Goal: Task Accomplishment & Management: Complete application form

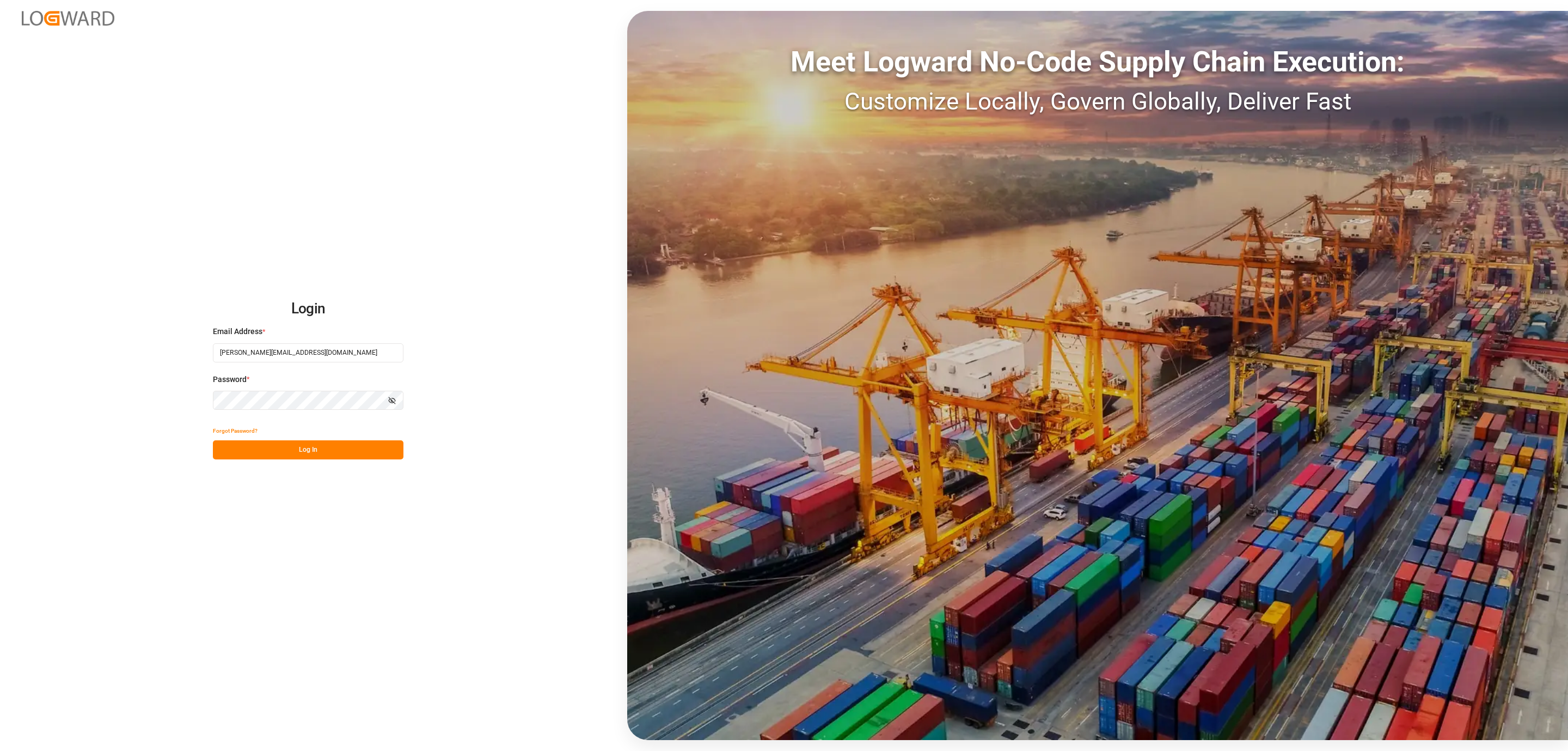
click at [326, 455] on button "Log In" at bounding box center [308, 450] width 191 height 19
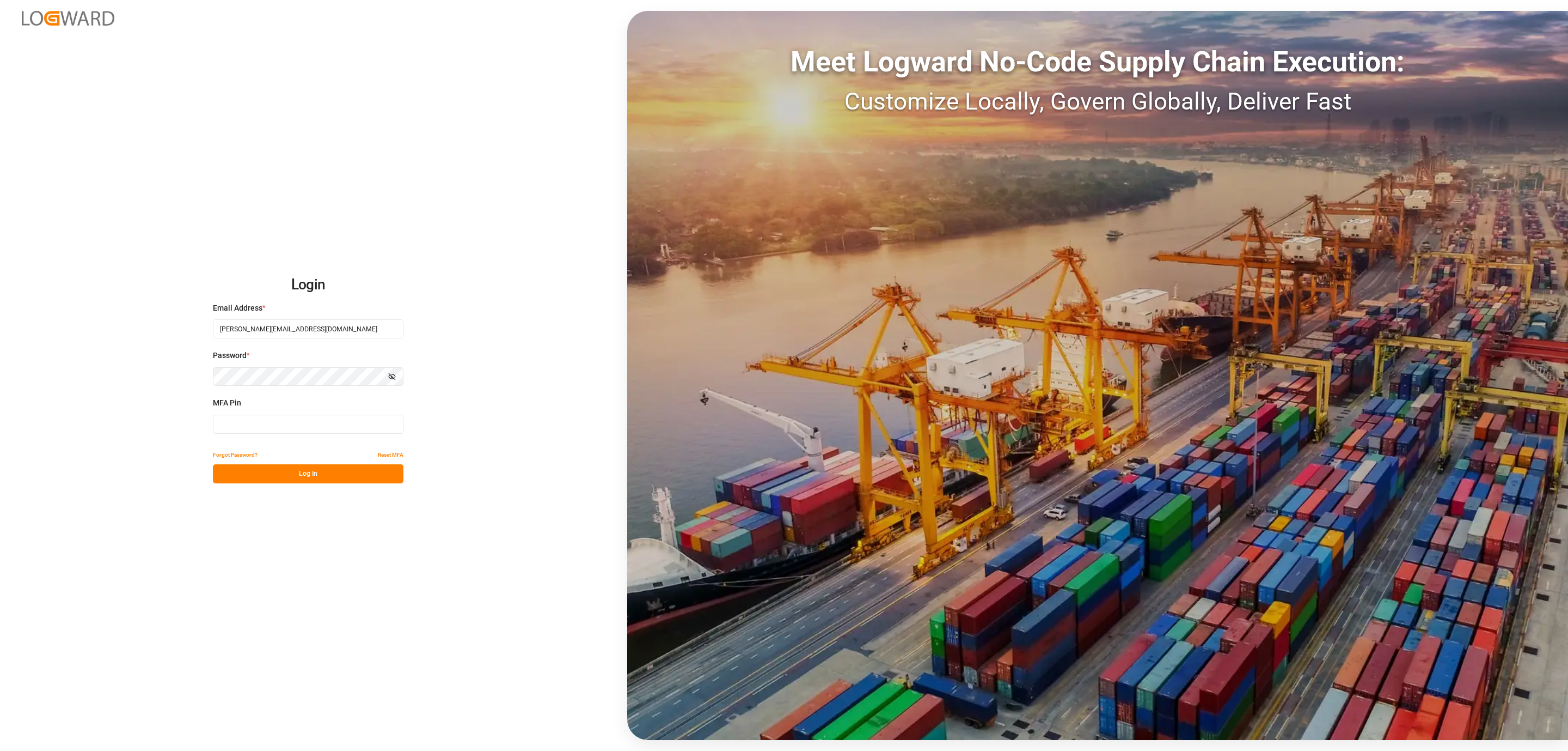
click at [271, 432] on input at bounding box center [308, 424] width 191 height 19
type input "298985"
click at [335, 474] on button "Log In" at bounding box center [308, 473] width 191 height 19
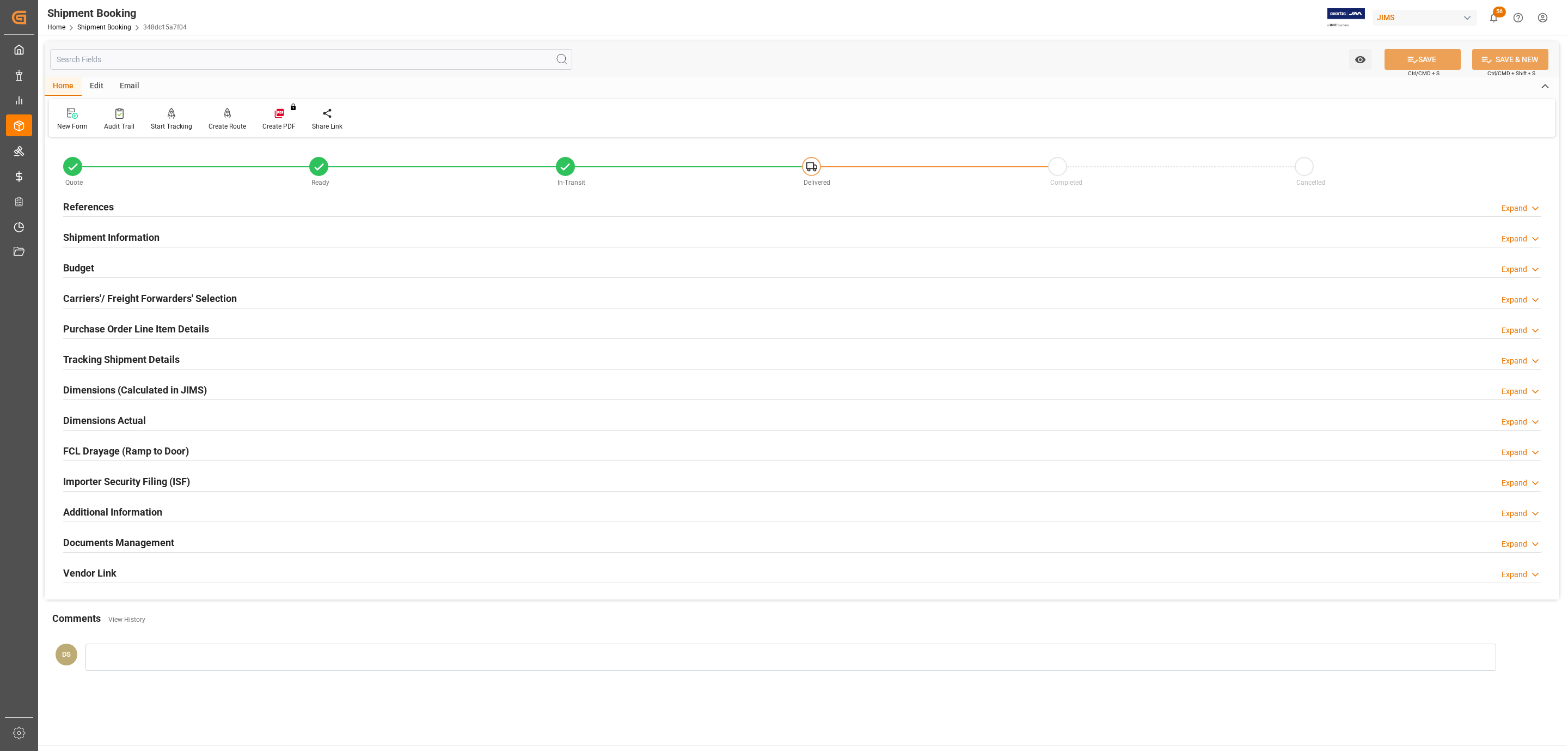
click at [155, 303] on h2 "Carriers'/ Freight Forwarders' Selection" at bounding box center [150, 298] width 173 height 15
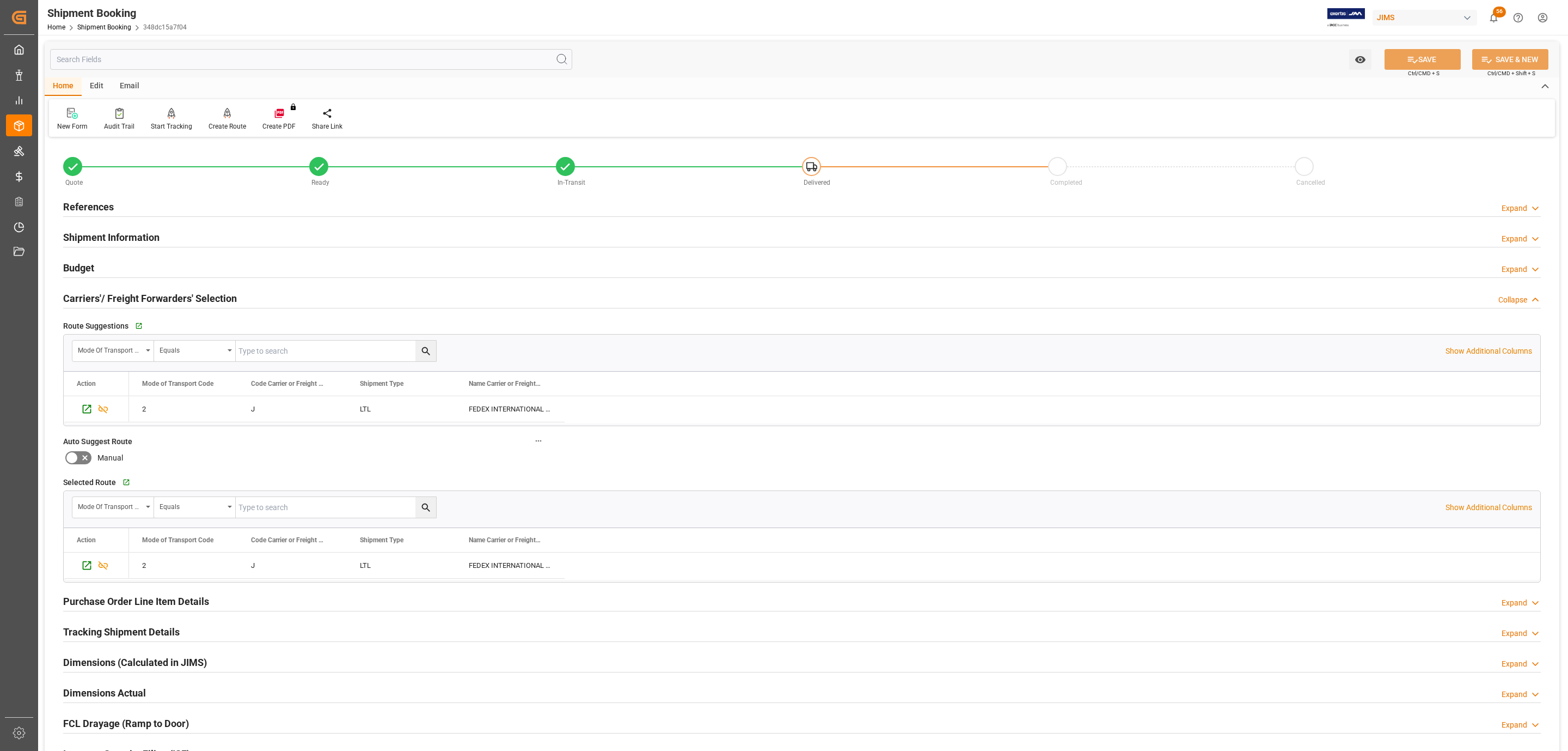
click at [155, 303] on h2 "Carriers'/ Freight Forwarders' Selection" at bounding box center [150, 298] width 173 height 15
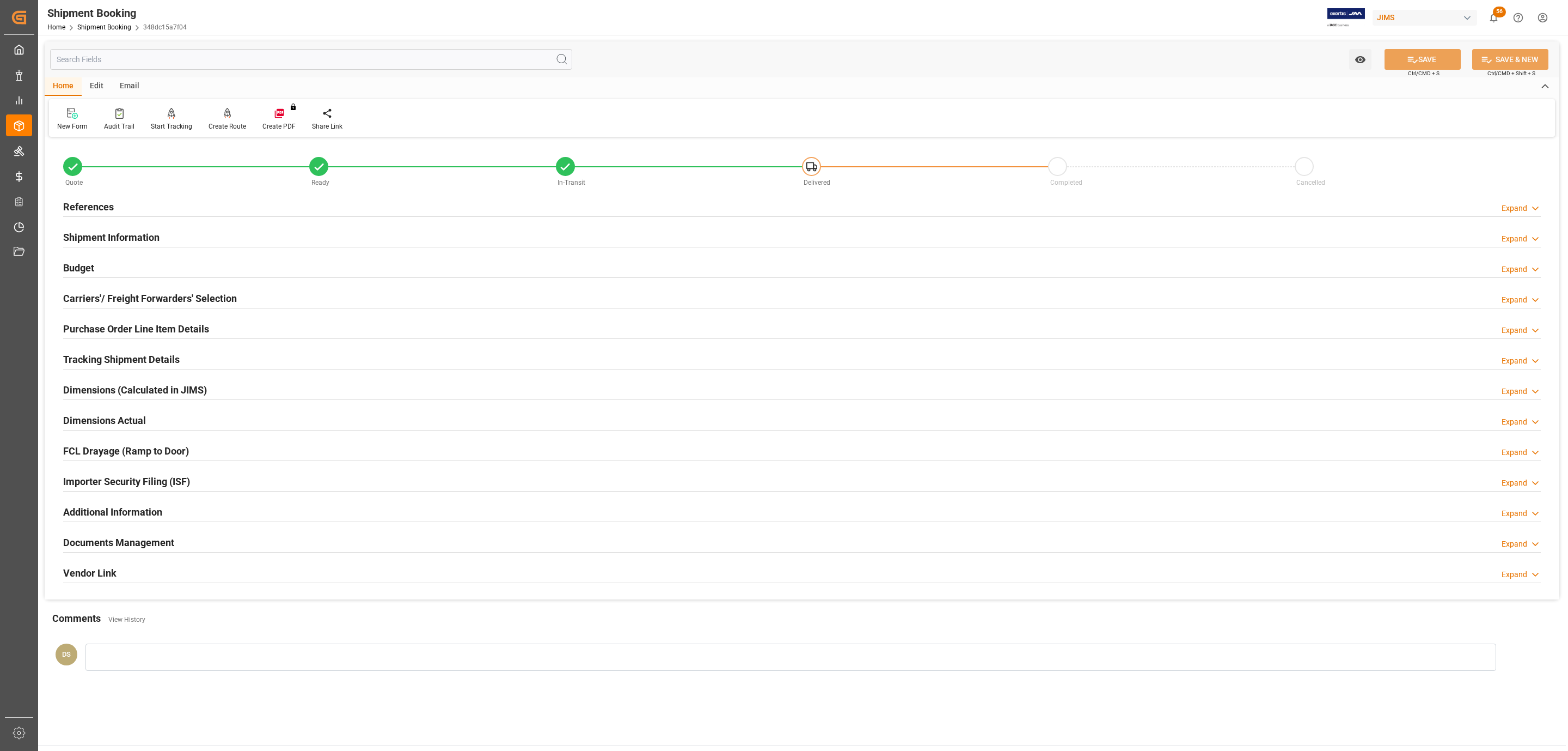
click at [87, 187] on div "Quote" at bounding box center [186, 182] width 246 height 12
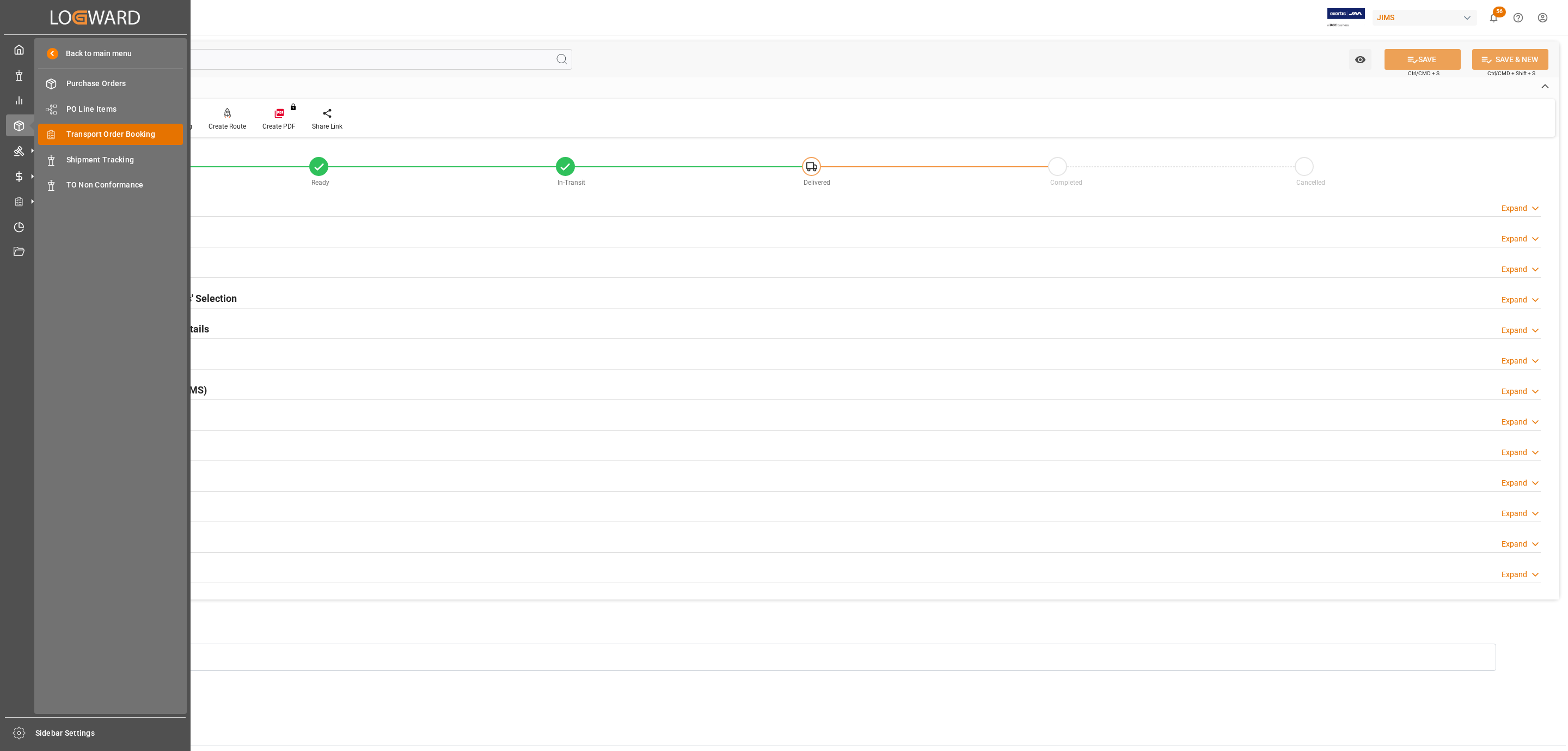
click at [121, 138] on span "Transport Order Booking" at bounding box center [125, 134] width 117 height 12
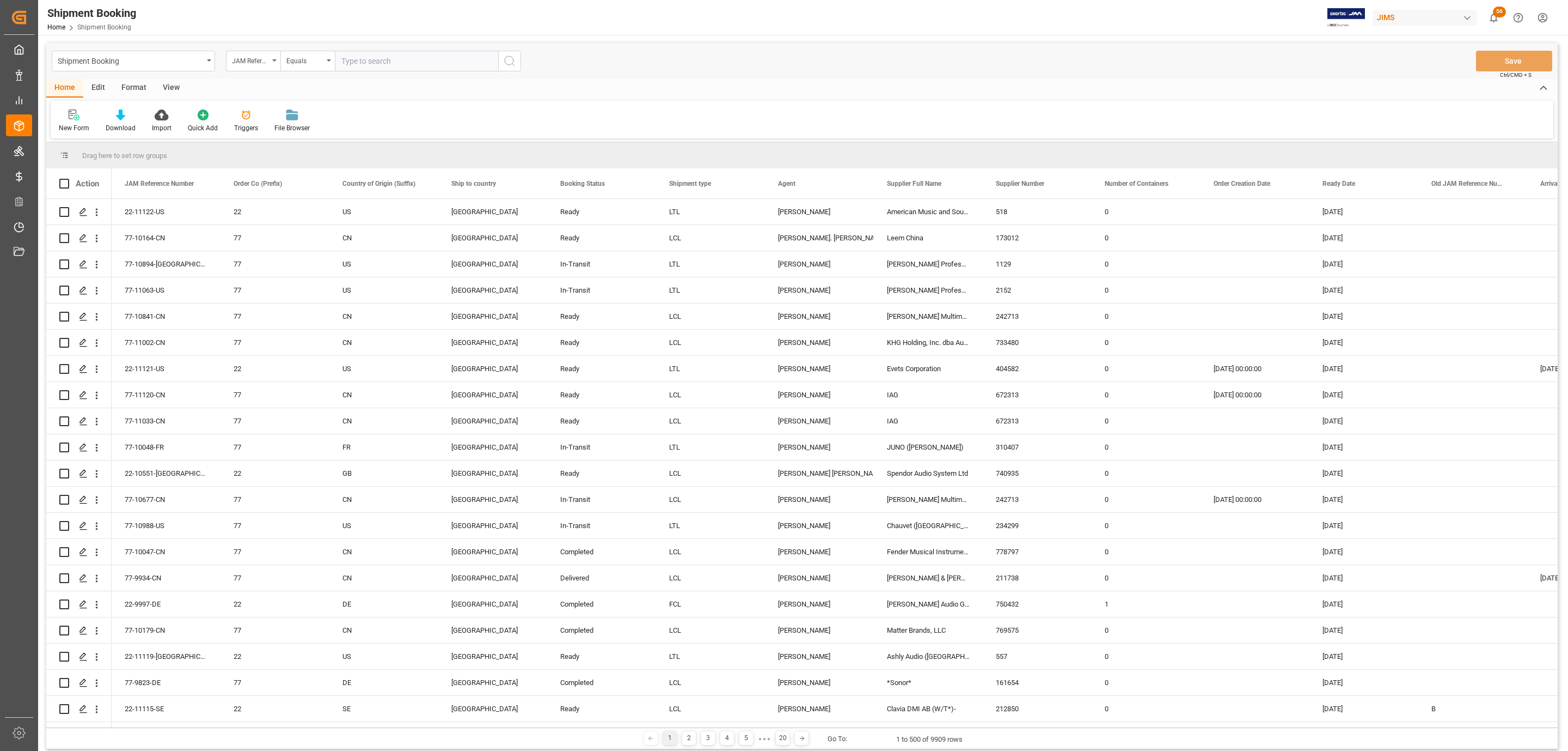
click at [66, 115] on div at bounding box center [74, 115] width 30 height 12
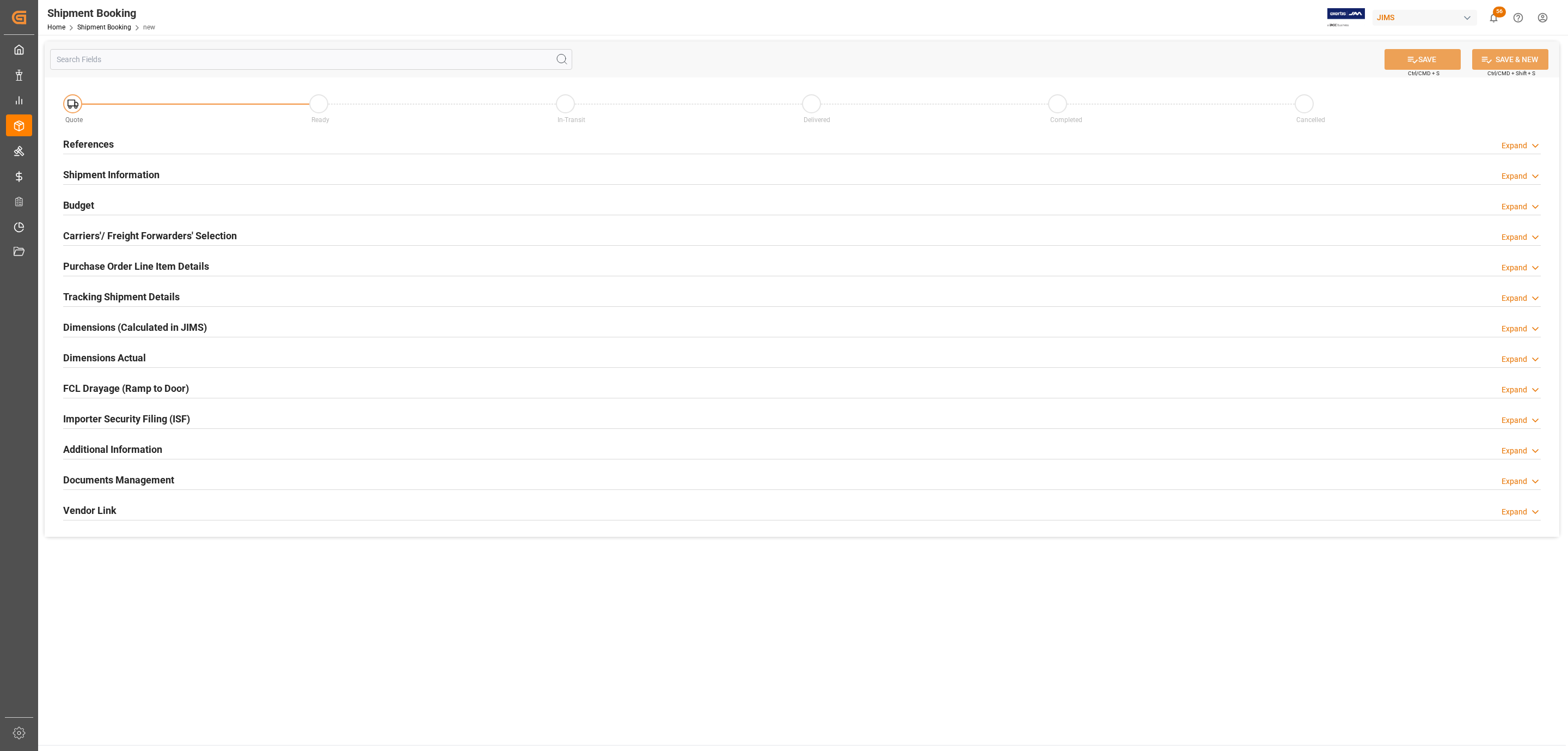
click at [170, 150] on div "References Expand" at bounding box center [802, 143] width 1478 height 21
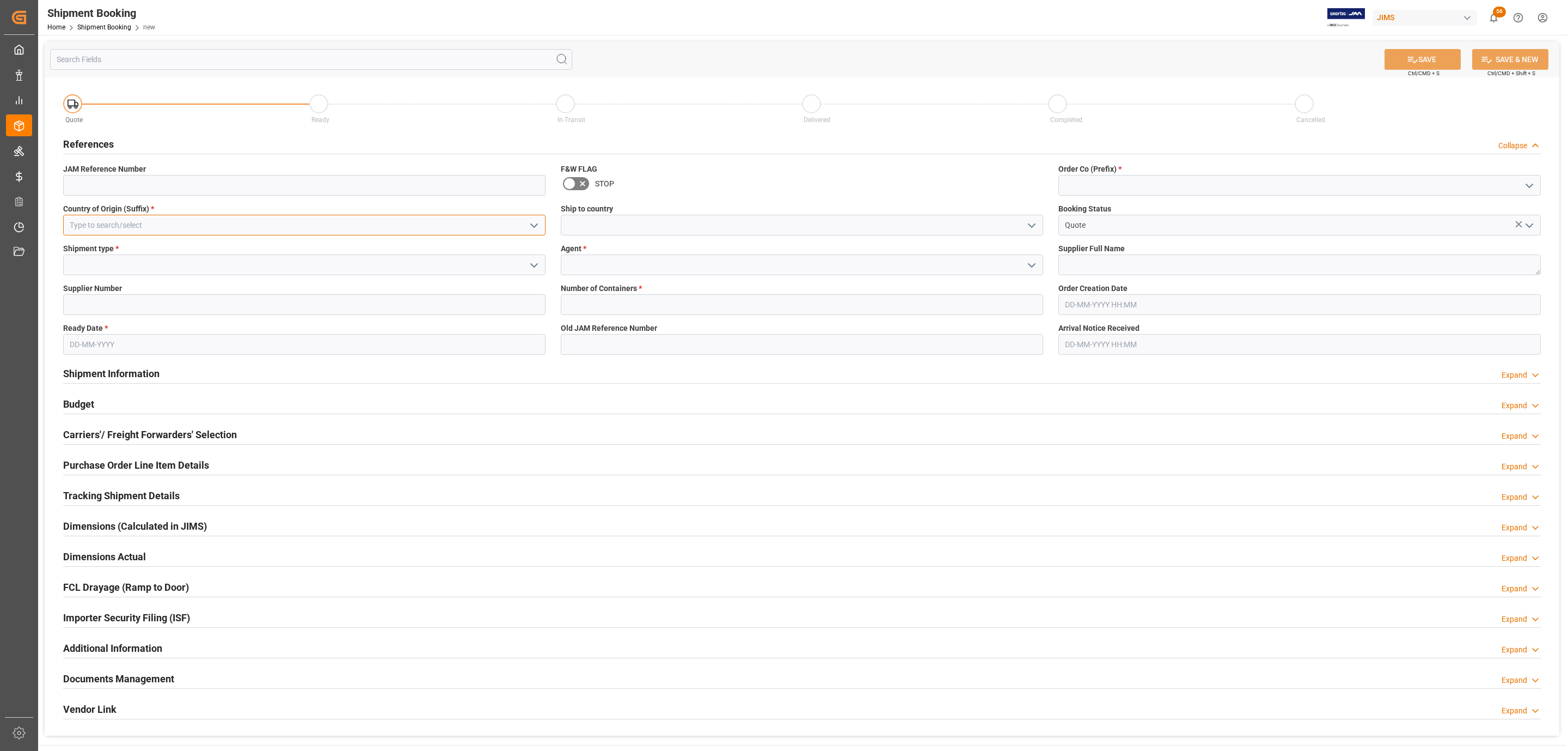
click at [395, 229] on input at bounding box center [304, 225] width 482 height 21
click at [332, 247] on div "US" at bounding box center [304, 249] width 481 height 24
type input "US"
click at [534, 262] on icon "open menu" at bounding box center [534, 265] width 13 height 13
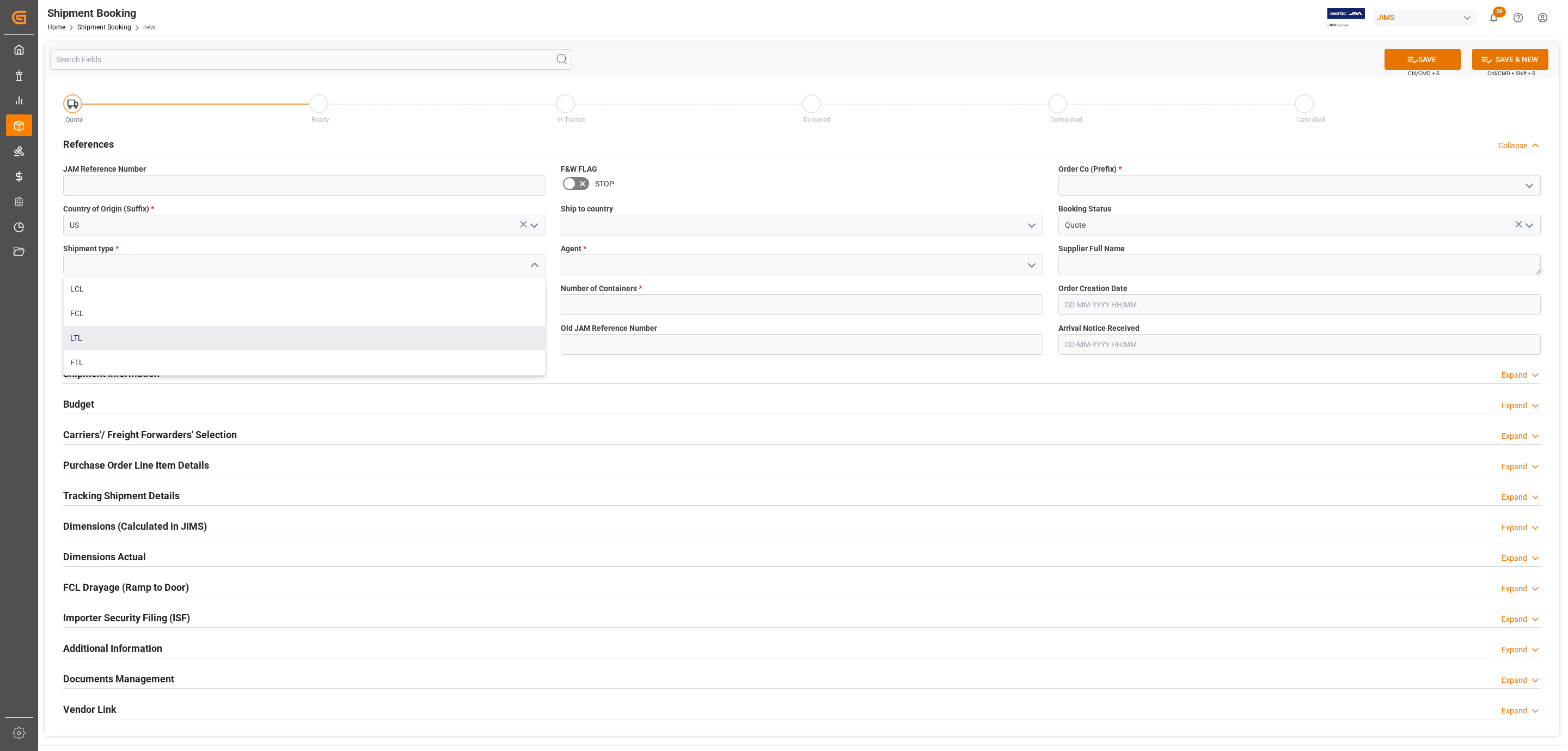
click at [111, 334] on div "LTL" at bounding box center [304, 338] width 481 height 24
type input "LTL"
click at [96, 303] on input at bounding box center [304, 305] width 482 height 21
paste input "181970"
type input "181970"
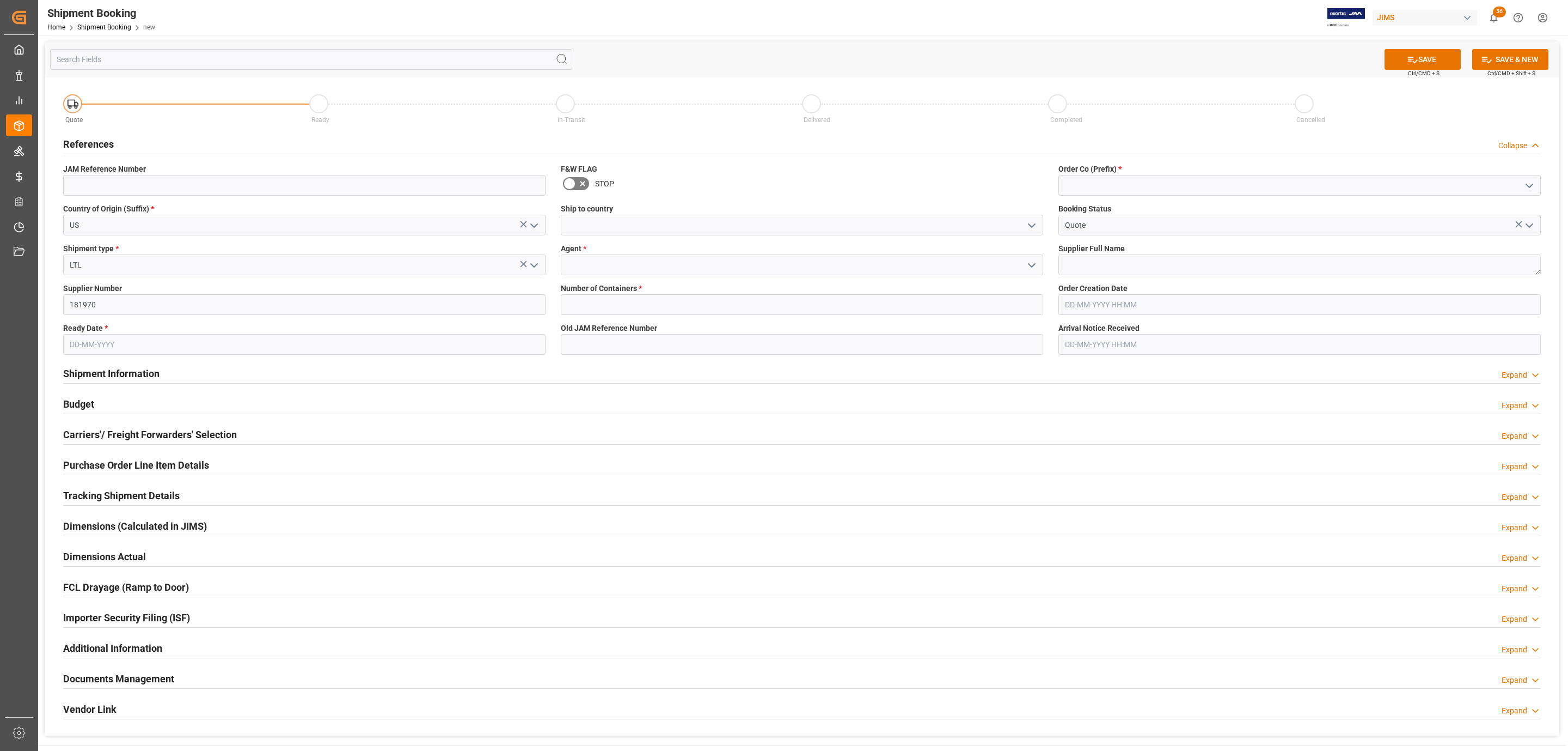
click at [96, 347] on input "text" at bounding box center [304, 344] width 482 height 21
click at [101, 456] on span "16" at bounding box center [99, 453] width 7 height 8
type input "[DATE]"
click at [1031, 225] on icon "open menu" at bounding box center [1031, 225] width 13 height 13
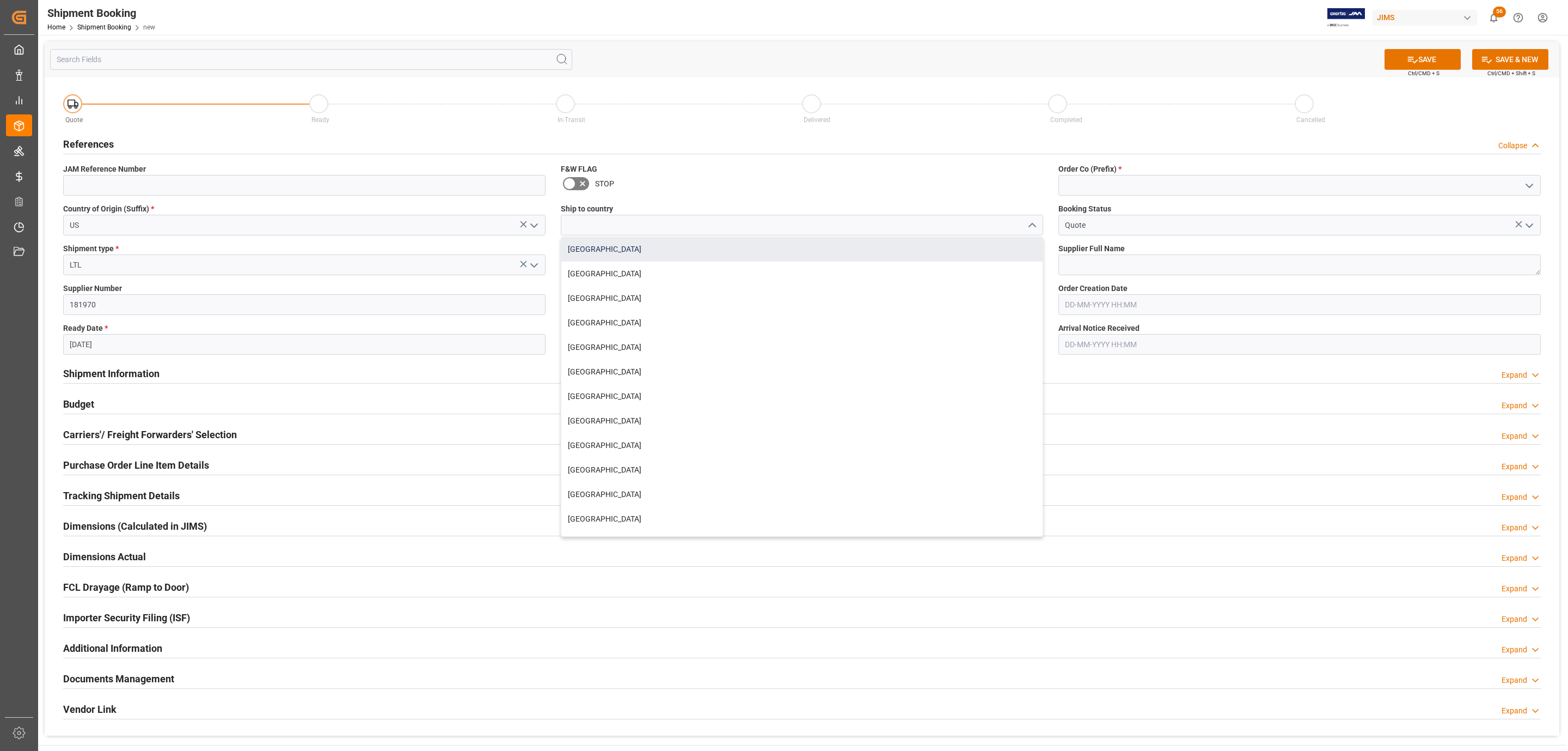
click at [660, 250] on div "[GEOGRAPHIC_DATA]" at bounding box center [802, 249] width 481 height 24
type input "[GEOGRAPHIC_DATA]"
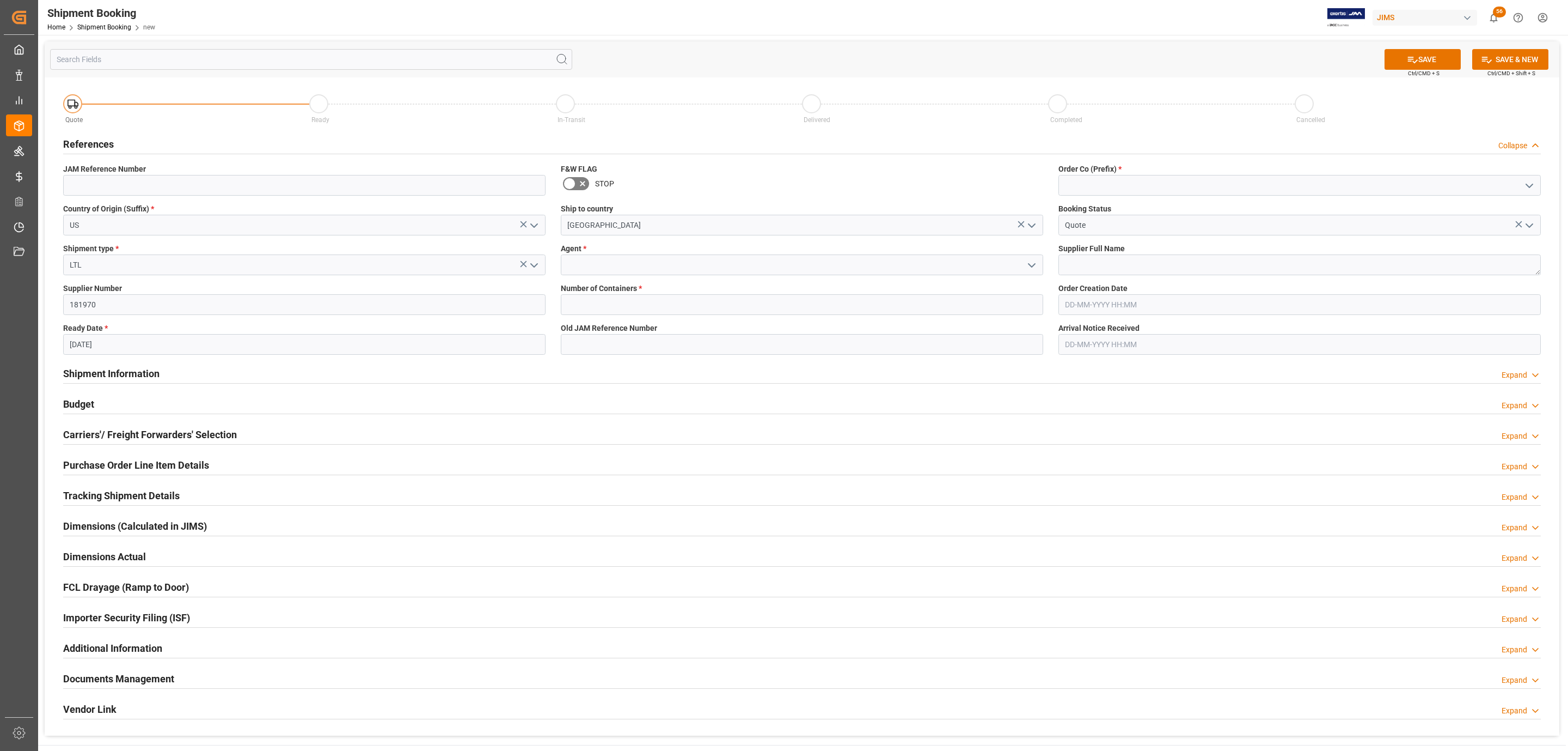
click at [1027, 266] on icon "open menu" at bounding box center [1031, 265] width 13 height 13
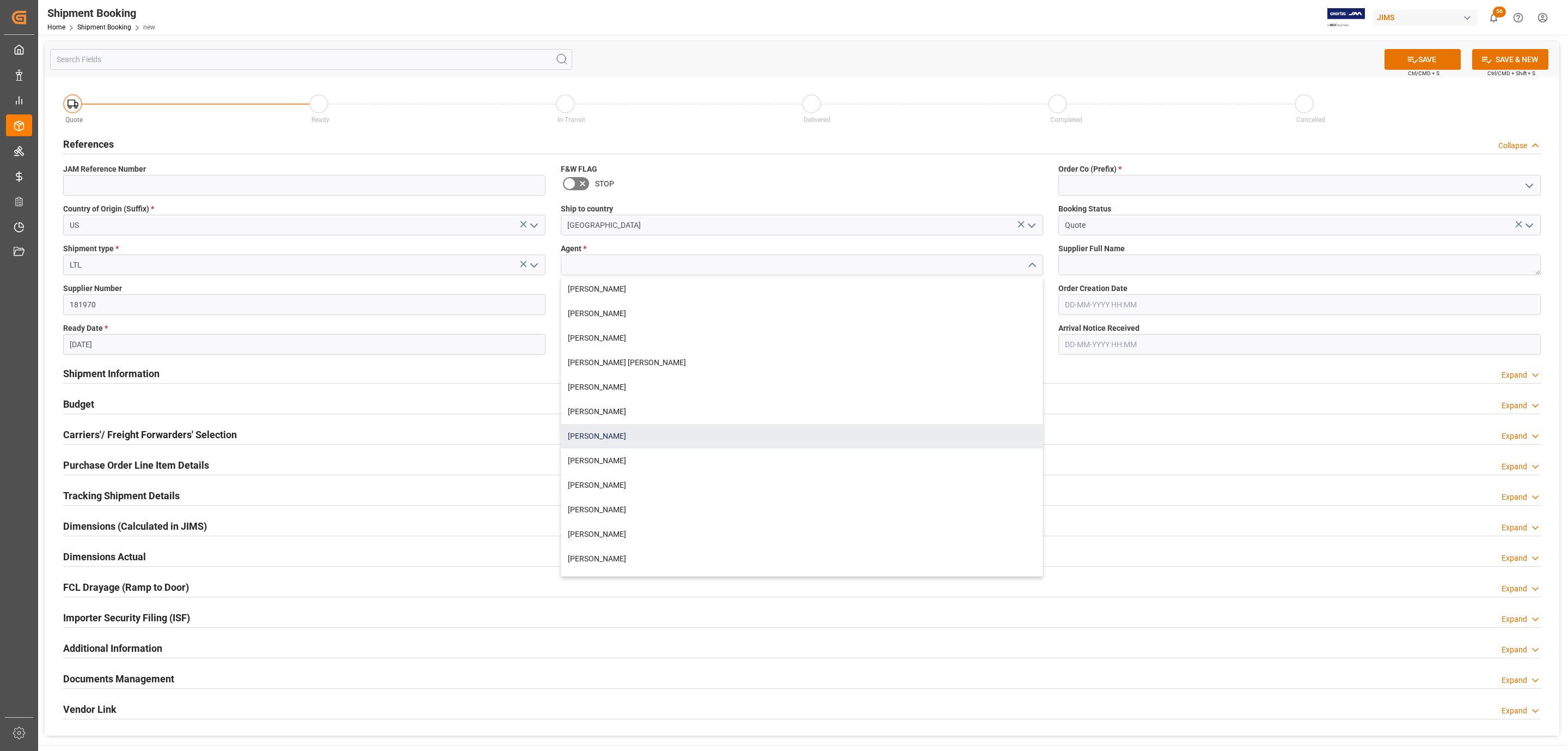
click at [635, 427] on div "[PERSON_NAME]" at bounding box center [802, 436] width 481 height 24
type input "[PERSON_NAME]"
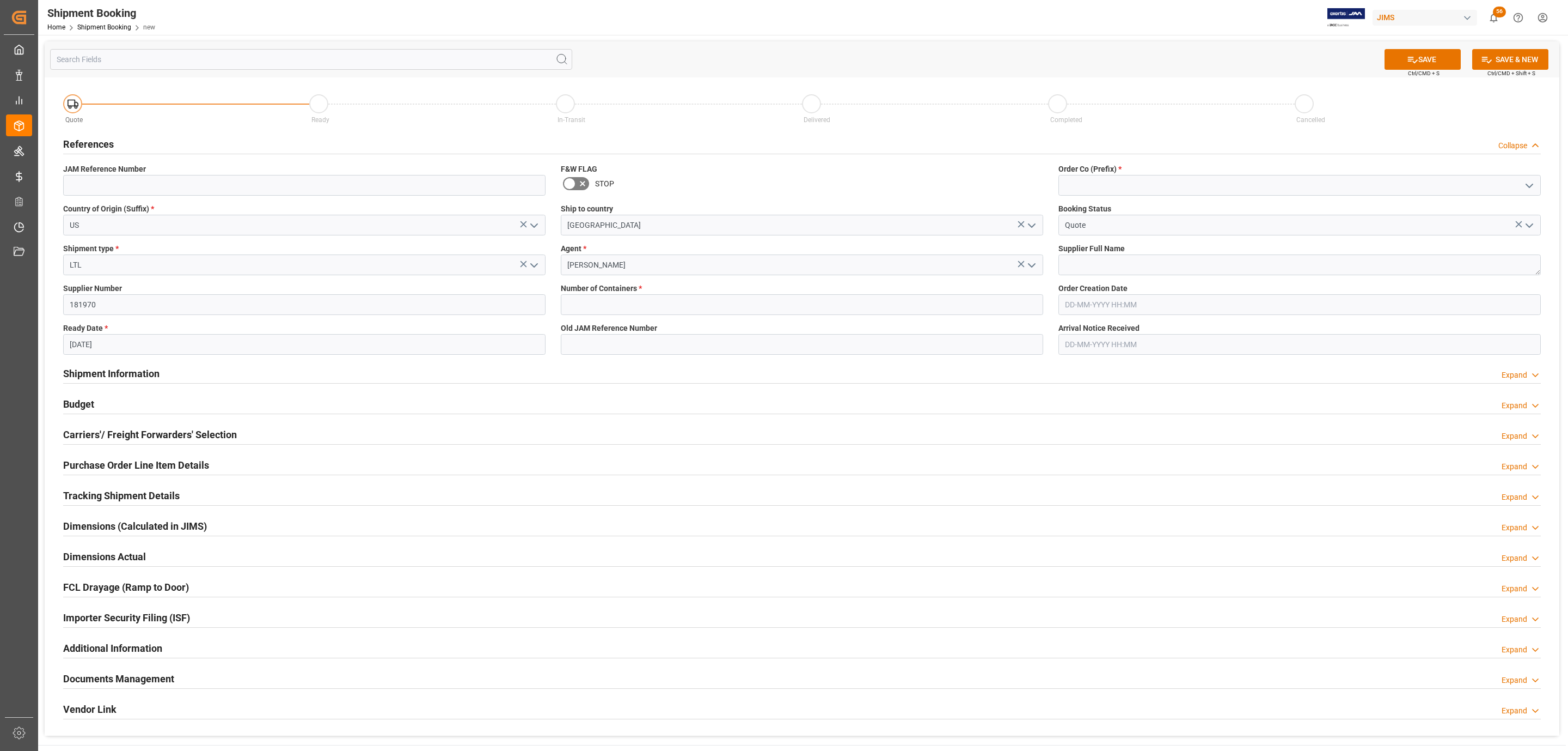
click at [619, 317] on div "Number of Containers *" at bounding box center [802, 298] width 498 height 40
click at [625, 301] on input "text" at bounding box center [802, 305] width 482 height 21
type input "0"
drag, startPoint x: 1096, startPoint y: 264, endPoint x: 1184, endPoint y: 190, distance: 115.0
click at [1096, 264] on textarea at bounding box center [1300, 265] width 482 height 21
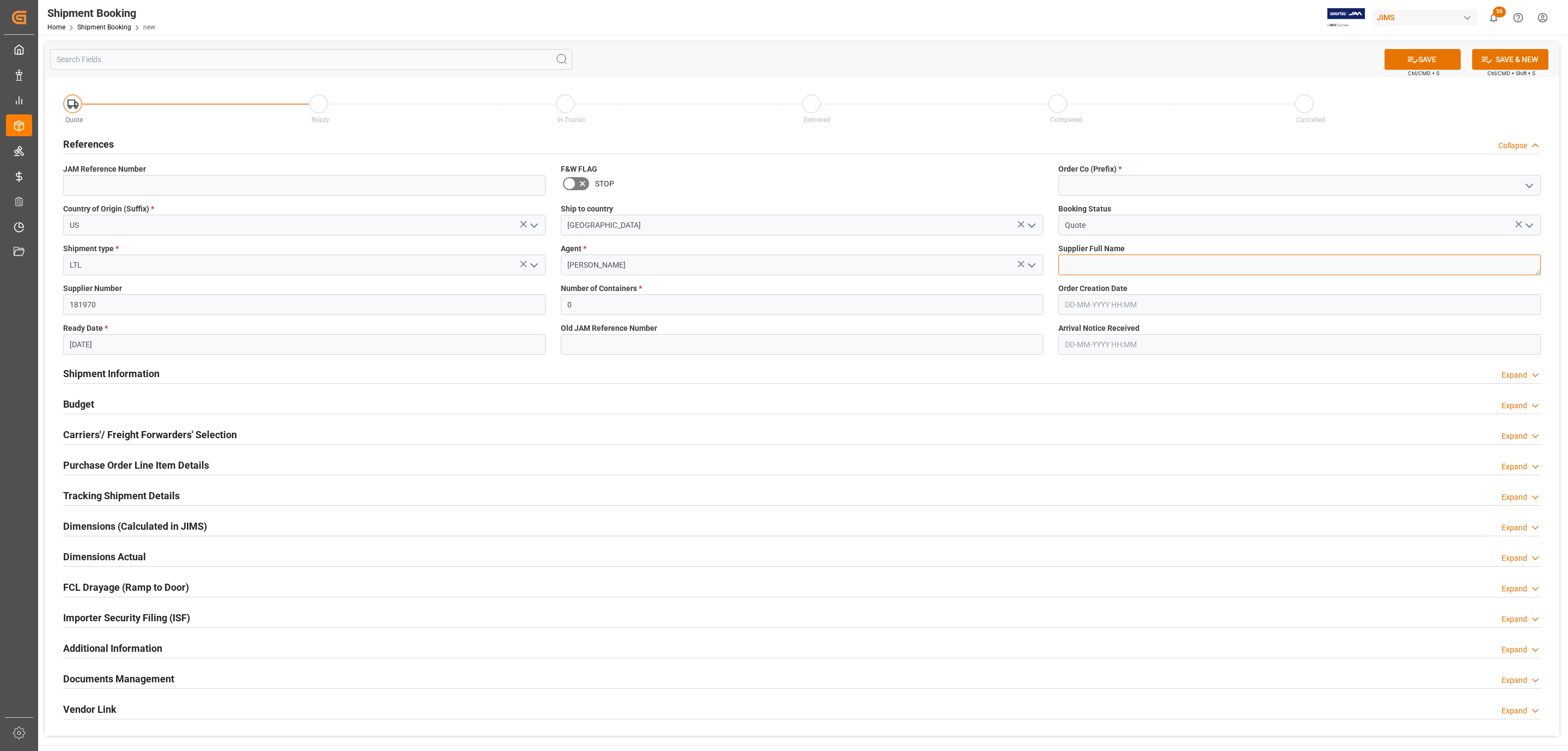
paste textarea "Radio Design Labs"
type textarea "Radio Design Labs"
drag, startPoint x: 1531, startPoint y: 186, endPoint x: 1508, endPoint y: 187, distance: 23.0
click at [1531, 185] on icon "open menu" at bounding box center [1529, 185] width 13 height 13
click at [1147, 232] on div "77" at bounding box center [1300, 234] width 481 height 24
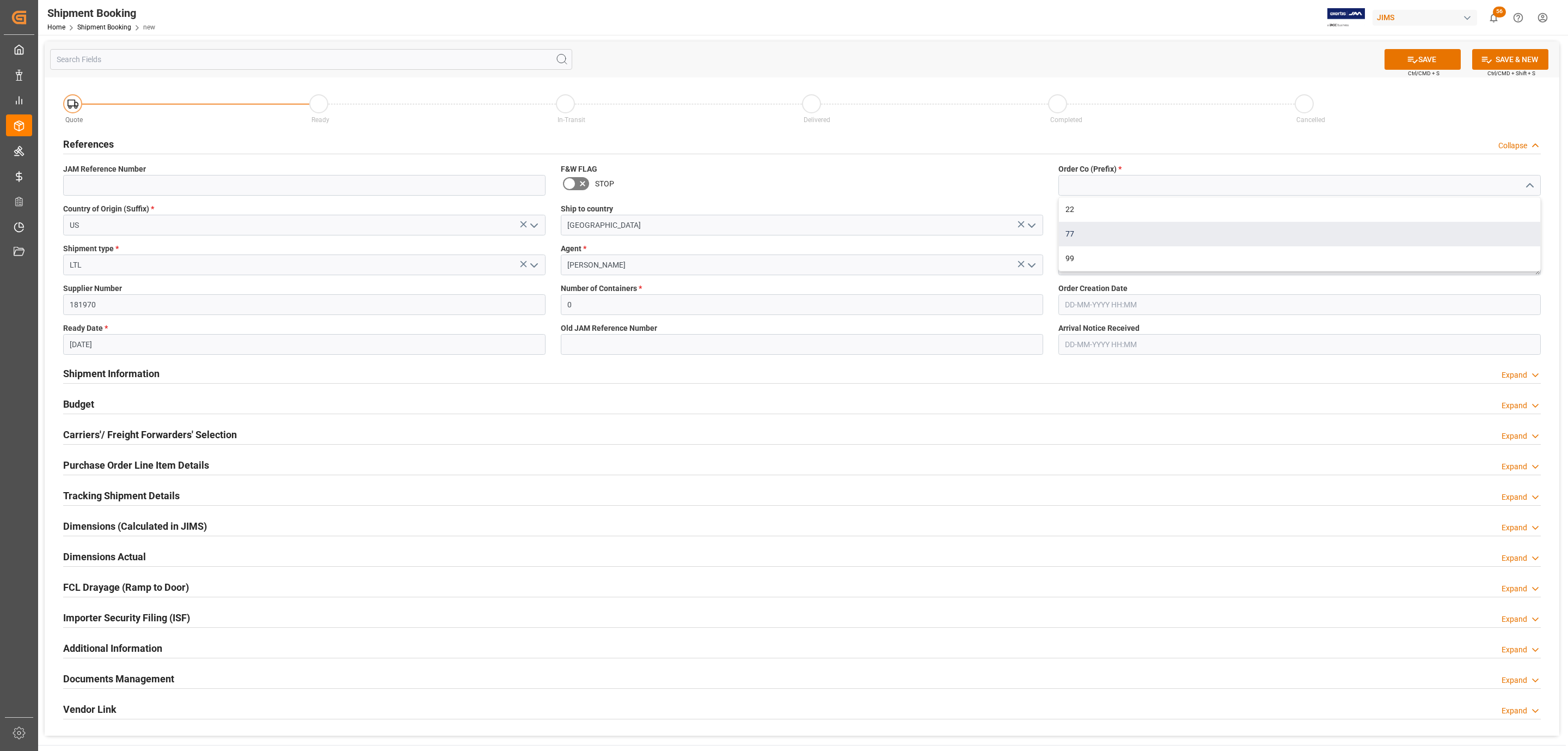
type input "77"
click at [1427, 61] on button "SAVE" at bounding box center [1423, 59] width 76 height 21
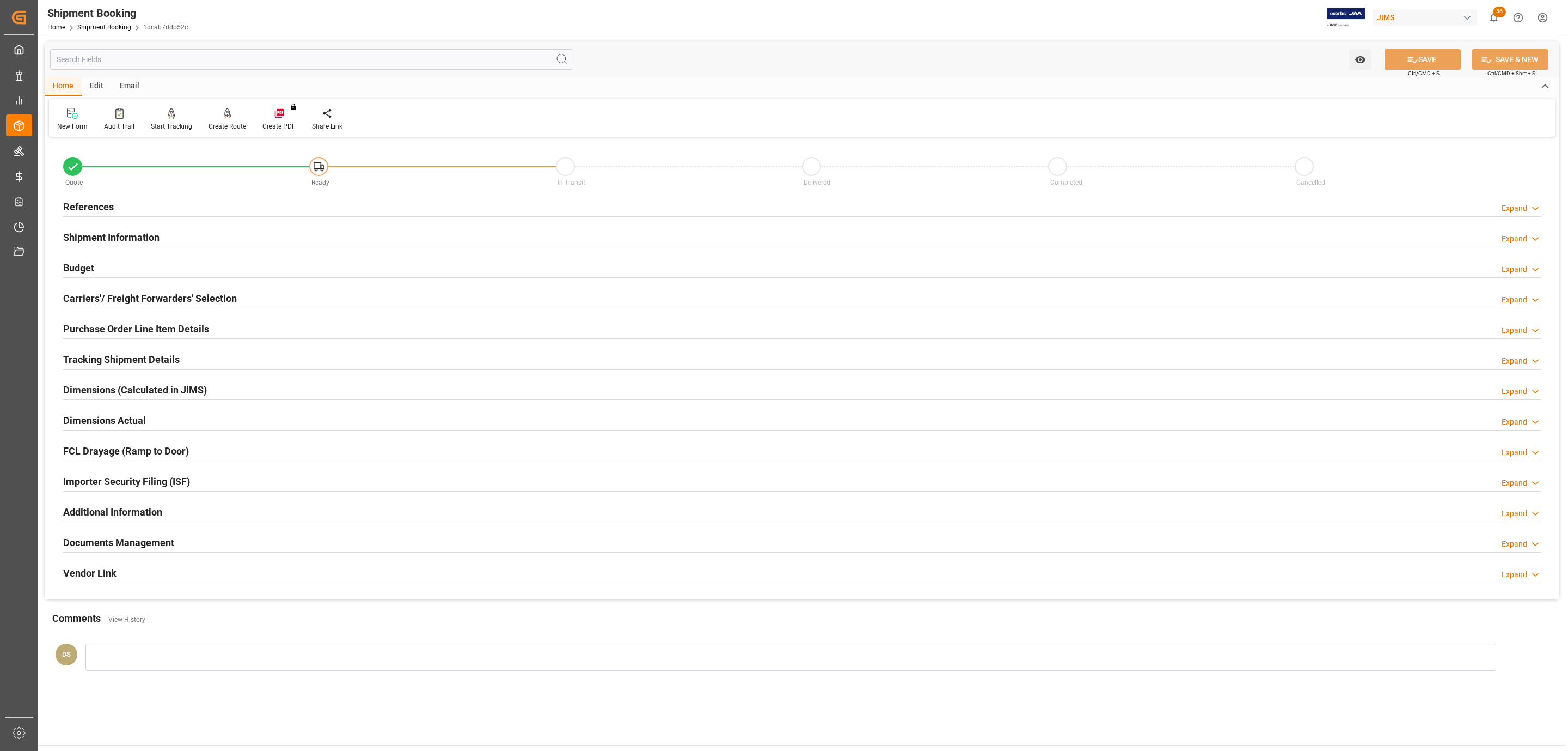
click at [194, 308] on div at bounding box center [802, 308] width 1478 height 1
click at [197, 295] on h2 "Carriers'/ Freight Forwarders' Selection" at bounding box center [150, 298] width 173 height 15
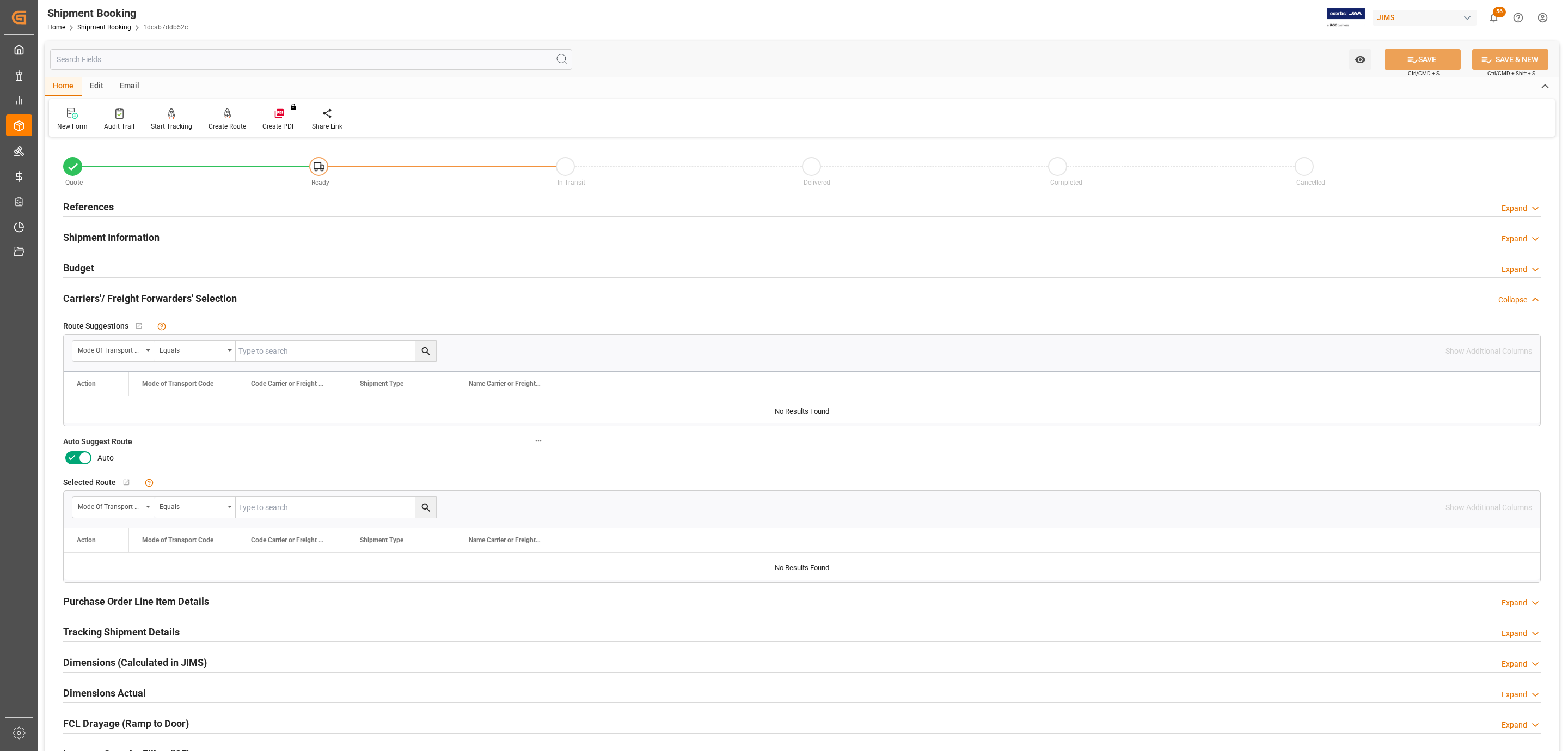
click at [79, 457] on icon at bounding box center [85, 457] width 13 height 13
click at [0, 0] on input "checkbox" at bounding box center [0, 0] width 0 height 0
click at [1454, 60] on button "SAVE" at bounding box center [1423, 59] width 76 height 21
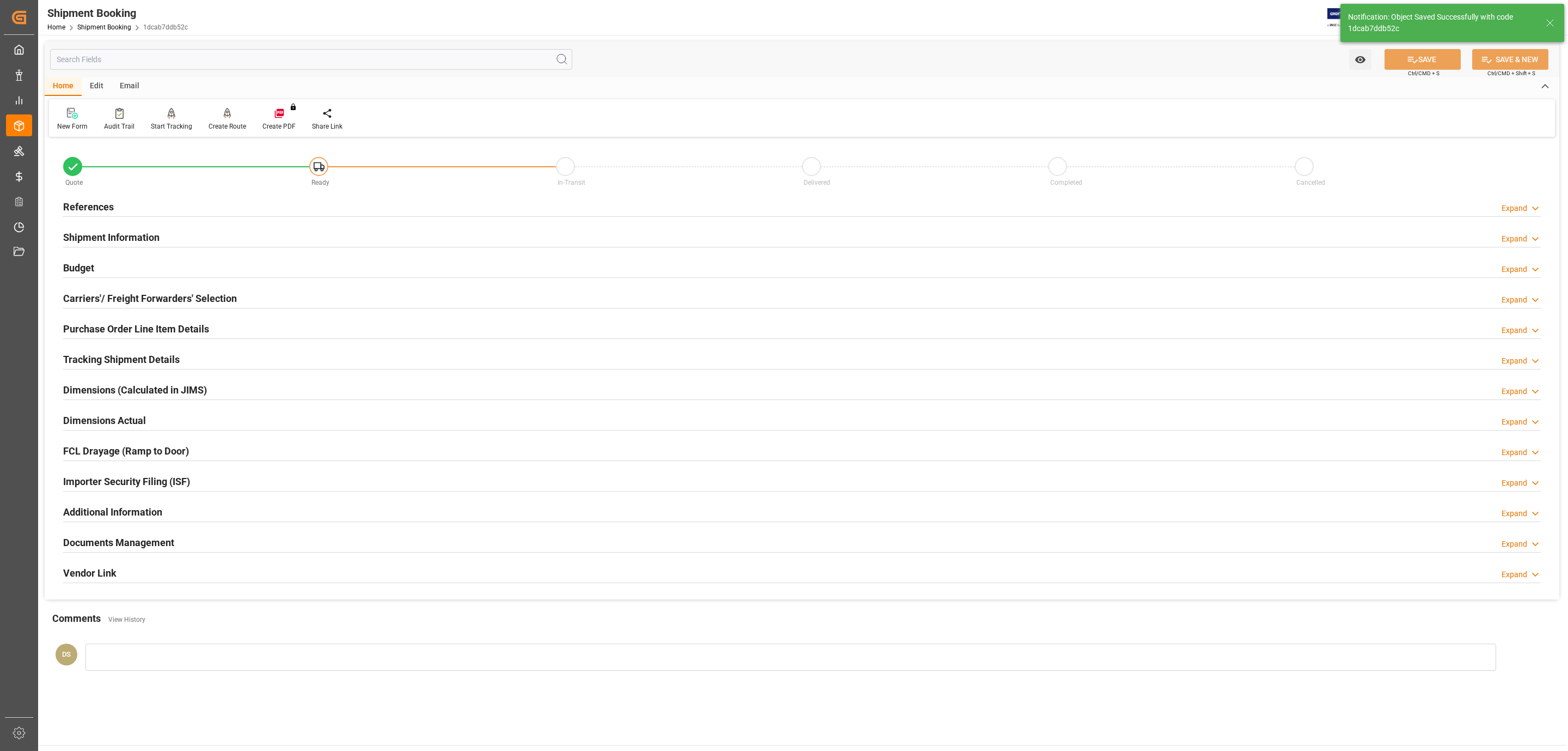
click at [153, 204] on div "References Expand" at bounding box center [802, 206] width 1478 height 21
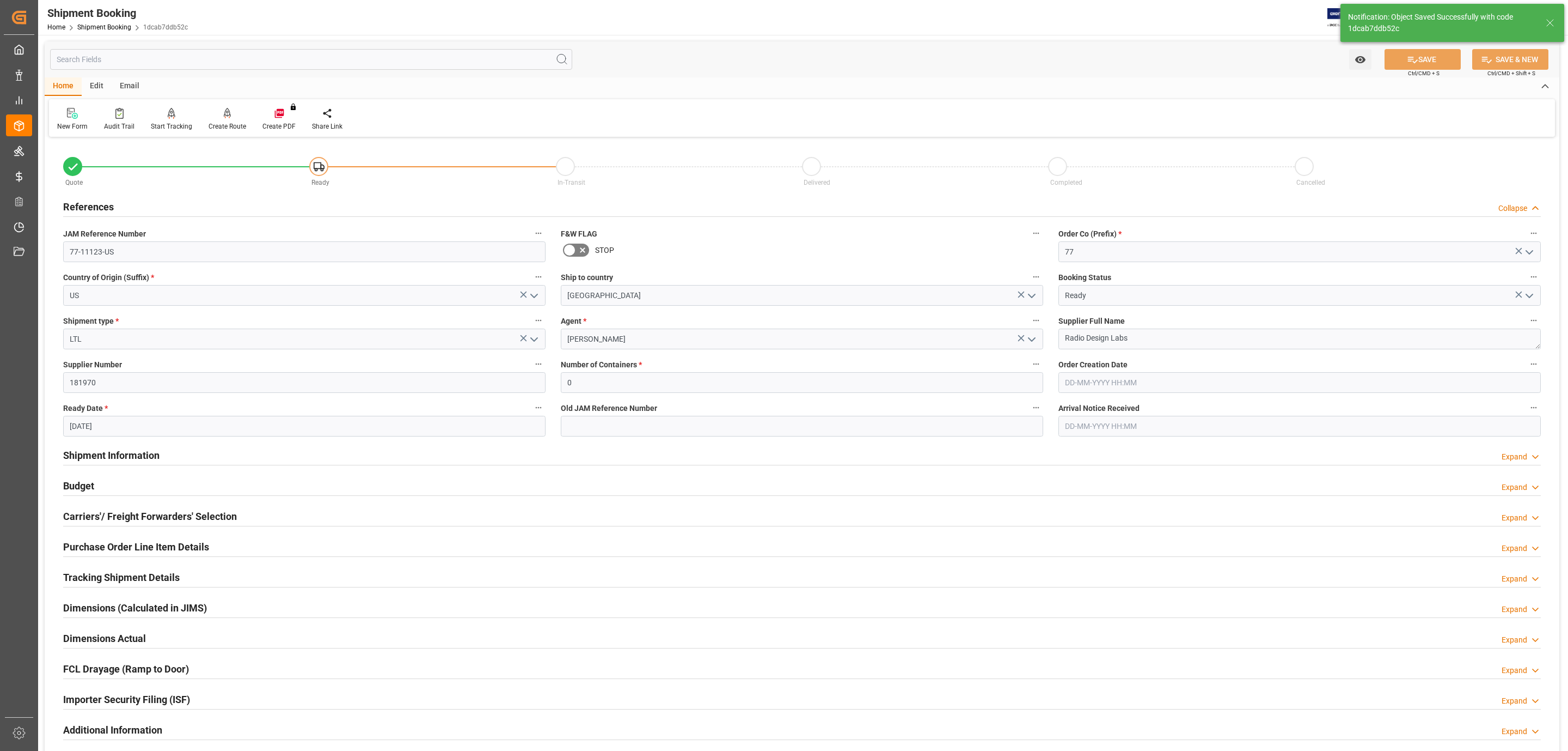
click at [153, 204] on div "References Collapse" at bounding box center [802, 206] width 1478 height 21
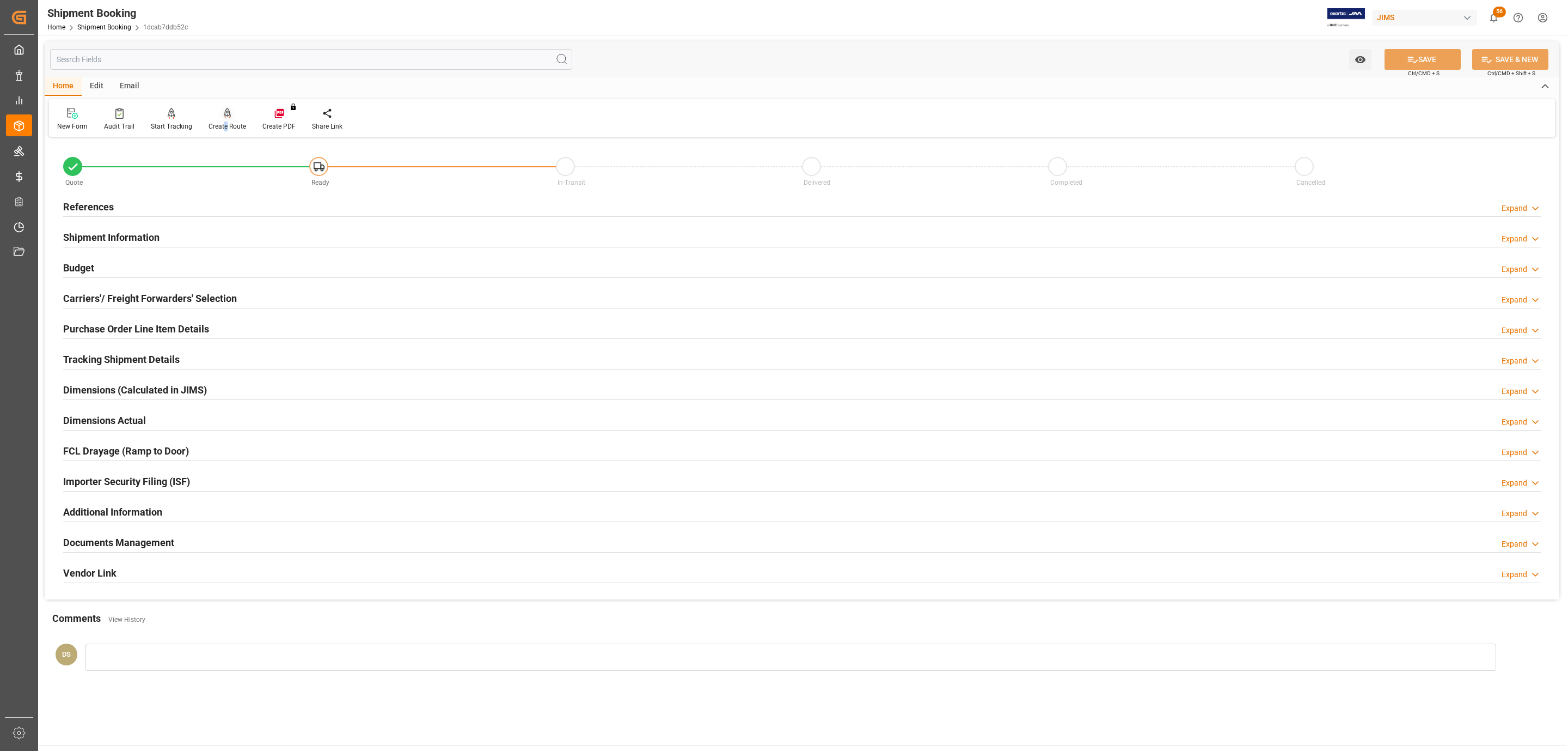
click at [223, 123] on div "Create Route" at bounding box center [228, 126] width 38 height 10
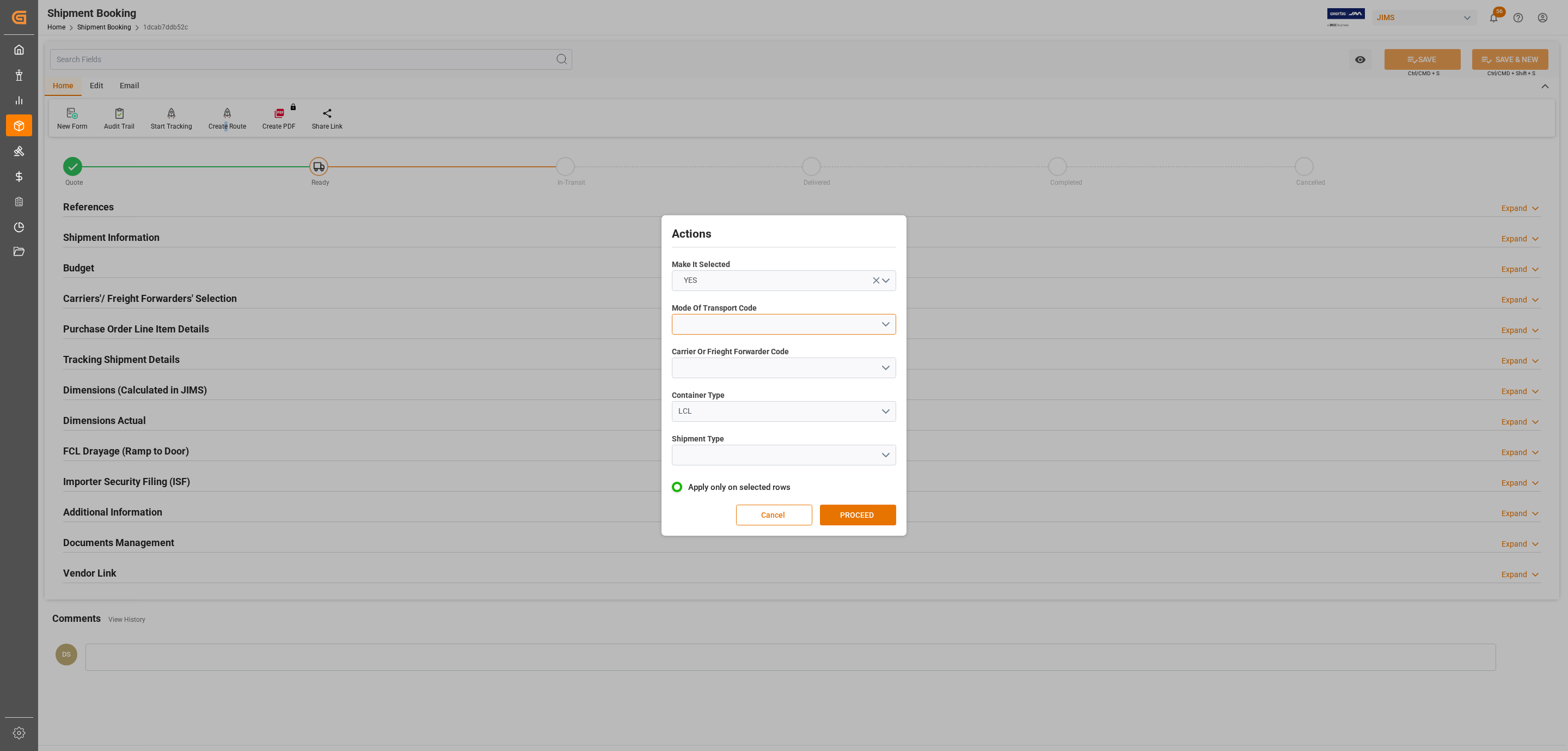
click at [843, 326] on button "open menu" at bounding box center [784, 324] width 225 height 21
click at [738, 422] on div "5- COURIER GROUND" at bounding box center [784, 418] width 223 height 23
click at [726, 376] on button "open menu" at bounding box center [784, 368] width 225 height 21
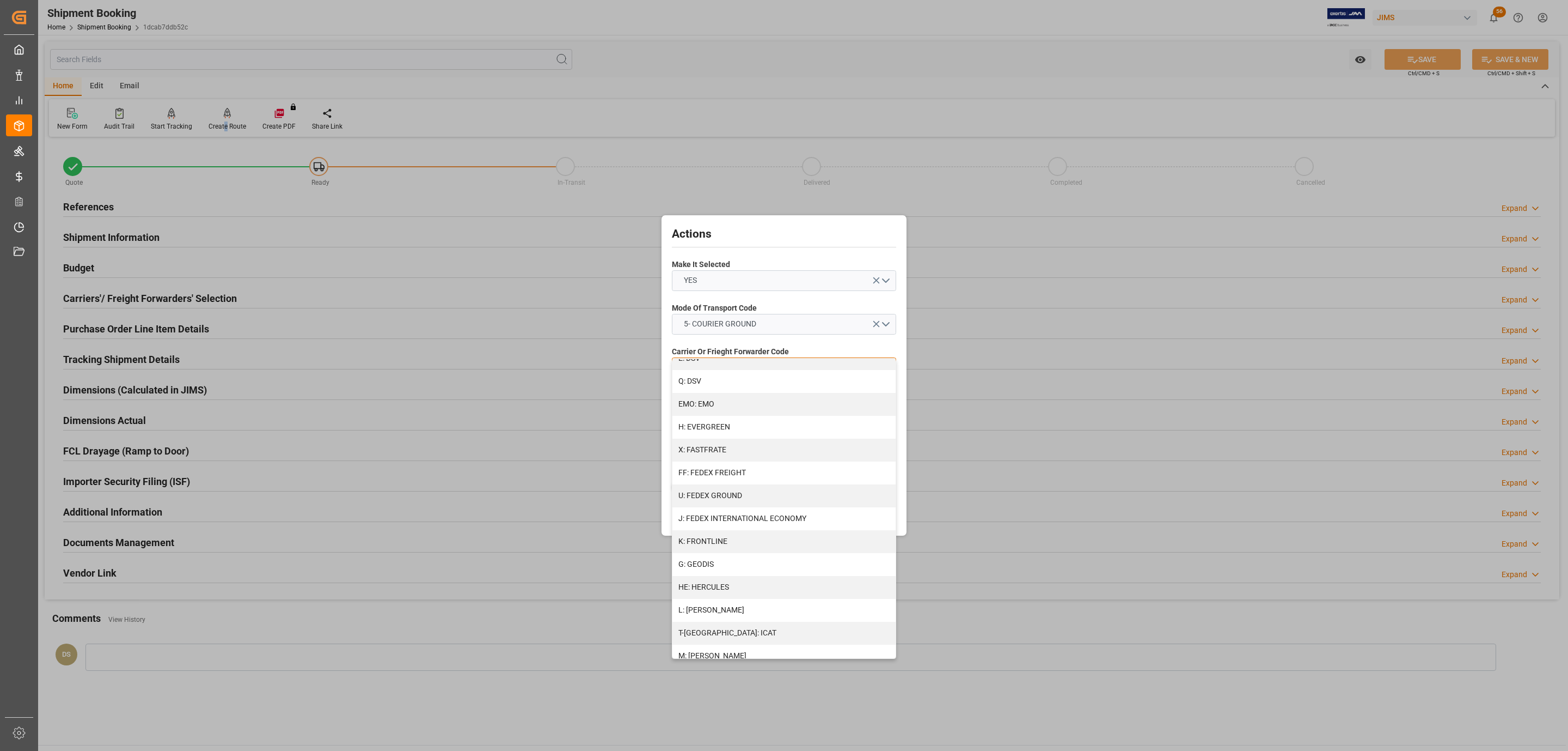
scroll to position [489, 0]
click at [740, 608] on div "R: UPS STANDARD GROUND" at bounding box center [784, 613] width 223 height 23
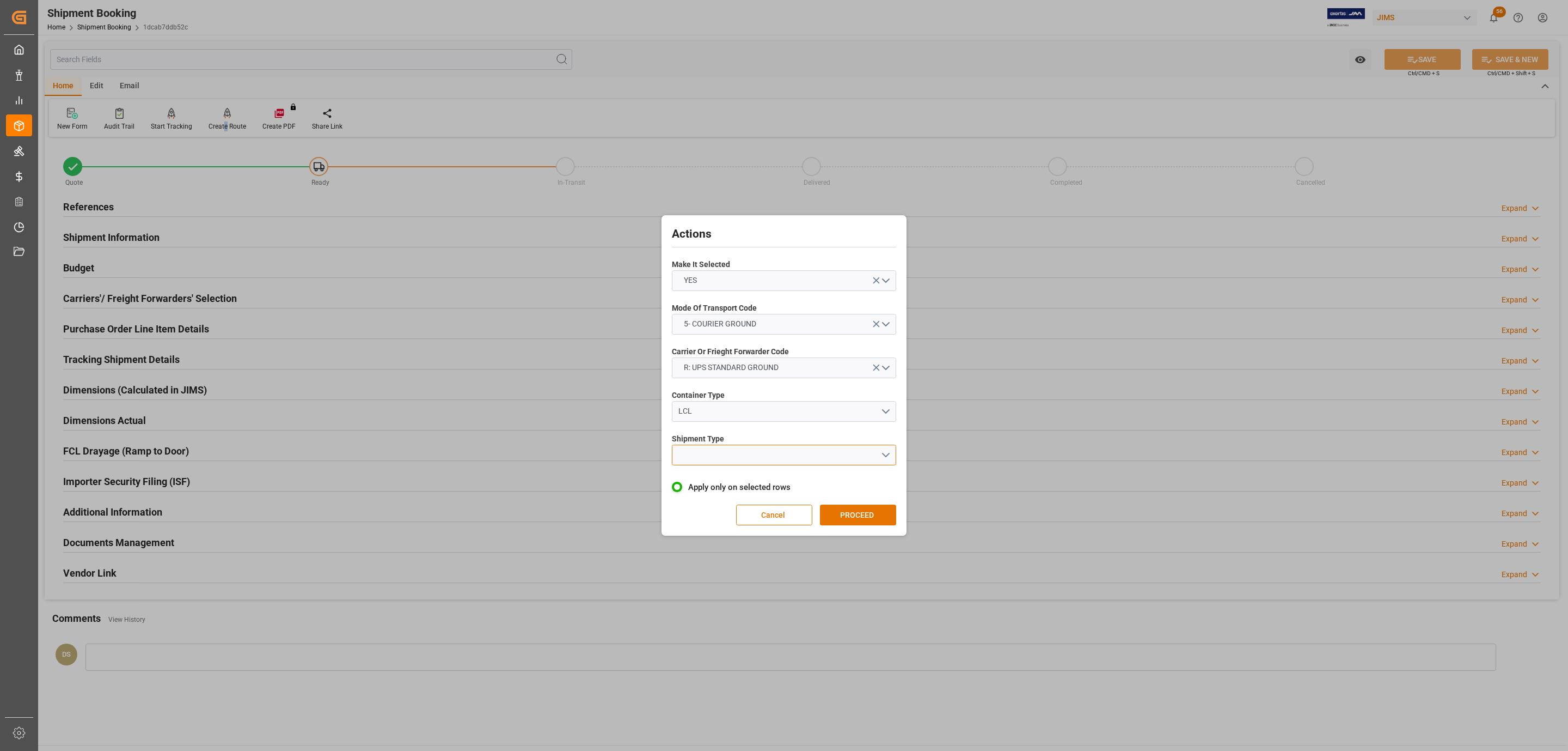
click at [718, 445] on button "open menu" at bounding box center [784, 455] width 225 height 21
click at [717, 457] on div "LTL" at bounding box center [784, 458] width 223 height 23
drag, startPoint x: 846, startPoint y: 507, endPoint x: 855, endPoint y: 512, distance: 10.3
click at [855, 512] on button "PROCEED" at bounding box center [858, 515] width 76 height 21
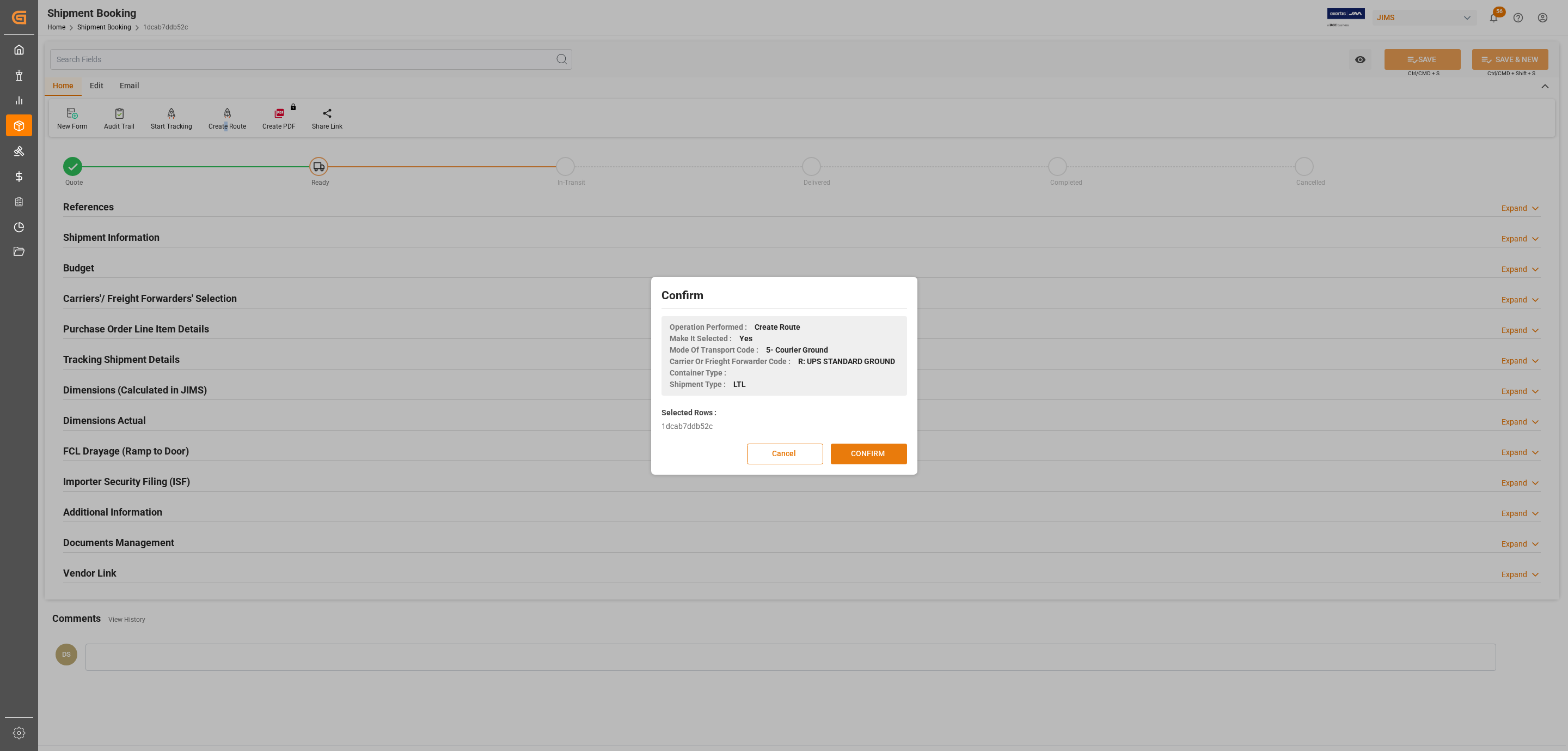
click at [882, 456] on button "CONFIRM" at bounding box center [869, 454] width 76 height 21
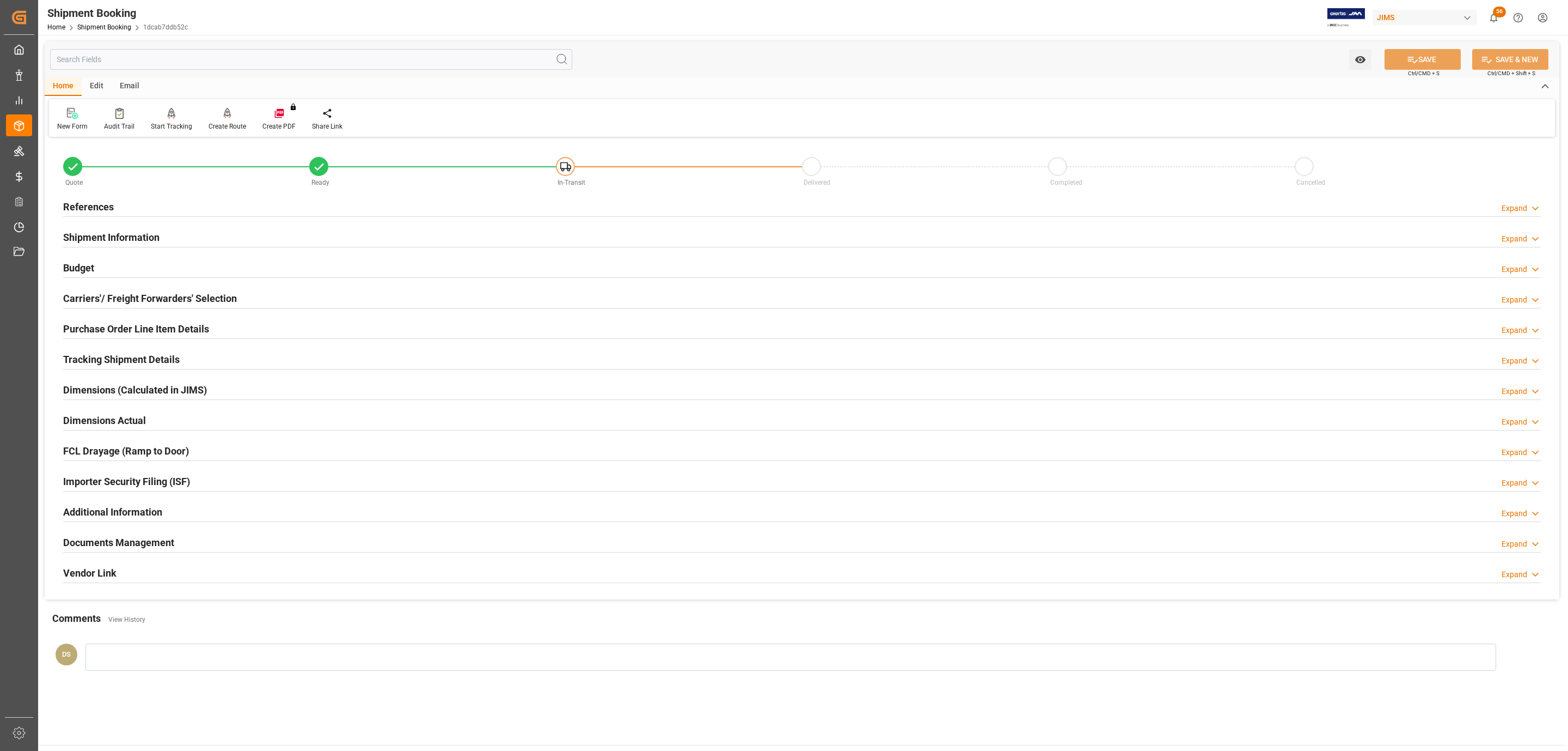
click at [136, 196] on div "References Expand" at bounding box center [802, 206] width 1478 height 21
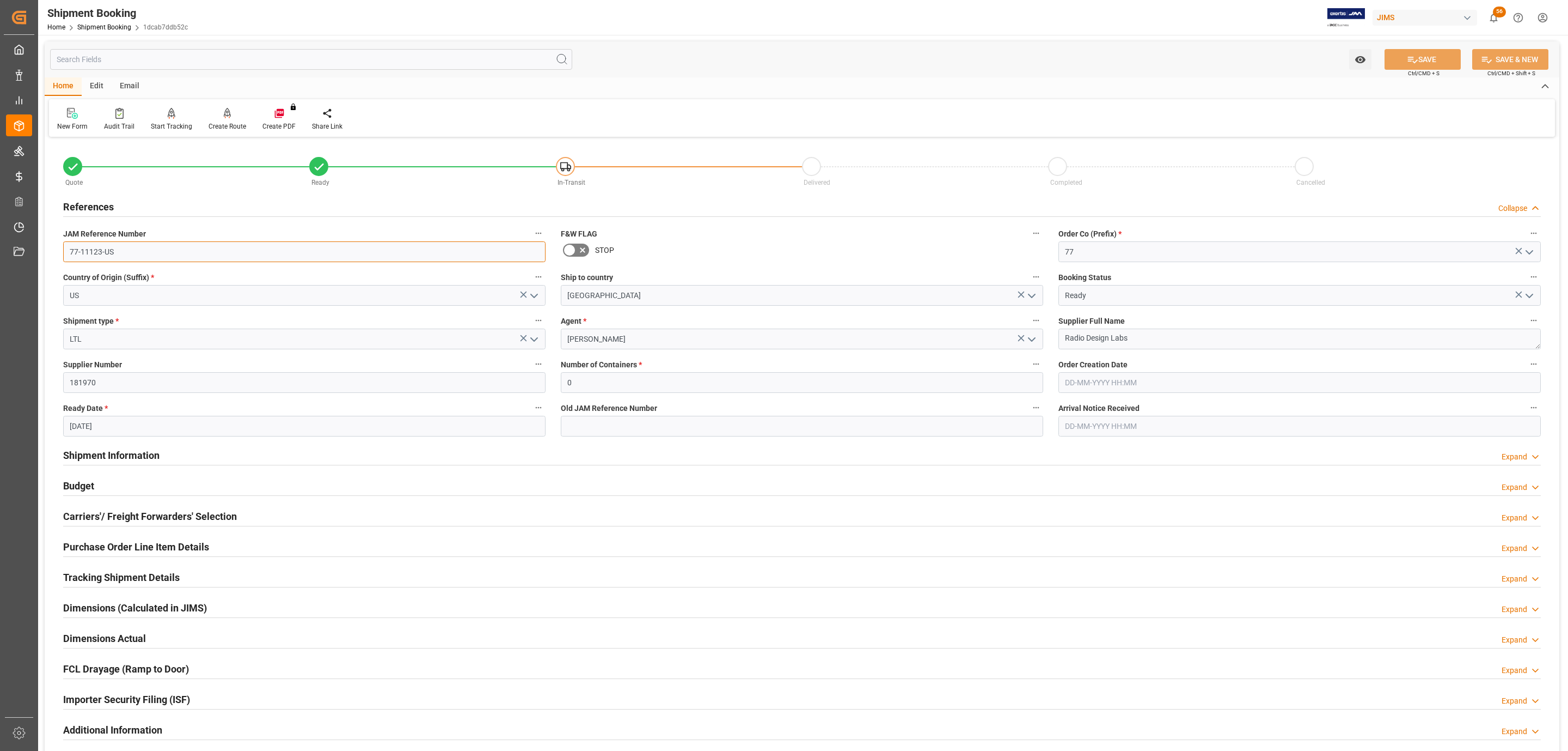
click at [127, 254] on input "77-11123-US" at bounding box center [304, 252] width 482 height 21
click at [178, 521] on h2 "Carriers'/ Freight Forwarders' Selection" at bounding box center [150, 516] width 173 height 15
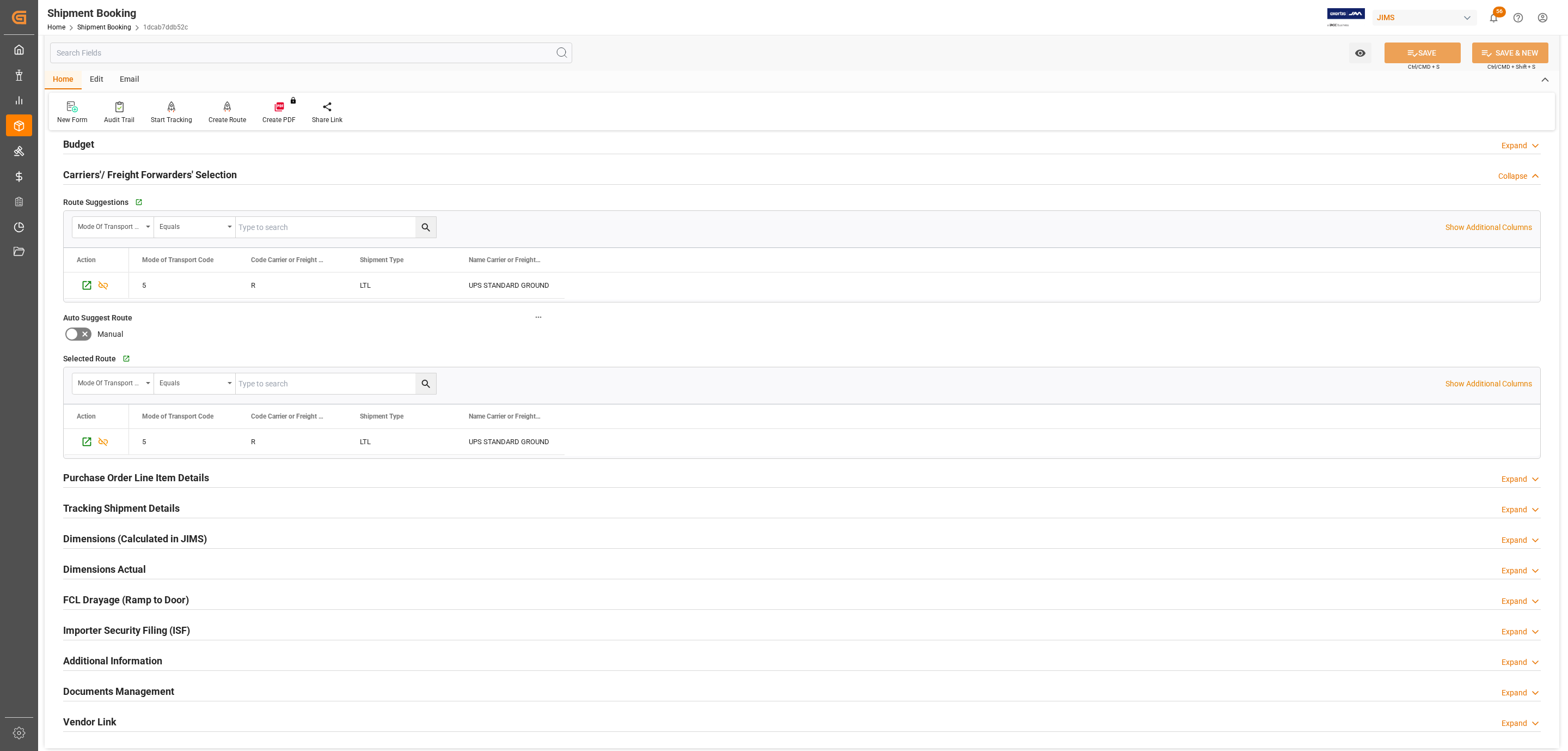
scroll to position [562, 0]
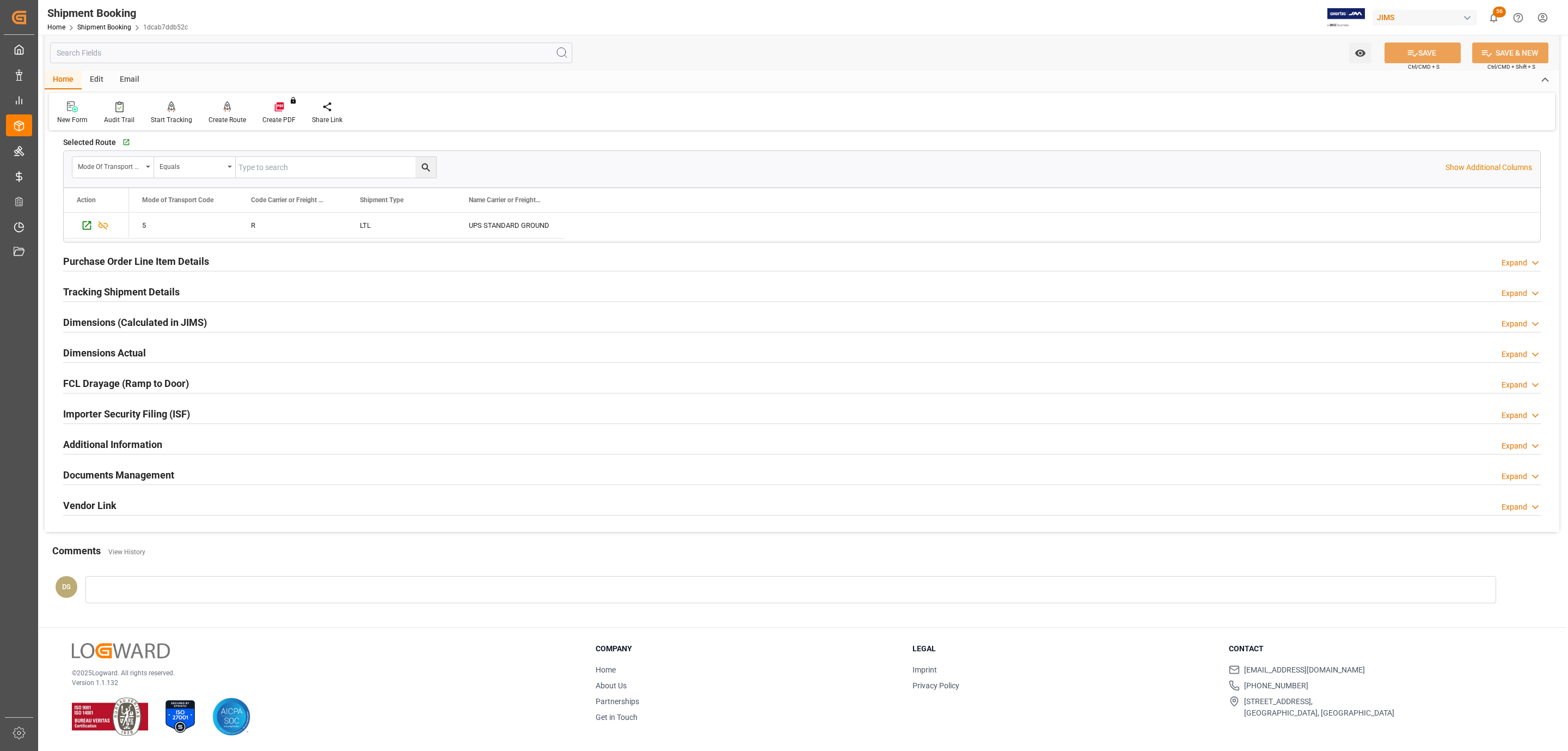
click at [155, 476] on h2 "Documents Management" at bounding box center [119, 474] width 111 height 15
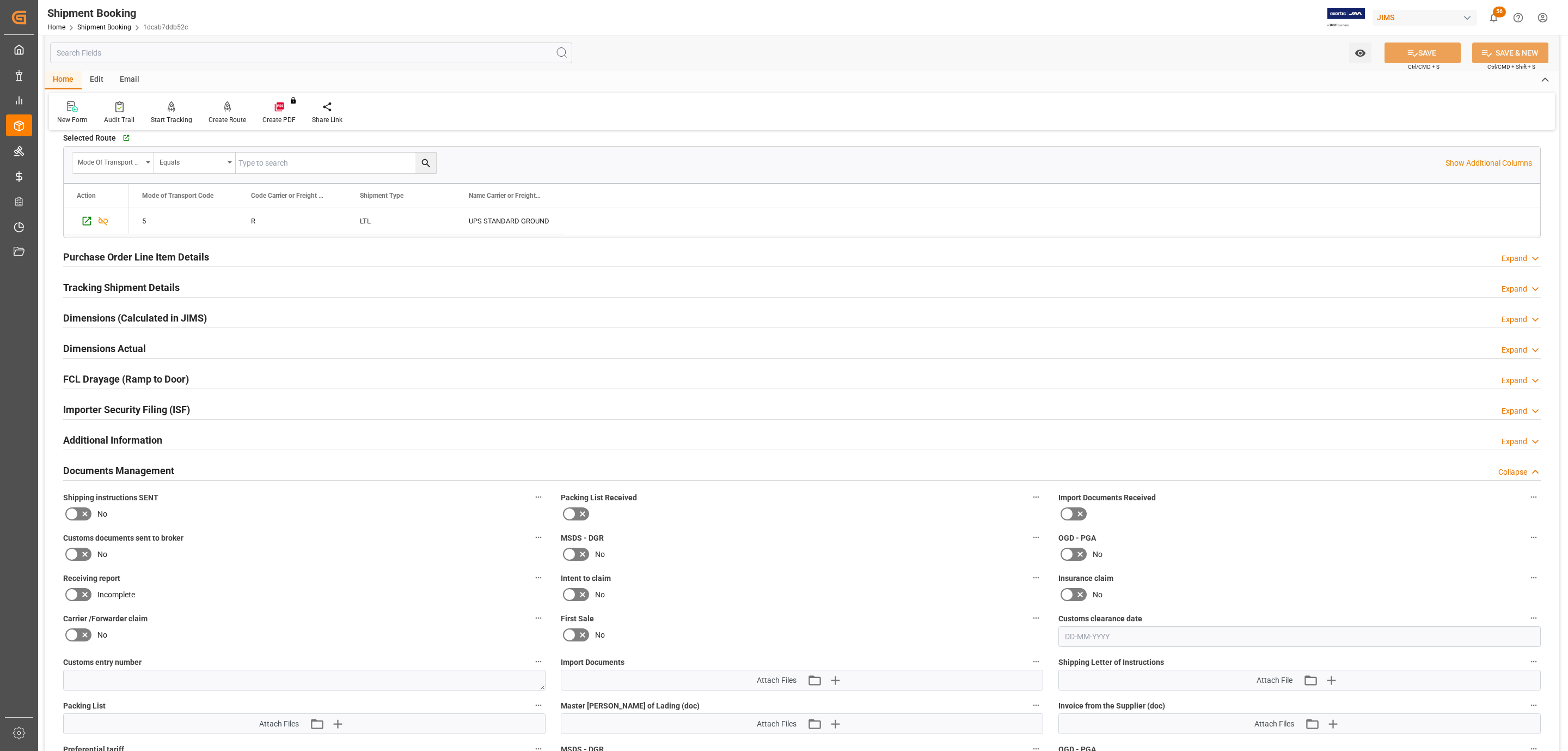
drag, startPoint x: 67, startPoint y: 519, endPoint x: 531, endPoint y: 580, distance: 468.0
click at [67, 518] on icon at bounding box center [71, 513] width 13 height 13
click at [0, 0] on input "checkbox" at bounding box center [0, 0] width 0 height 0
click at [1339, 685] on icon "button" at bounding box center [1331, 680] width 18 height 18
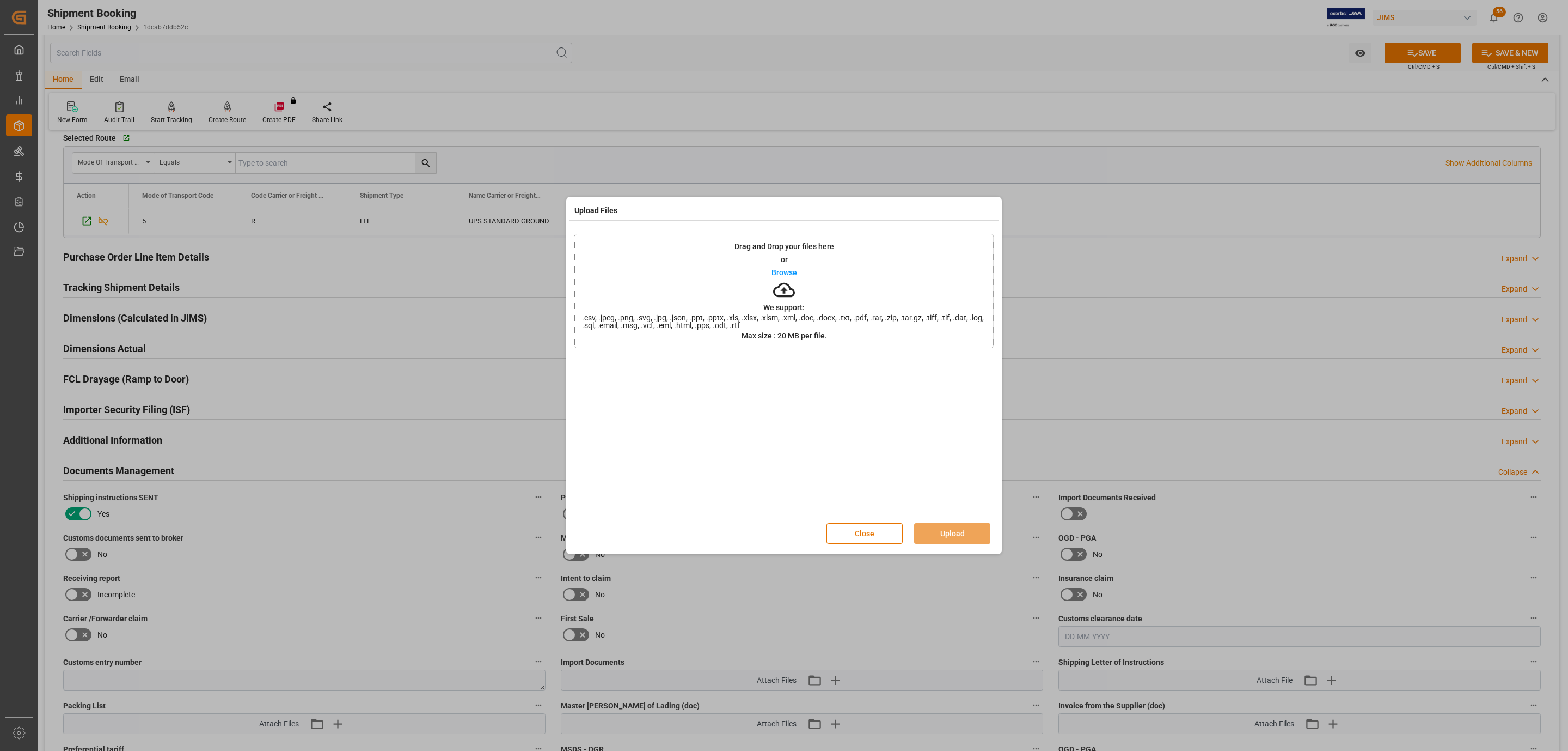
click at [849, 292] on div "Drag and Drop your files here or Browse We support: .csv, .jpeg, .png, .svg, .j…" at bounding box center [784, 291] width 419 height 115
click at [950, 533] on button "Upload" at bounding box center [952, 534] width 76 height 21
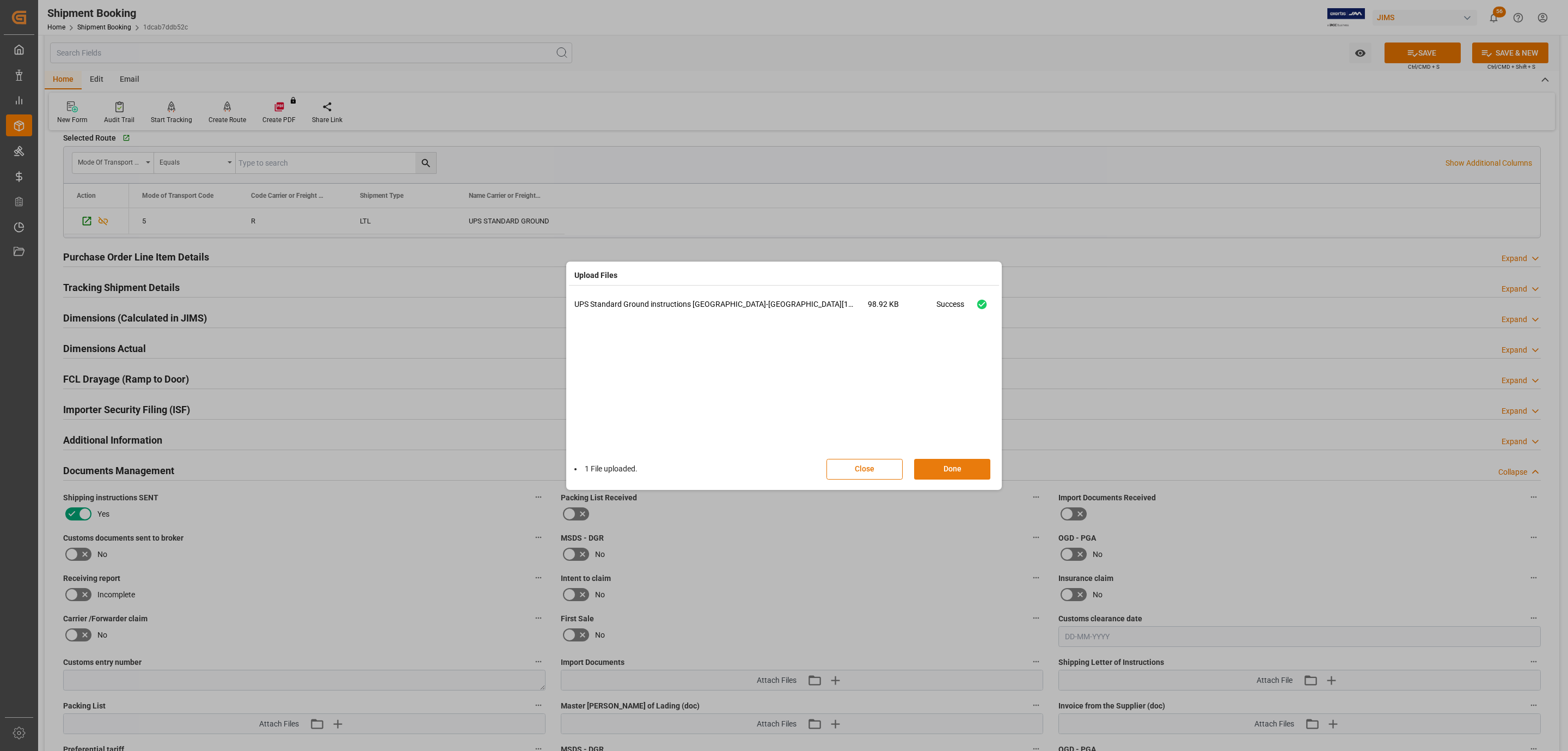
click at [936, 467] on button "Done" at bounding box center [952, 469] width 76 height 21
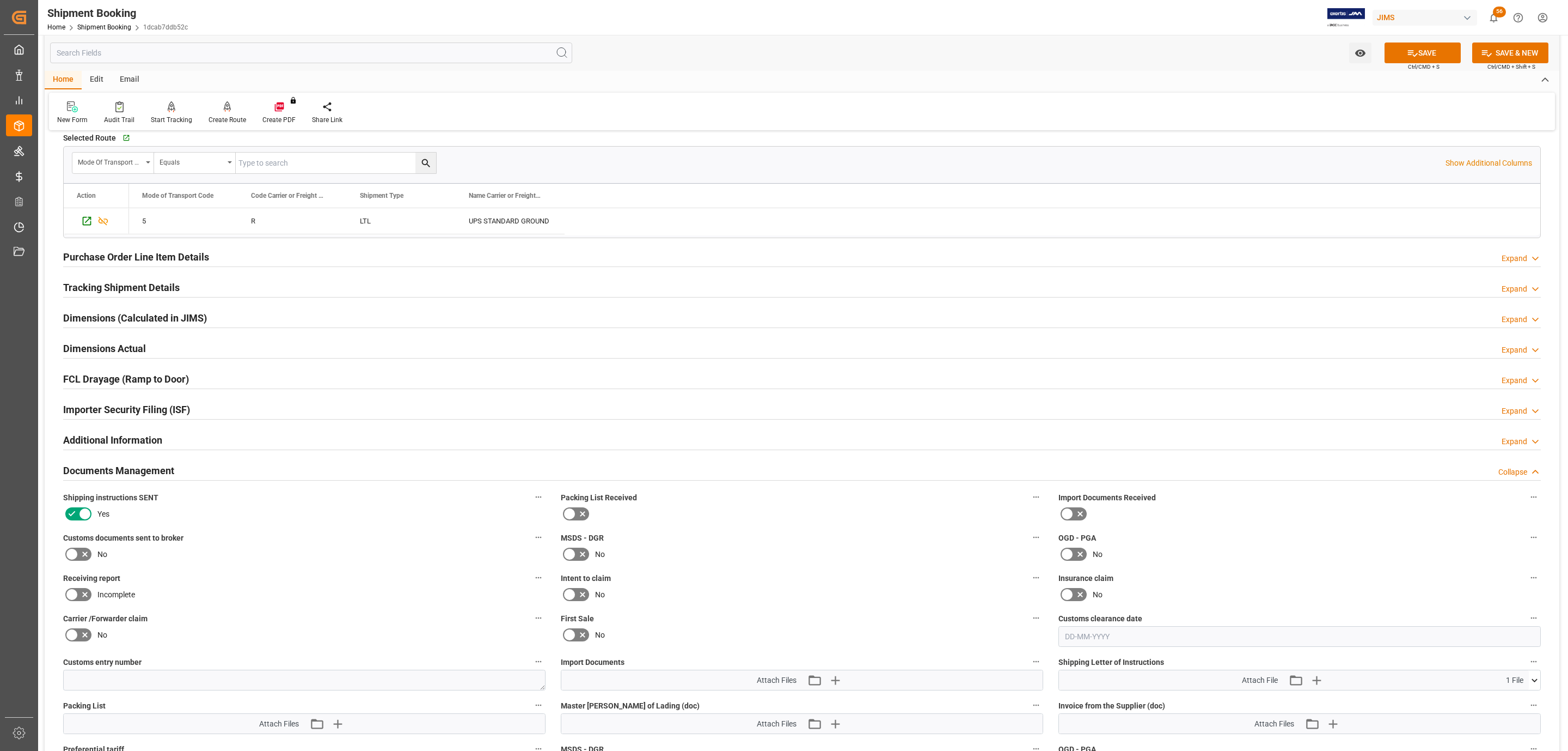
click at [1403, 55] on button "SAVE" at bounding box center [1423, 53] width 76 height 21
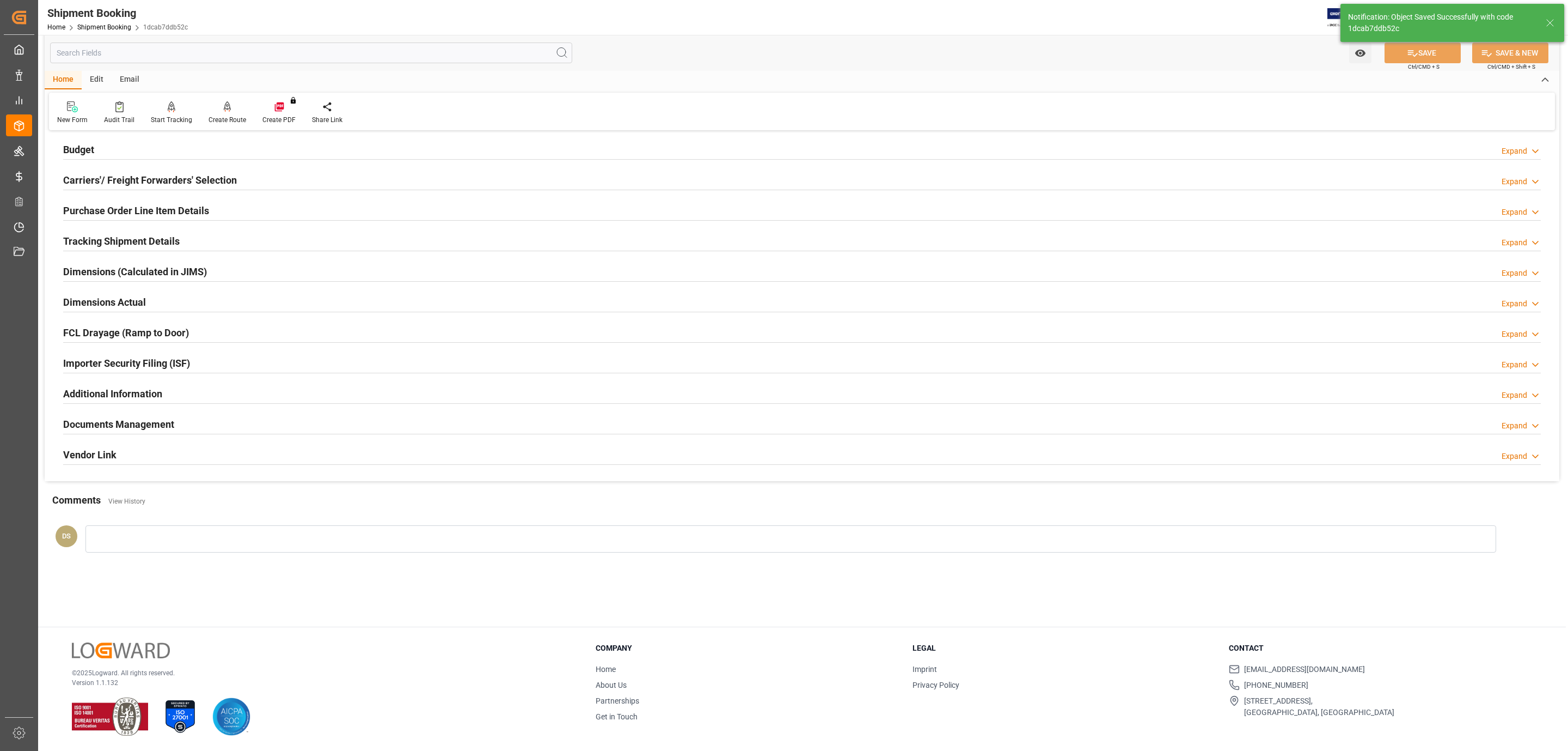
scroll to position [71, 0]
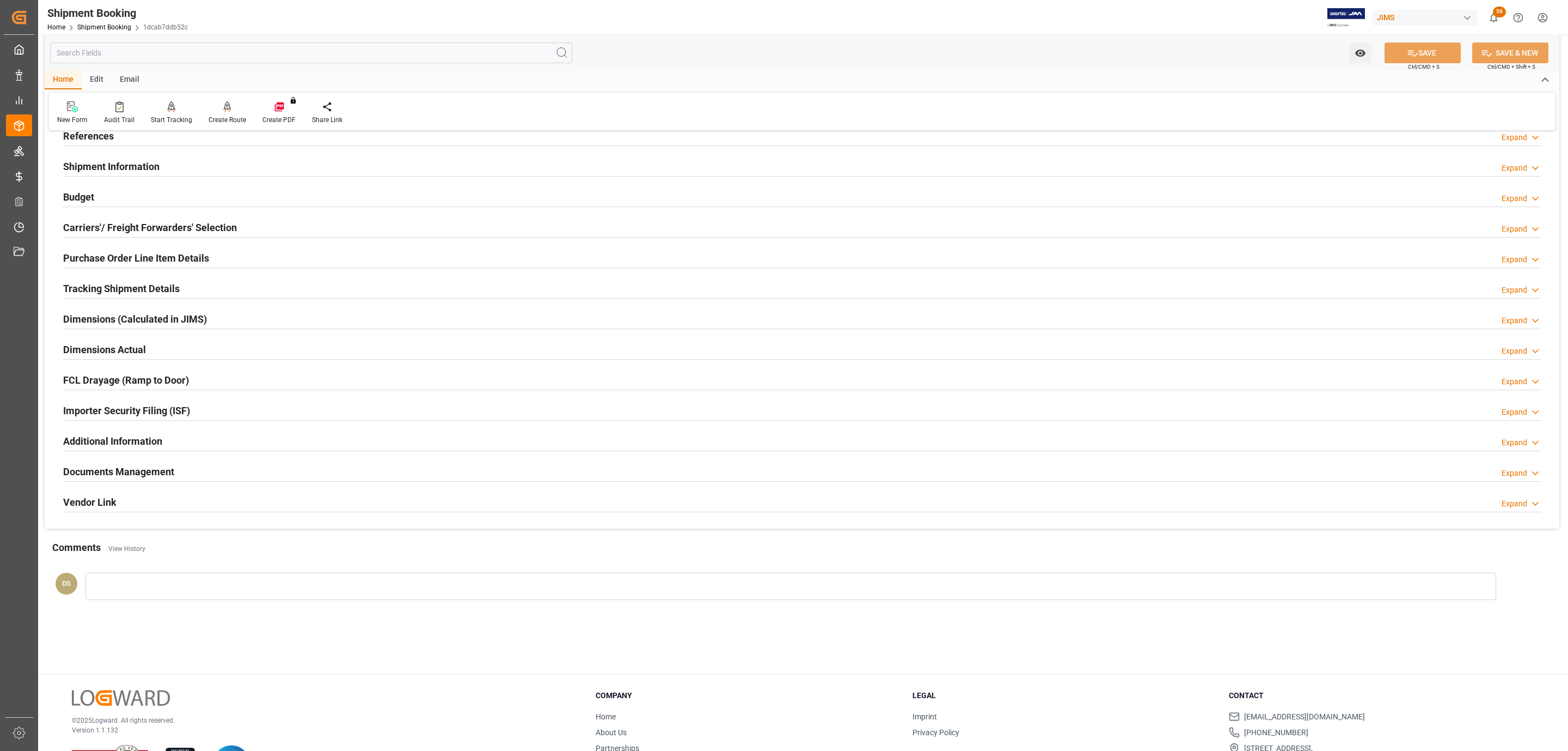
click at [261, 214] on div "Carriers'/ Freight Forwarders' Selection Expand" at bounding box center [802, 228] width 1493 height 30
click at [256, 217] on div "Carriers'/ Freight Forwarders' Selection Expand" at bounding box center [802, 227] width 1478 height 21
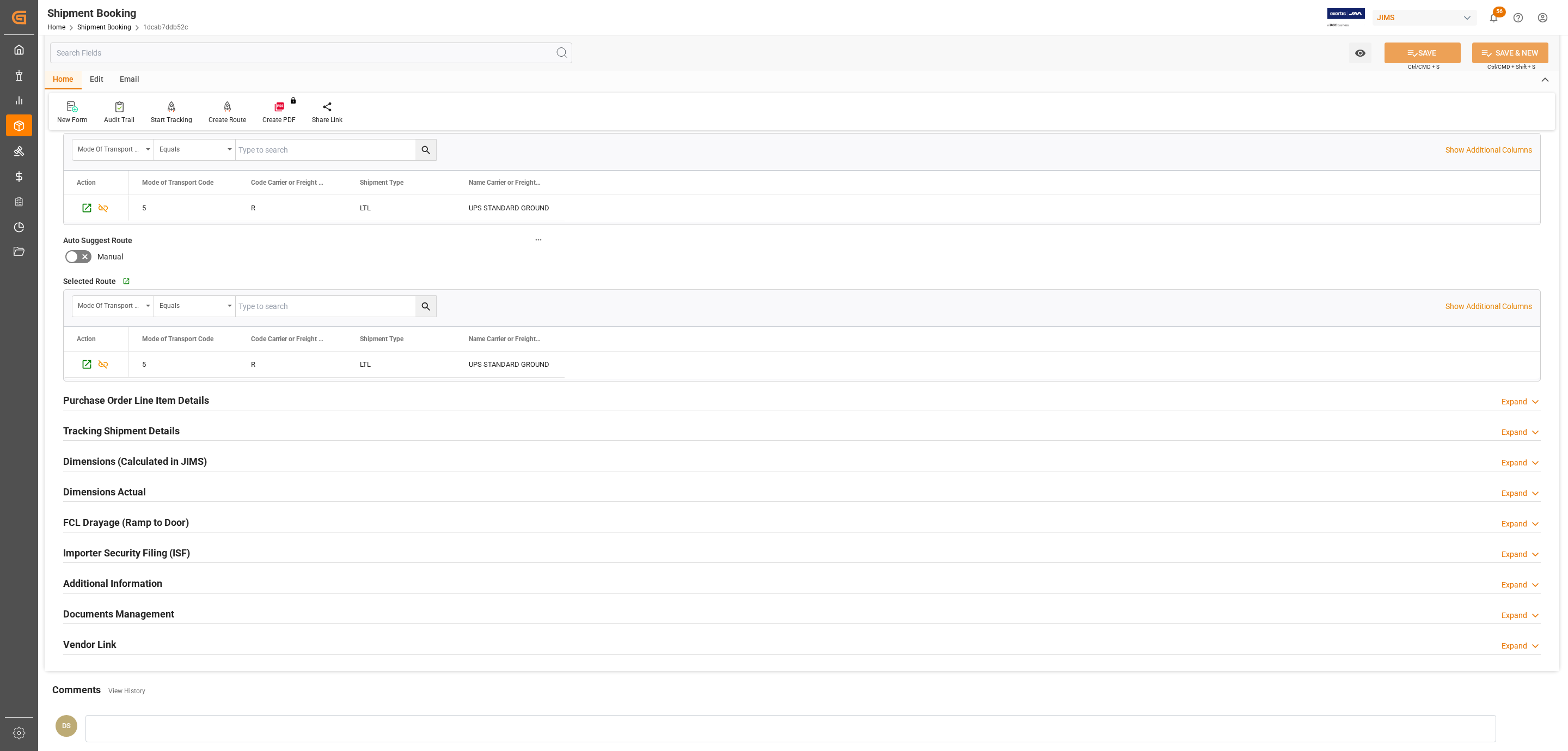
scroll to position [0, 0]
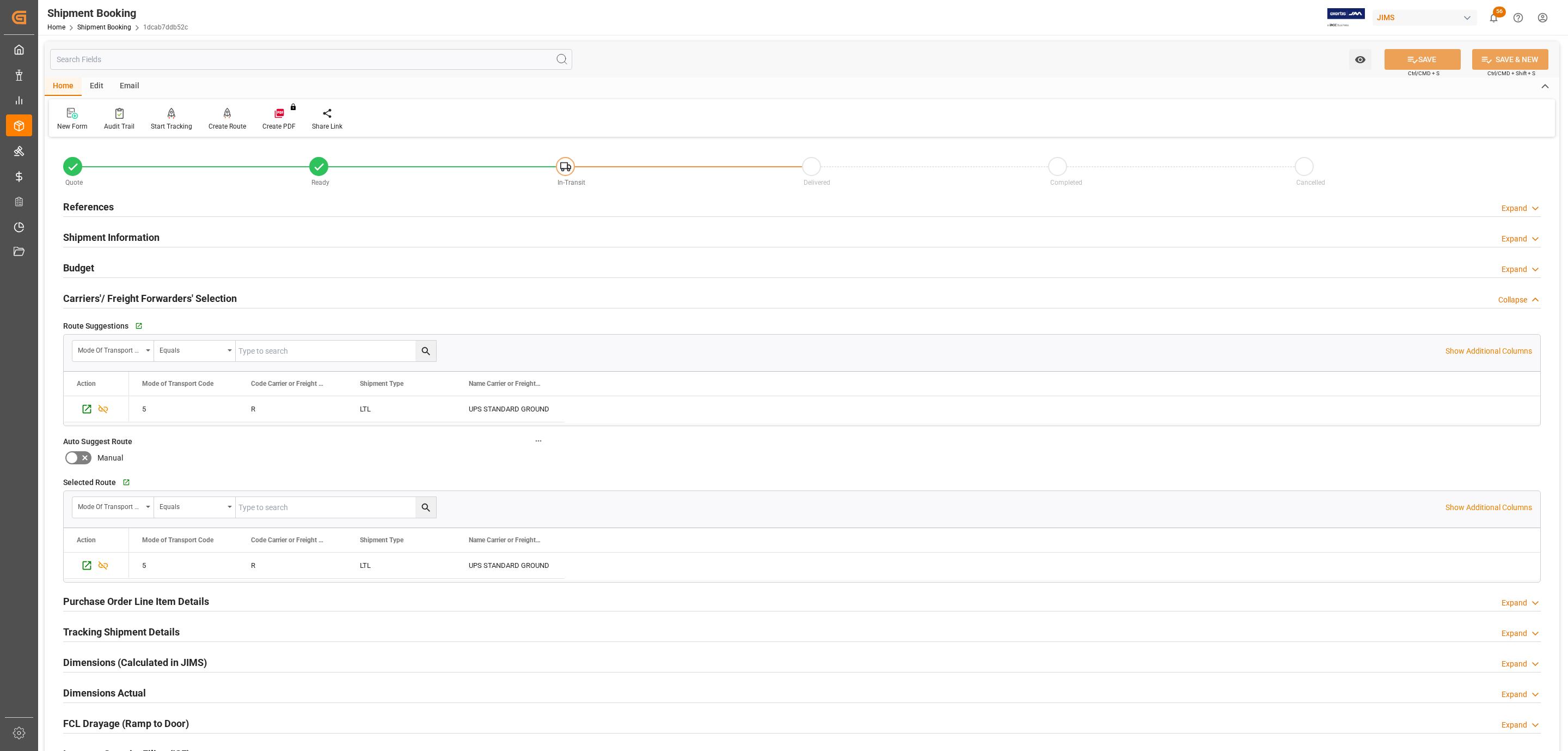
click at [185, 266] on div "Budget Expand" at bounding box center [802, 267] width 1478 height 21
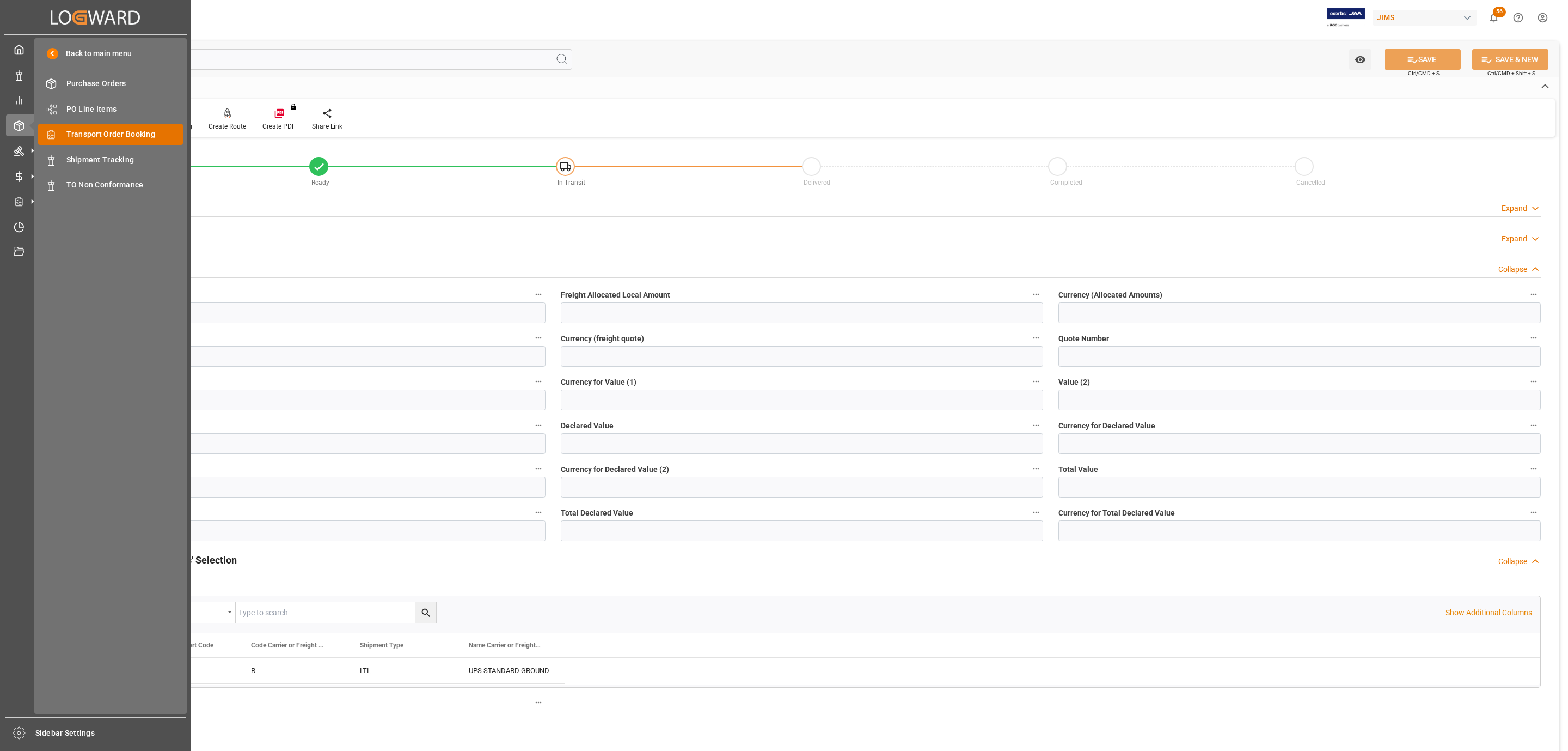
click at [111, 134] on span "Transport Order Booking" at bounding box center [125, 134] width 117 height 12
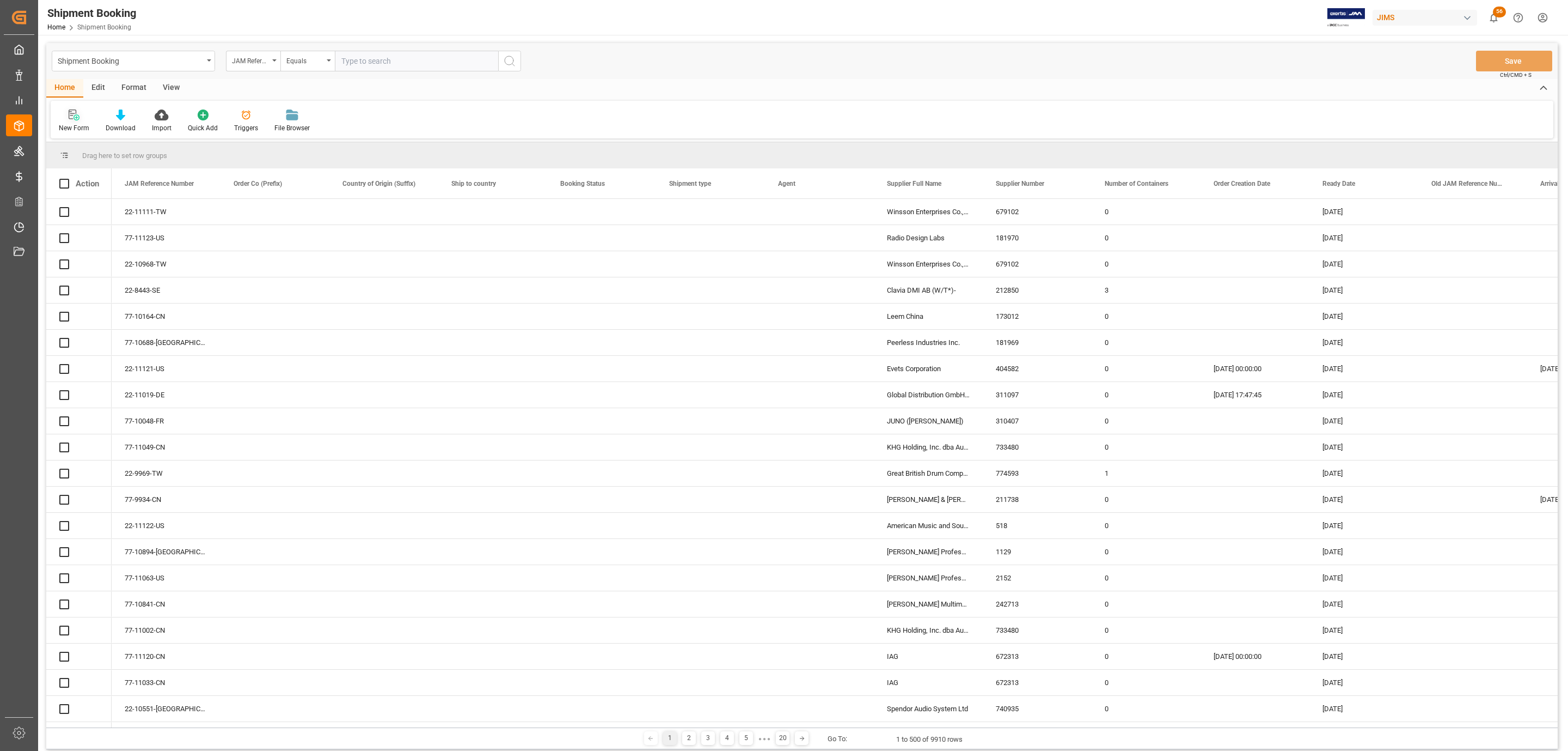
click at [71, 126] on div "New Form" at bounding box center [74, 128] width 30 height 10
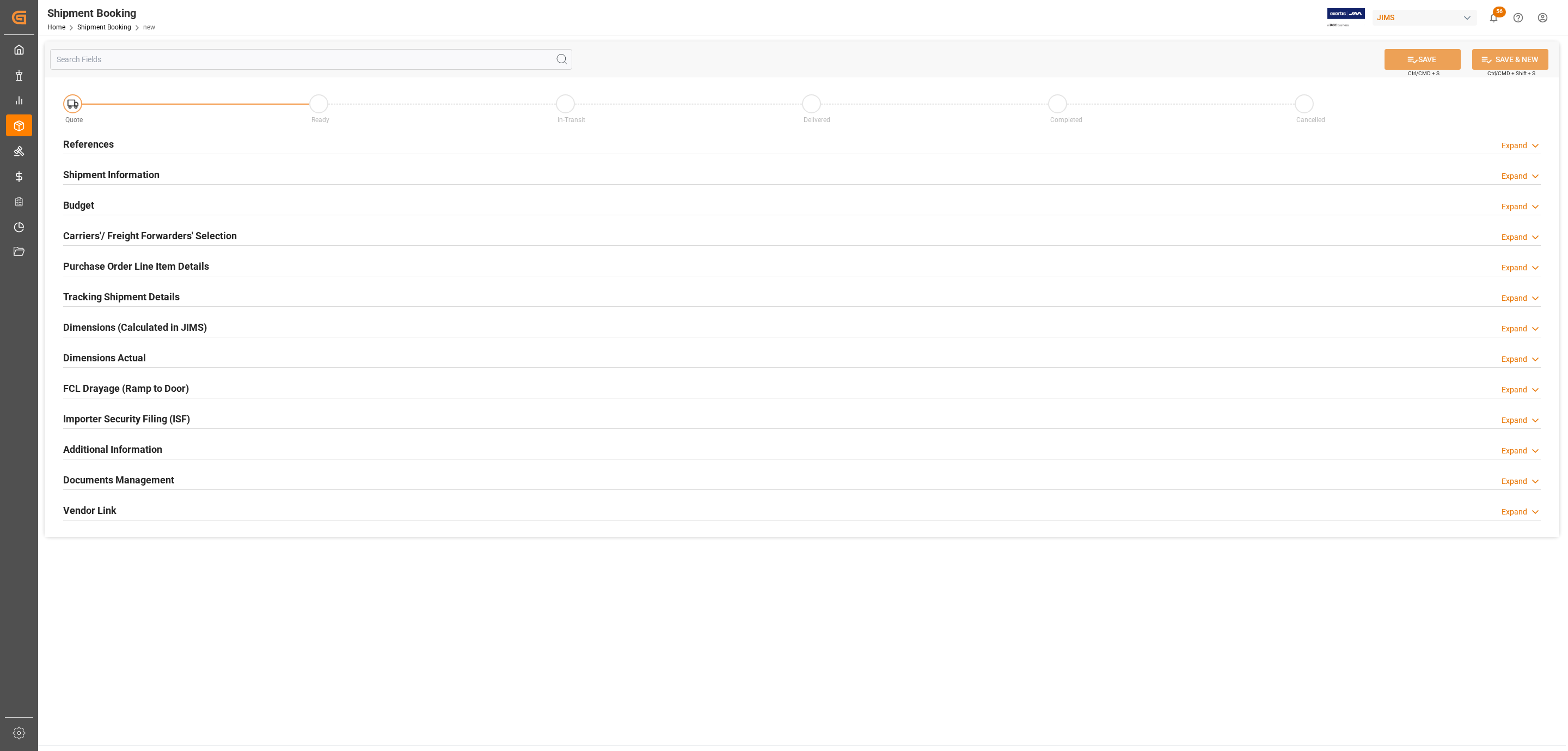
click at [151, 147] on div "References Expand" at bounding box center [802, 143] width 1478 height 21
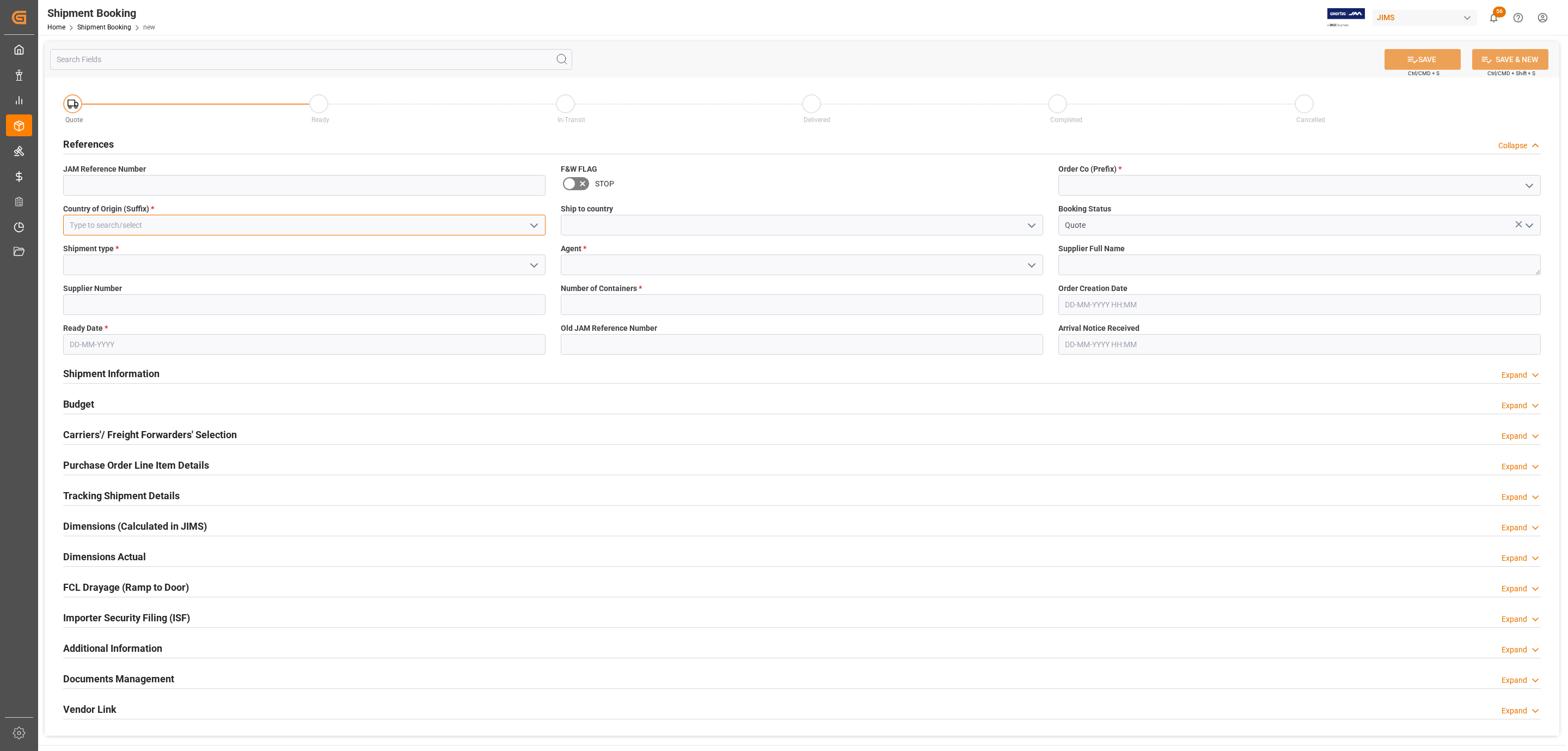
click at [203, 218] on input at bounding box center [304, 225] width 482 height 21
click at [184, 252] on div "GB" at bounding box center [304, 249] width 481 height 24
type input "GB"
click at [531, 265] on polyline "open menu" at bounding box center [534, 265] width 7 height 3
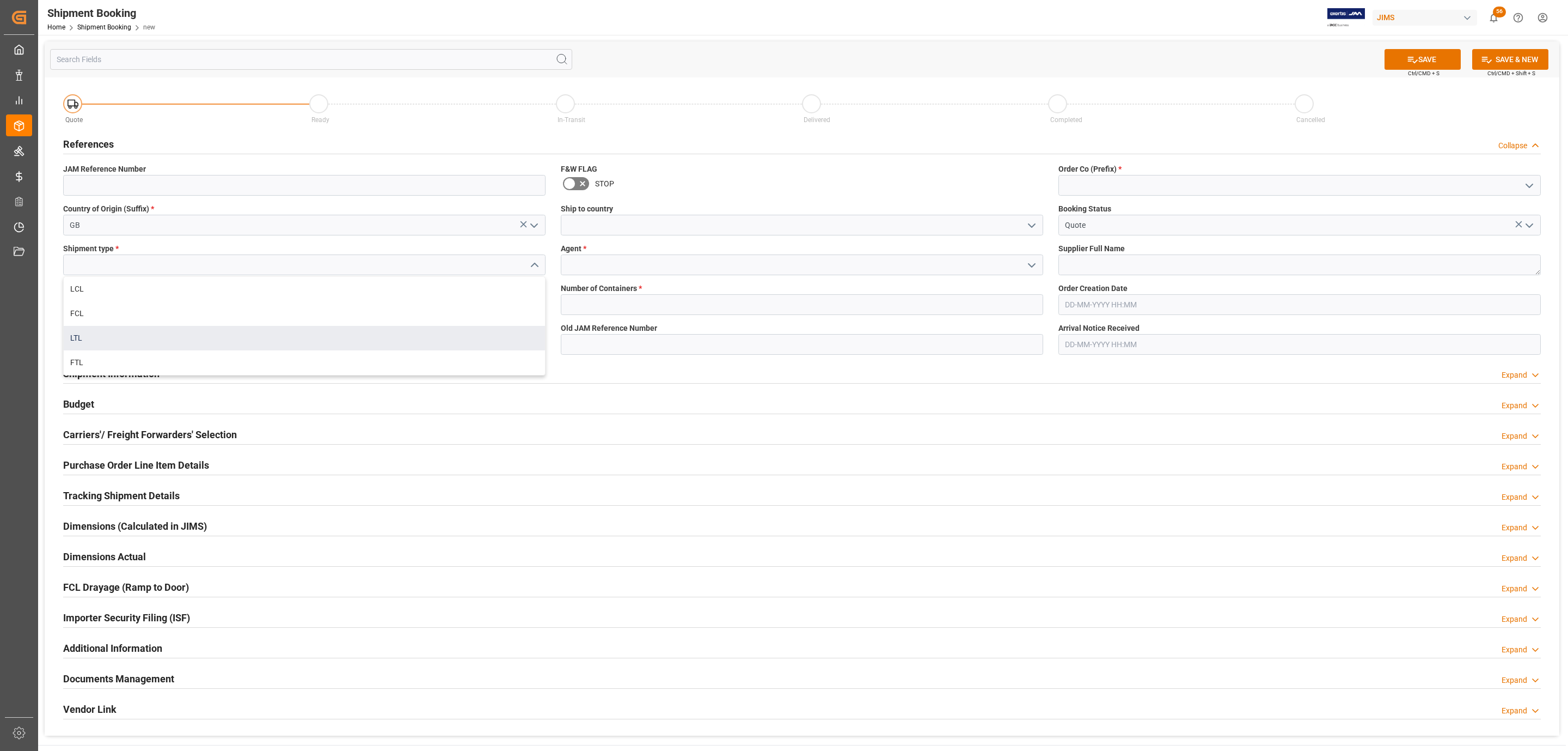
click at [155, 333] on div "LTL" at bounding box center [304, 338] width 481 height 24
type input "LTL"
click at [82, 305] on input at bounding box center [304, 305] width 482 height 21
paste input "1285"
type input "1285"
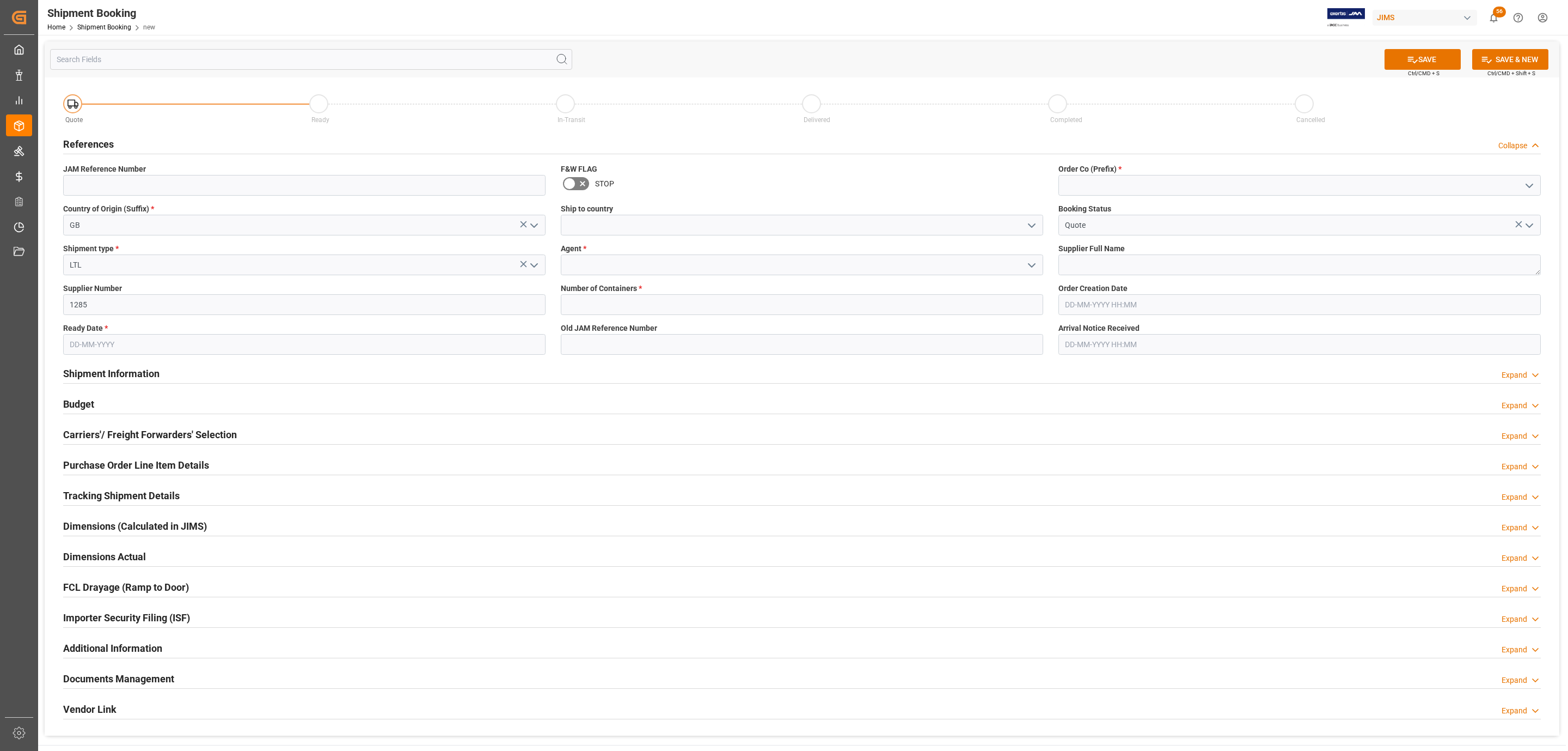
click at [85, 345] on input "text" at bounding box center [304, 344] width 482 height 21
click at [116, 453] on span "17" at bounding box center [120, 453] width 7 height 8
type input "17-09-2025"
click at [1032, 227] on polyline "open menu" at bounding box center [1032, 225] width 7 height 3
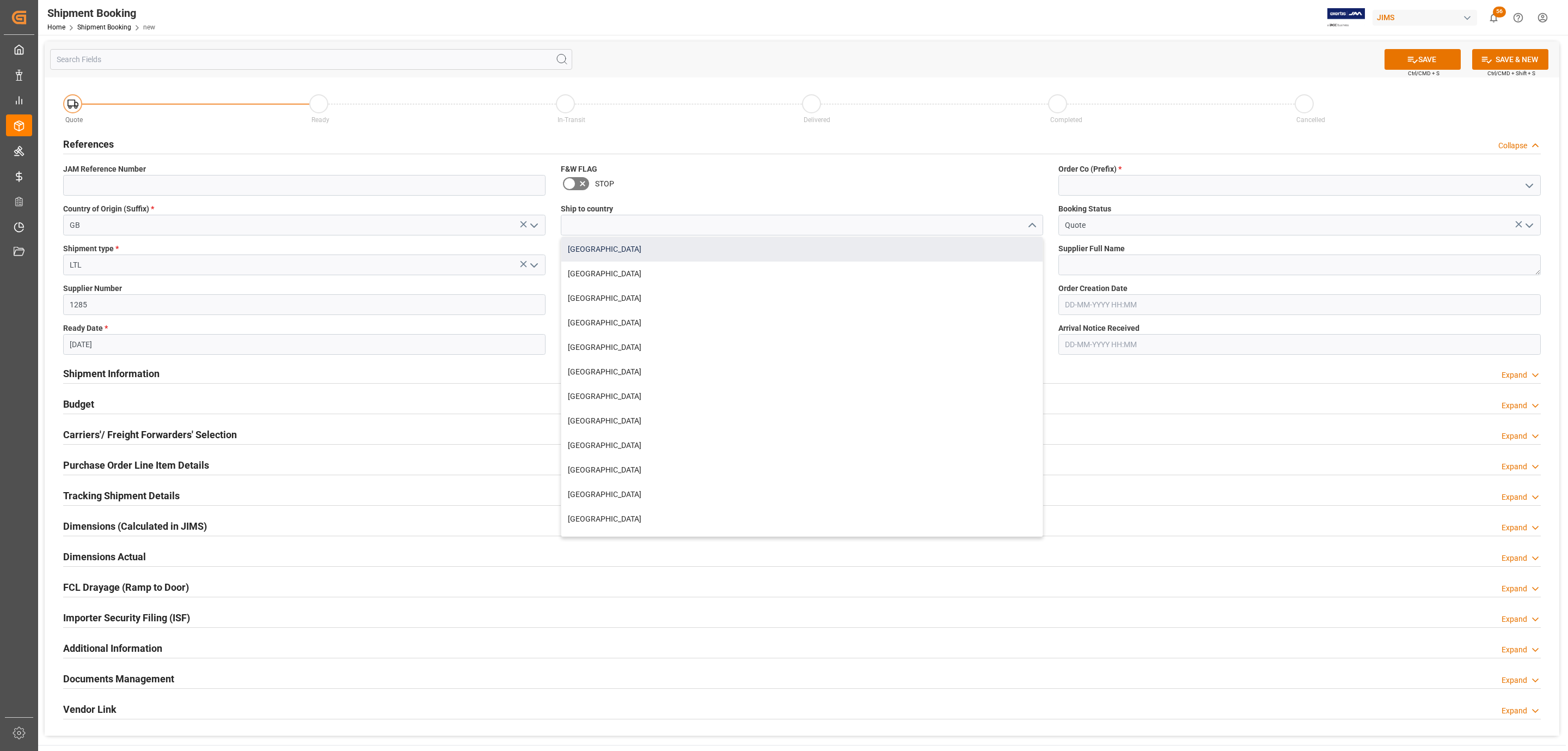
click at [673, 250] on div "[GEOGRAPHIC_DATA]" at bounding box center [802, 249] width 481 height 24
type input "[GEOGRAPHIC_DATA]"
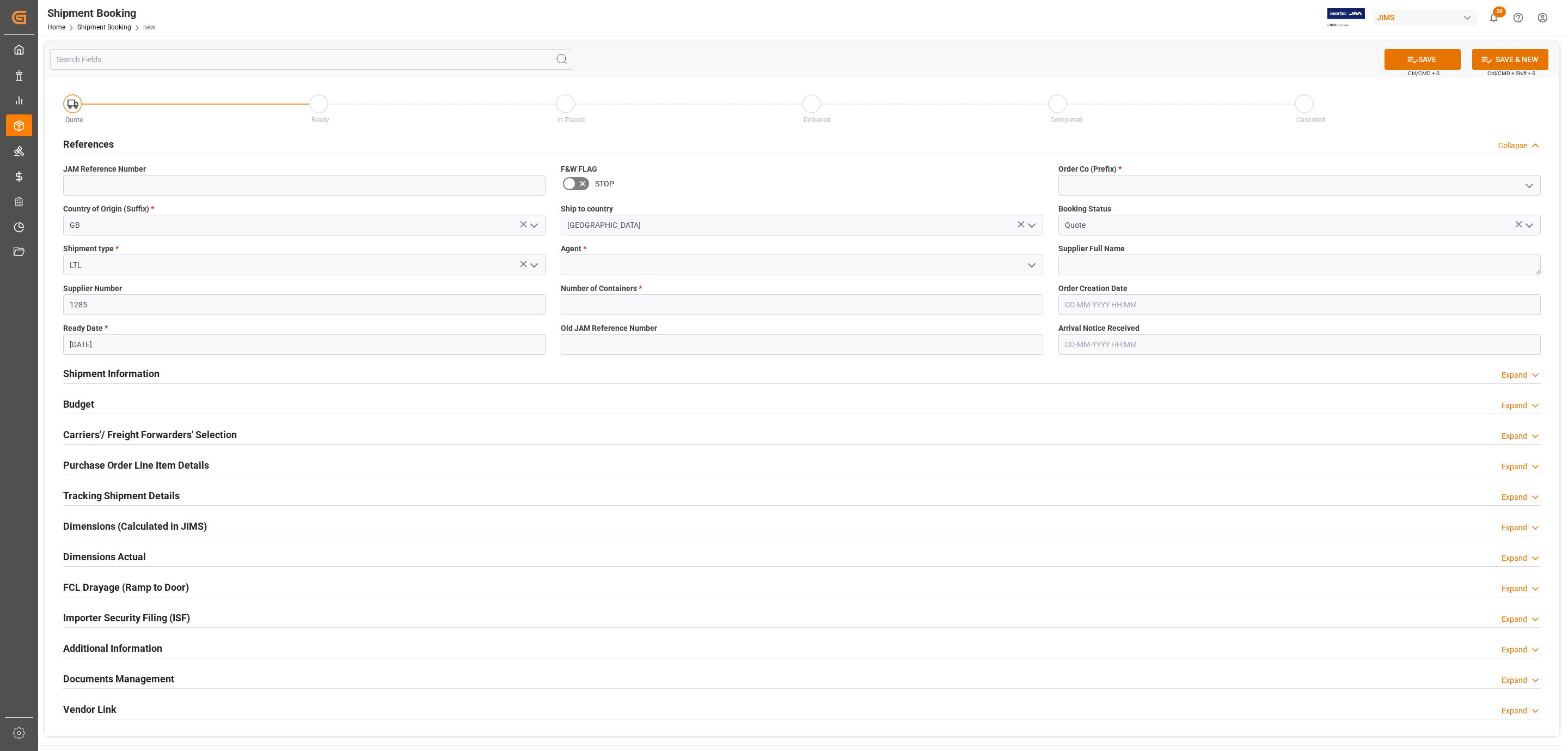
click at [1031, 264] on icon "open menu" at bounding box center [1031, 265] width 13 height 13
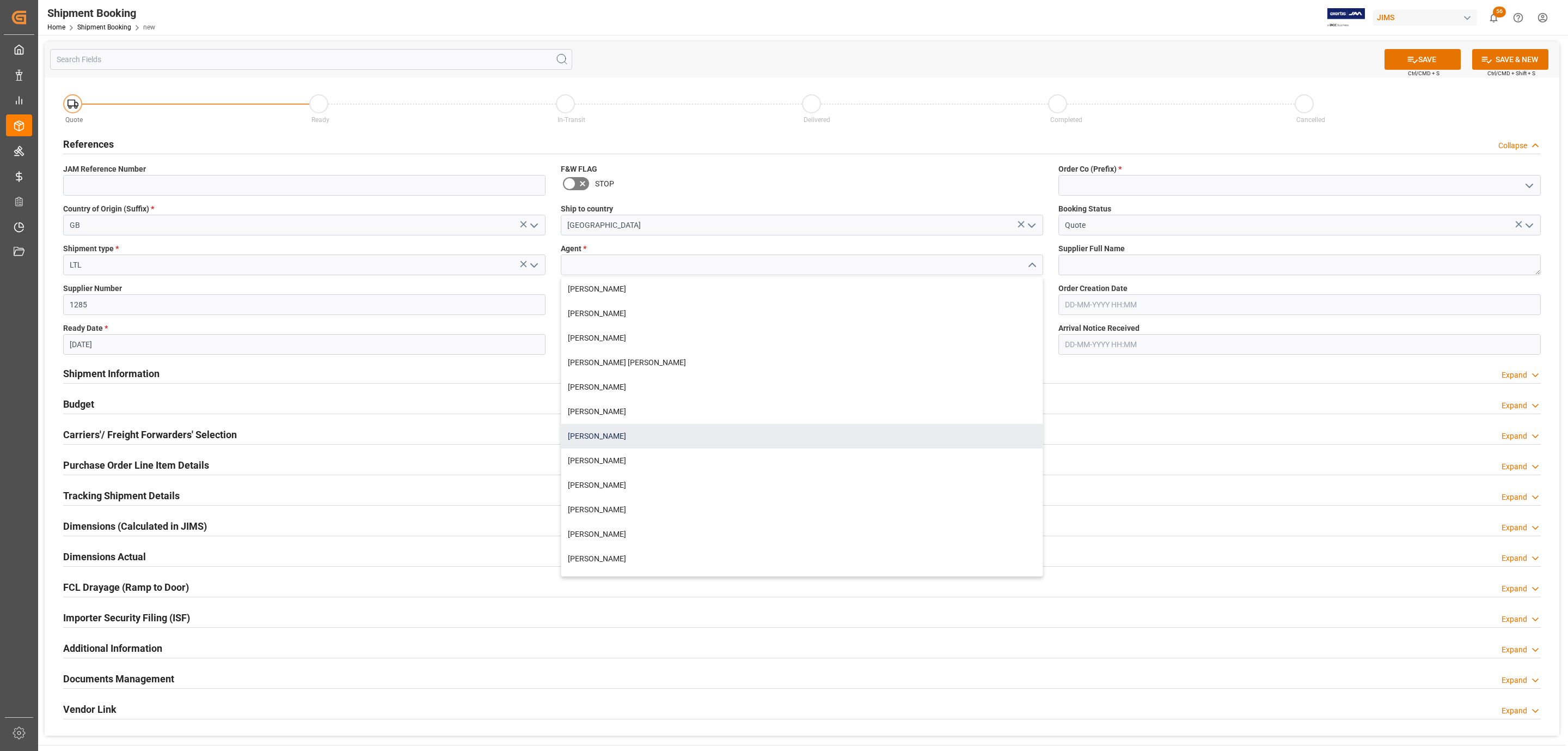
click at [609, 429] on div "[PERSON_NAME]" at bounding box center [802, 436] width 481 height 24
type input "[PERSON_NAME]"
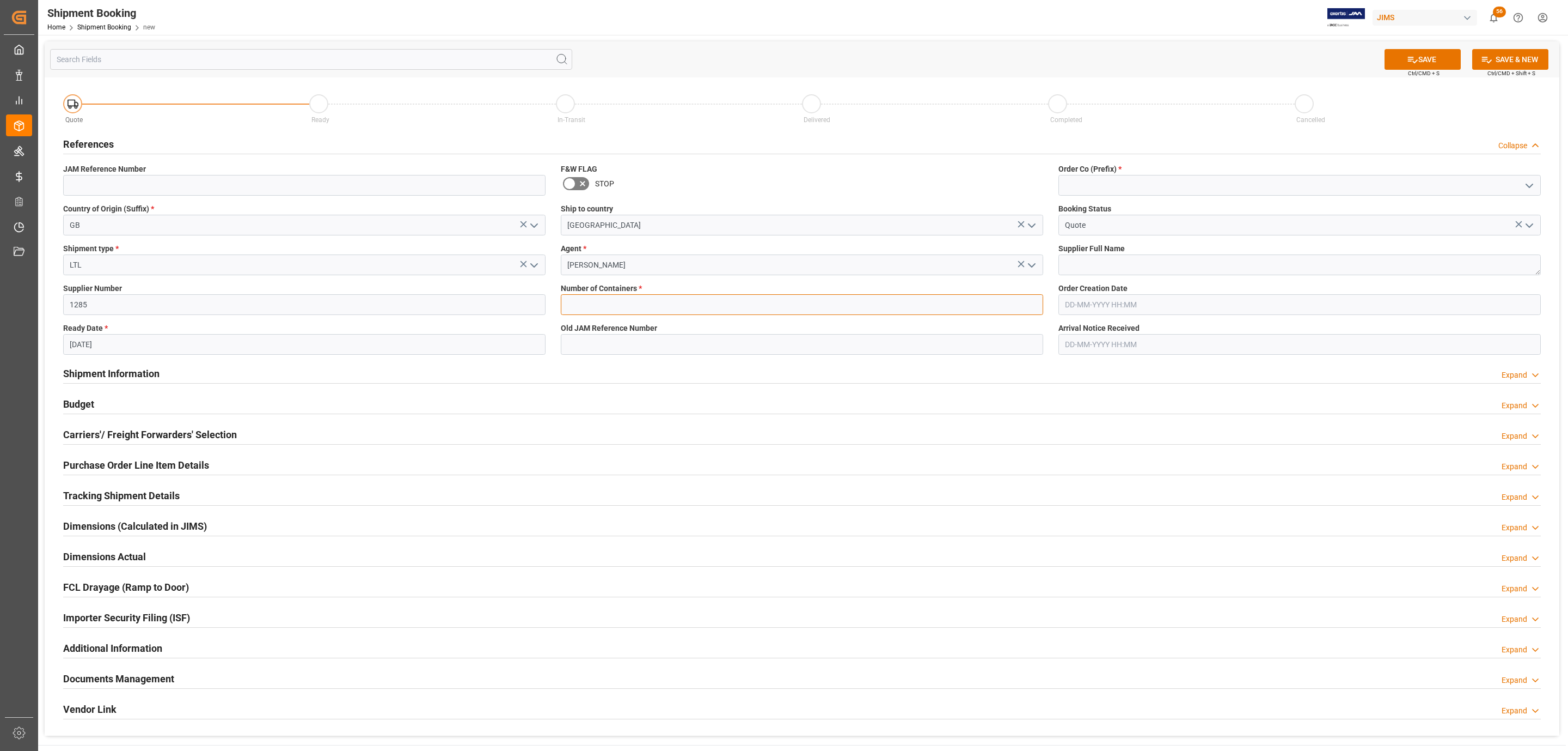
click at [587, 302] on input "text" at bounding box center [802, 305] width 482 height 21
type input "0"
click at [1523, 185] on icon "open menu" at bounding box center [1529, 185] width 13 height 13
click at [1274, 244] on div "77" at bounding box center [1300, 234] width 481 height 24
type input "77"
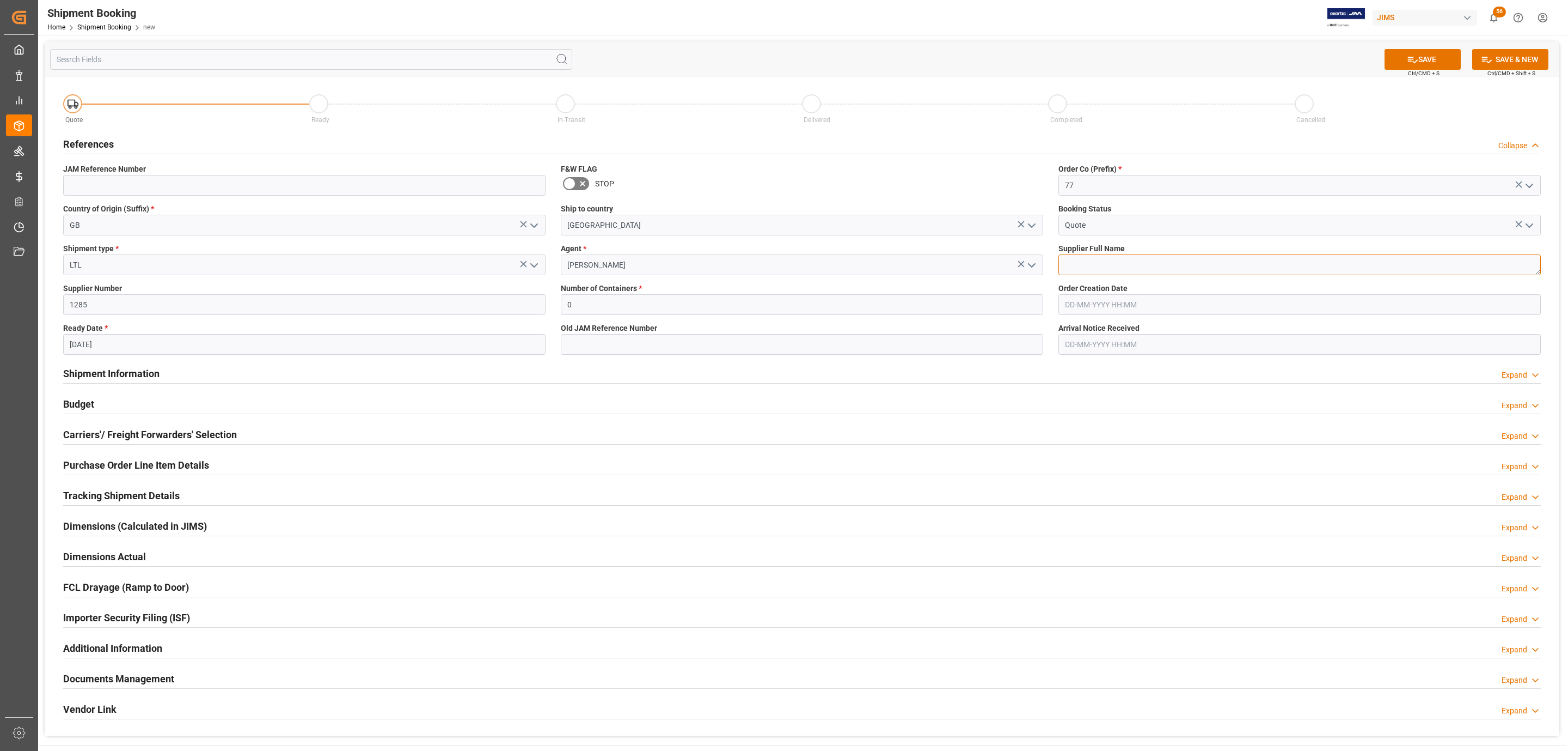
click at [1102, 263] on textarea at bounding box center [1300, 265] width 482 height 21
paste textarea "Allen & Heath"
type textarea "Allen & Heath"
click at [1429, 58] on button "SAVE" at bounding box center [1423, 59] width 76 height 21
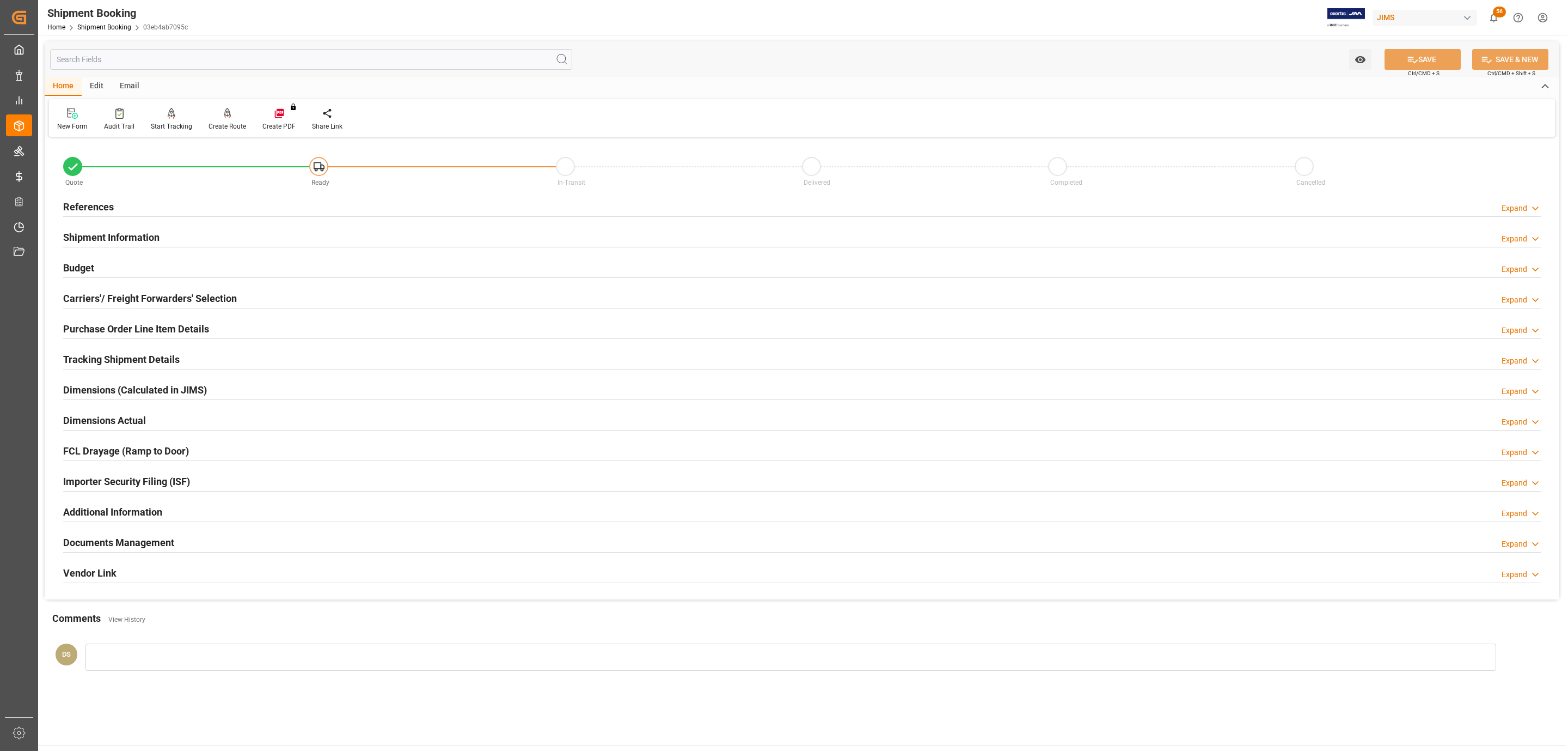
drag, startPoint x: 205, startPoint y: 203, endPoint x: 183, endPoint y: 223, distance: 29.7
click at [205, 203] on div "References Expand" at bounding box center [802, 206] width 1478 height 21
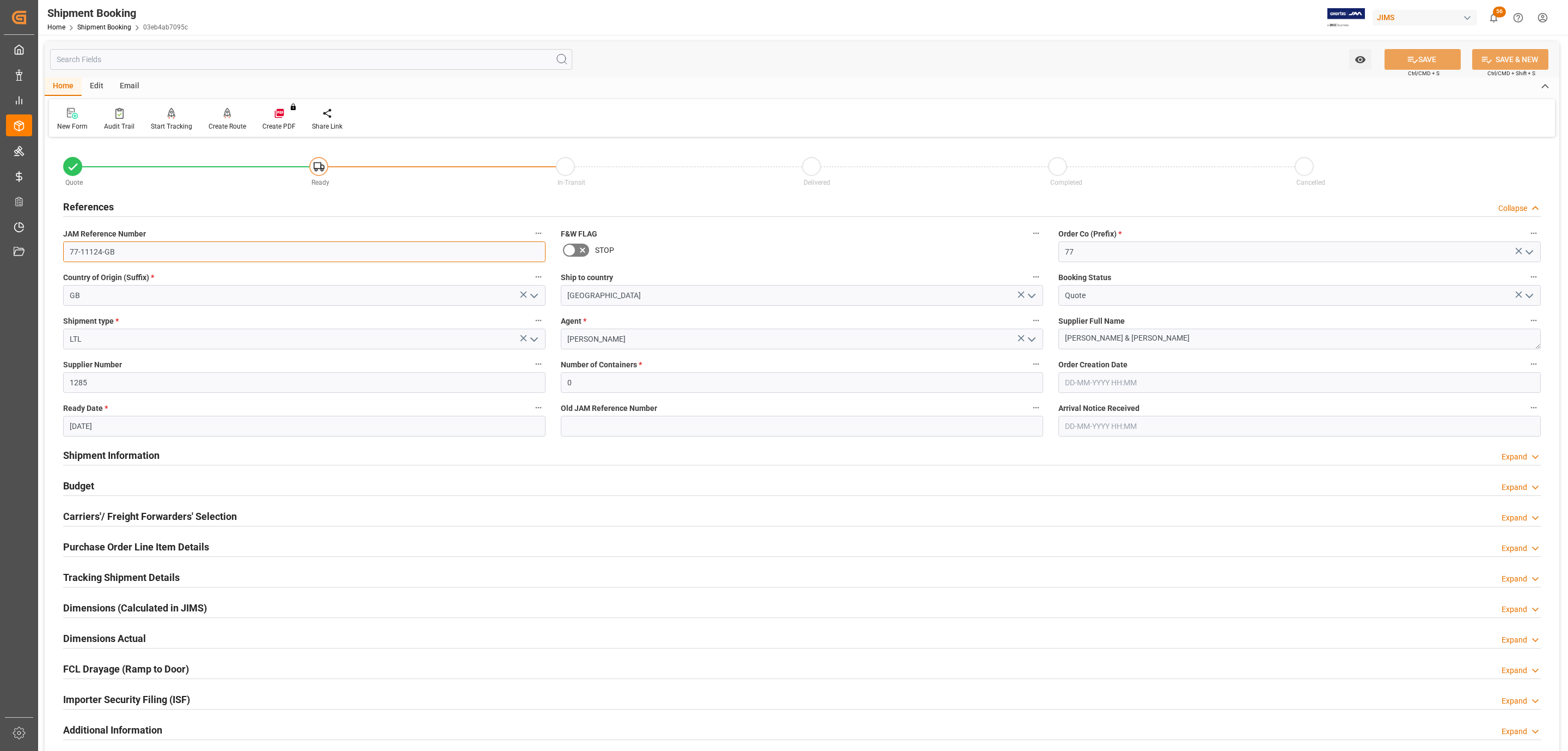
click at [144, 254] on input "77-11124-GB" at bounding box center [304, 252] width 482 height 21
click at [144, 254] on input "77-11124-GB" at bounding box center [304, 252] width 482 height 21
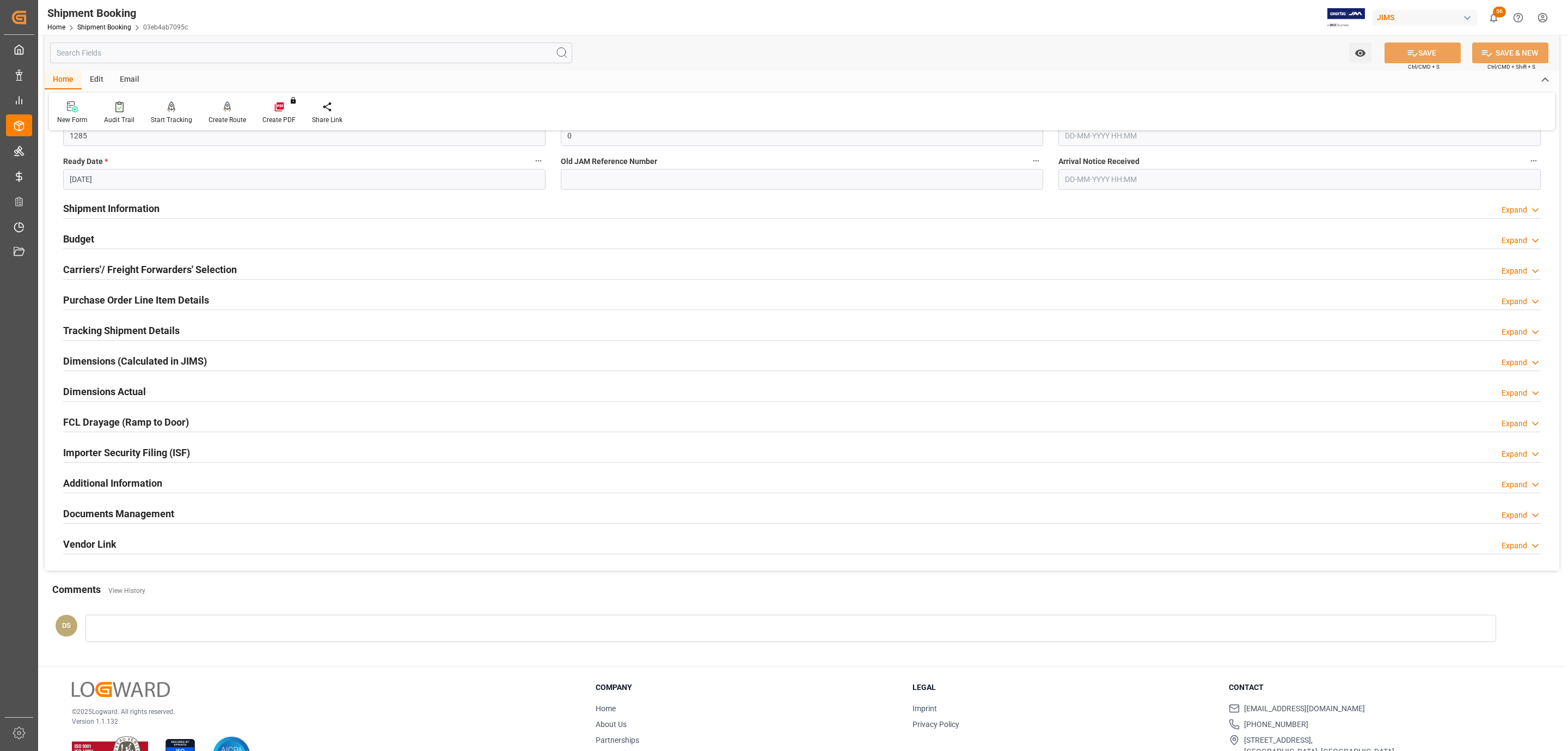
scroll to position [288, 0]
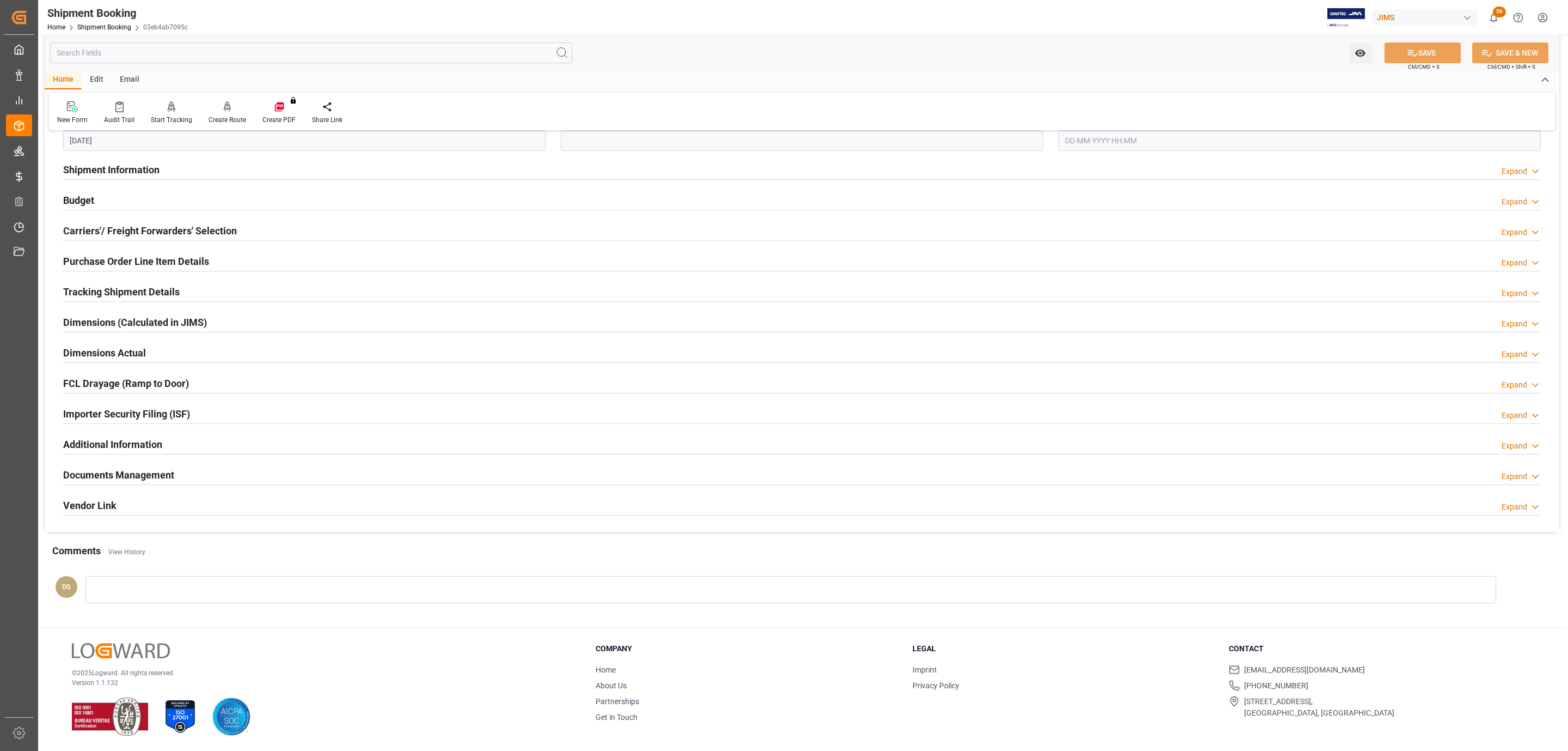
click at [139, 474] on h2 "Documents Management" at bounding box center [119, 474] width 111 height 15
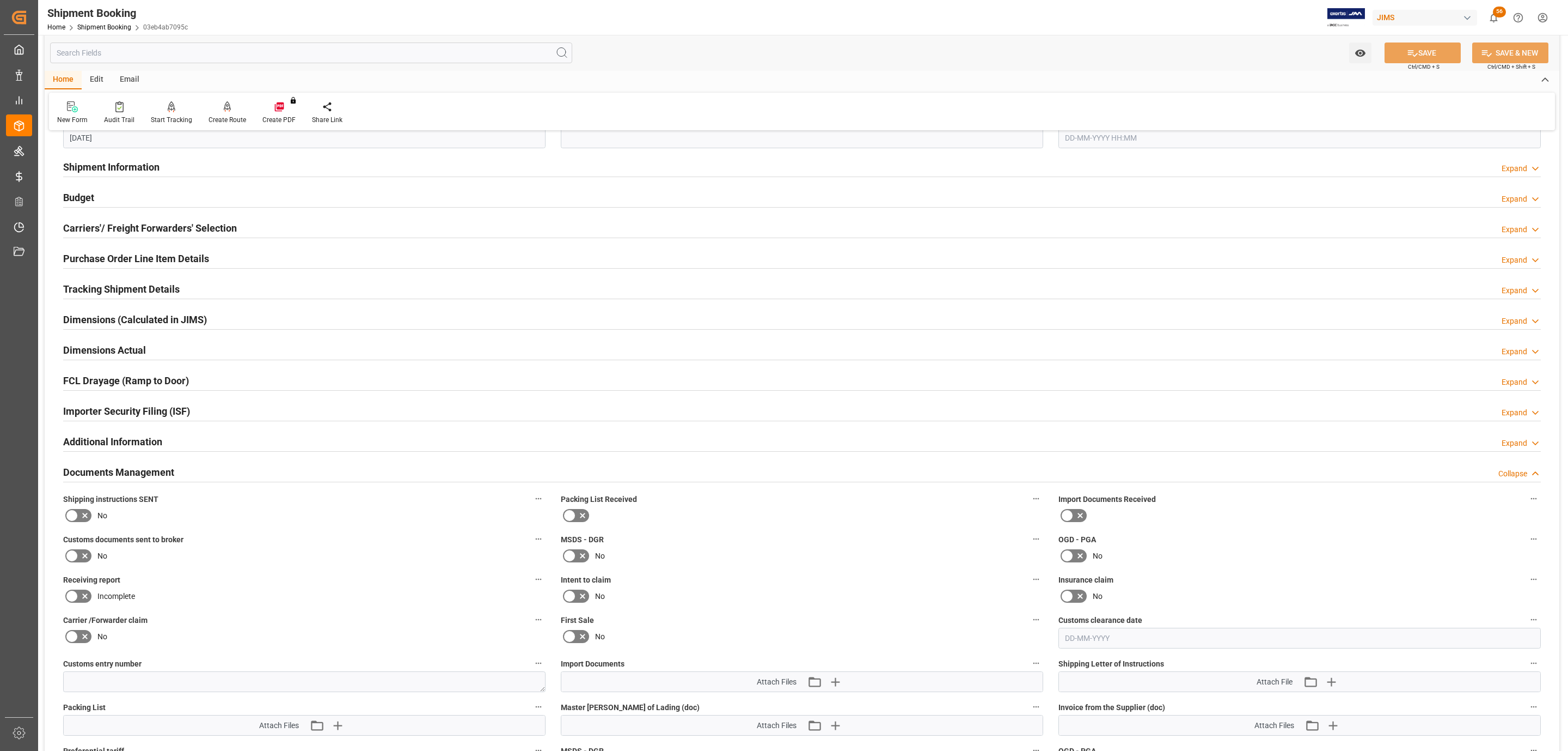
click at [80, 515] on icon at bounding box center [85, 515] width 13 height 13
click at [0, 0] on input "checkbox" at bounding box center [0, 0] width 0 height 0
click at [1429, 58] on button "SAVE" at bounding box center [1423, 53] width 76 height 21
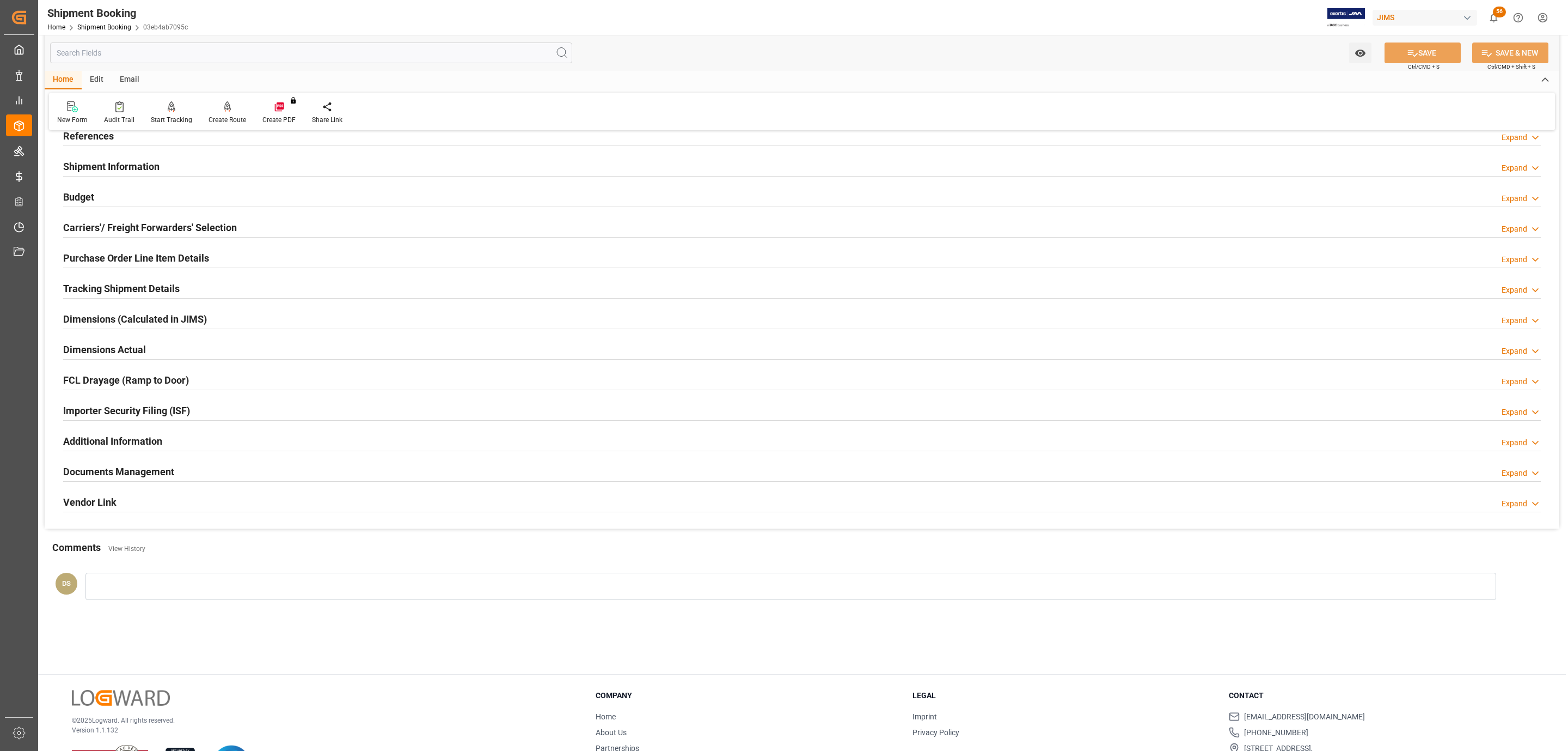
scroll to position [0, 0]
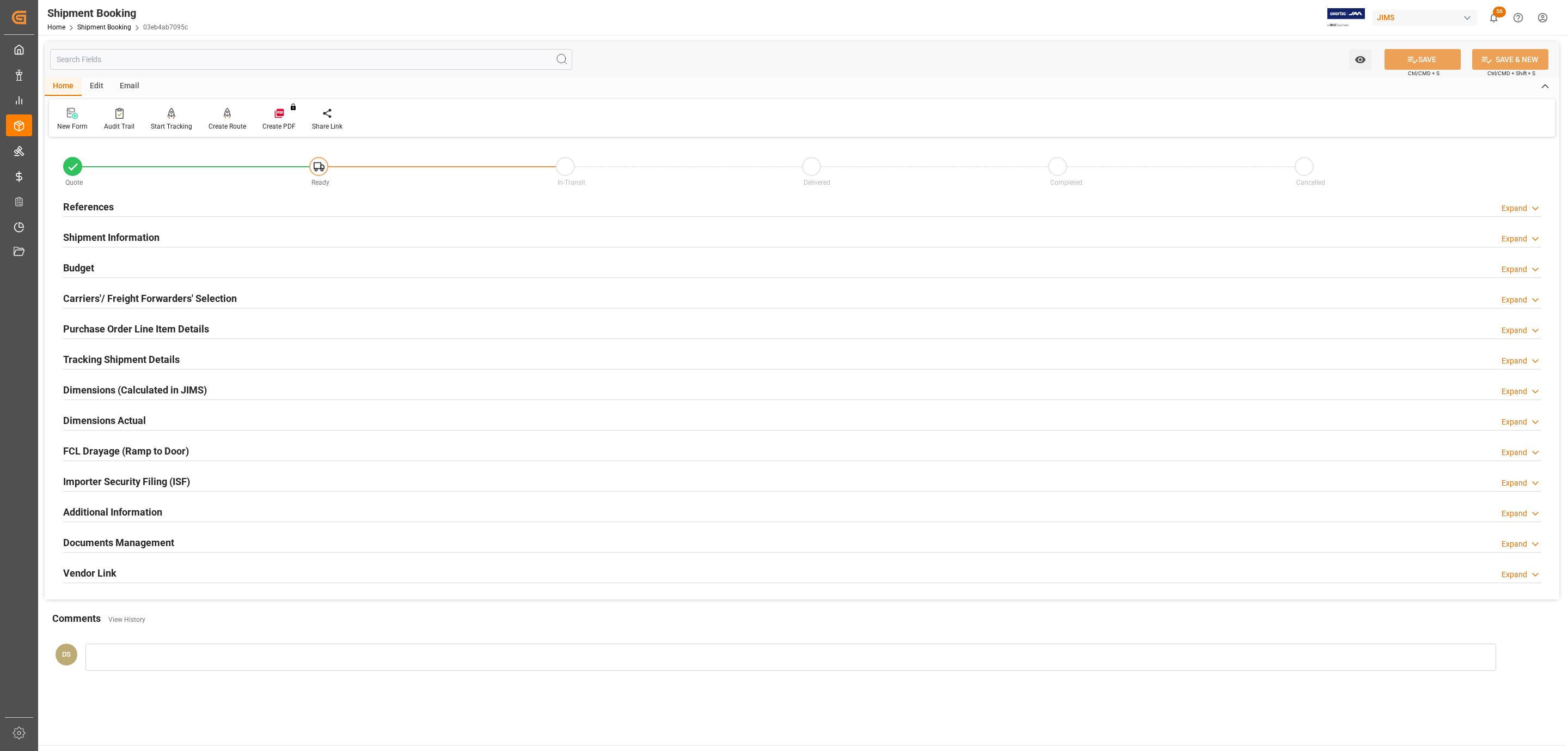
click at [141, 208] on div "References Expand" at bounding box center [802, 206] width 1478 height 21
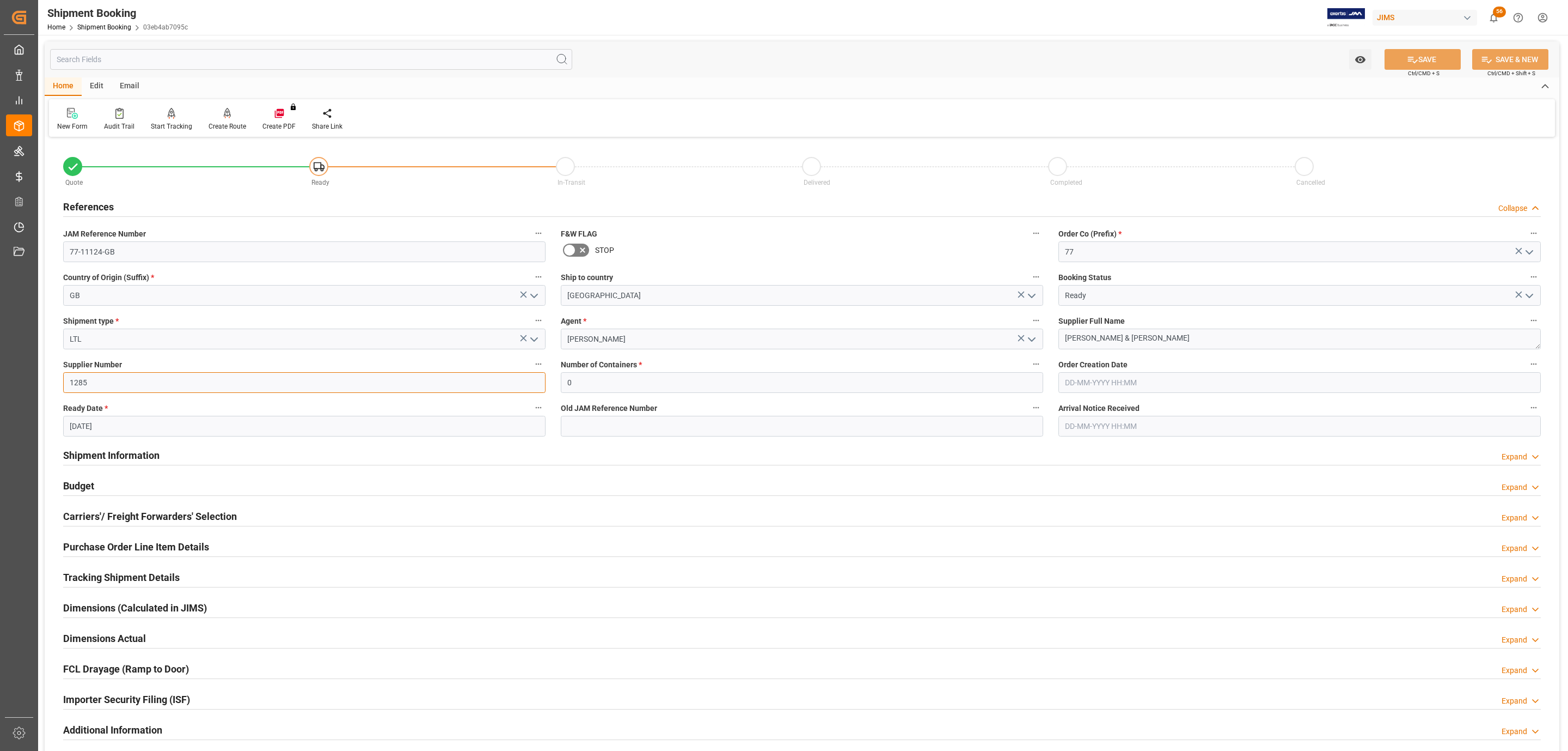
click at [139, 388] on input "1285" at bounding box center [304, 383] width 482 height 21
click at [136, 388] on input "1285" at bounding box center [304, 383] width 482 height 21
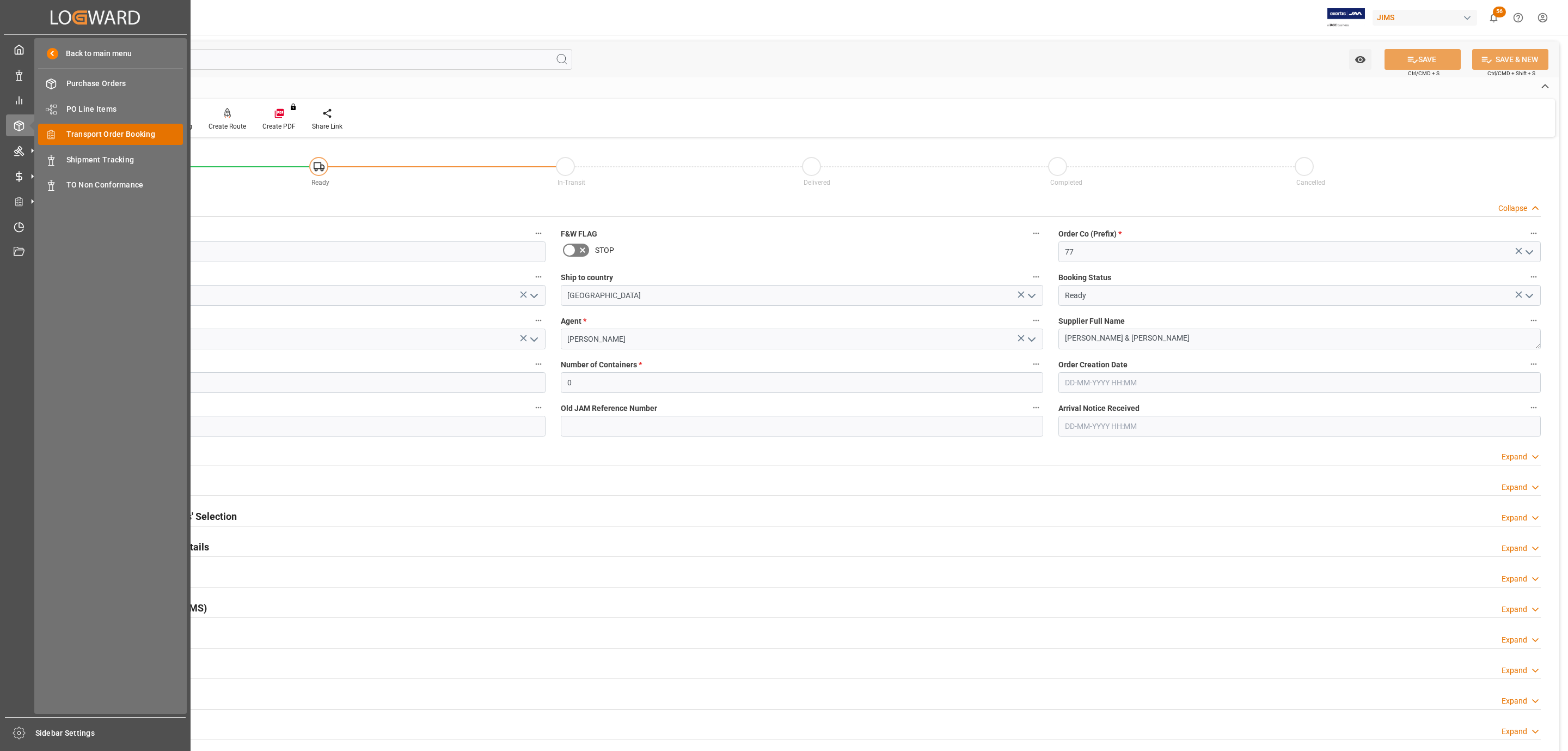
click at [131, 130] on span "Transport Order Booking" at bounding box center [125, 134] width 117 height 12
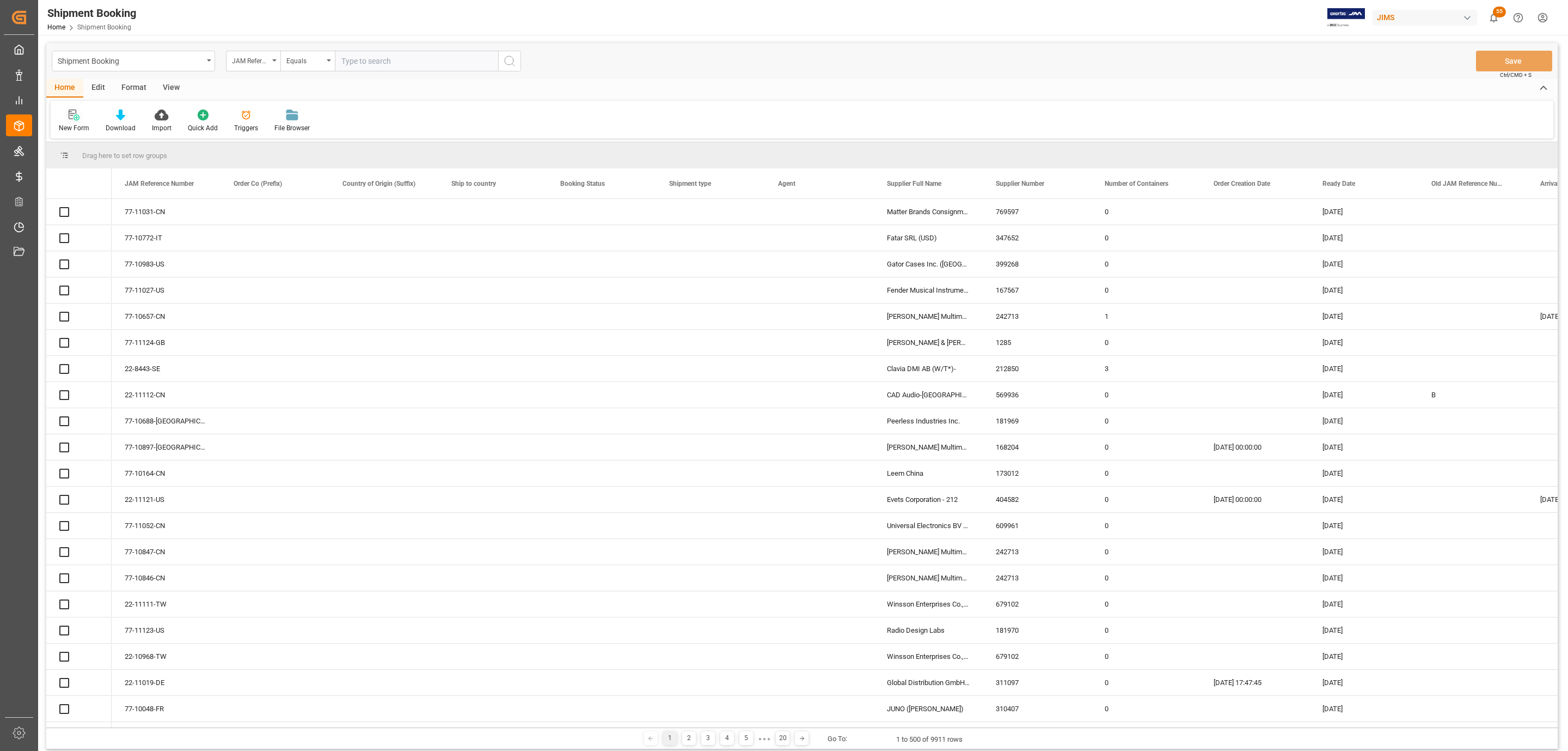
click at [74, 113] on icon at bounding box center [74, 115] width 11 height 11
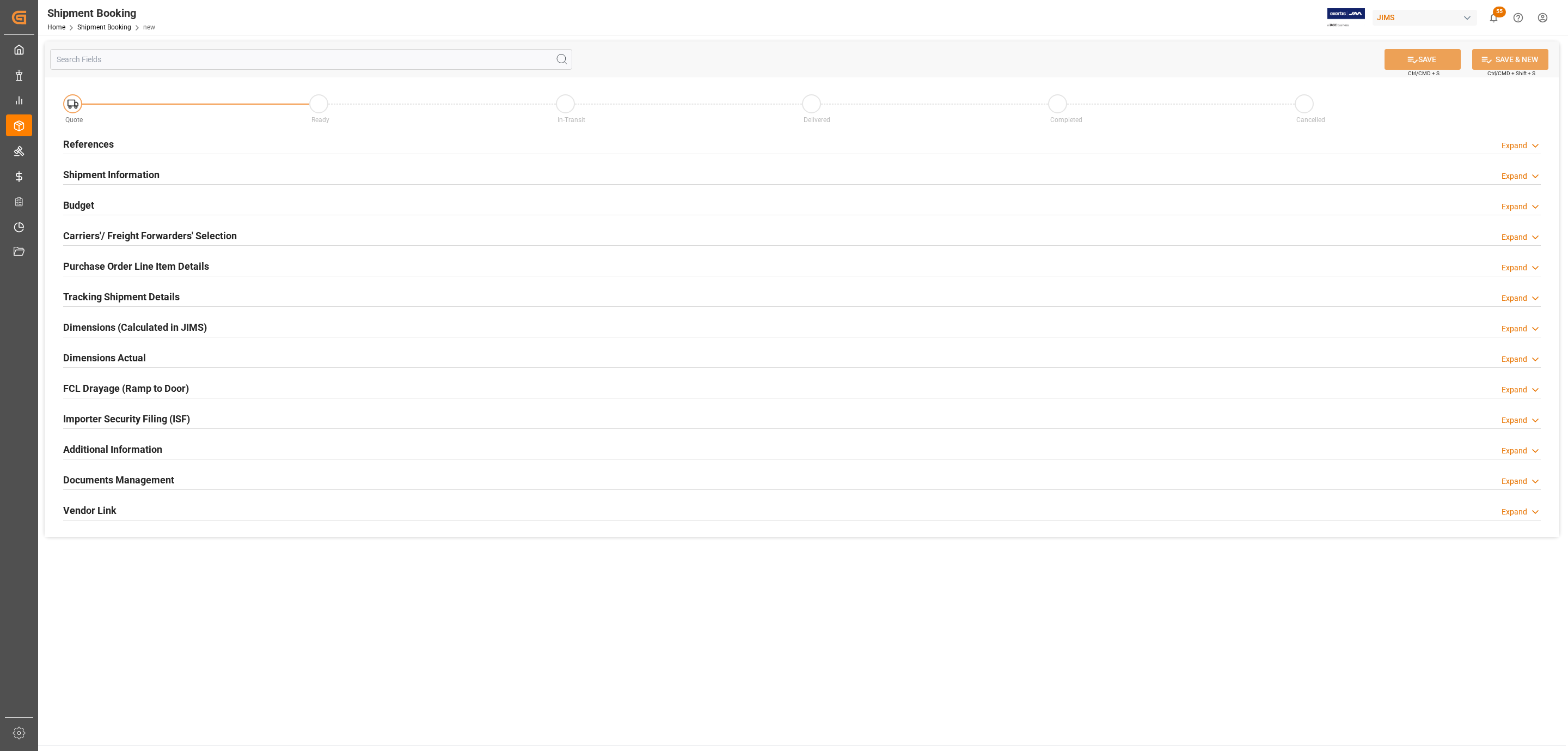
click at [114, 138] on div "References Expand" at bounding box center [802, 143] width 1478 height 21
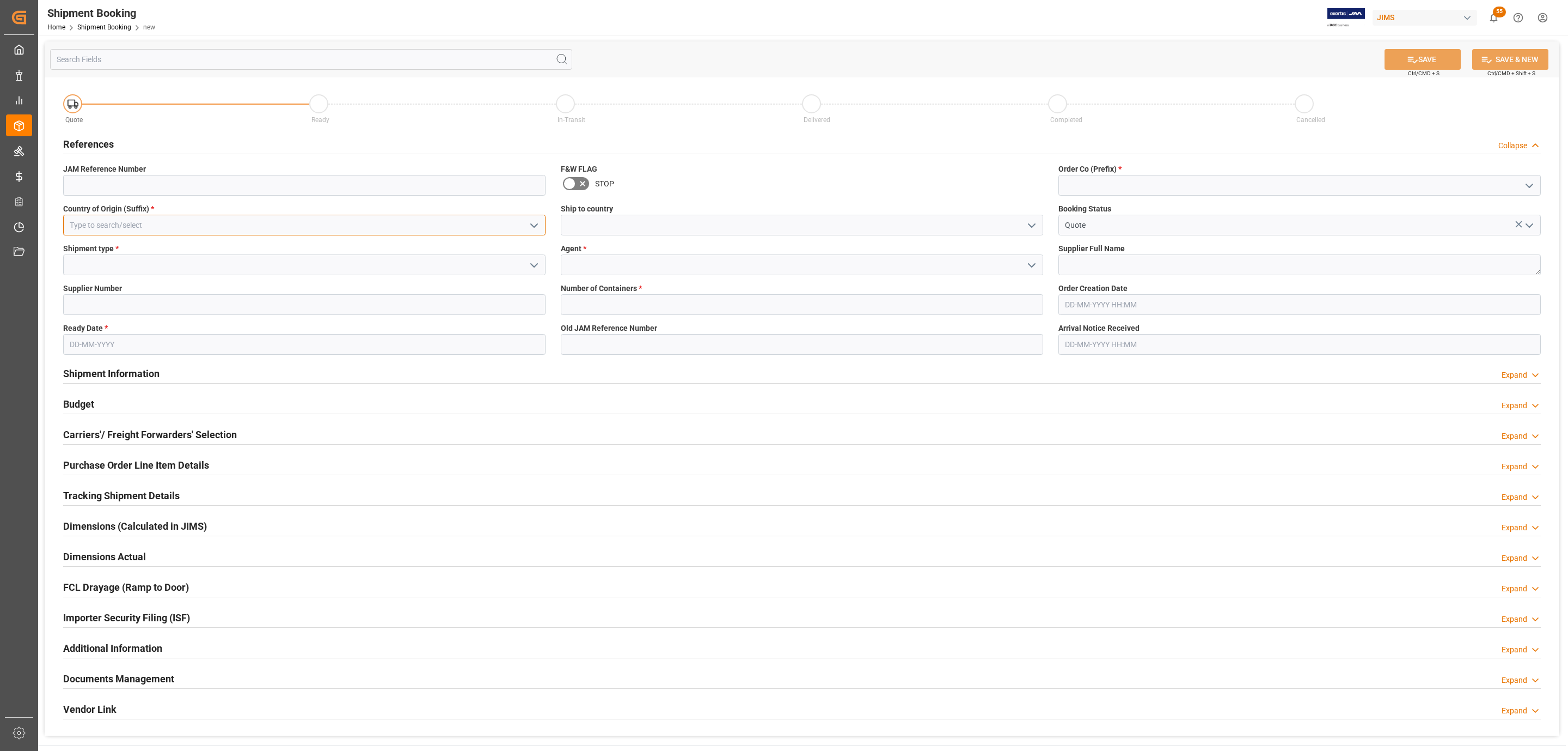
click at [127, 216] on input at bounding box center [304, 225] width 482 height 21
click at [127, 245] on div "GB" at bounding box center [304, 249] width 481 height 24
type input "GB"
click at [533, 264] on icon "open menu" at bounding box center [534, 265] width 13 height 13
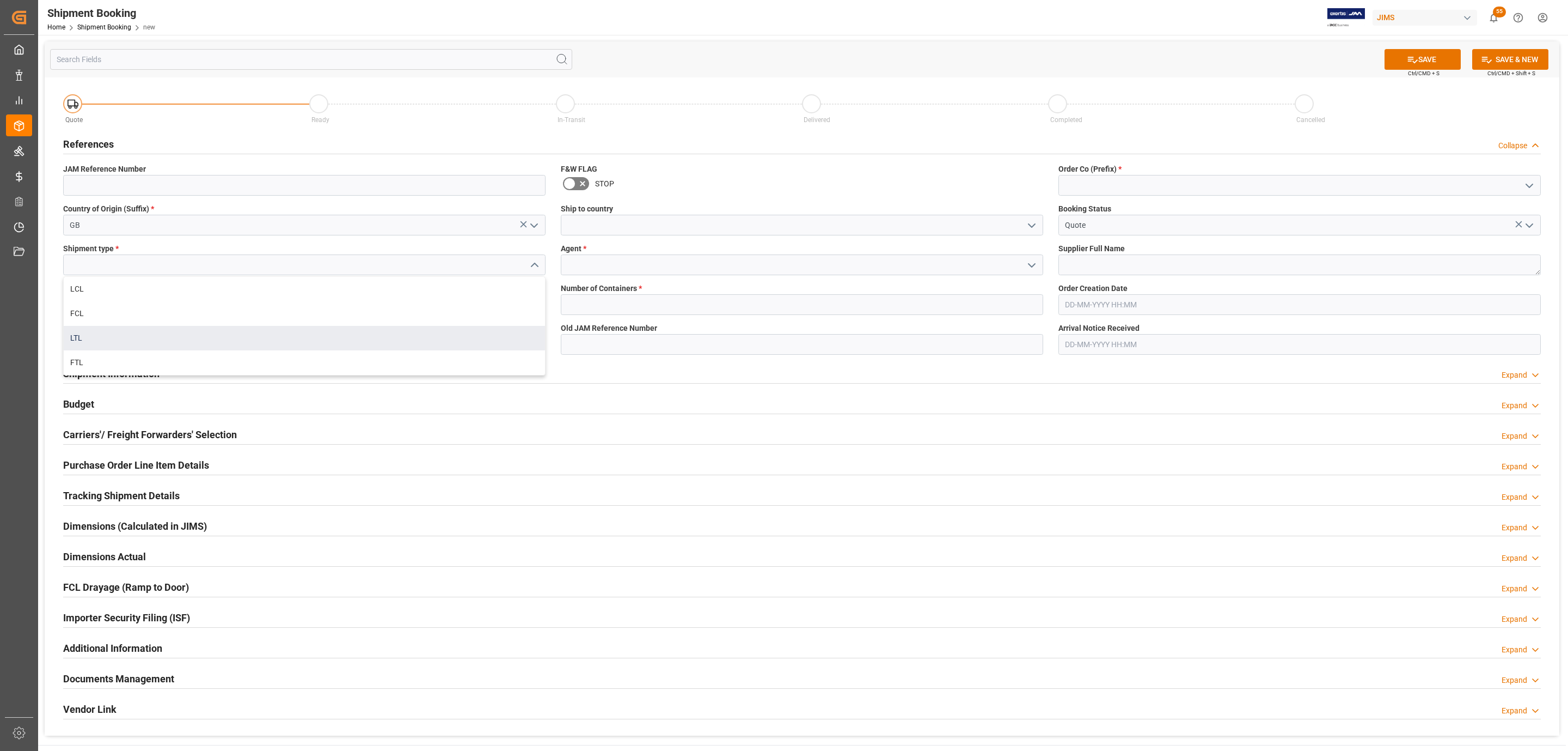
click at [128, 332] on div "LTL" at bounding box center [304, 338] width 481 height 24
type input "LTL"
click at [136, 299] on input at bounding box center [304, 305] width 482 height 21
paste input "1285"
type input "1285"
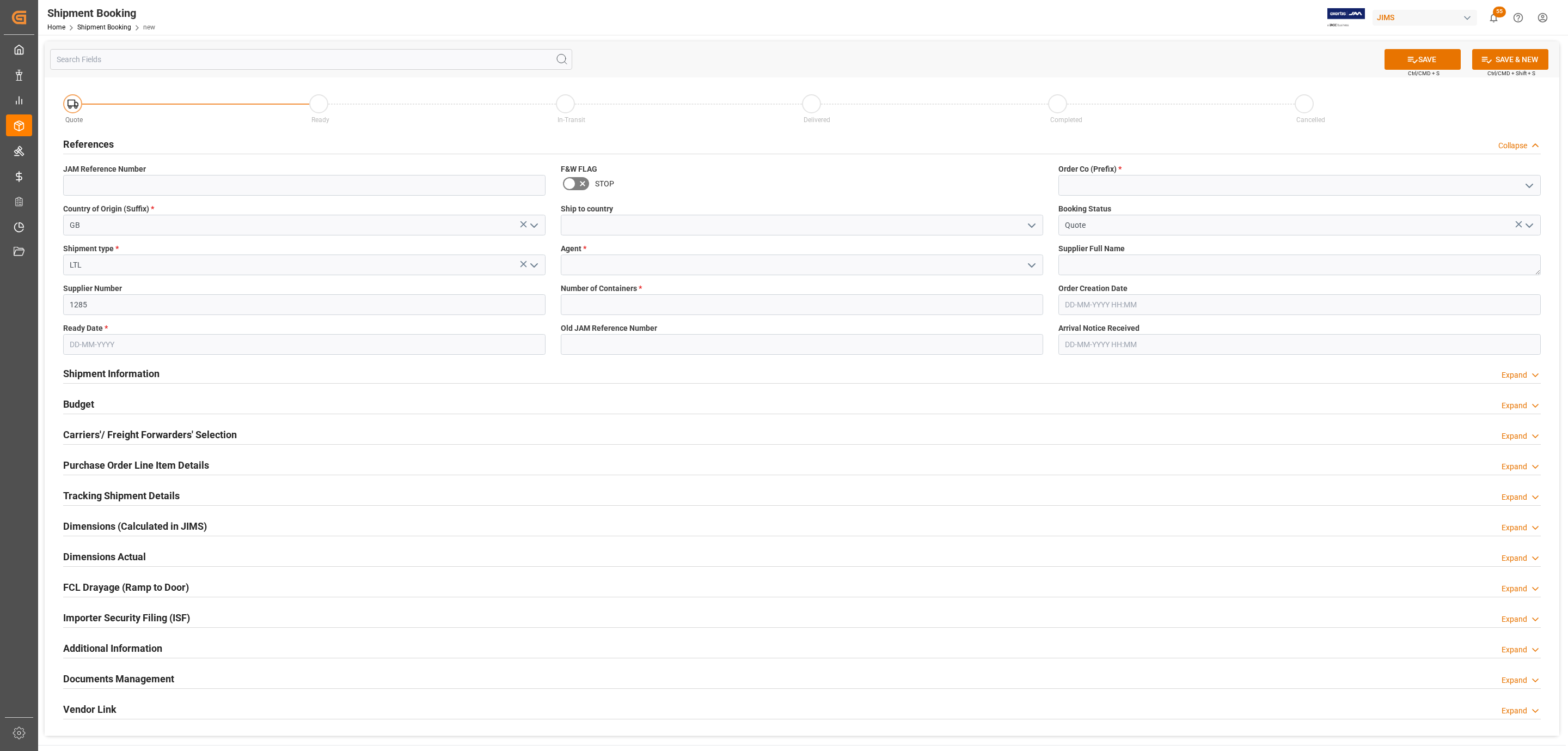
click at [108, 338] on input "text" at bounding box center [304, 344] width 482 height 21
click at [113, 368] on div "September 2025" at bounding box center [141, 371] width 155 height 11
click at [96, 476] on span "23" at bounding box center [99, 474] width 7 height 8
type input "[DATE]"
click at [1032, 219] on icon "open menu" at bounding box center [1031, 225] width 13 height 13
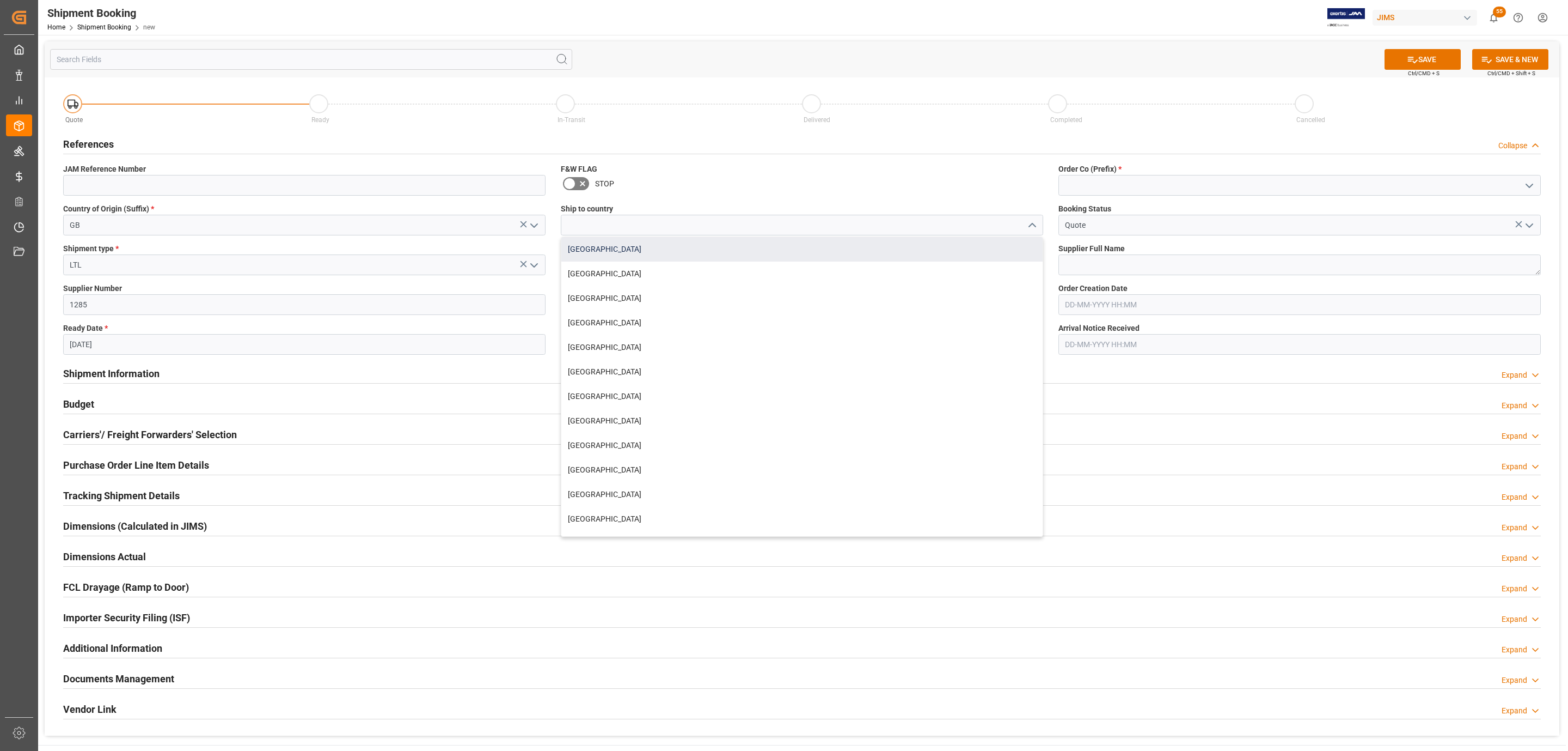
click at [737, 247] on div "[GEOGRAPHIC_DATA]" at bounding box center [802, 249] width 481 height 24
type input "[GEOGRAPHIC_DATA]"
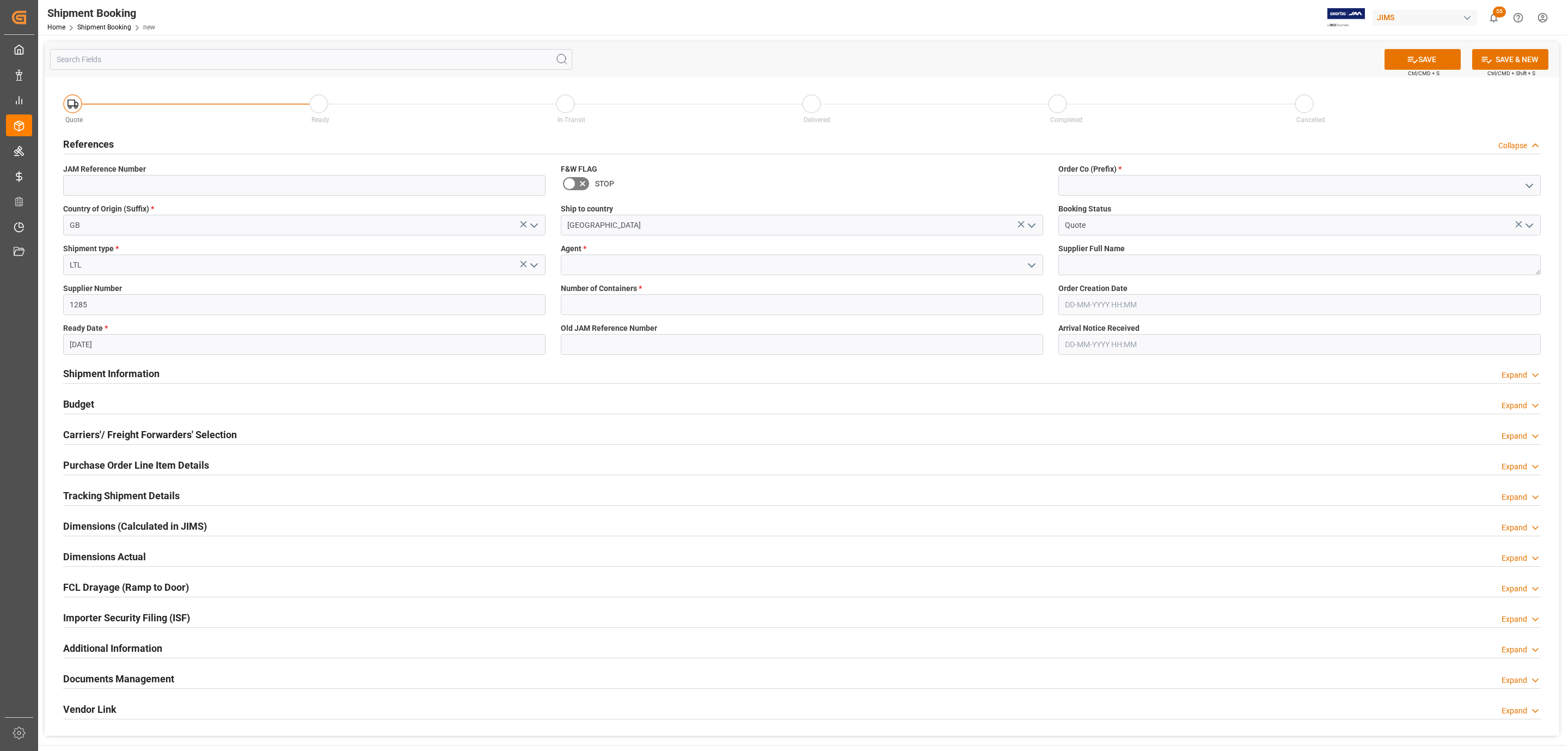
click at [1035, 263] on icon "open menu" at bounding box center [1031, 265] width 13 height 13
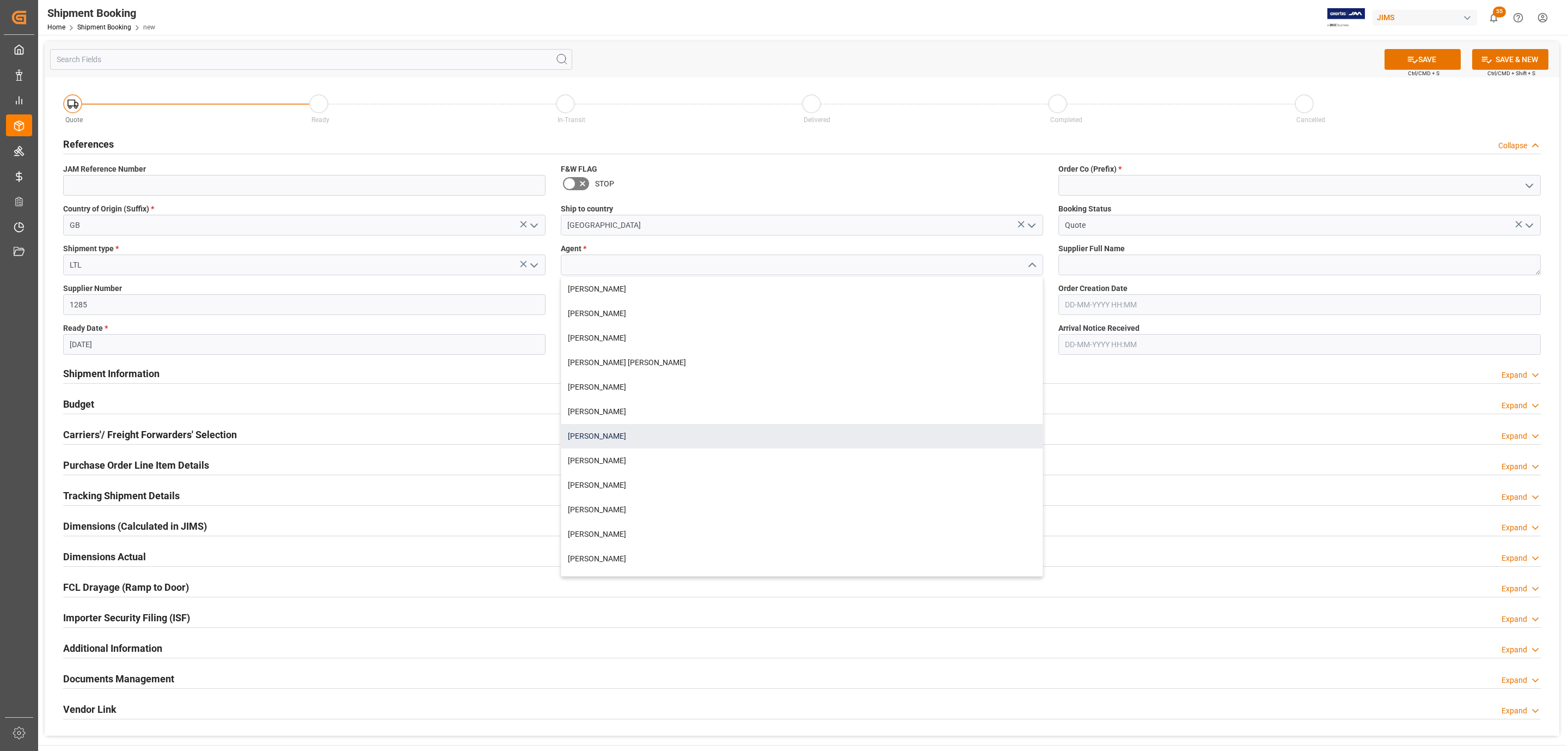
click at [605, 438] on div "[PERSON_NAME]" at bounding box center [802, 436] width 481 height 24
type input "[PERSON_NAME]"
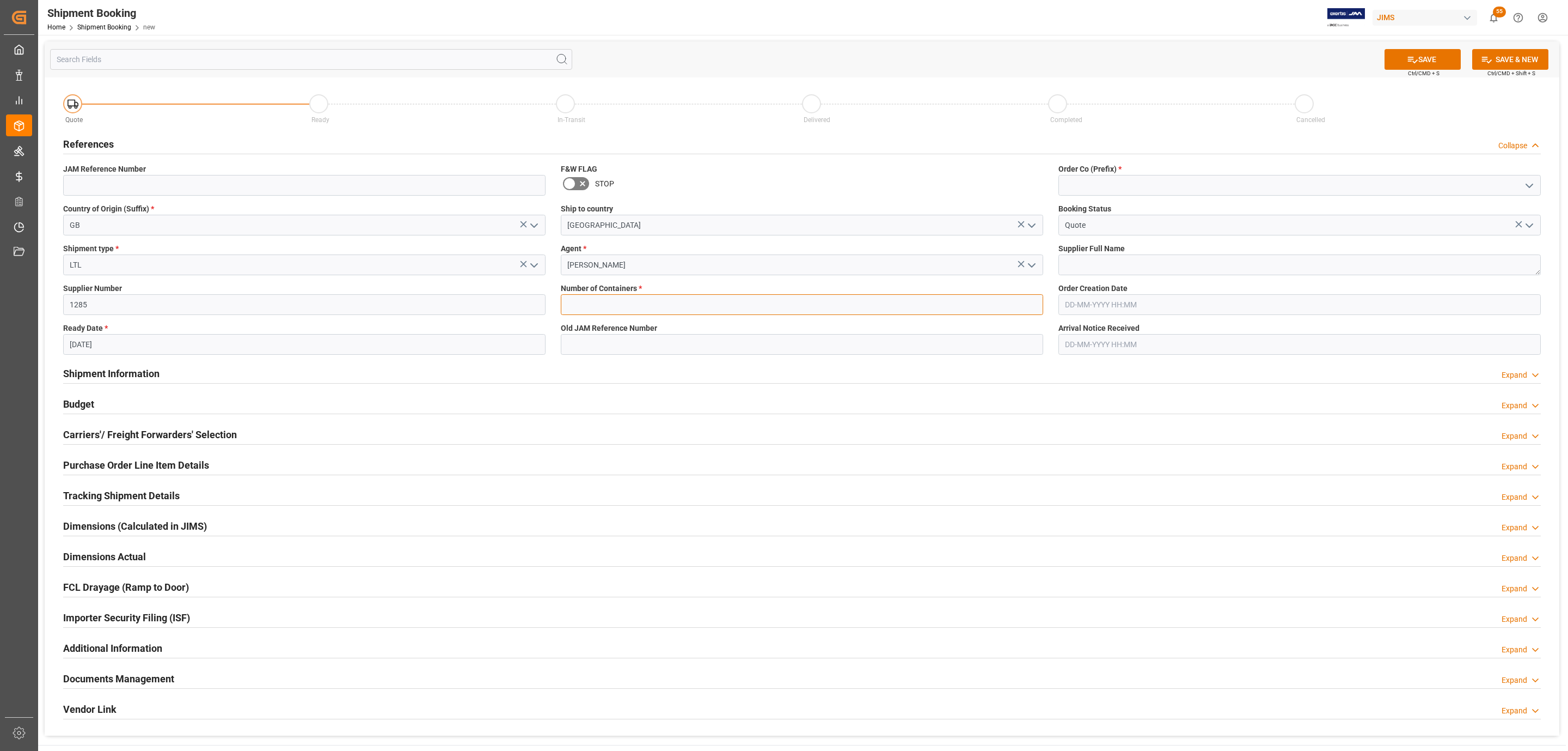
click at [615, 298] on input "text" at bounding box center [802, 305] width 482 height 21
type input "0"
click at [1526, 185] on polyline "open menu" at bounding box center [1529, 185] width 7 height 3
click at [1126, 231] on div "77" at bounding box center [1300, 234] width 481 height 24
type input "77"
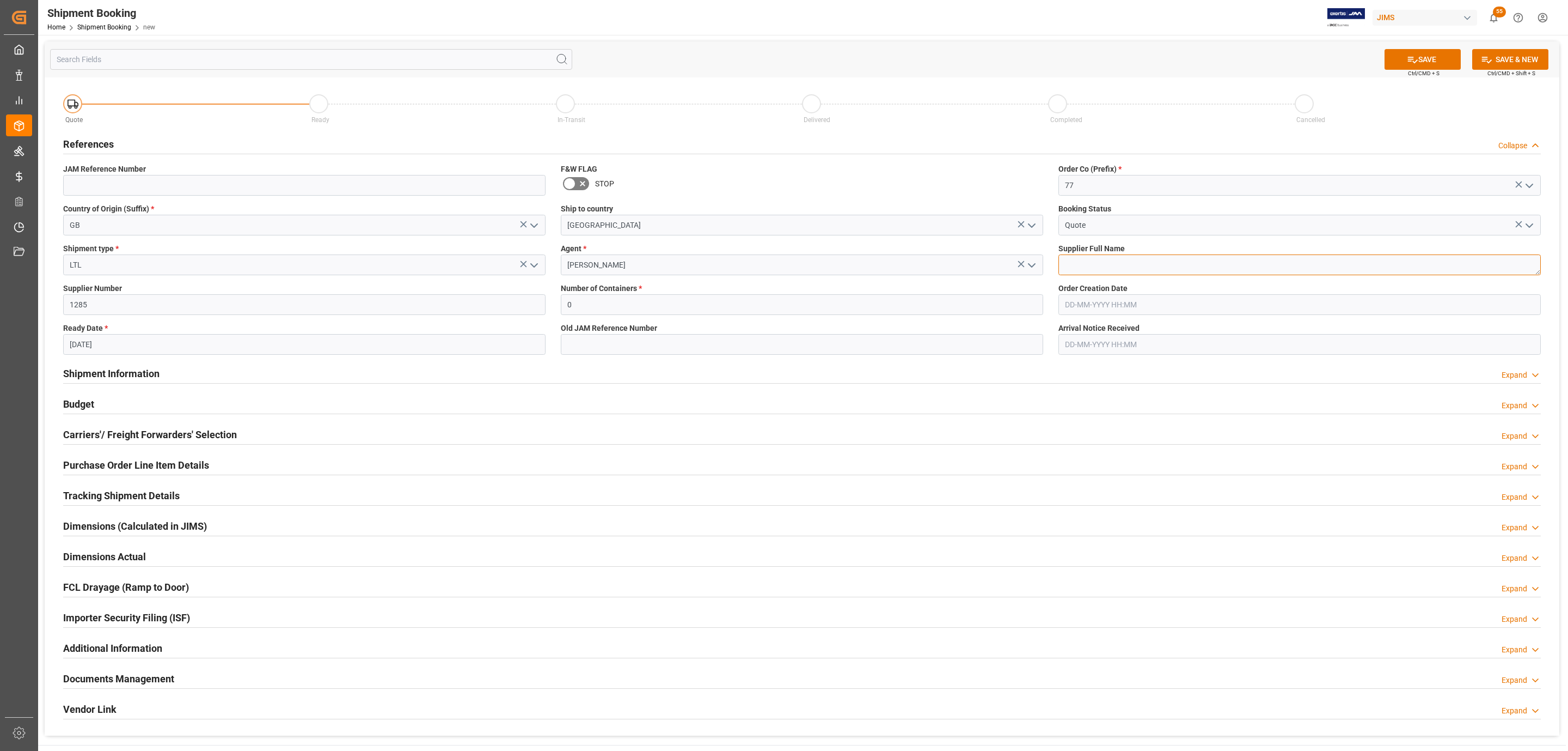
click at [1119, 266] on textarea at bounding box center [1300, 265] width 482 height 21
click at [1129, 269] on textarea at bounding box center [1300, 265] width 482 height 21
paste textarea "[PERSON_NAME] & [PERSON_NAME]"
type textarea "[PERSON_NAME] & [PERSON_NAME]"
click at [1436, 56] on button "SAVE" at bounding box center [1423, 59] width 76 height 21
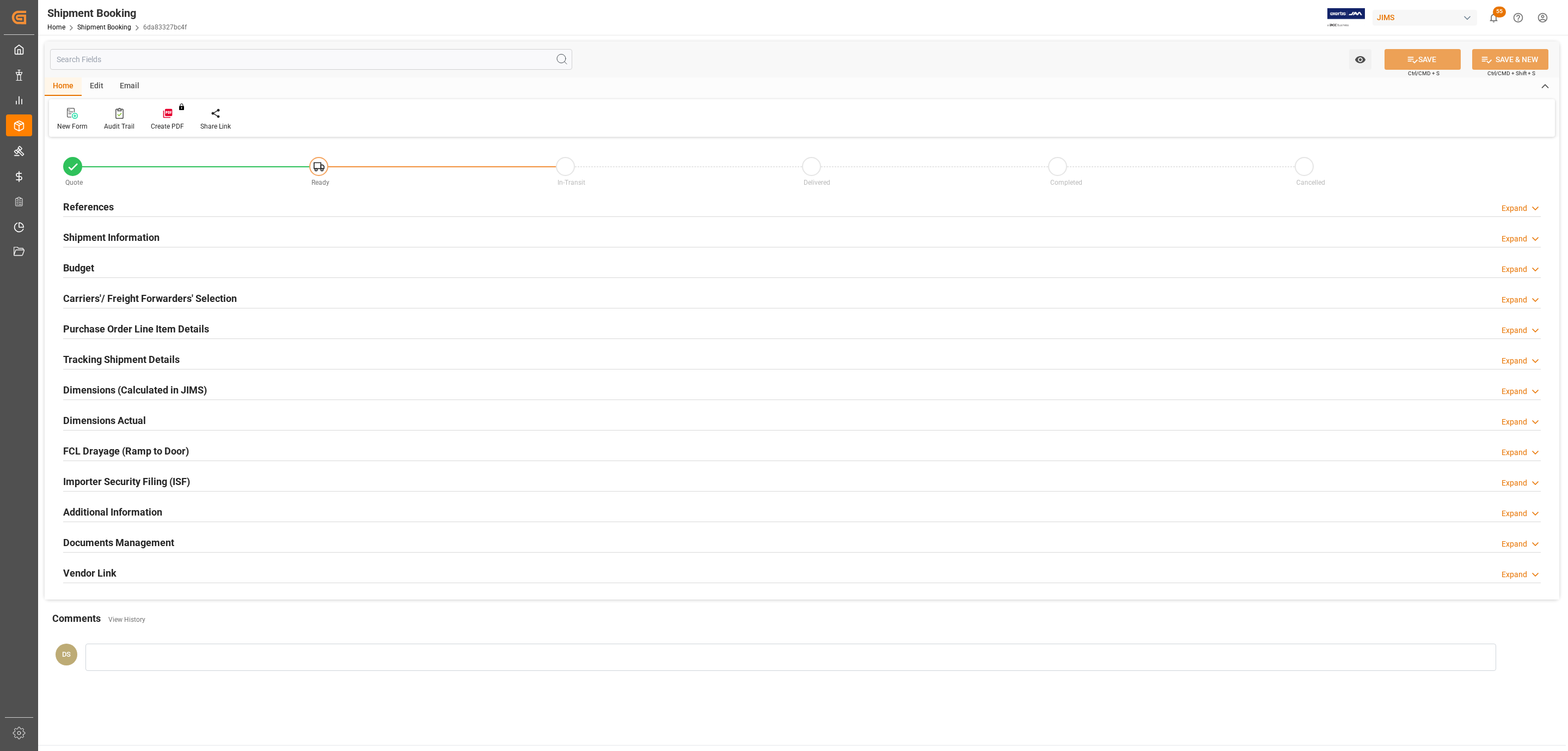
type input "0"
type input "[DATE]"
click at [119, 196] on div "References Expand" at bounding box center [802, 206] width 1478 height 21
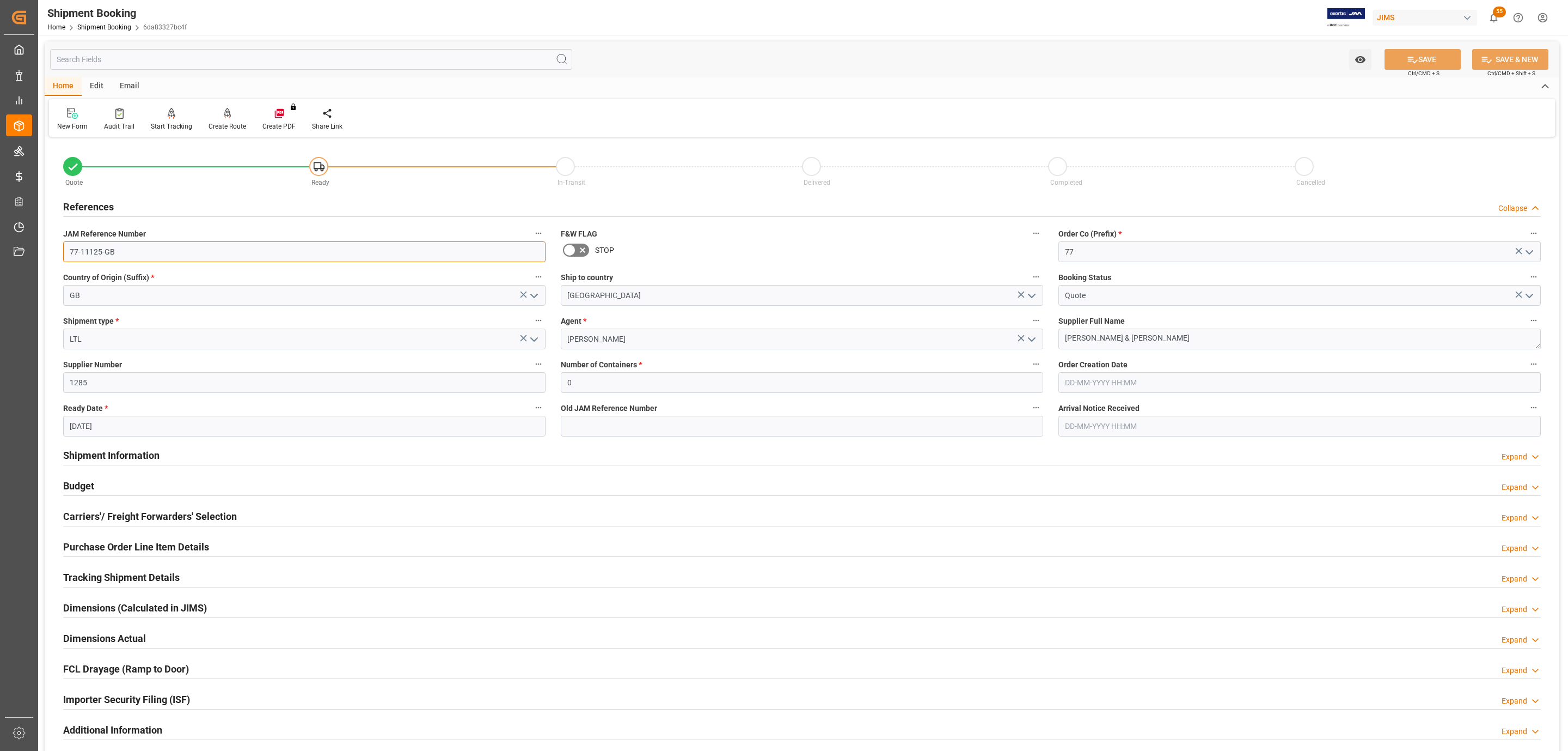
click at [118, 244] on input "77-11125-GB" at bounding box center [304, 252] width 482 height 21
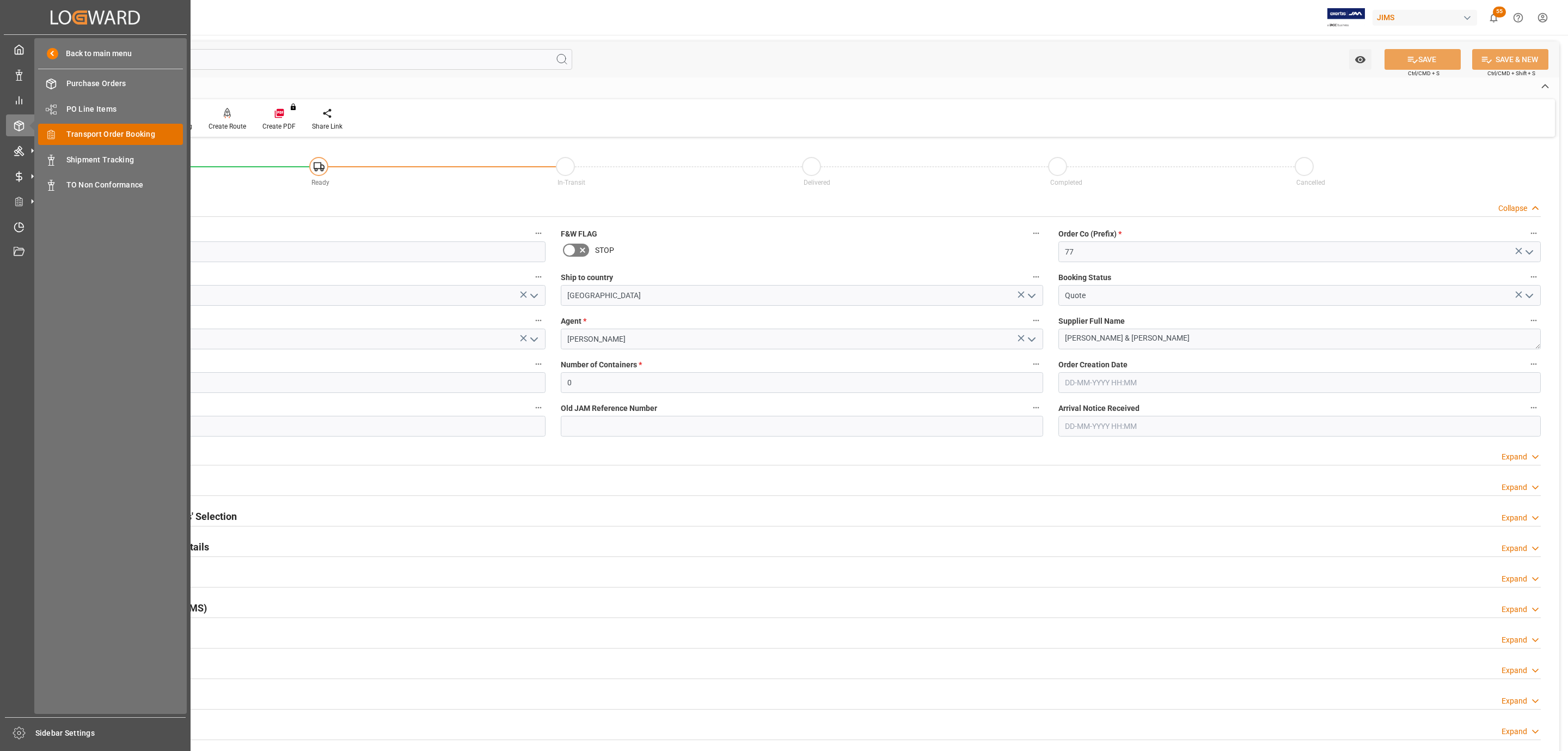
click at [137, 136] on span "Transport Order Booking" at bounding box center [125, 134] width 117 height 12
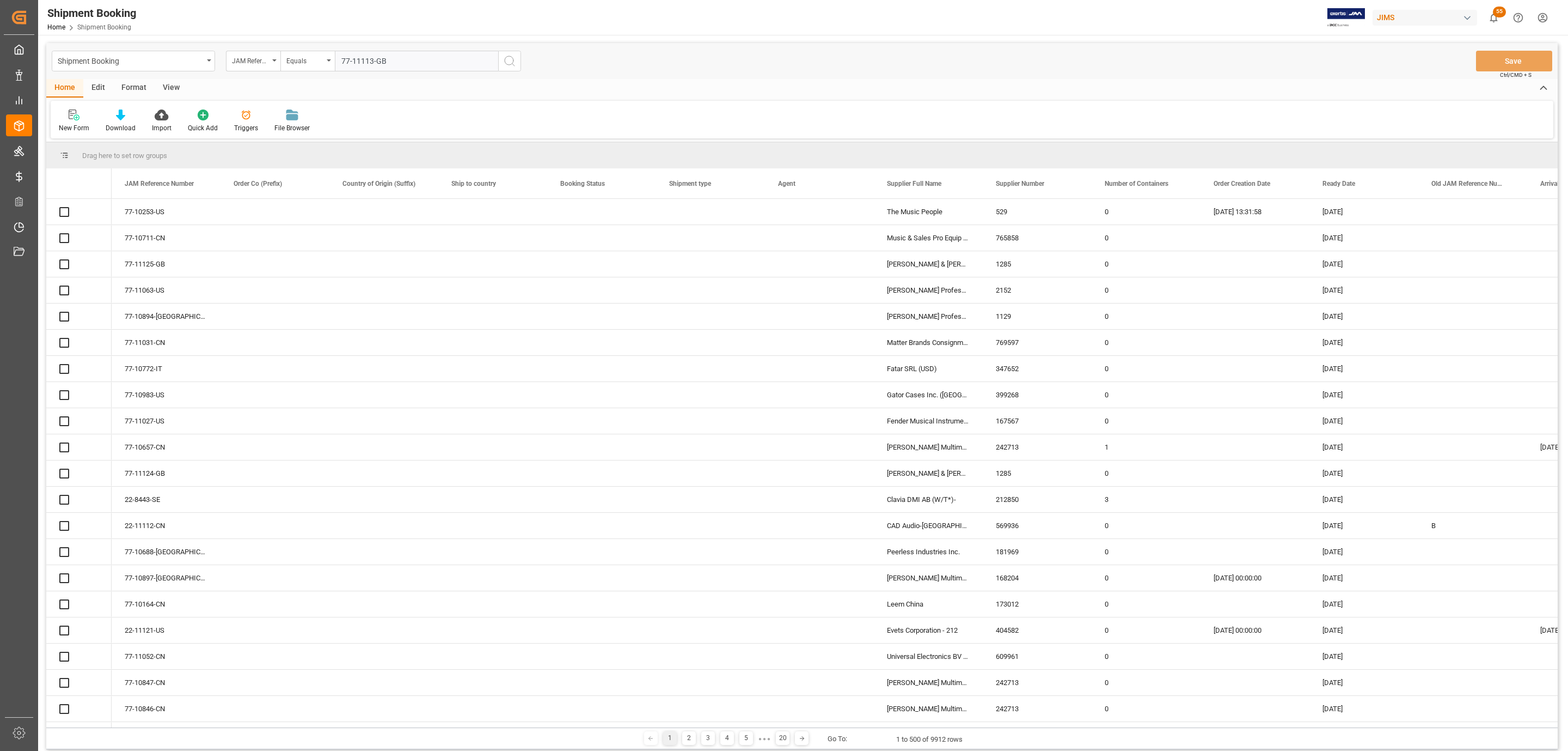
type input "77-11113-GB"
click at [505, 67] on icon "search button" at bounding box center [509, 60] width 13 height 13
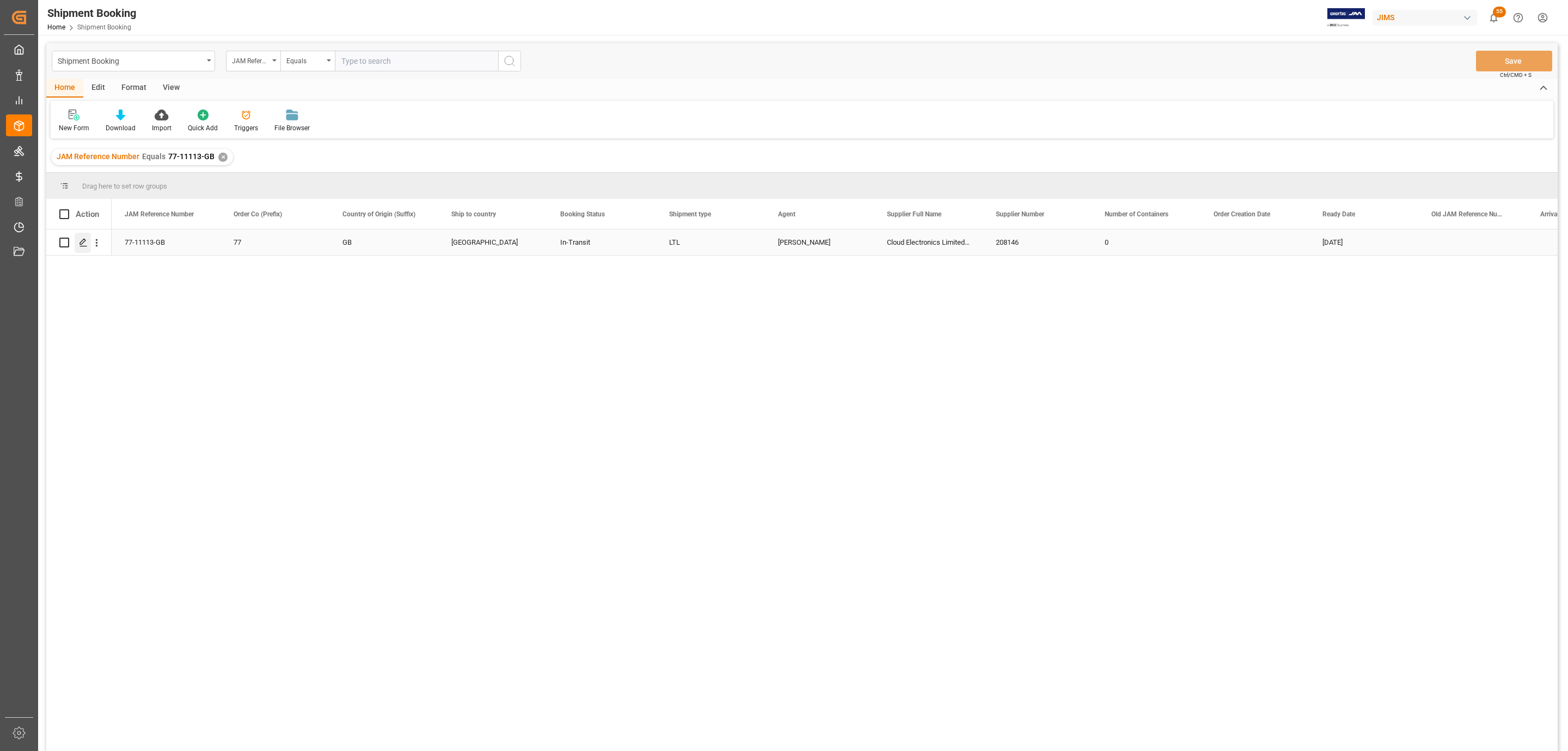
click at [85, 242] on icon "Press SPACE to select this row." at bounding box center [83, 242] width 9 height 9
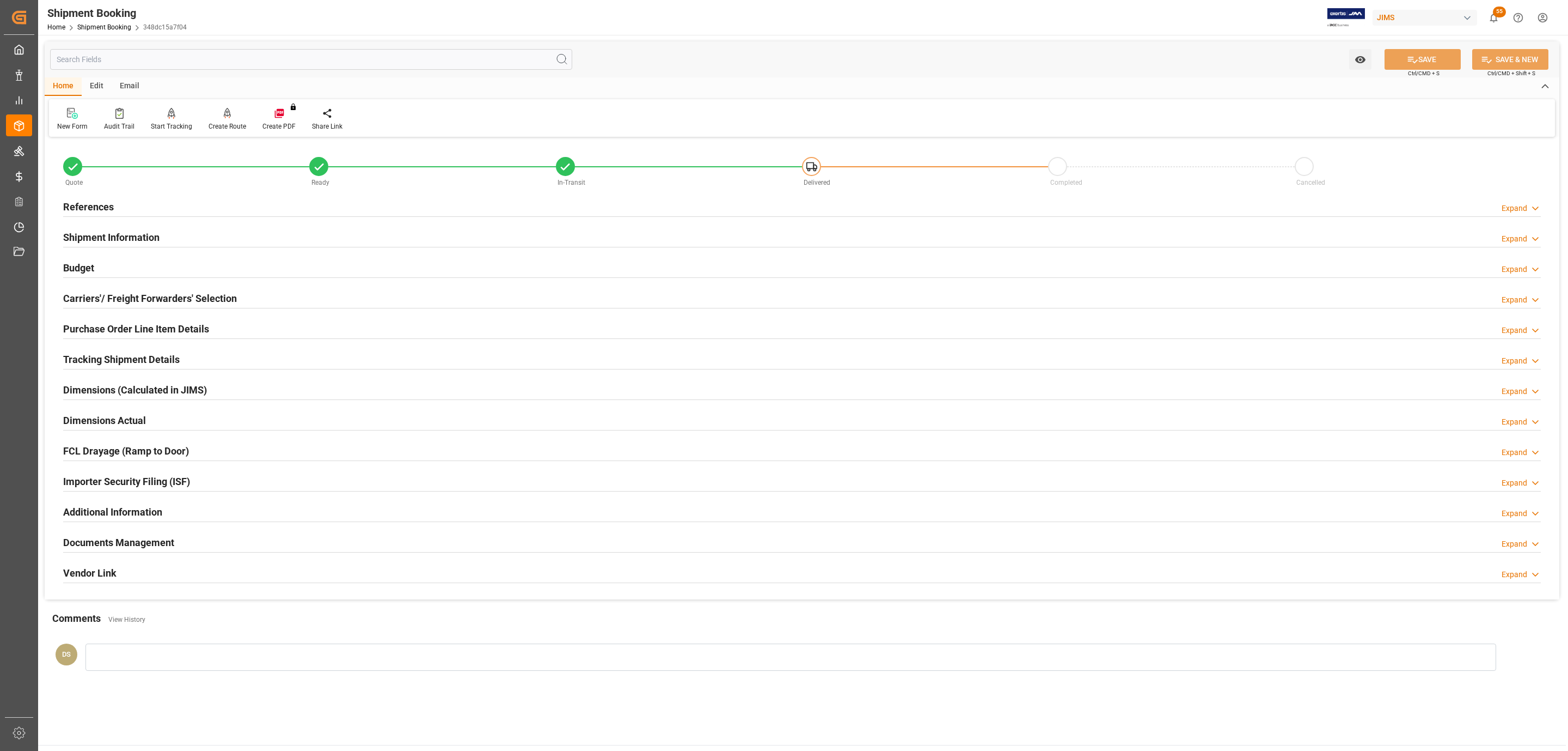
click at [125, 259] on div "Budget Expand" at bounding box center [802, 267] width 1478 height 21
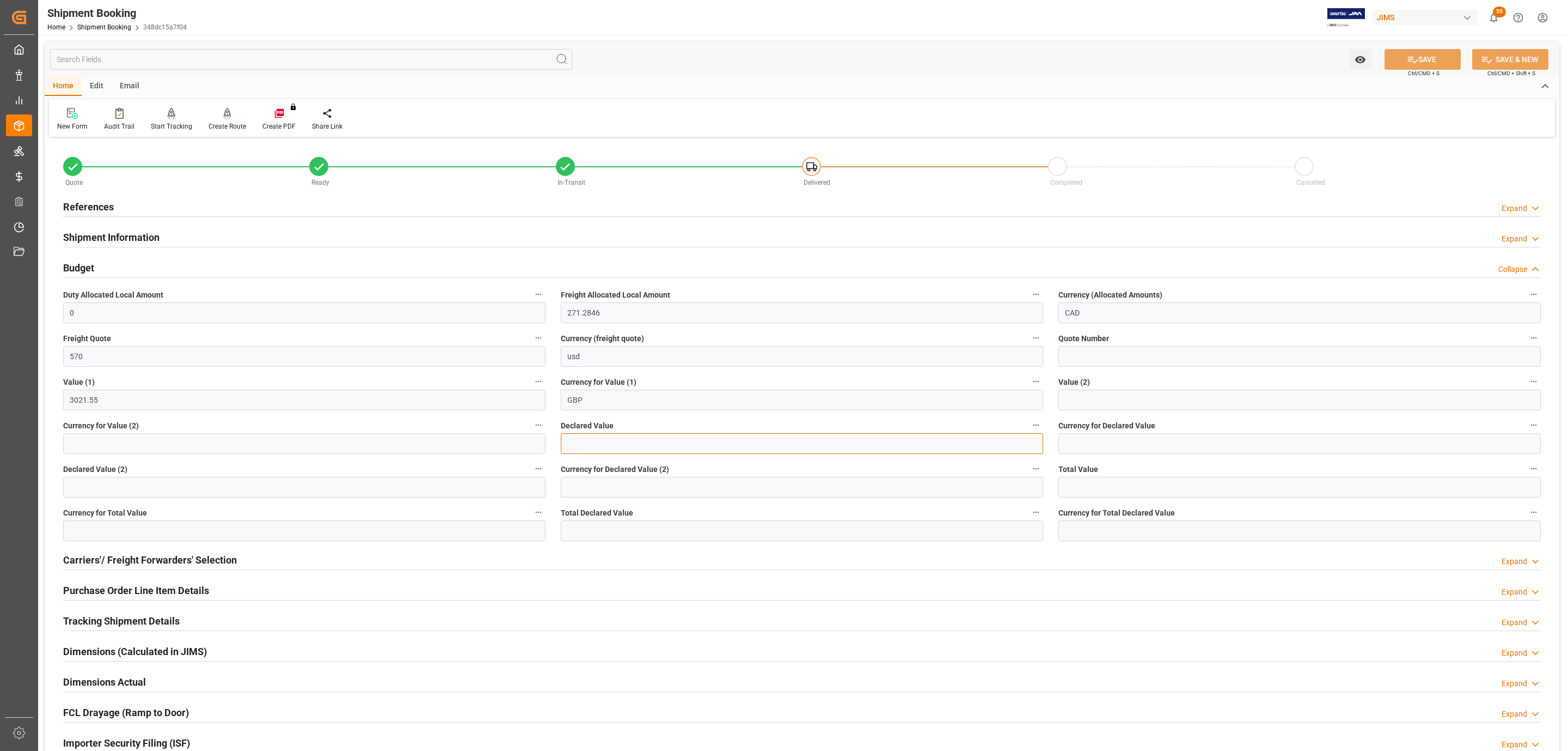
click at [597, 445] on input "text" at bounding box center [802, 443] width 482 height 21
type input "3021.48"
type input "GBP"
click at [1396, 59] on button "SAVE" at bounding box center [1423, 59] width 76 height 21
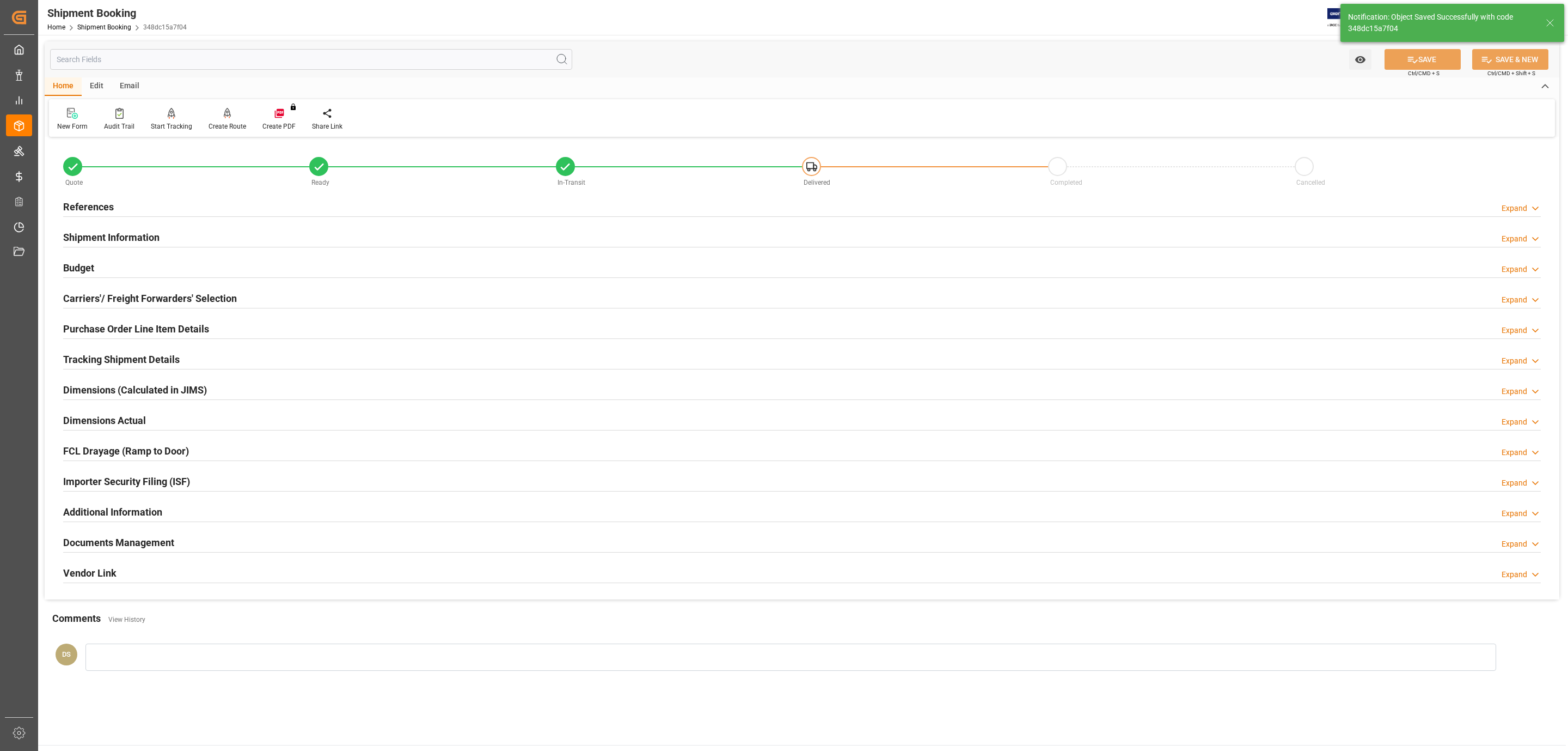
click at [139, 236] on h2 "Shipment Information" at bounding box center [111, 237] width 96 height 15
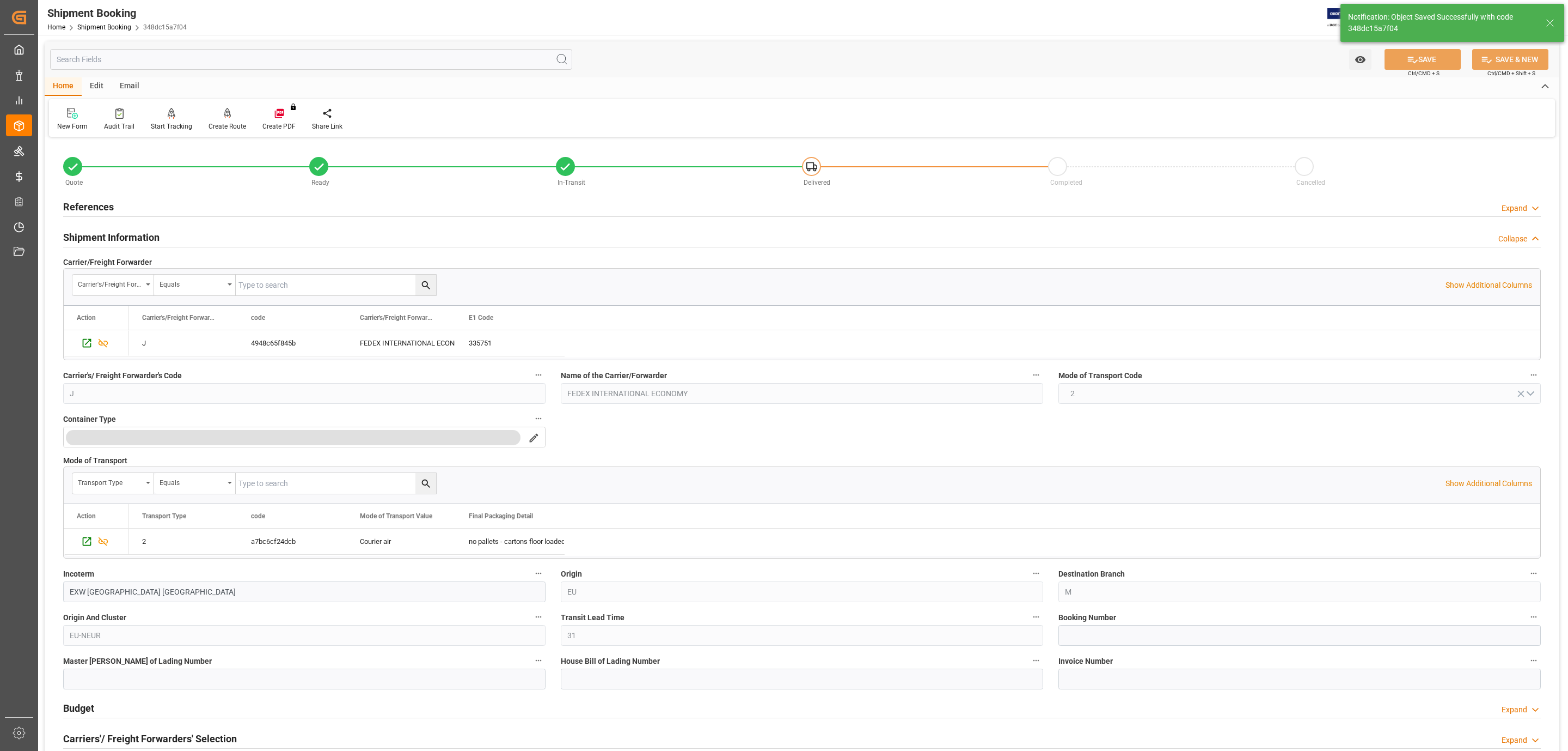
click at [139, 236] on h2 "Shipment Information" at bounding box center [111, 237] width 96 height 15
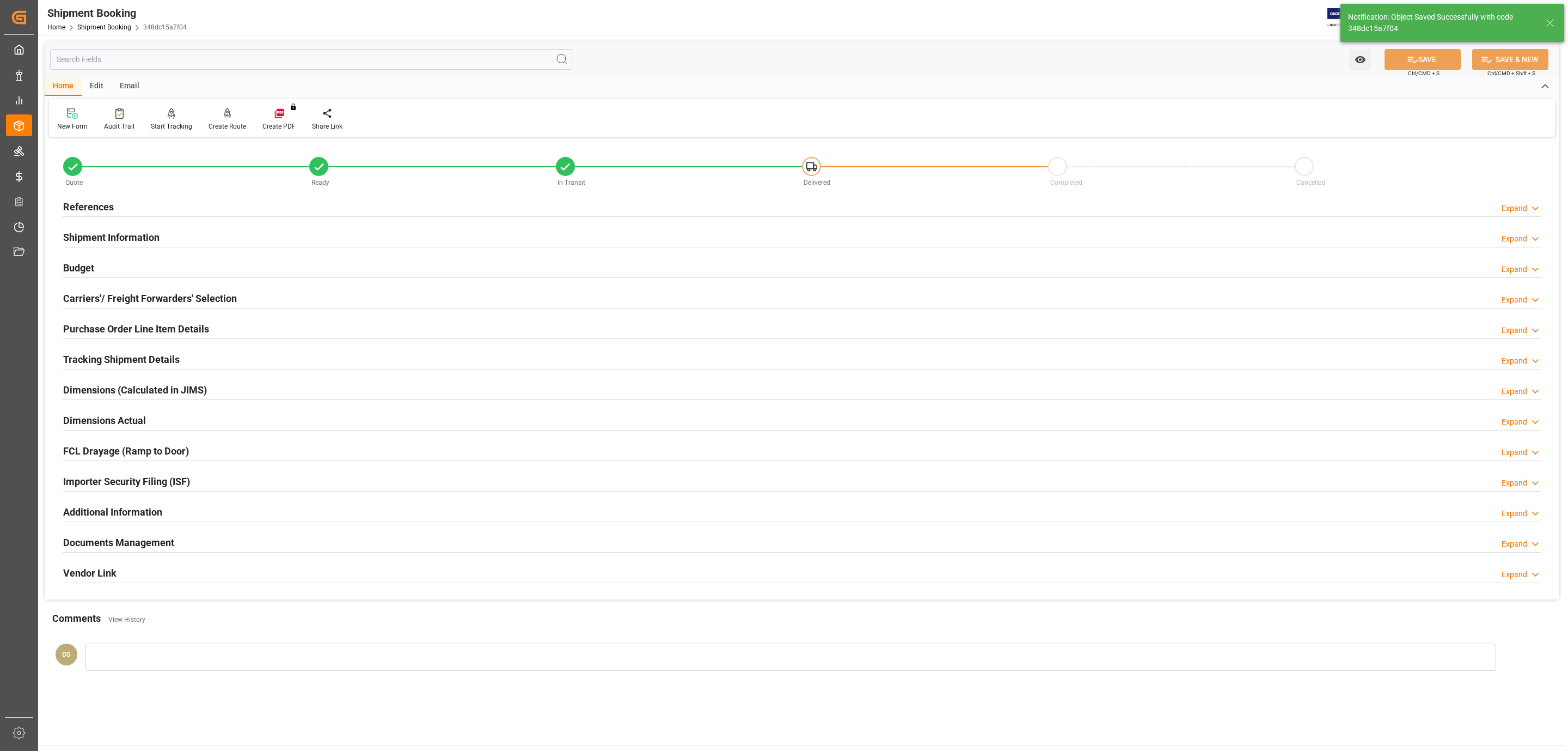
click at [139, 232] on h2 "Shipment Information" at bounding box center [111, 237] width 96 height 15
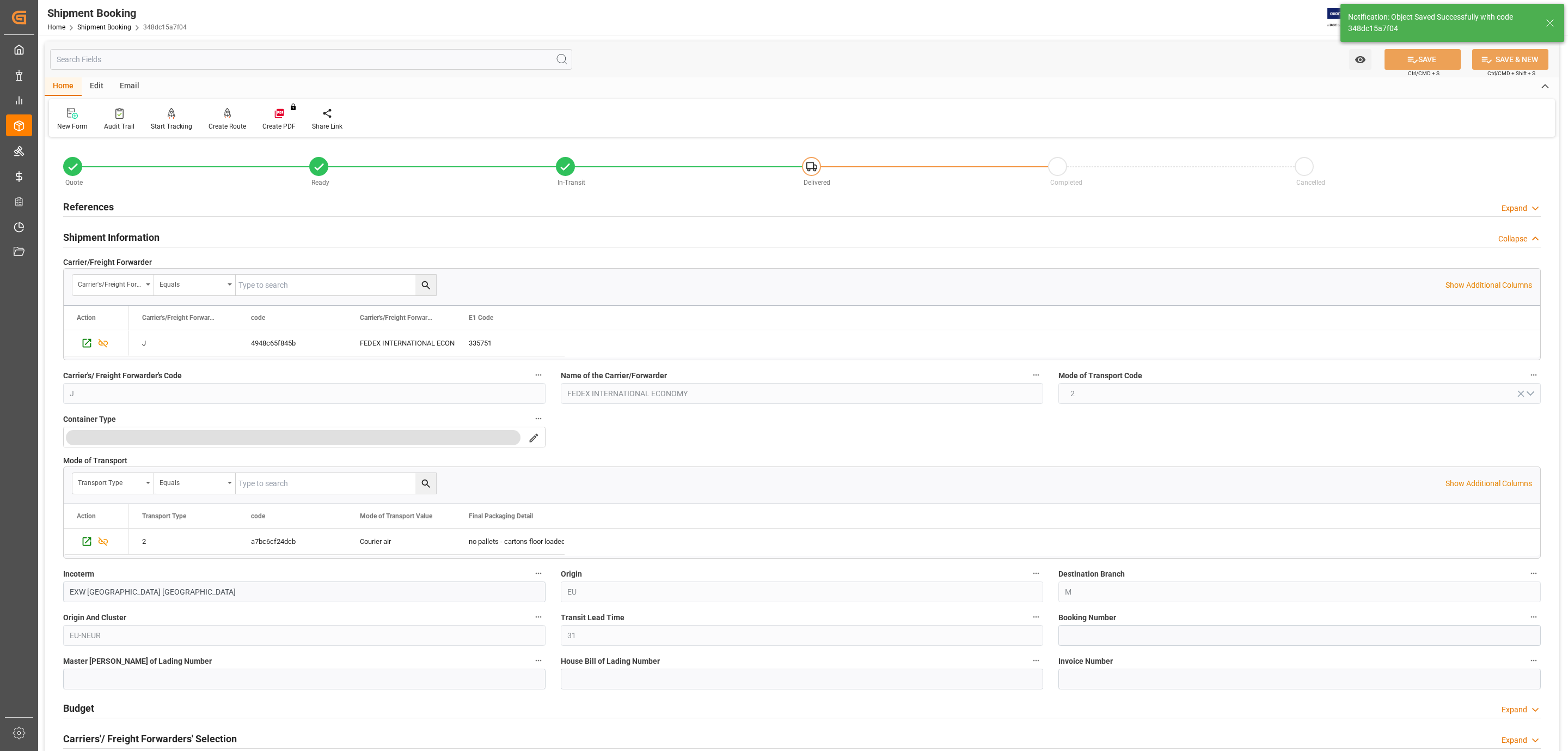
click at [139, 232] on h2 "Shipment Information" at bounding box center [111, 237] width 96 height 15
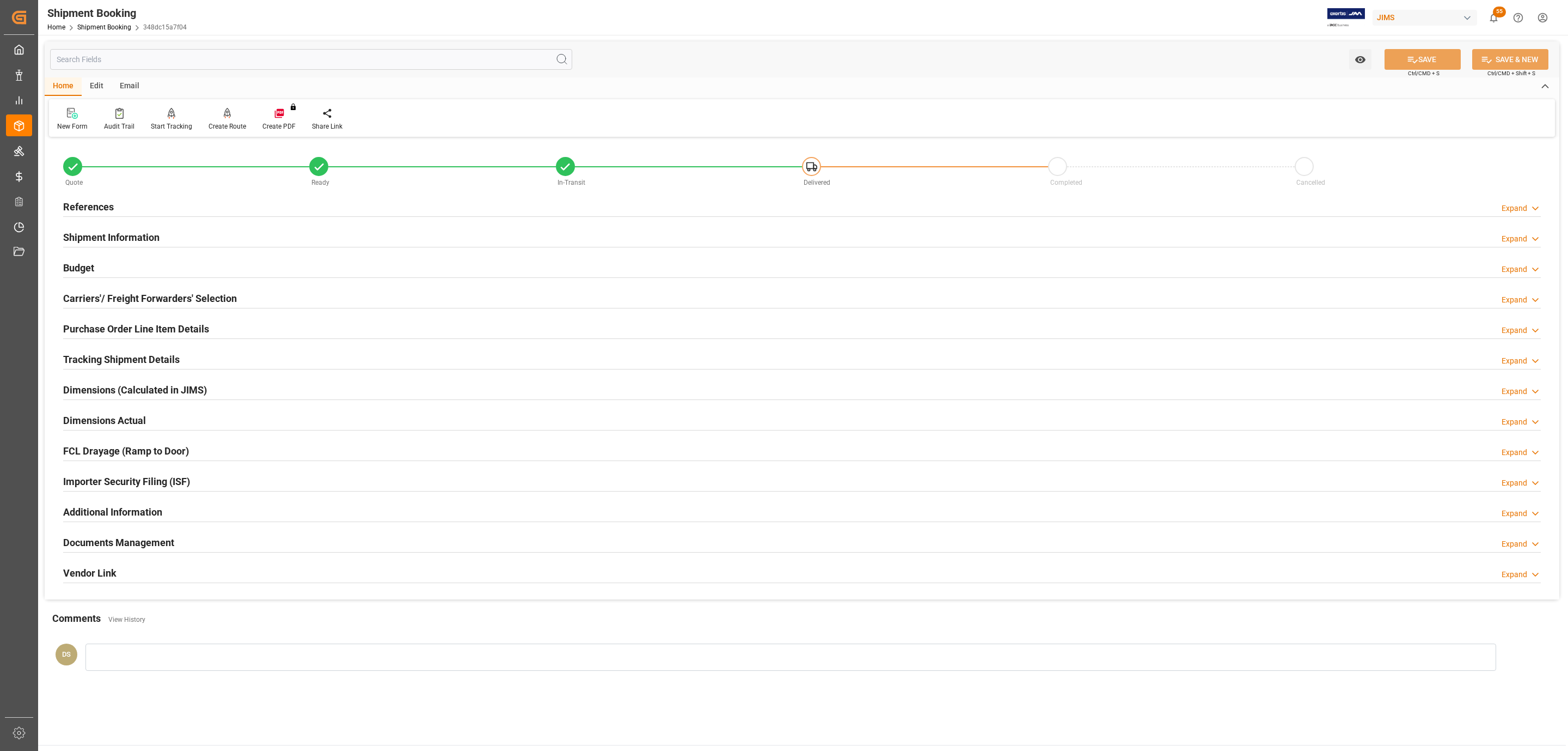
click at [127, 361] on h2 "Tracking Shipment Details" at bounding box center [121, 359] width 116 height 15
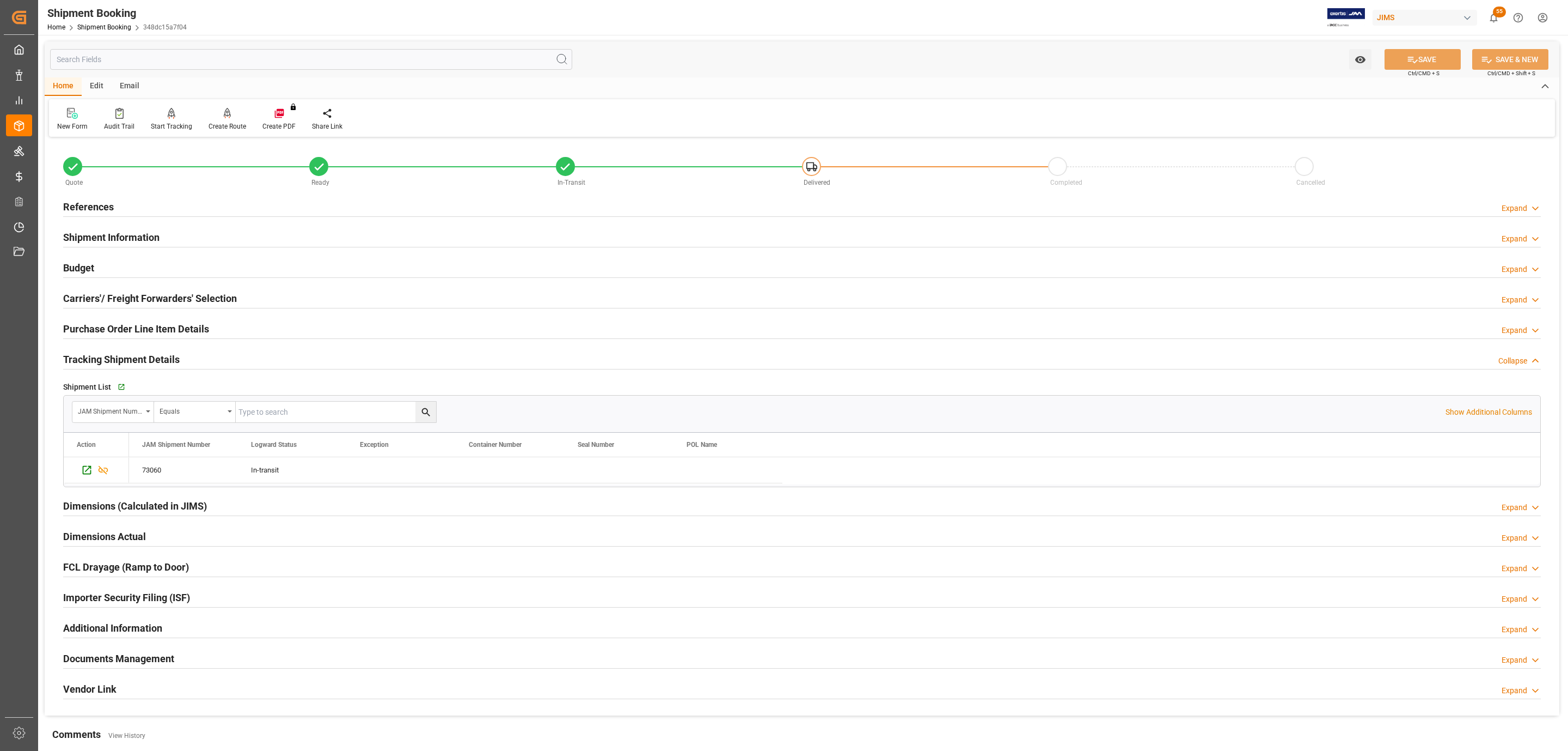
click at [128, 328] on h2 "Purchase Order Line Item Details" at bounding box center [136, 329] width 146 height 15
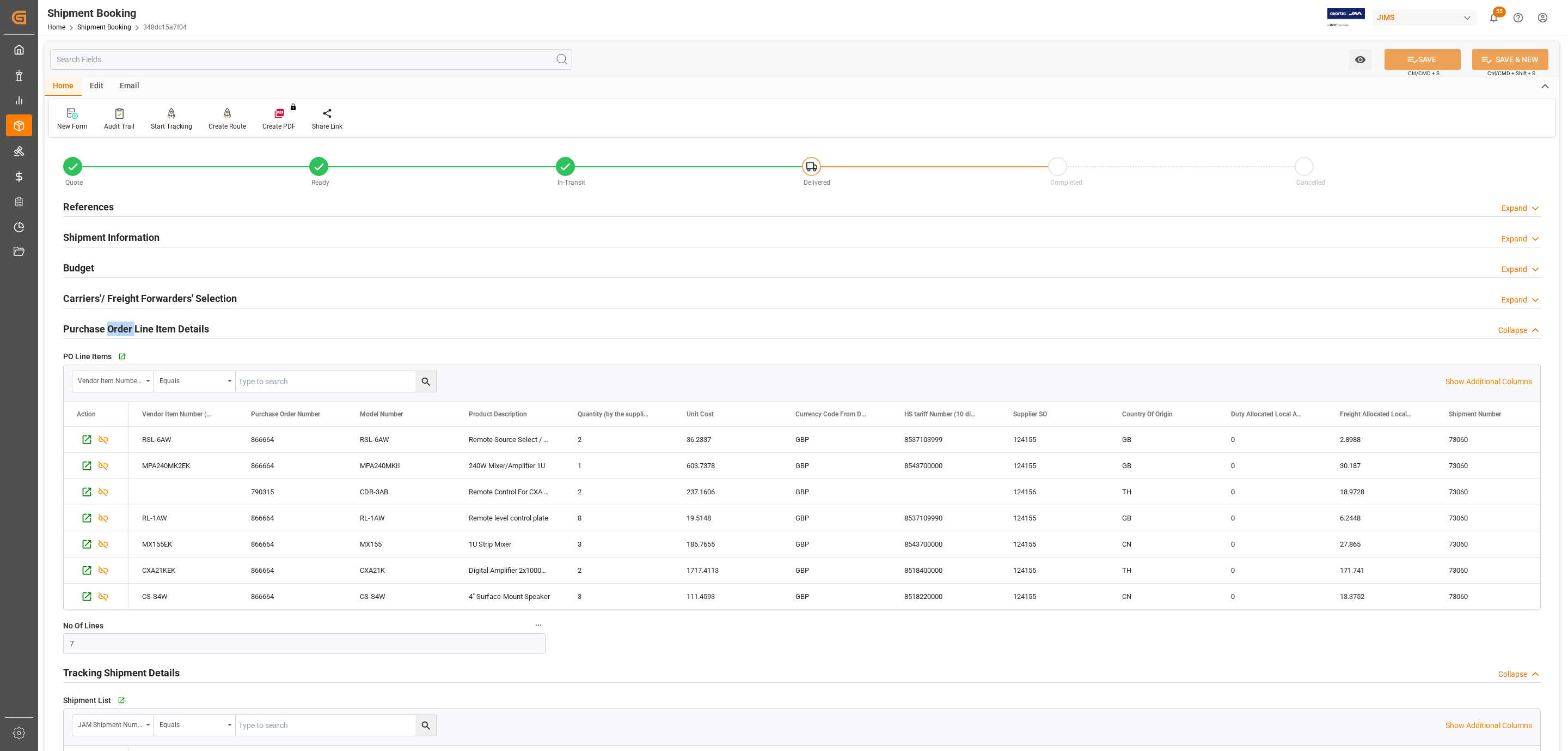
click at [128, 328] on h2 "Purchase Order Line Item Details" at bounding box center [136, 329] width 146 height 15
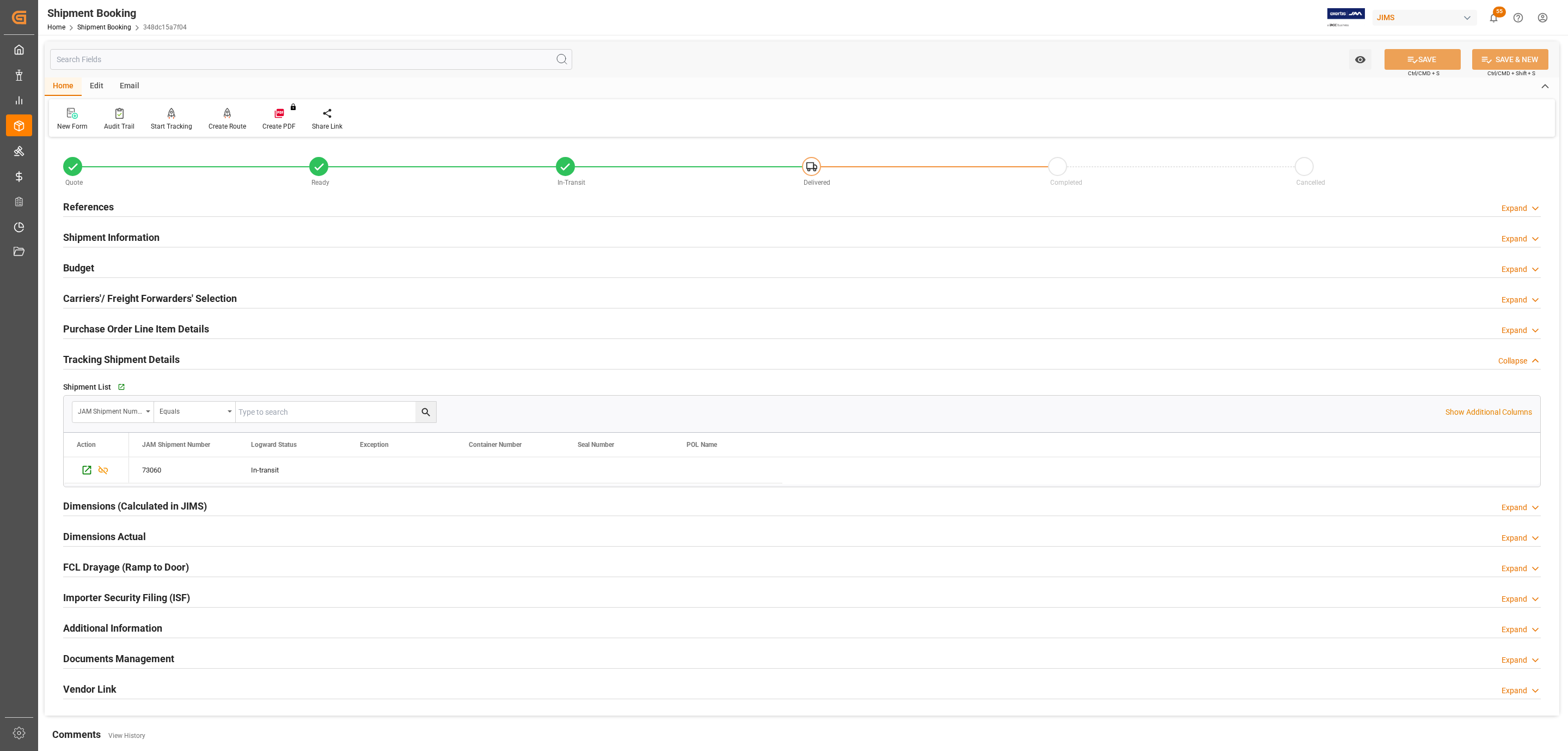
click at [145, 657] on h2 "Documents Management" at bounding box center [119, 658] width 111 height 15
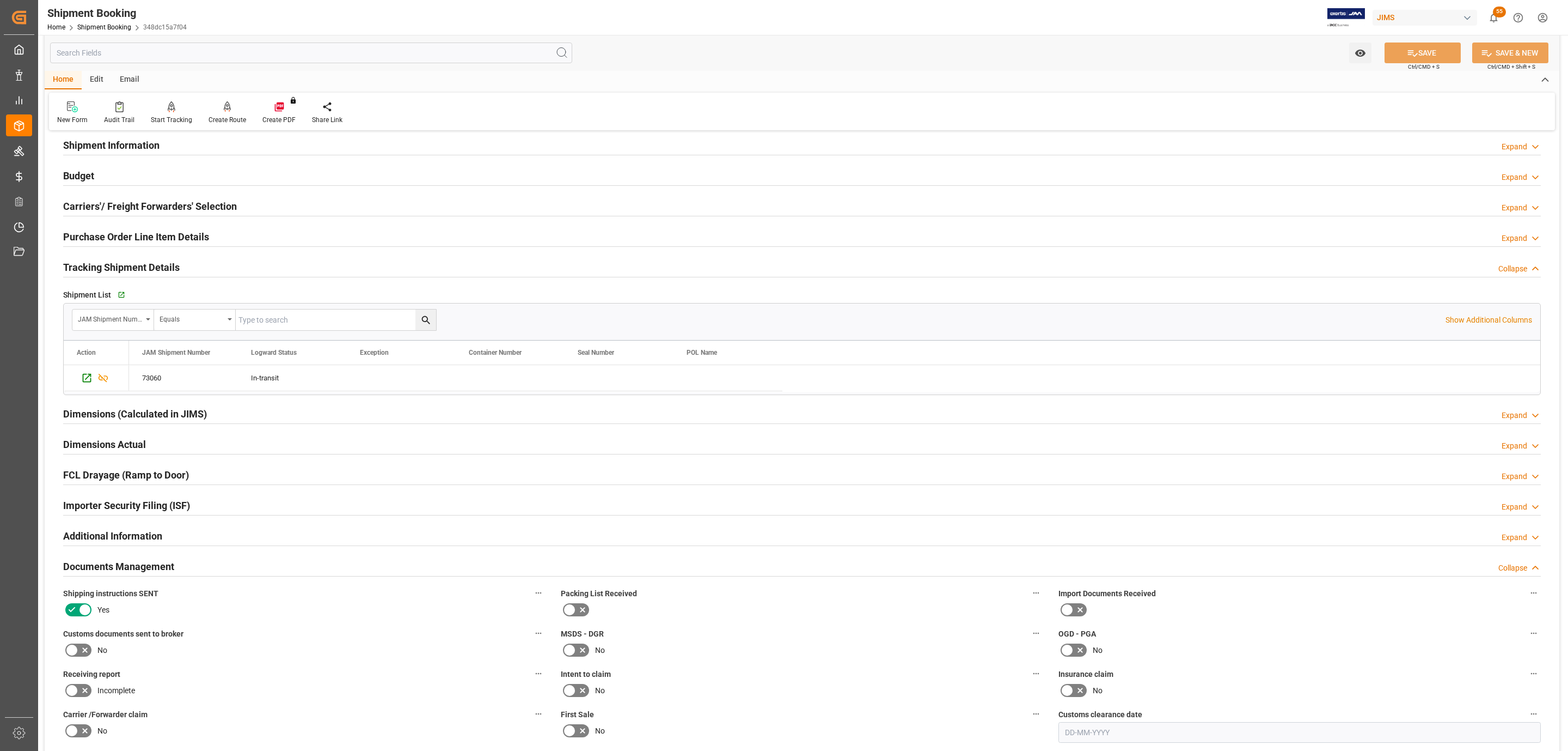
scroll to position [327, 0]
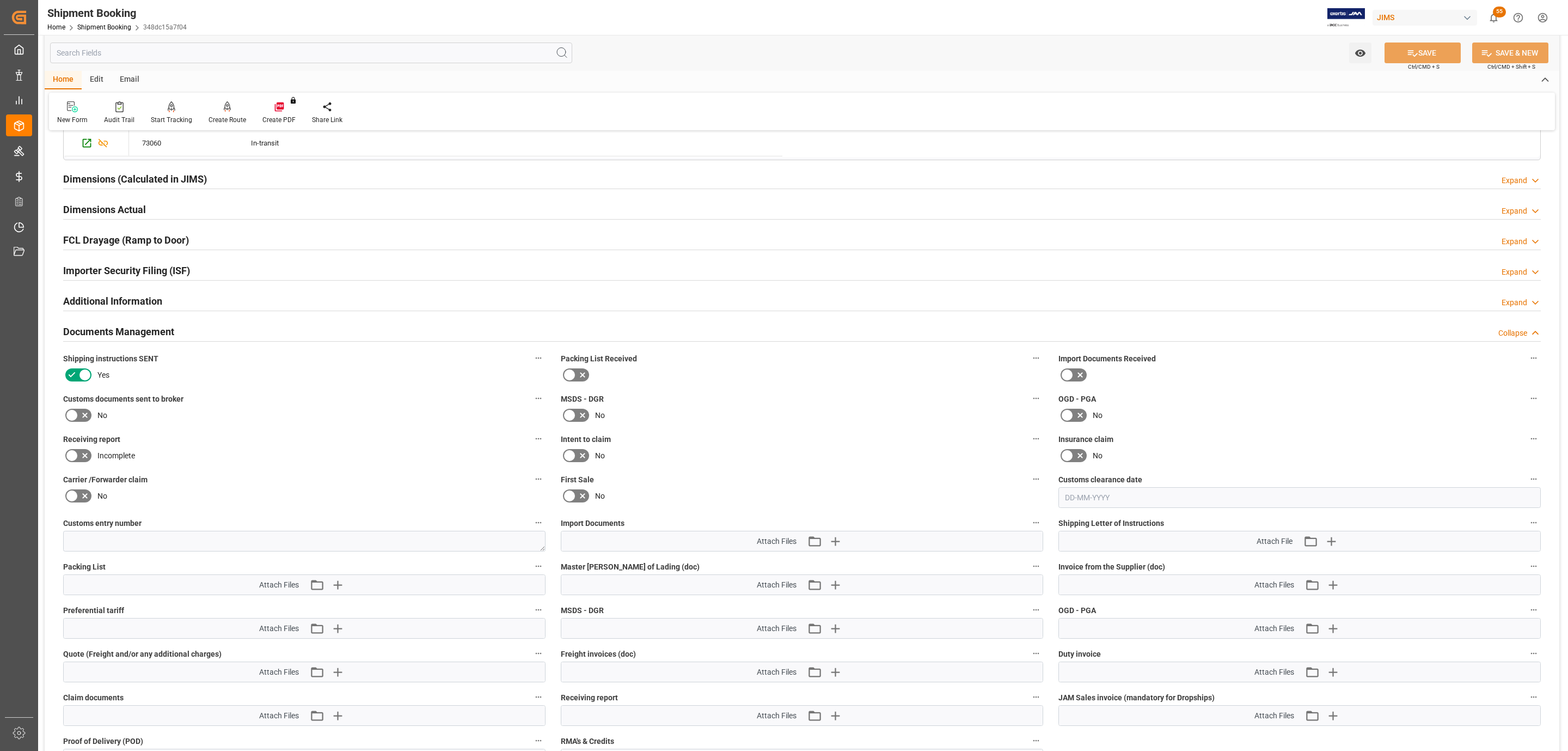
click at [85, 421] on icon at bounding box center [85, 415] width 13 height 13
click at [0, 0] on input "checkbox" at bounding box center [0, 0] width 0 height 0
click at [840, 548] on icon "button" at bounding box center [835, 541] width 18 height 18
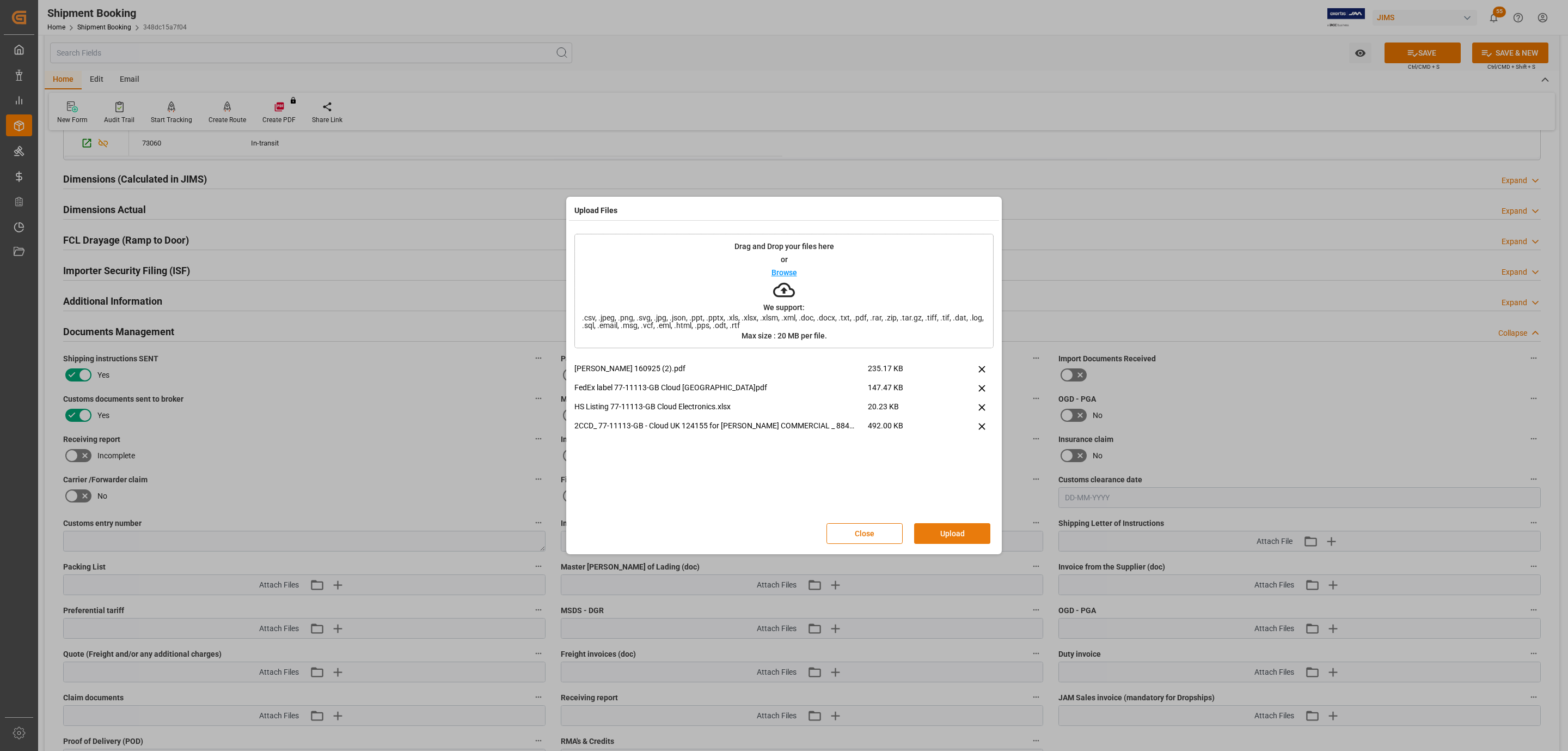
click at [952, 534] on button "Upload" at bounding box center [952, 534] width 76 height 21
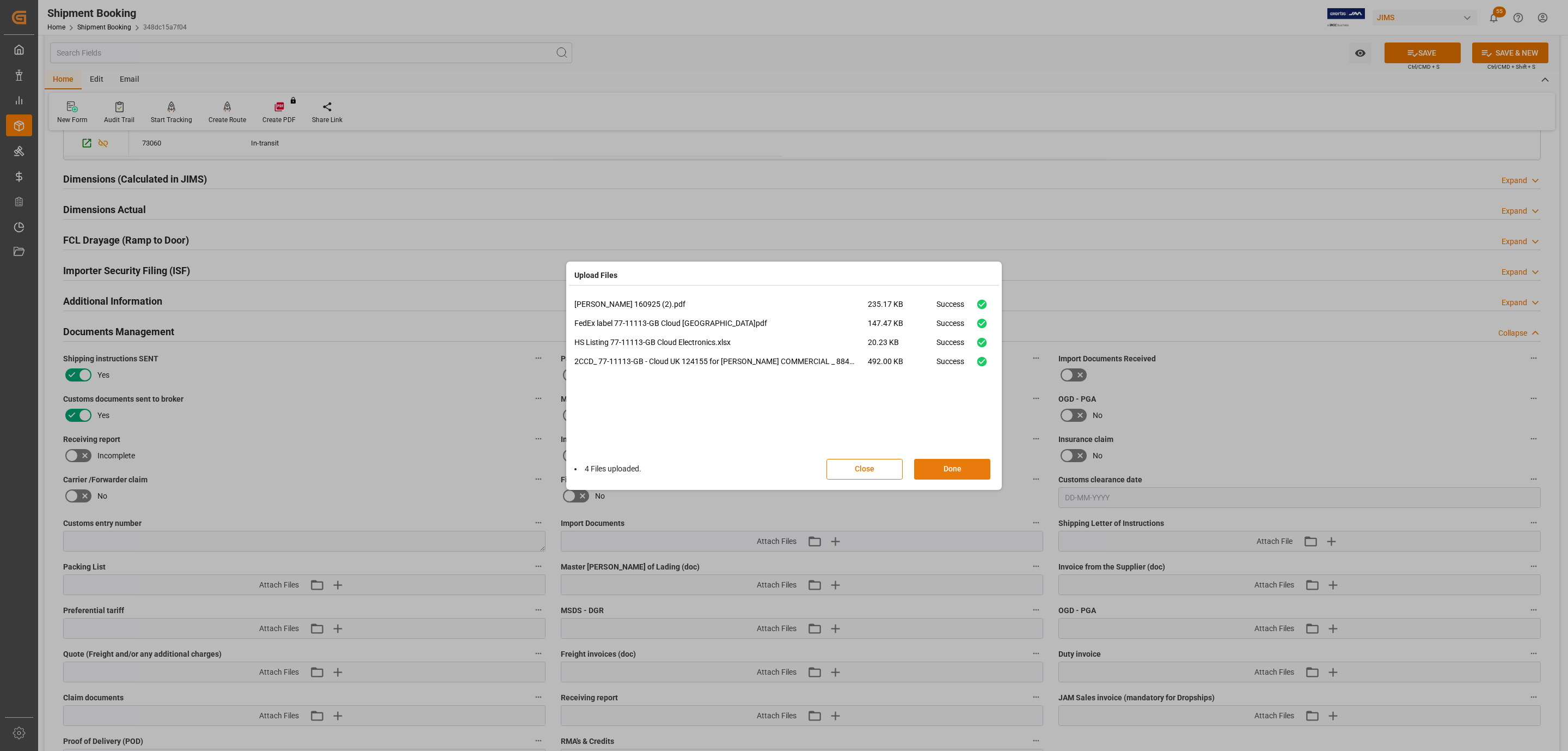
click at [975, 462] on button "Done" at bounding box center [952, 469] width 76 height 21
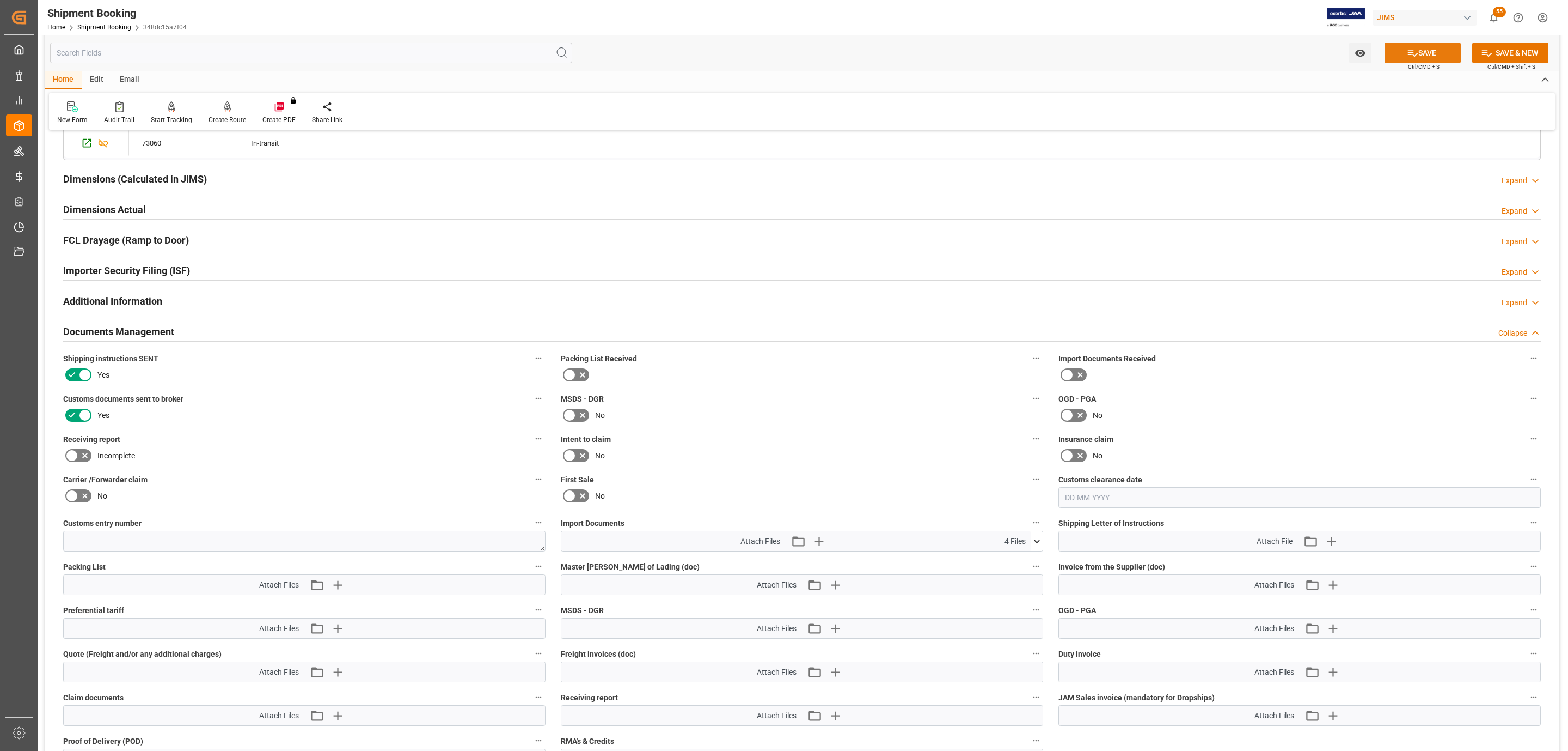
click at [1407, 54] on icon at bounding box center [1412, 53] width 12 height 12
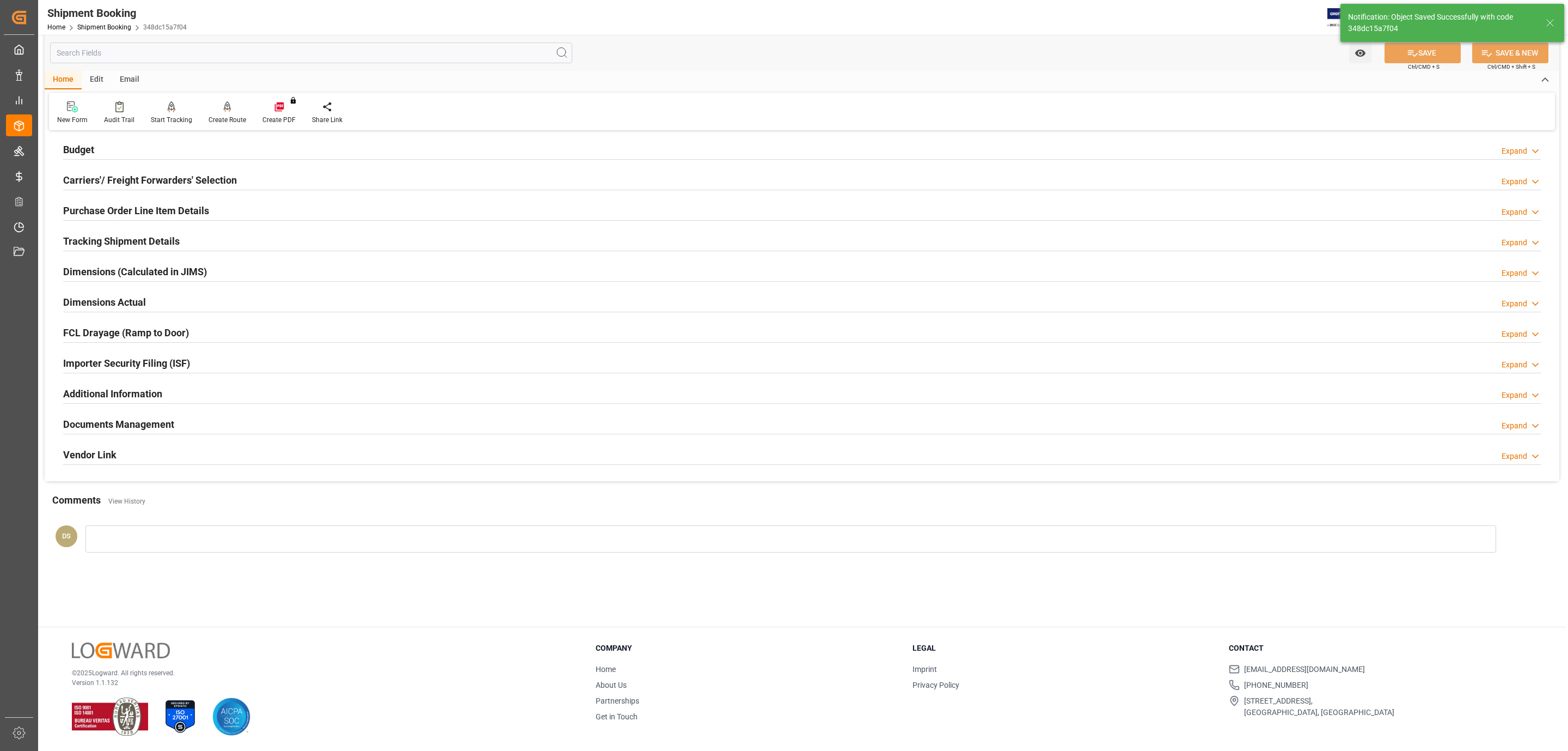
scroll to position [118, 0]
click at [219, 199] on div "Purchase Order Line Item Details Expand" at bounding box center [802, 211] width 1493 height 30
click at [217, 201] on div "Purchase Order Line Item Details Expand" at bounding box center [802, 210] width 1478 height 21
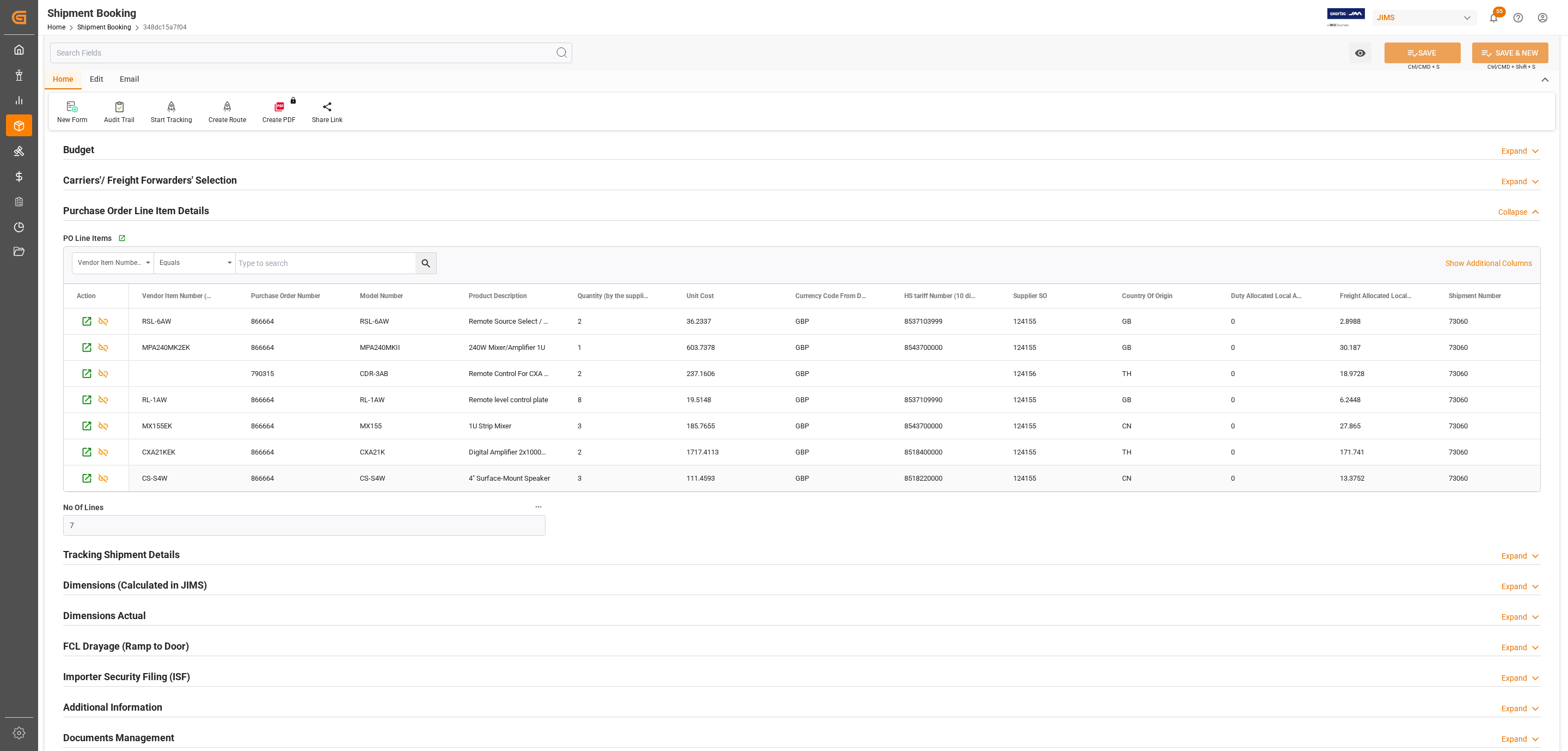
scroll to position [386, 0]
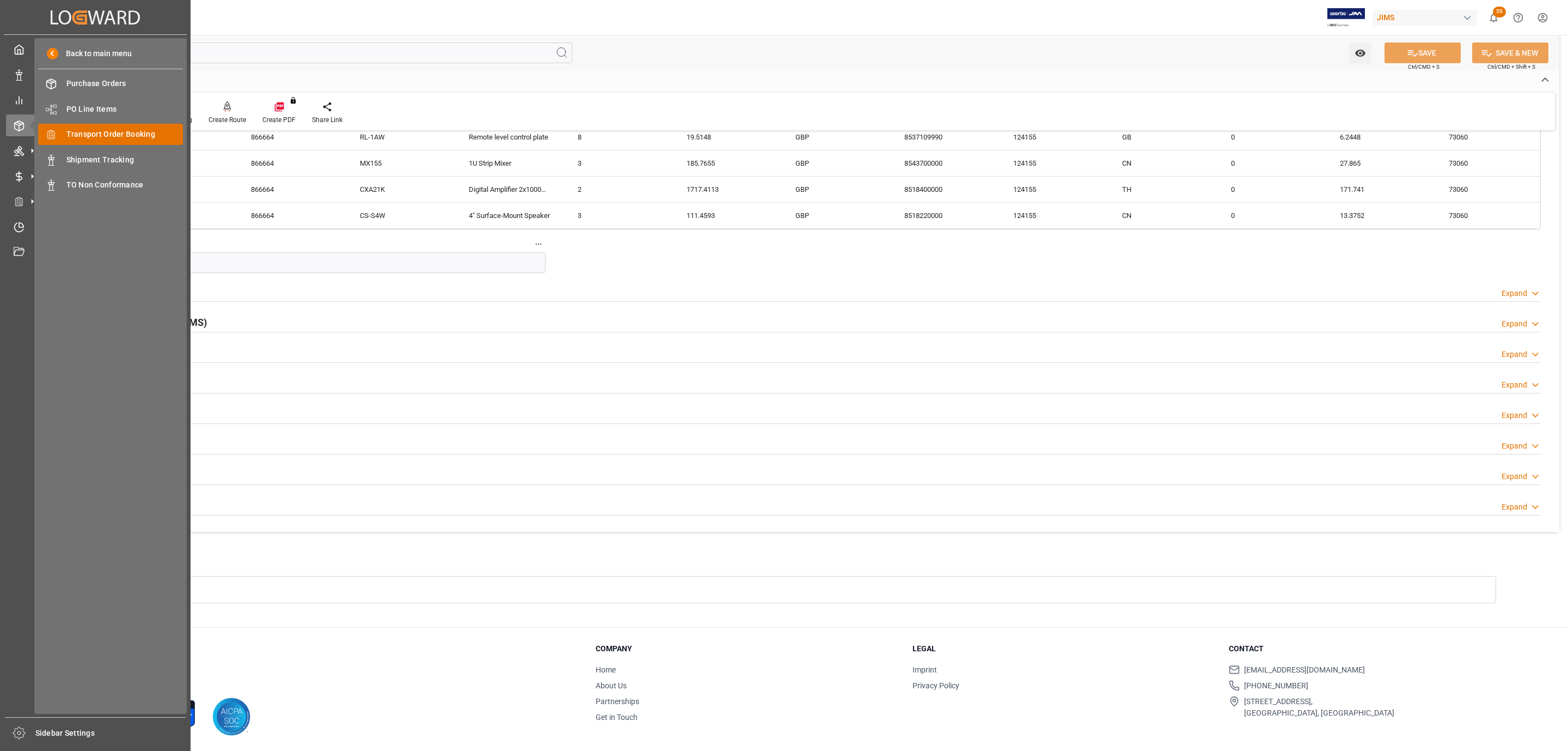
click at [137, 130] on span "Transport Order Booking" at bounding box center [125, 134] width 117 height 12
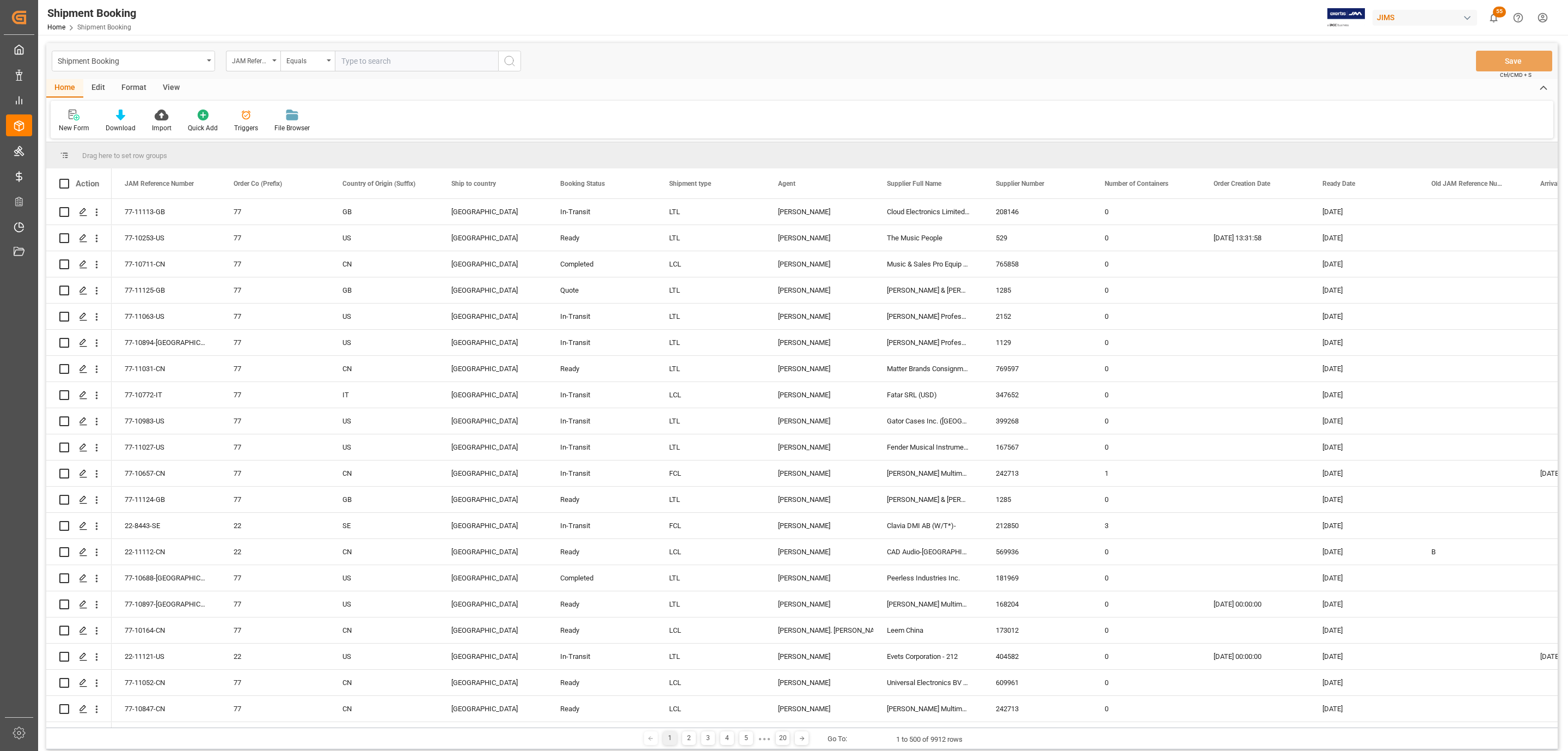
paste input "77-11107-US"
type input "77-11107-US"
click at [521, 59] on div "Shipment Booking JAM Reference Number Equals 77-11107-US Save Ctrl/CMD + S" at bounding box center [802, 61] width 1511 height 36
click at [513, 58] on circle "search button" at bounding box center [509, 60] width 9 height 9
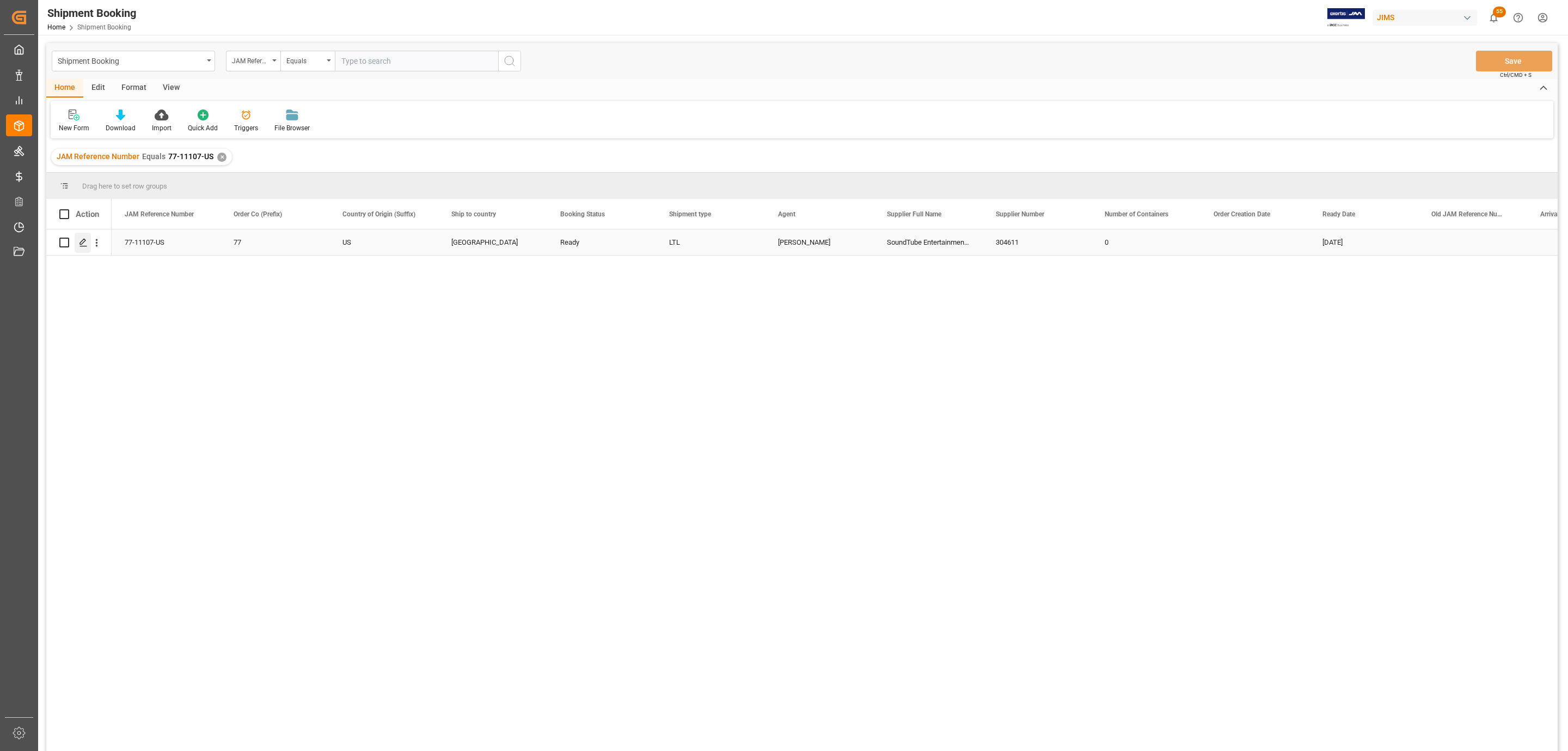
click at [83, 239] on icon "Press SPACE to select this row." at bounding box center [83, 242] width 9 height 9
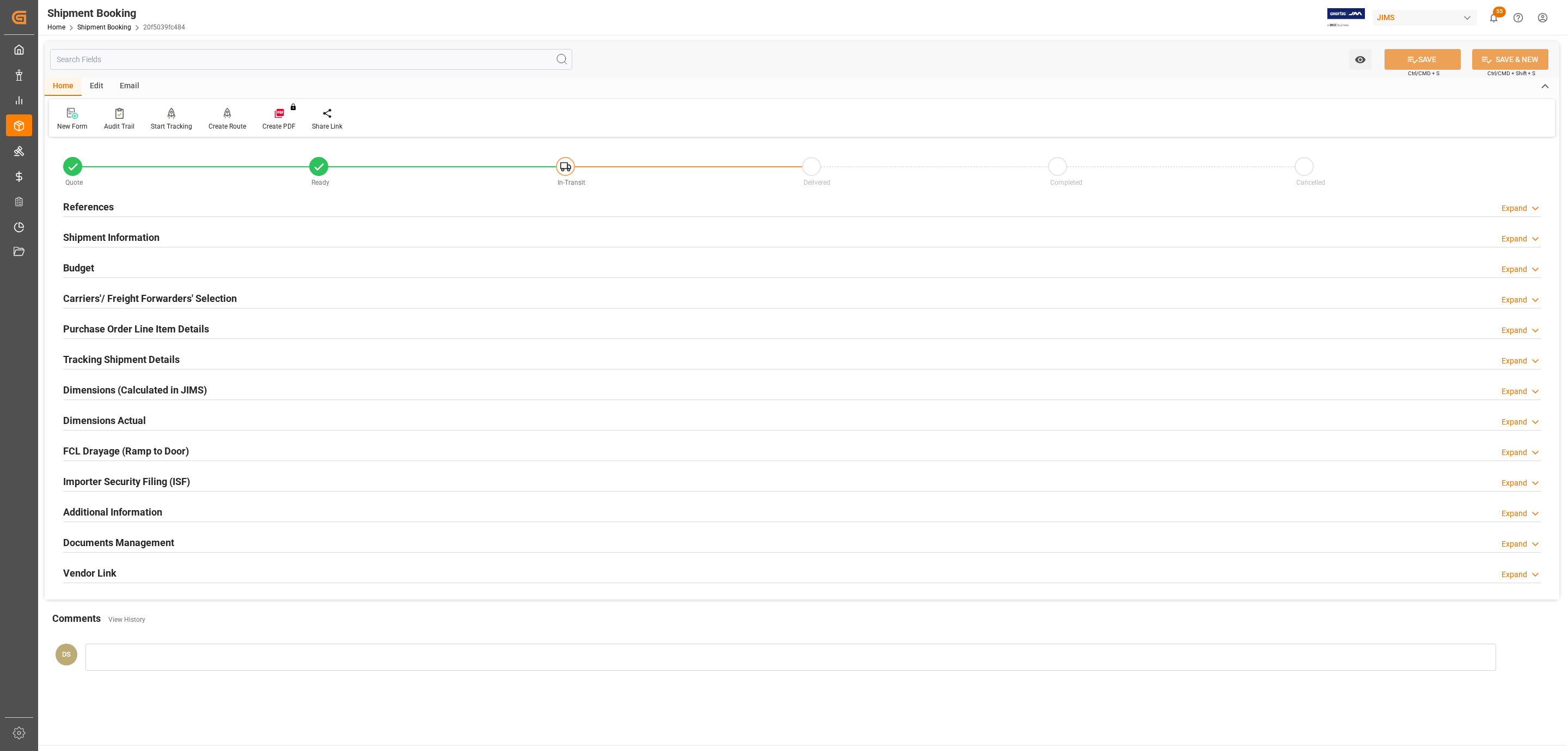
click at [124, 330] on h2 "Purchase Order Line Item Details" at bounding box center [136, 329] width 146 height 15
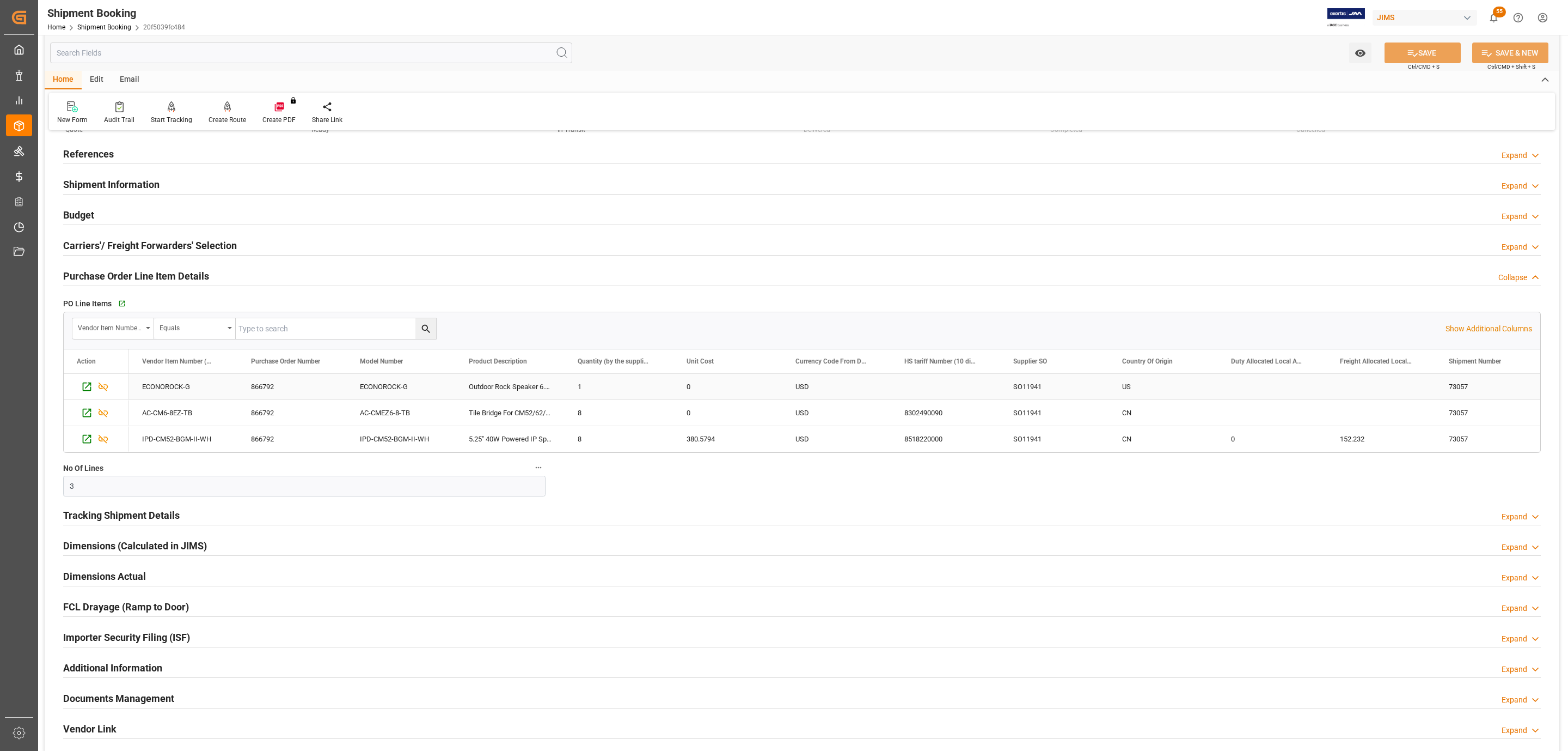
scroll to position [82, 0]
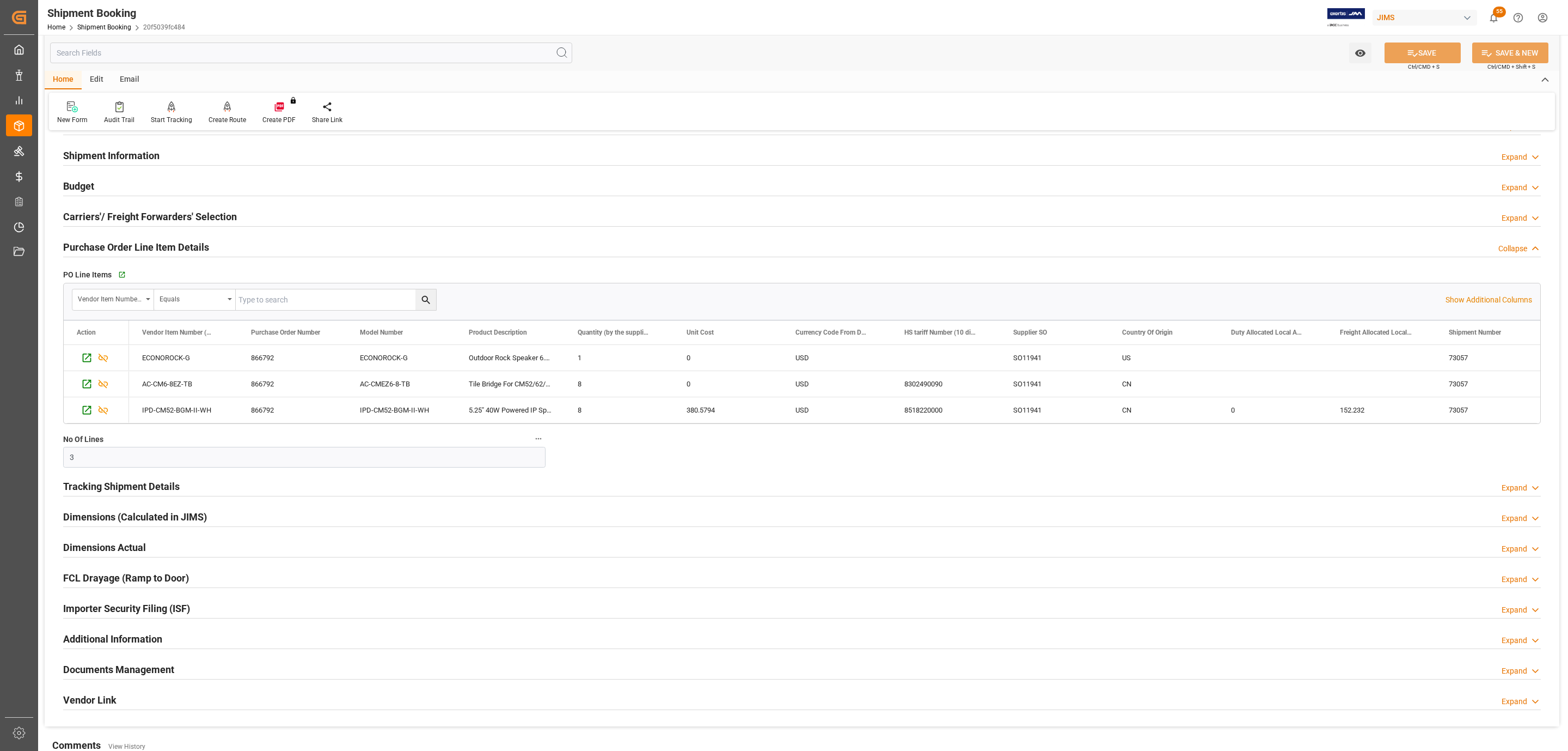
click at [131, 216] on h2 "Carriers'/ Freight Forwarders' Selection" at bounding box center [150, 216] width 173 height 15
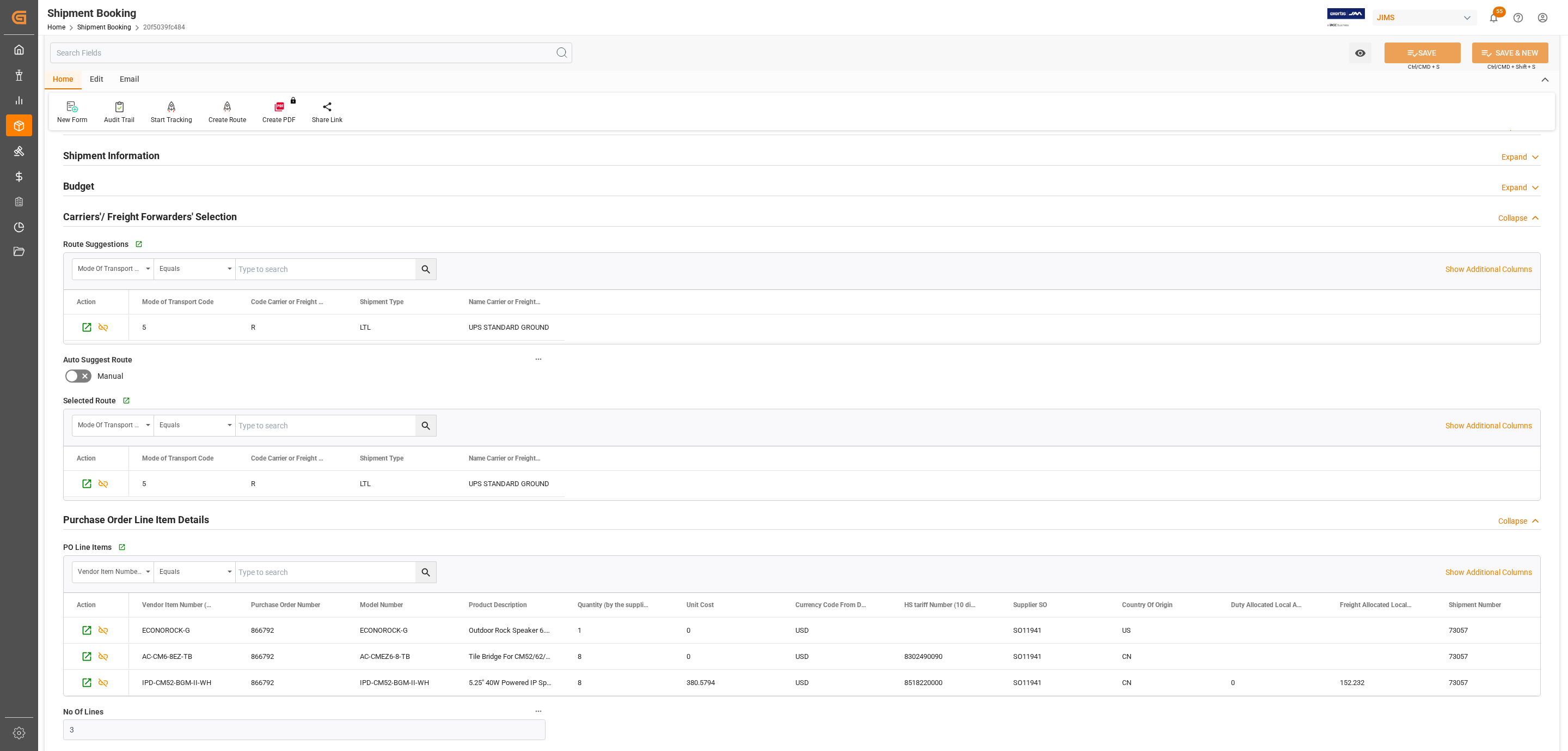
click at [131, 216] on h2 "Carriers'/ Freight Forwarders' Selection" at bounding box center [150, 216] width 173 height 15
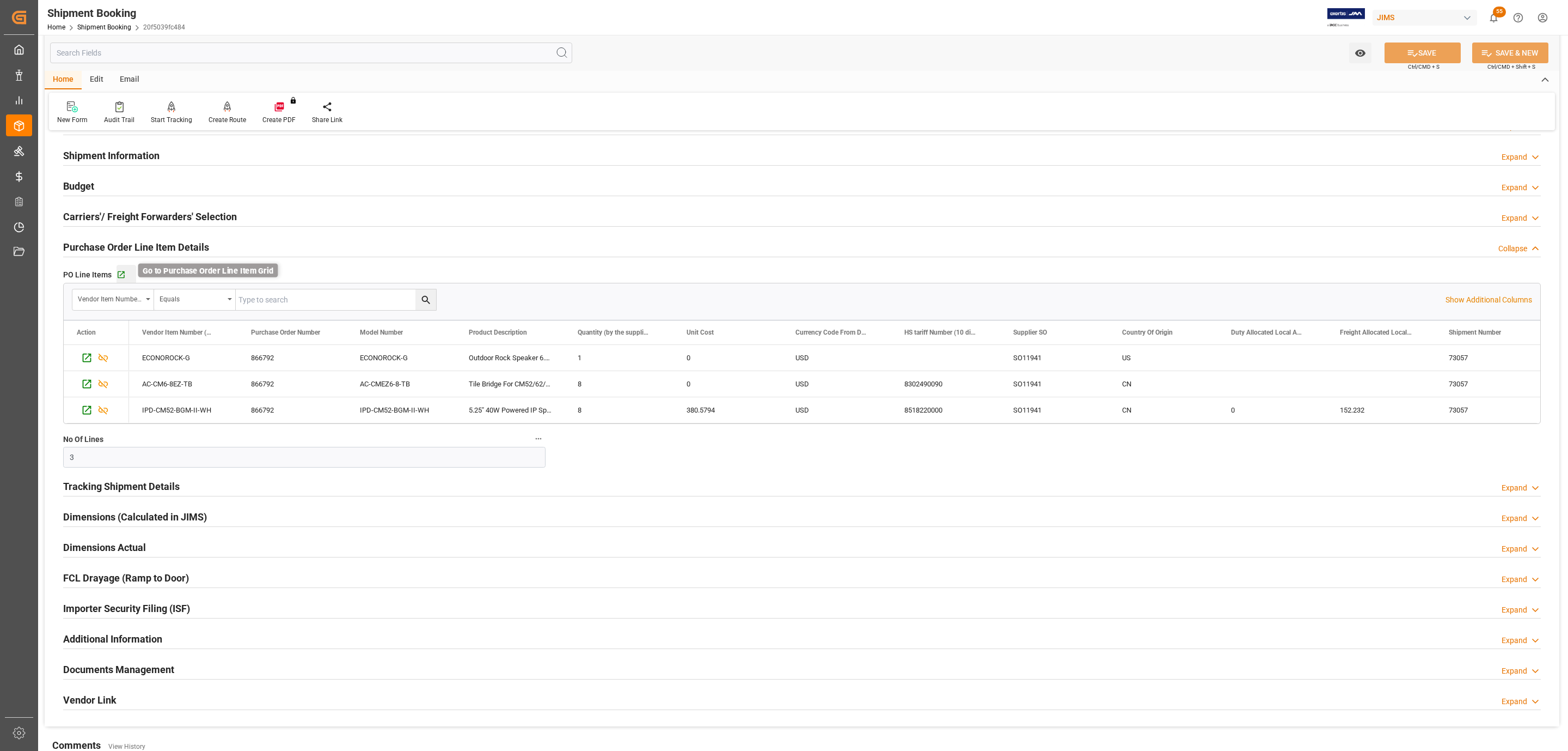
click at [119, 275] on icon "button" at bounding box center [121, 275] width 9 height 9
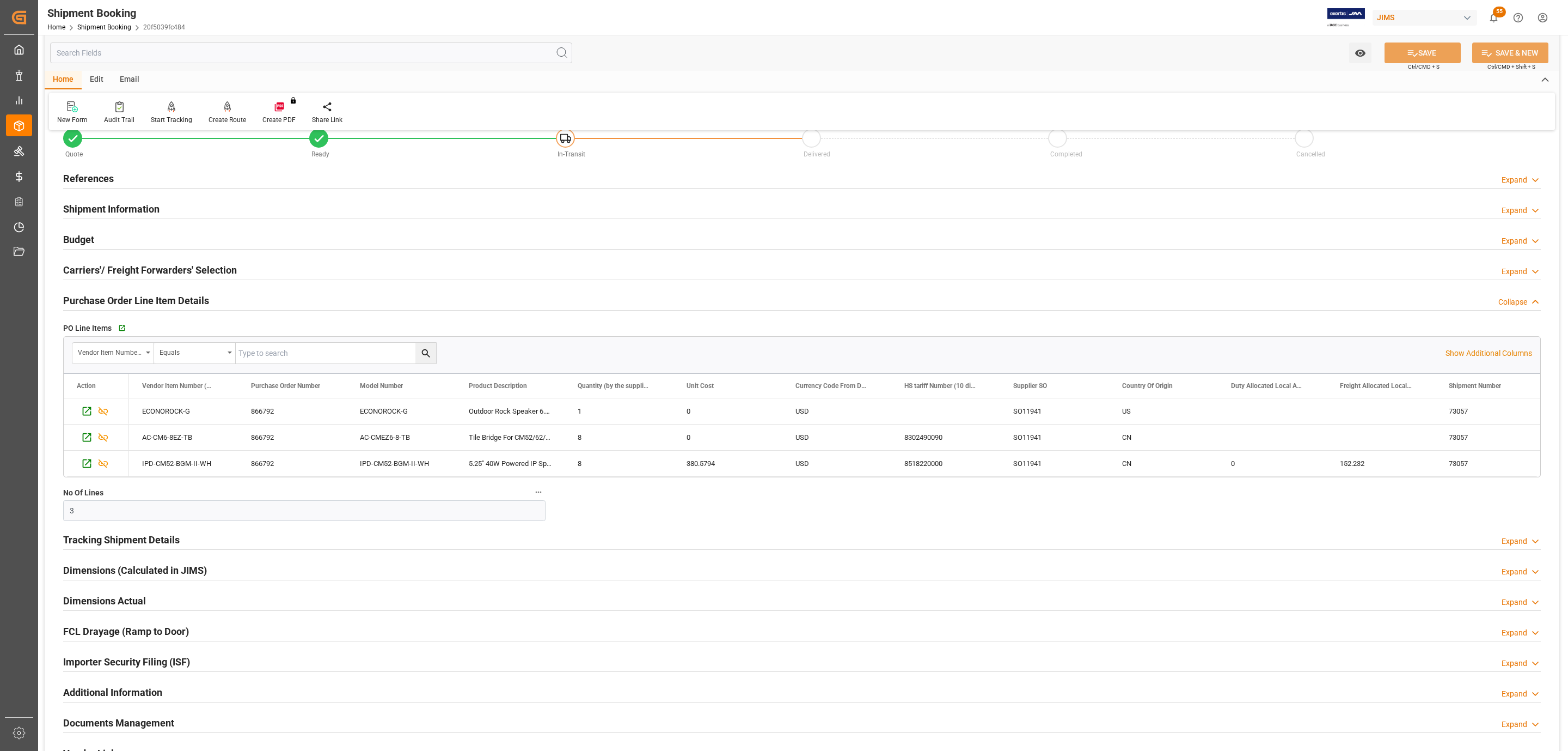
scroll to position [0, 0]
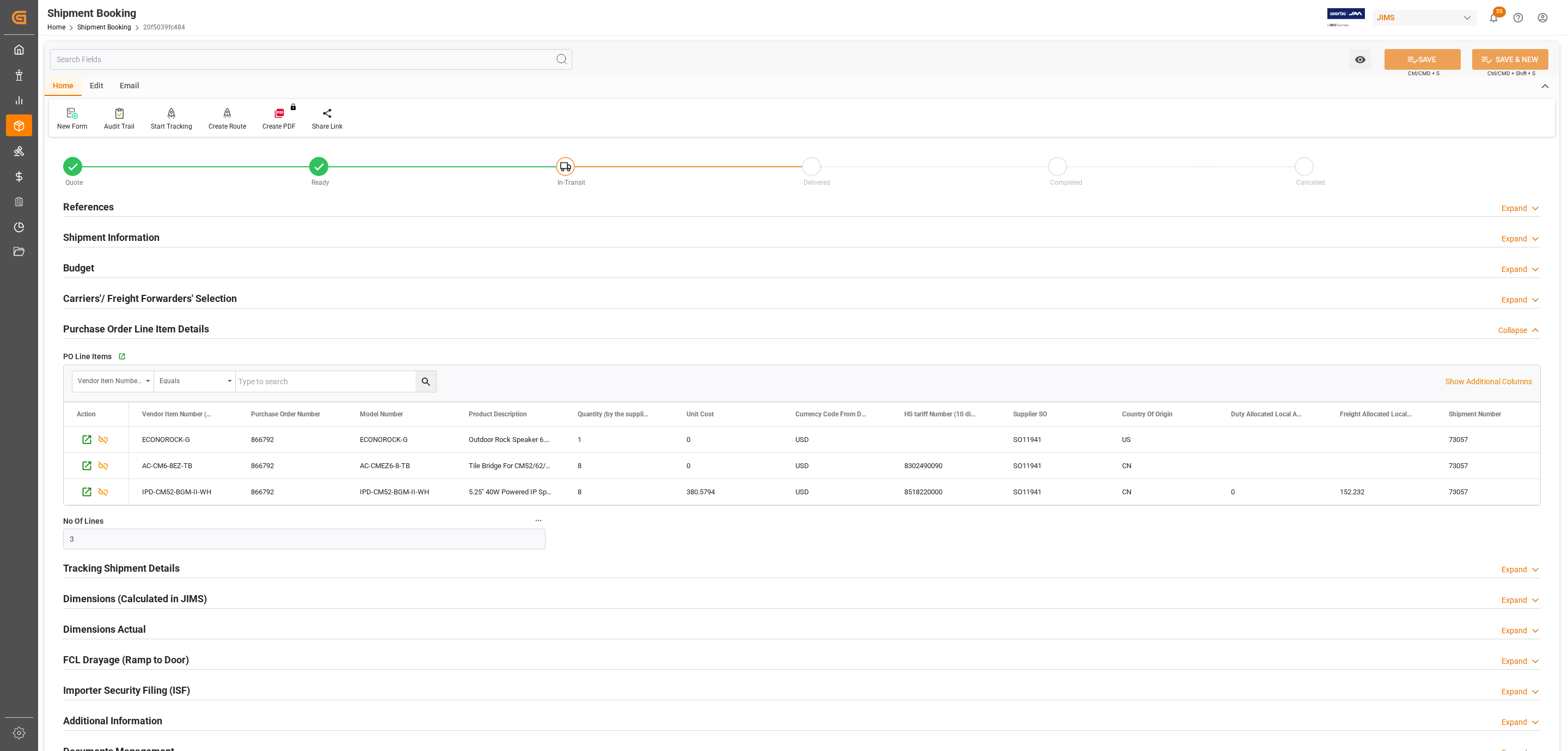
click at [138, 211] on div "References Expand" at bounding box center [802, 206] width 1478 height 21
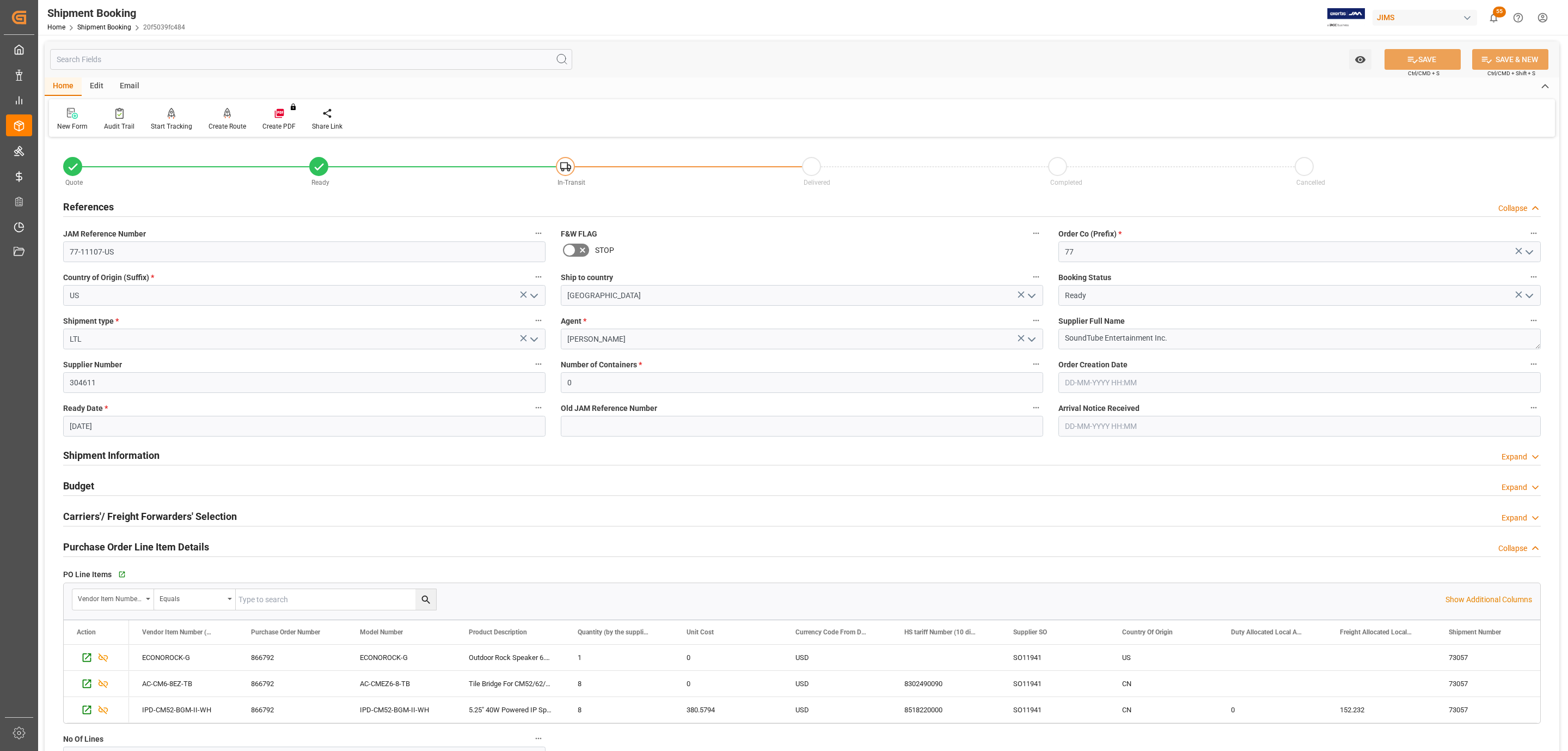
click at [138, 211] on div "References Collapse" at bounding box center [802, 206] width 1478 height 21
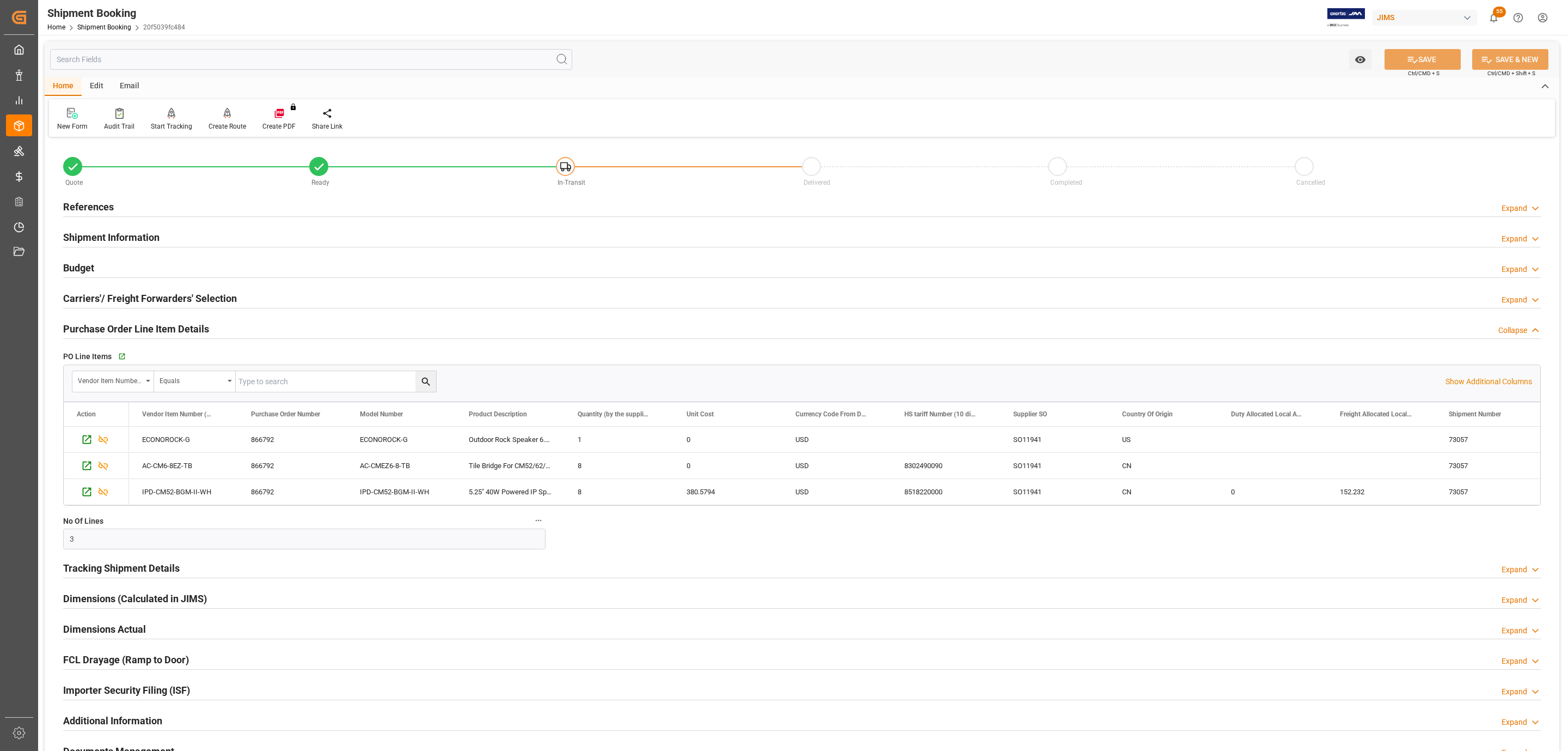
click at [106, 565] on h2 "Tracking Shipment Details" at bounding box center [121, 568] width 116 height 15
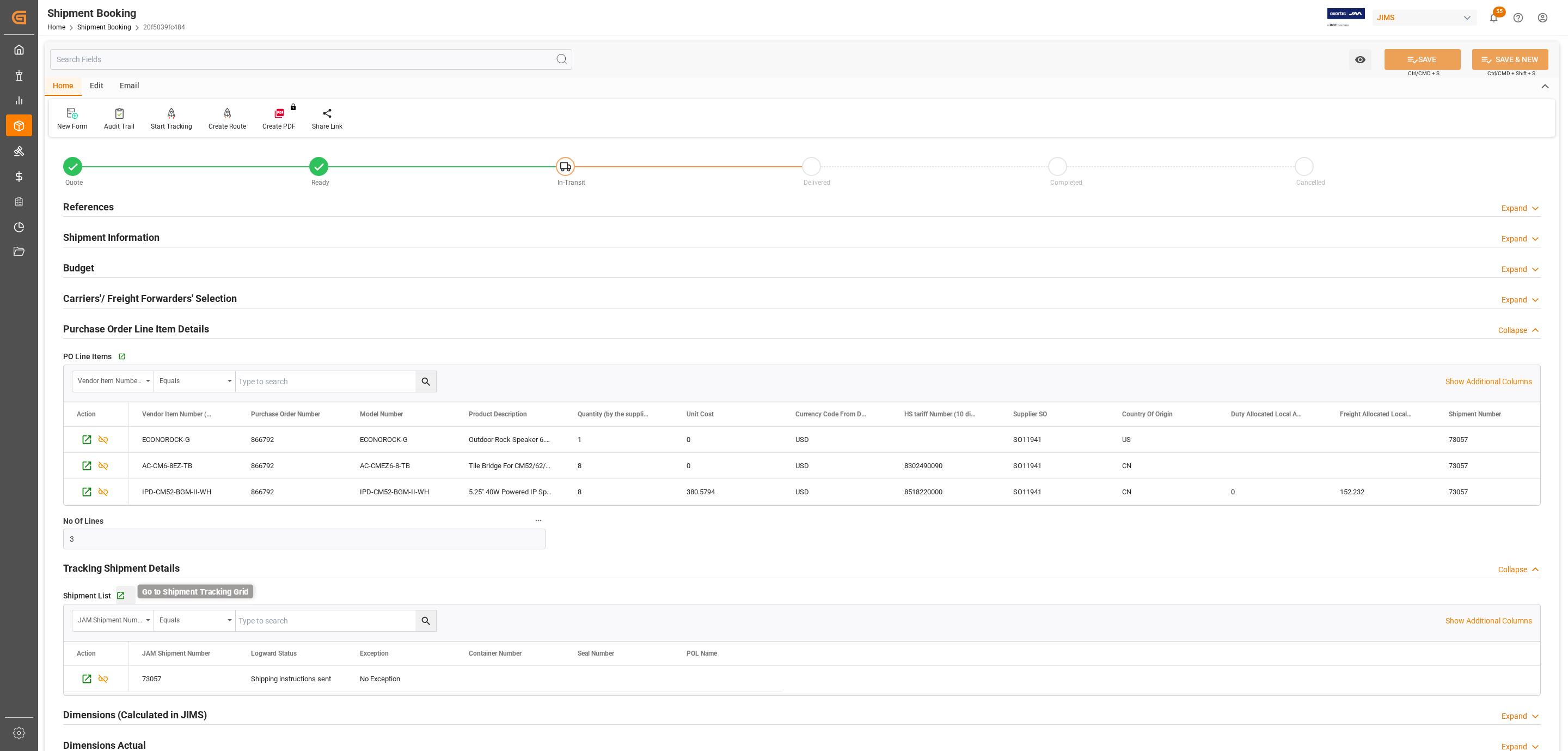
click at [118, 596] on icon "button" at bounding box center [121, 595] width 9 height 9
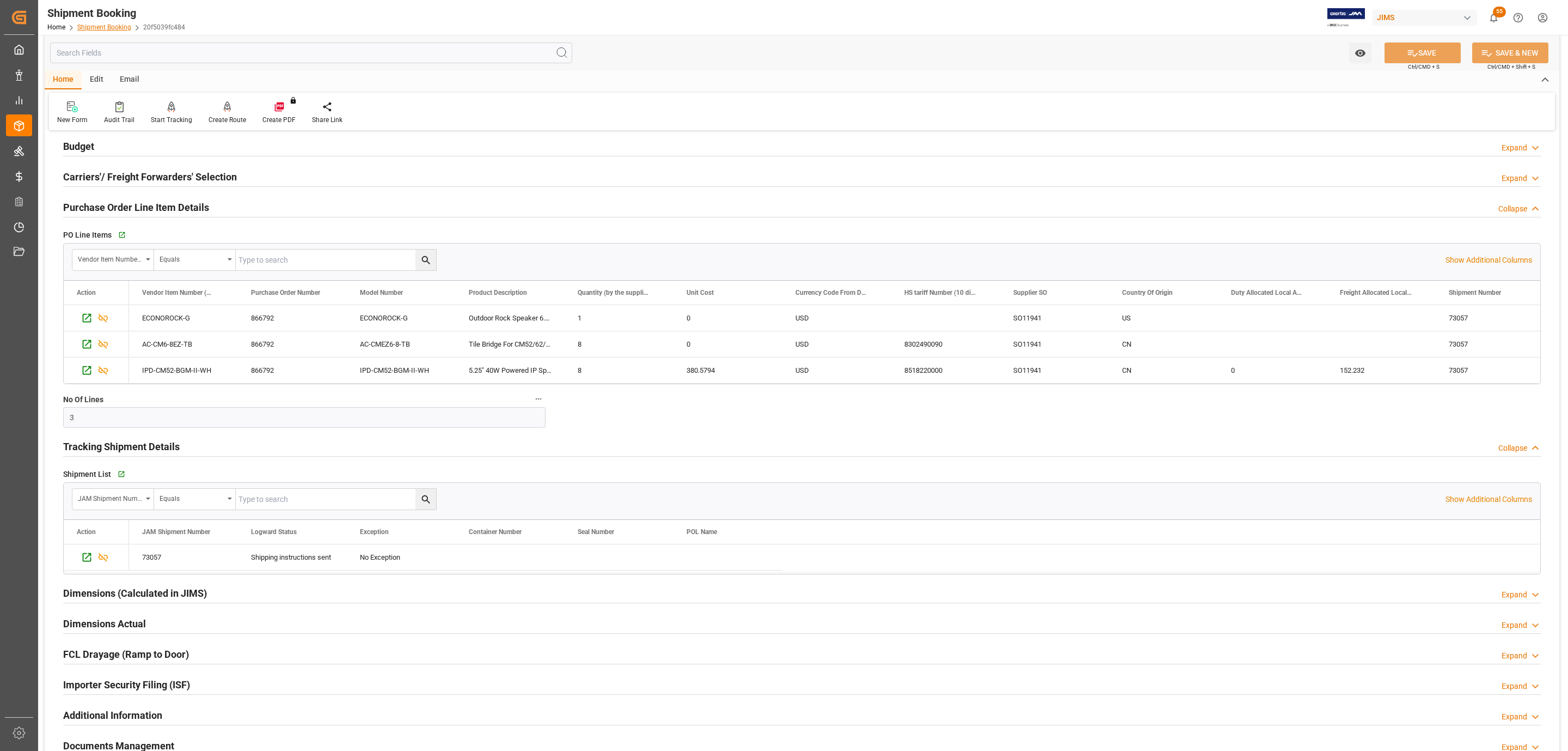
scroll to position [398, 0]
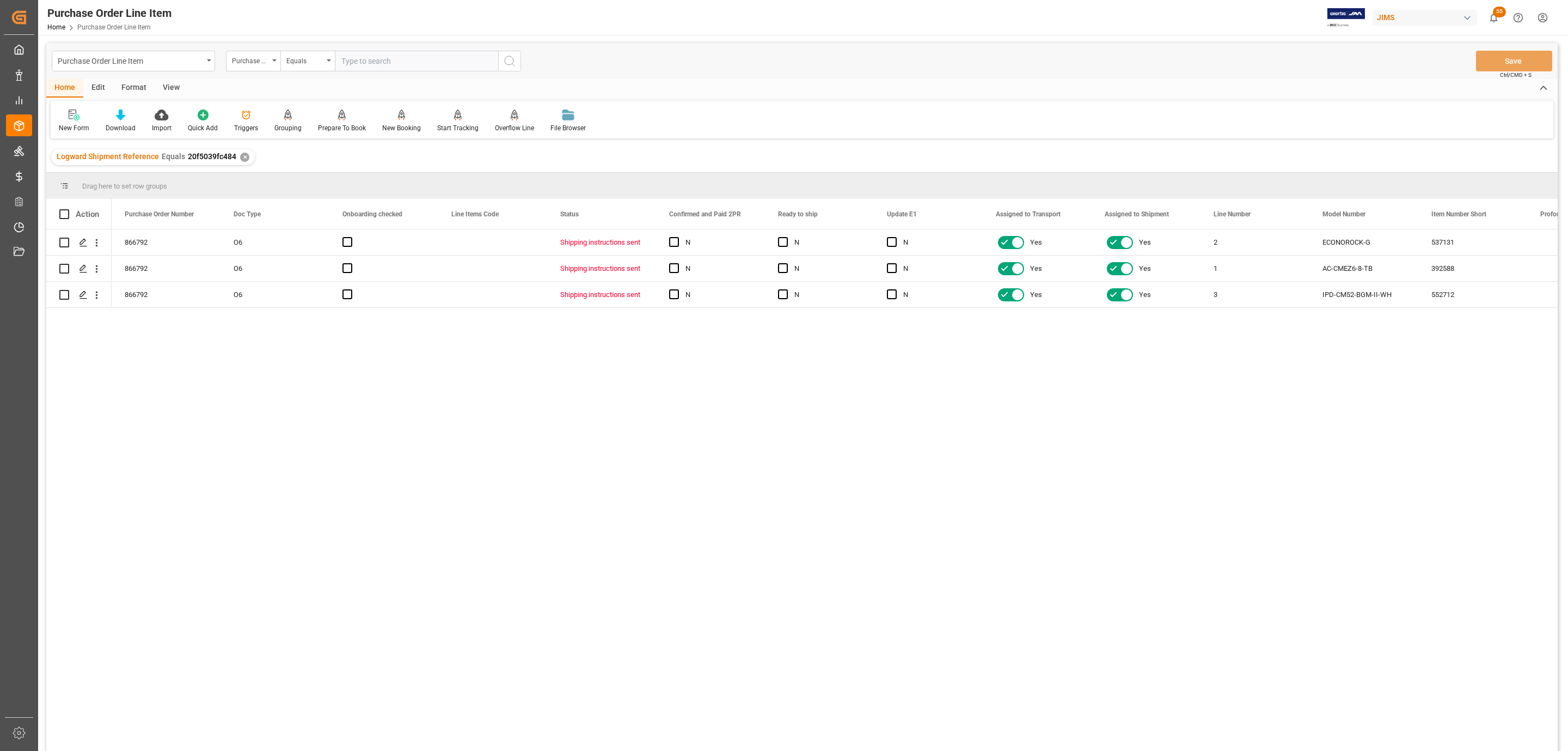
click at [172, 87] on div "View" at bounding box center [171, 88] width 33 height 18
click at [123, 119] on icon at bounding box center [124, 115] width 11 height 11
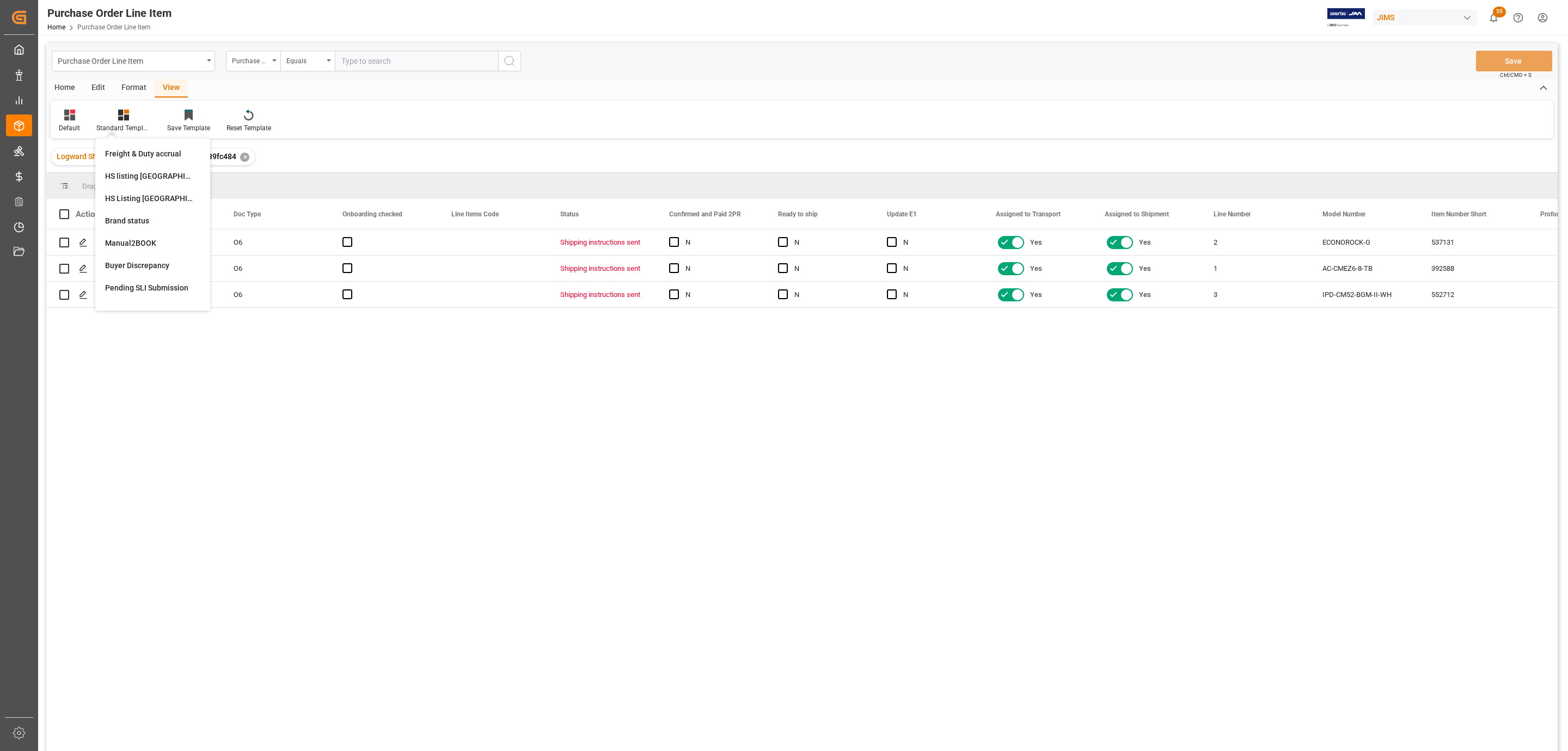
click at [168, 201] on div "HS Listing CANADA" at bounding box center [153, 199] width 96 height 12
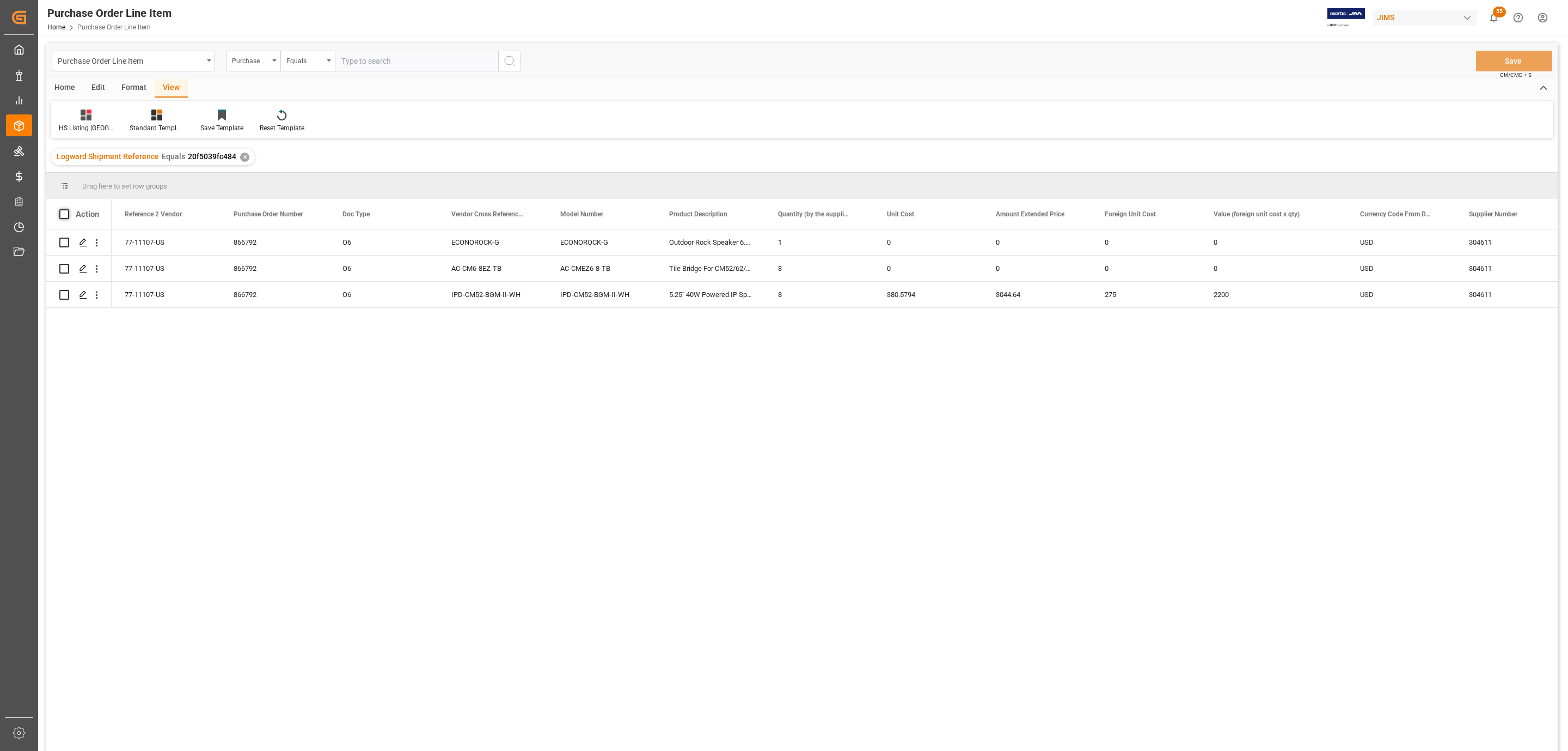
click at [64, 214] on span at bounding box center [64, 214] width 10 height 10
click at [68, 209] on input "checkbox" at bounding box center [68, 209] width 0 height 0
checkbox input "true"
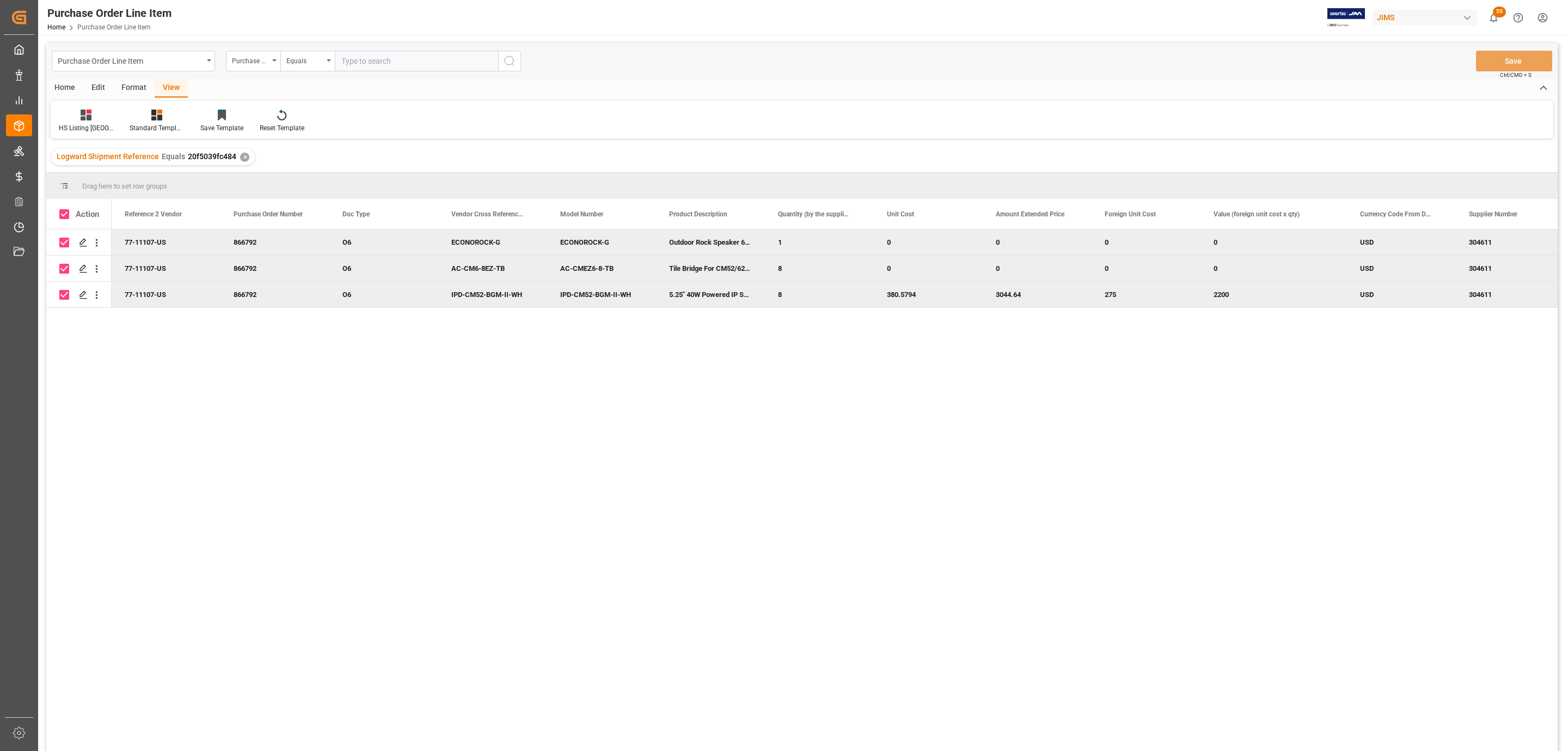
click at [62, 80] on div "Home" at bounding box center [65, 88] width 37 height 18
click at [139, 123] on div "Download" at bounding box center [121, 121] width 46 height 24
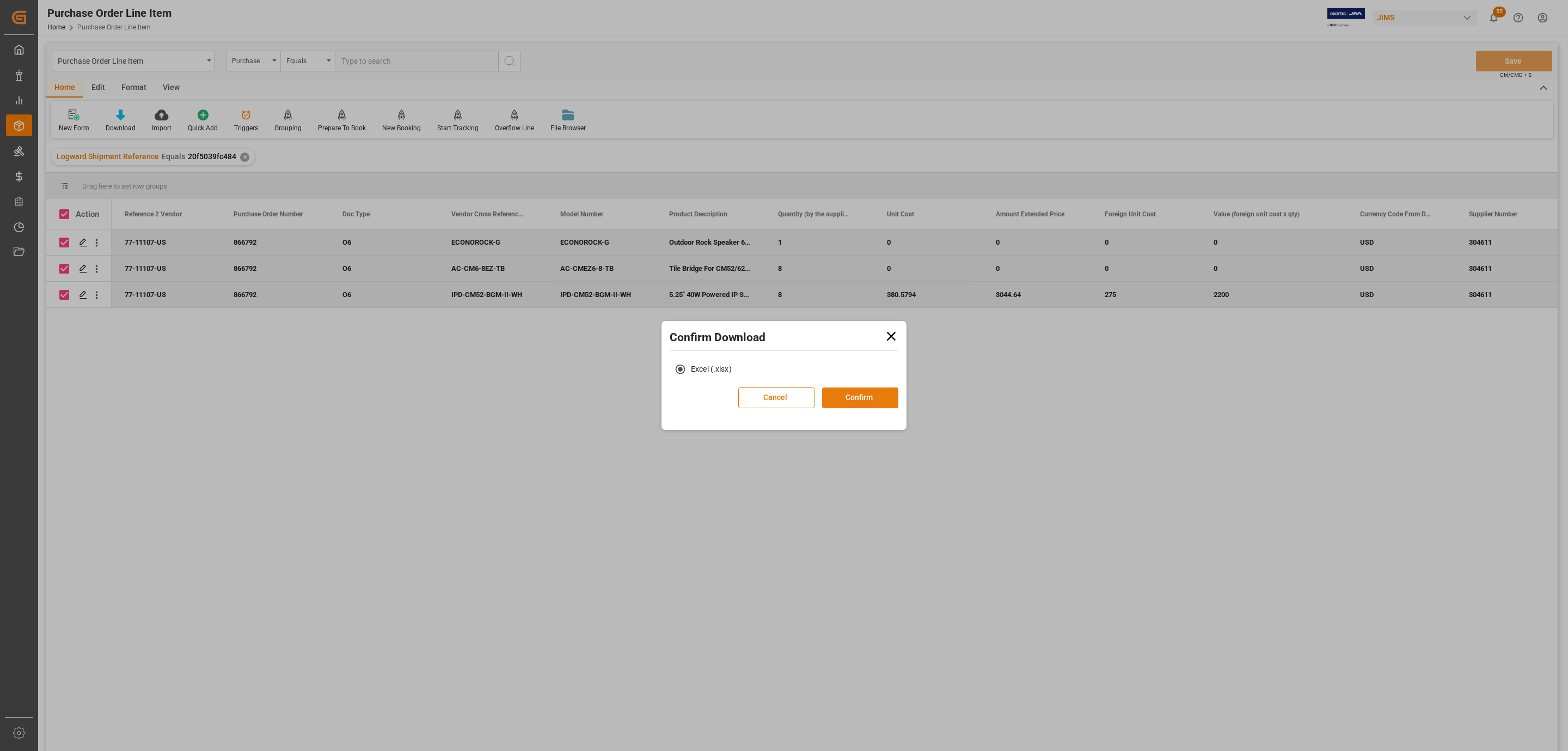
click at [858, 400] on button "Confirm" at bounding box center [860, 398] width 76 height 21
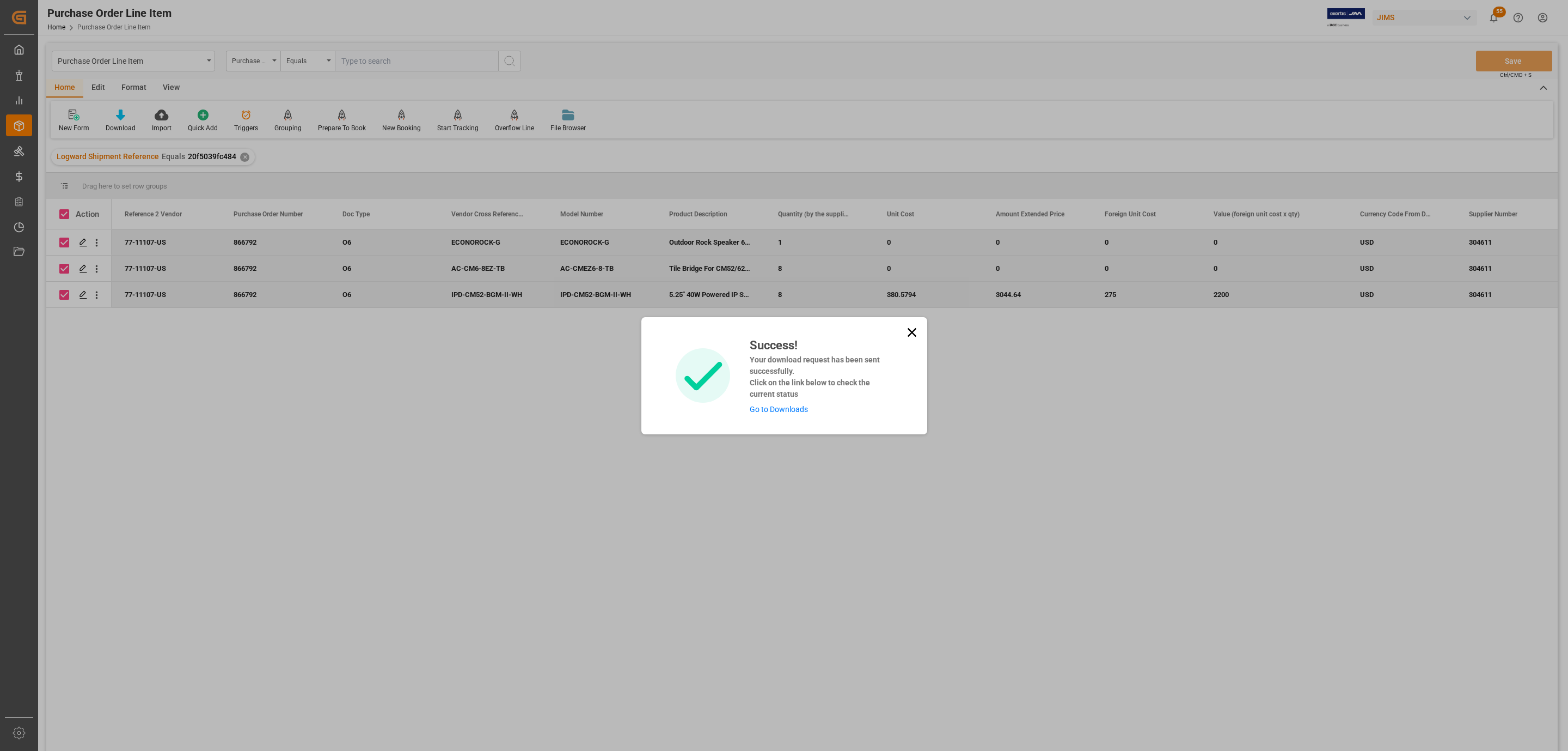
click at [797, 411] on link "Go to Downloads" at bounding box center [779, 409] width 58 height 9
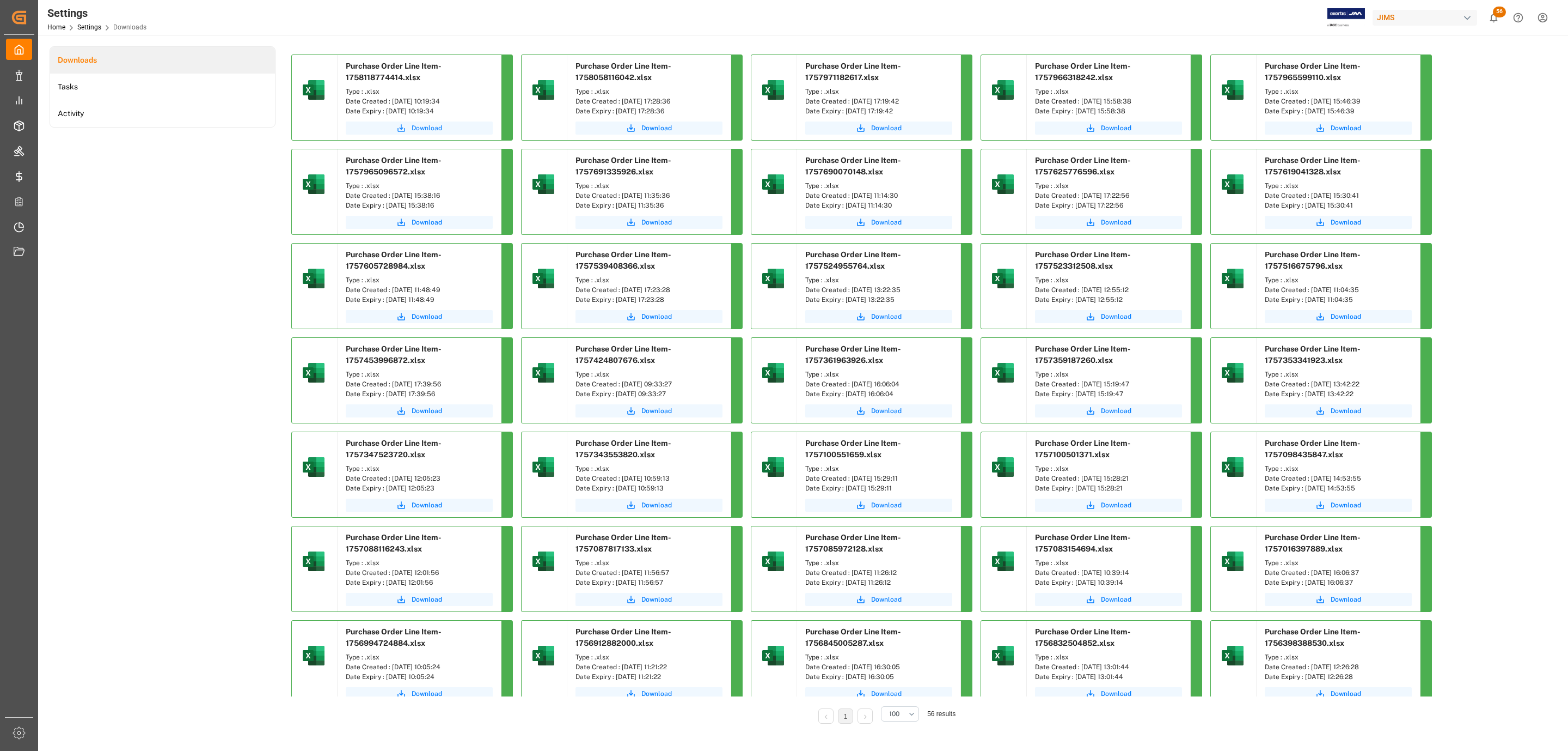
click at [405, 127] on icon "submit" at bounding box center [401, 128] width 10 height 10
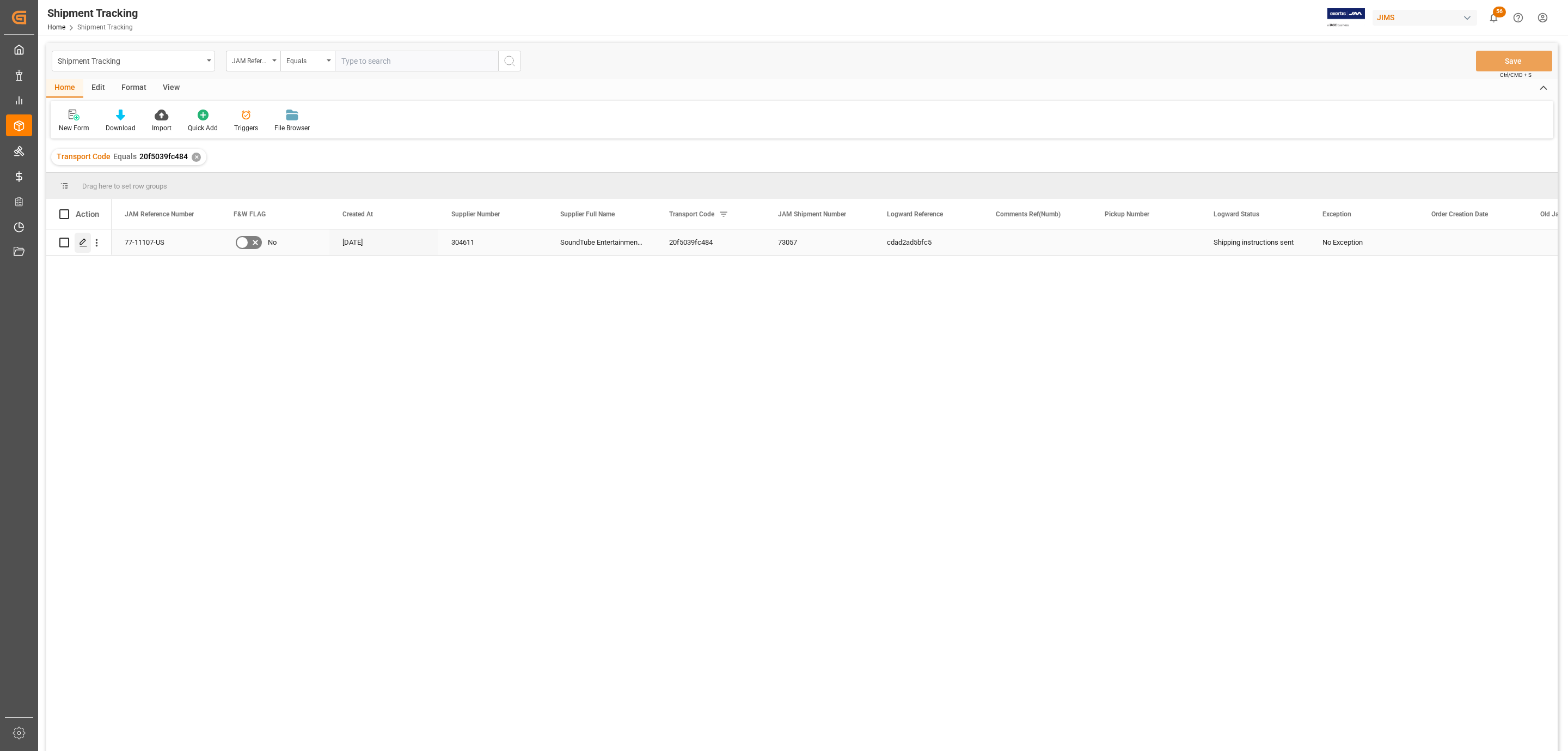
click at [79, 242] on icon "Press SPACE to select this row." at bounding box center [83, 242] width 9 height 9
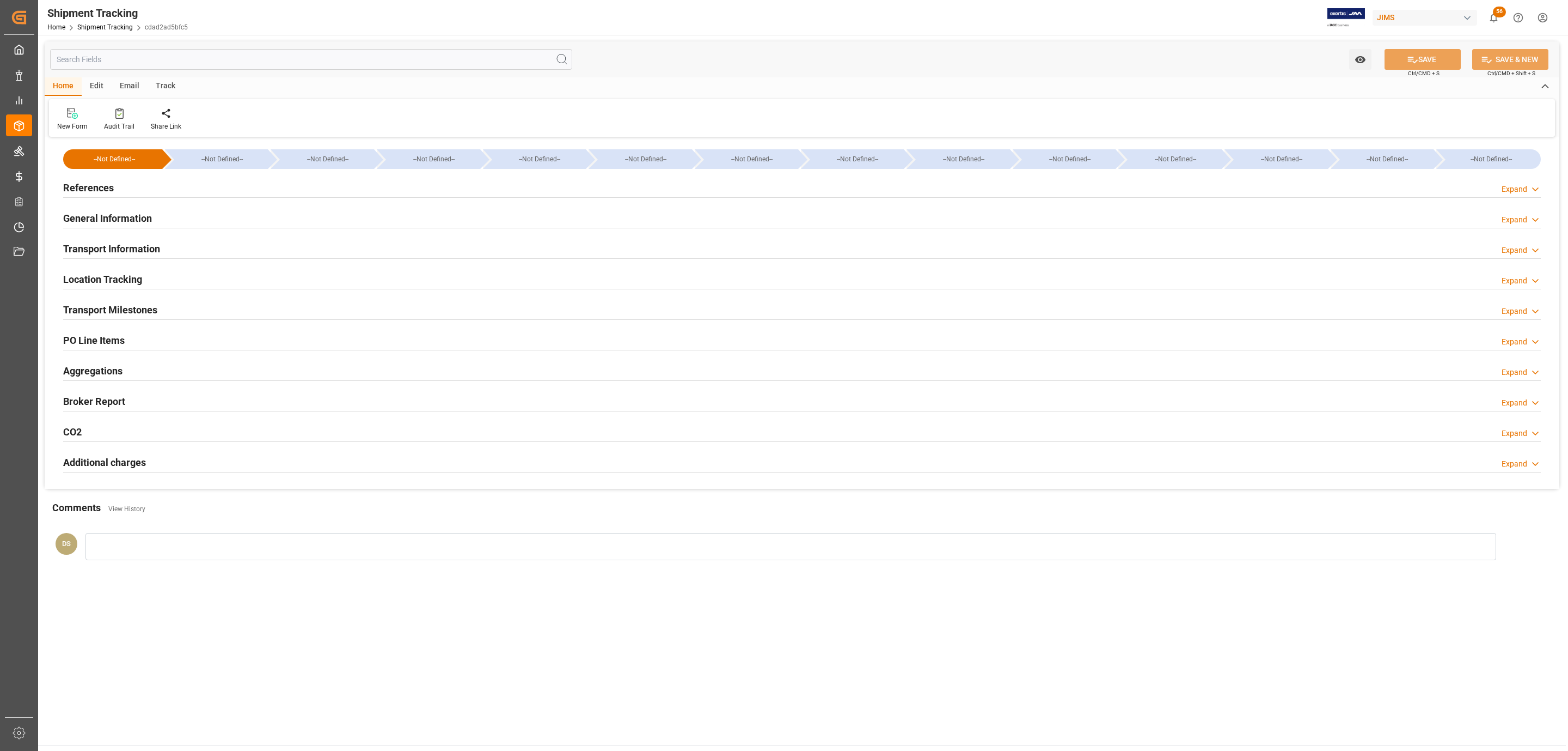
type input "[DATE] 00:00"
click at [141, 309] on h2 "Transport Milestones" at bounding box center [110, 309] width 94 height 15
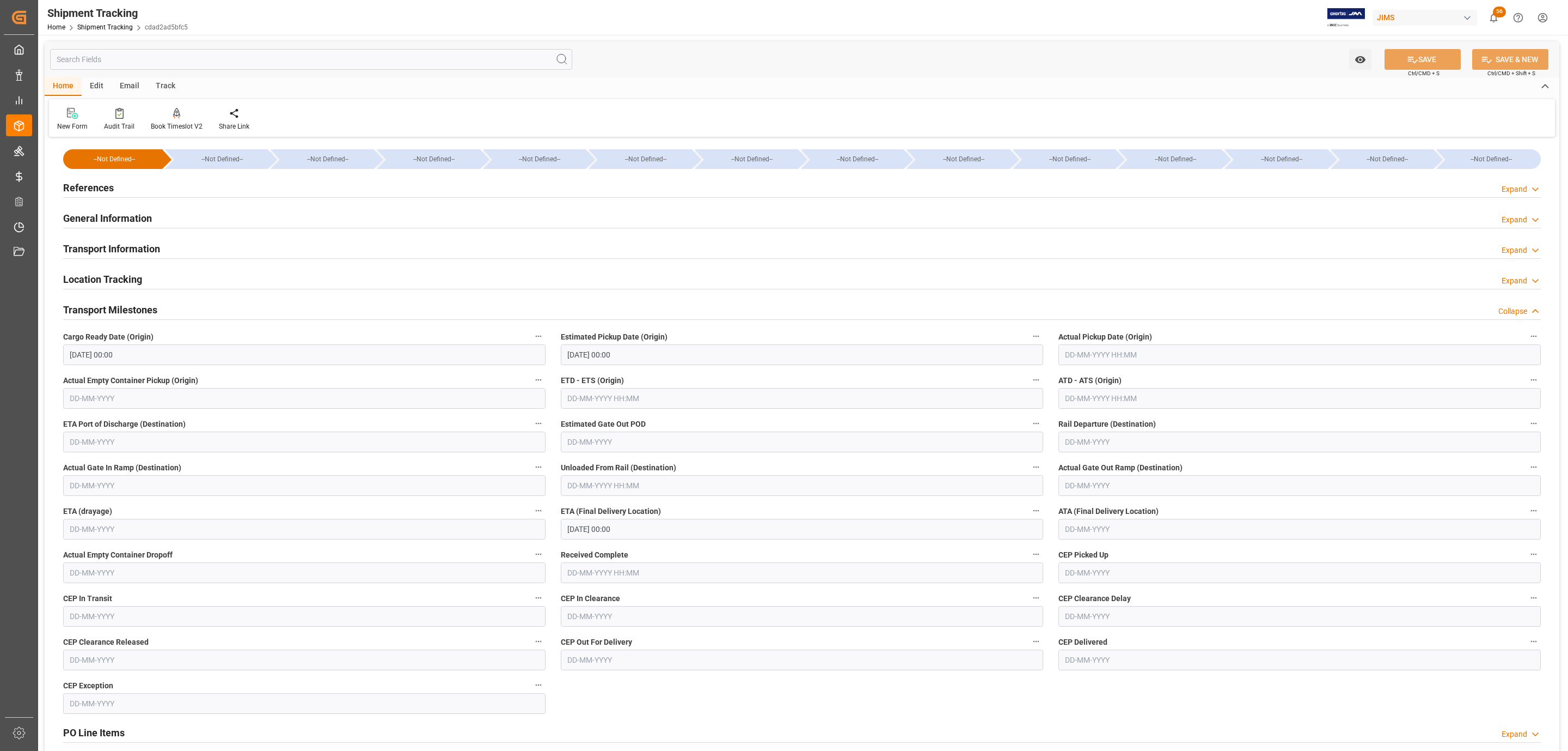
click at [1122, 357] on input "text" at bounding box center [1300, 354] width 482 height 21
click at [1093, 467] on span "16" at bounding box center [1094, 464] width 7 height 8
type input "[DATE] 00:00"
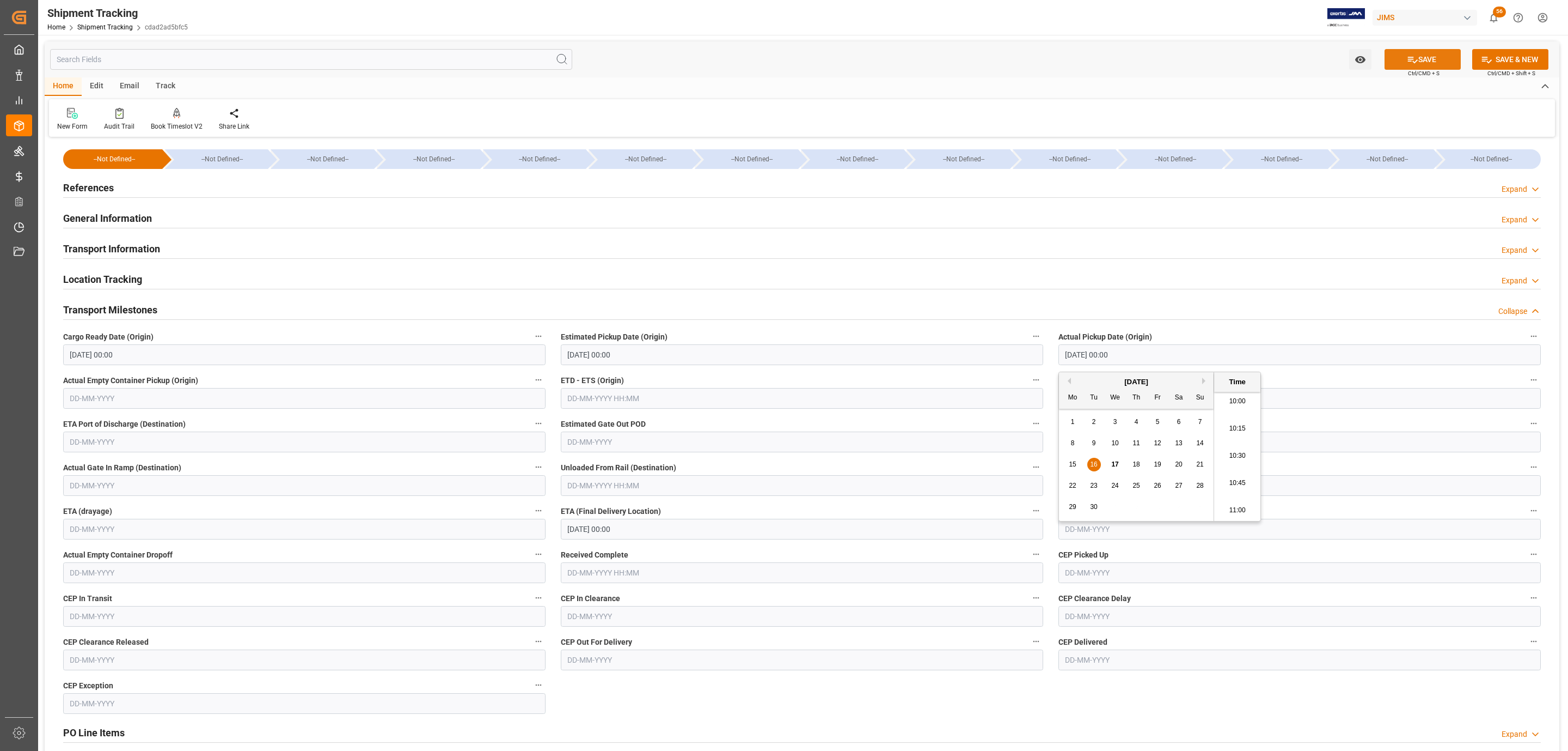
click at [1452, 55] on button "SAVE" at bounding box center [1423, 59] width 76 height 21
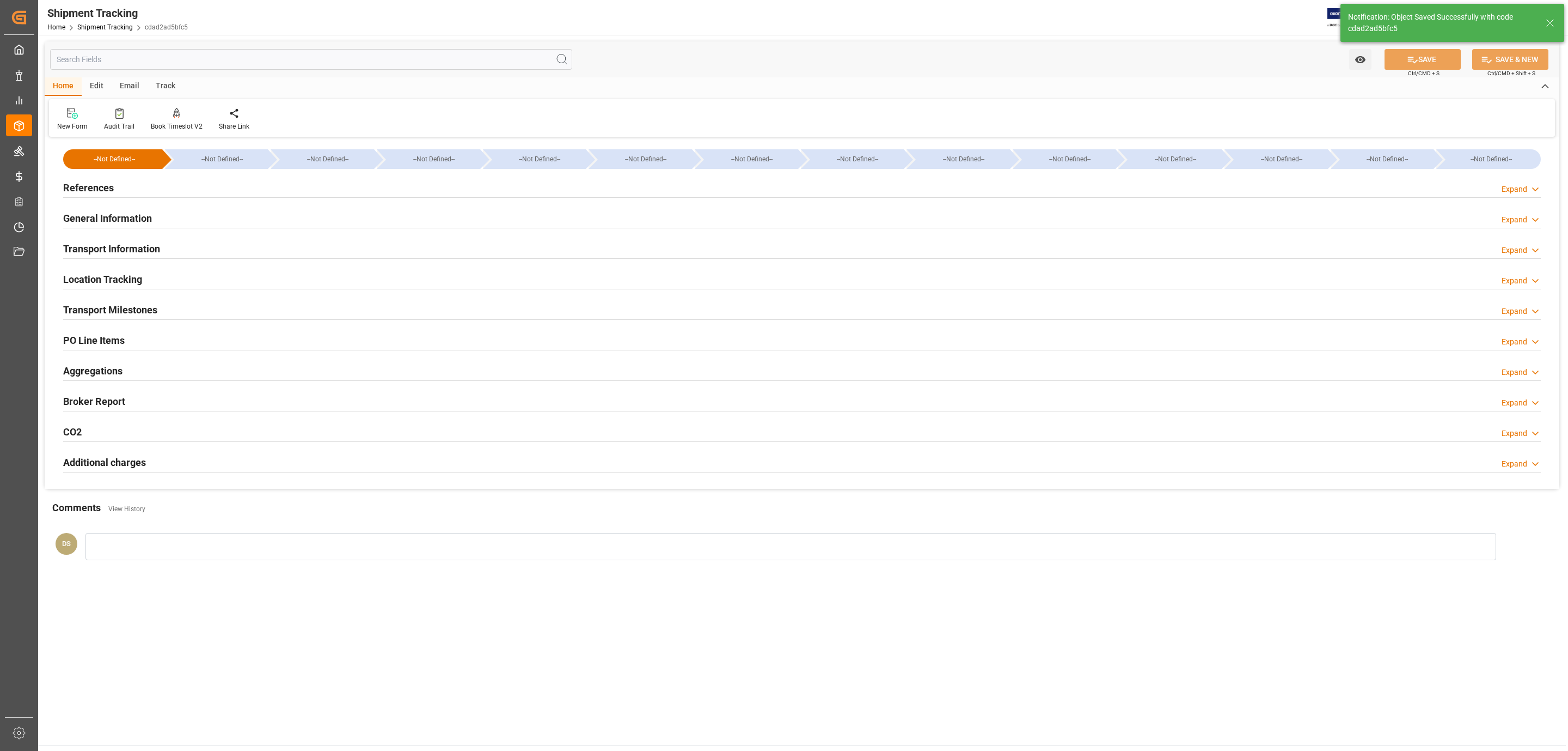
click at [137, 249] on h2 "Transport Information" at bounding box center [111, 249] width 97 height 15
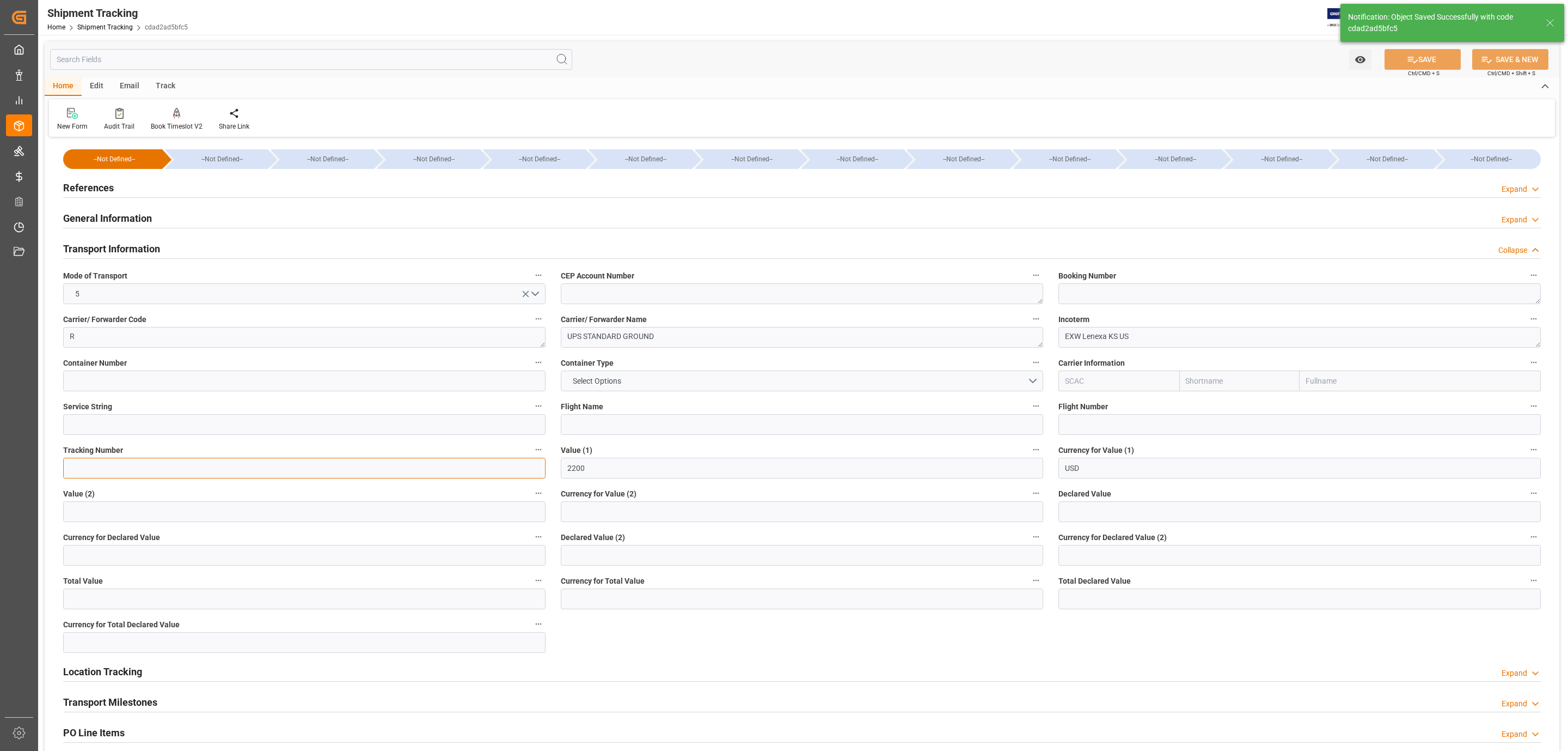
click at [168, 461] on input at bounding box center [304, 468] width 482 height 21
paste input "1ZR847686841760713"
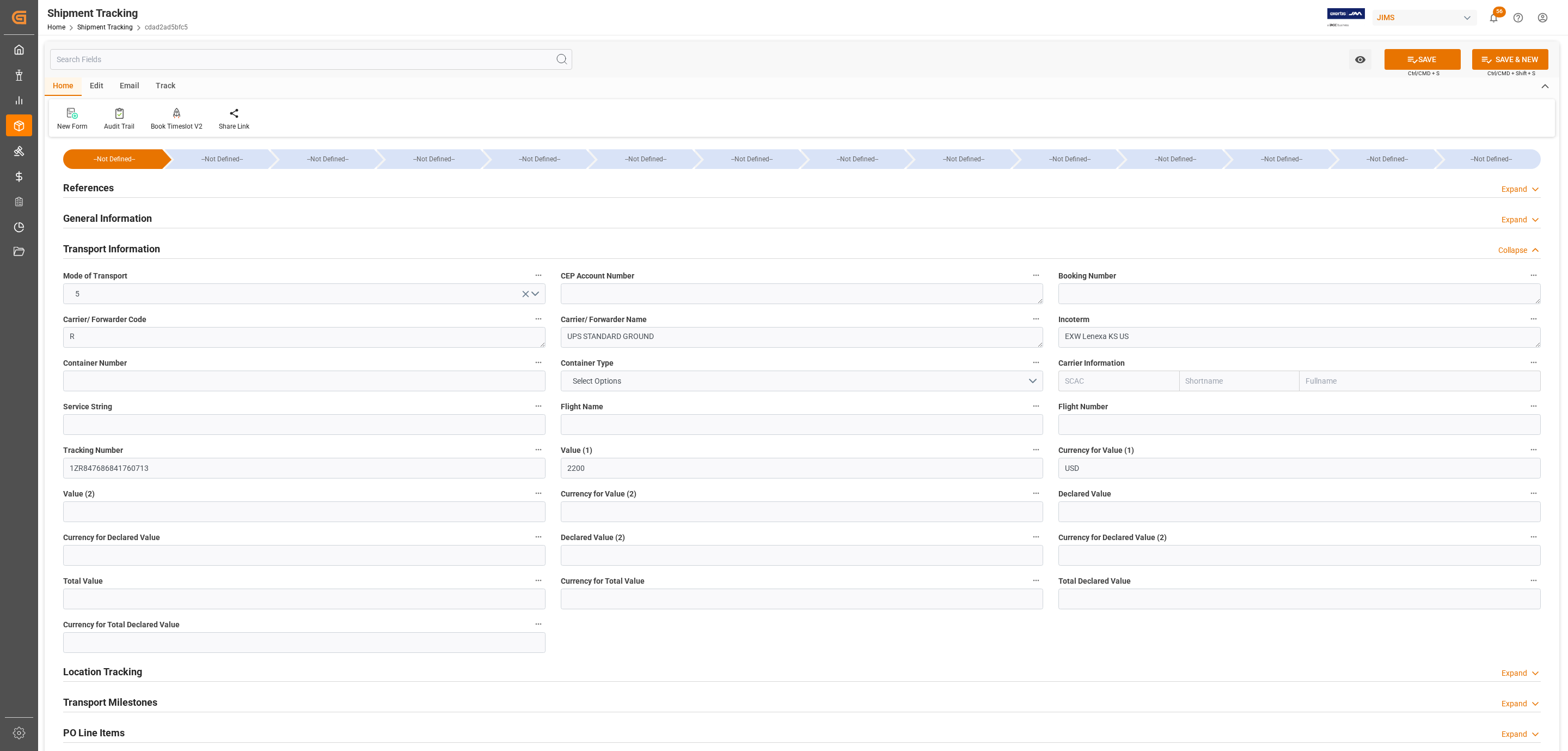
click at [1427, 44] on div "Watch Option SAVE Ctrl/CMD + S SAVE & NEW Ctrl/CMD + Shift + S" at bounding box center [802, 59] width 1514 height 36
click at [1427, 53] on button "SAVE" at bounding box center [1423, 59] width 76 height 21
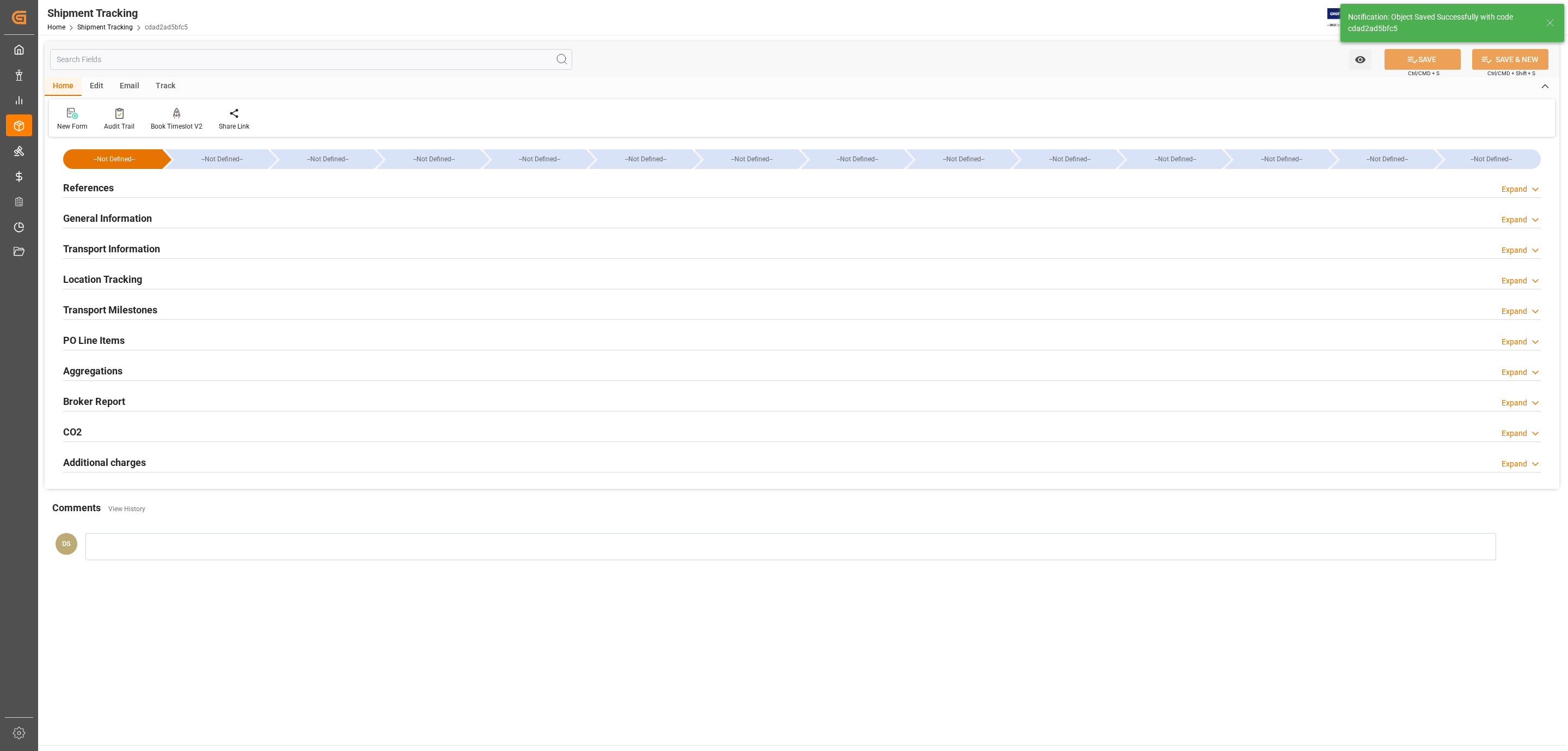
type input "1ZR847686841760713"
click at [147, 249] on h2 "Transport Information" at bounding box center [111, 249] width 97 height 15
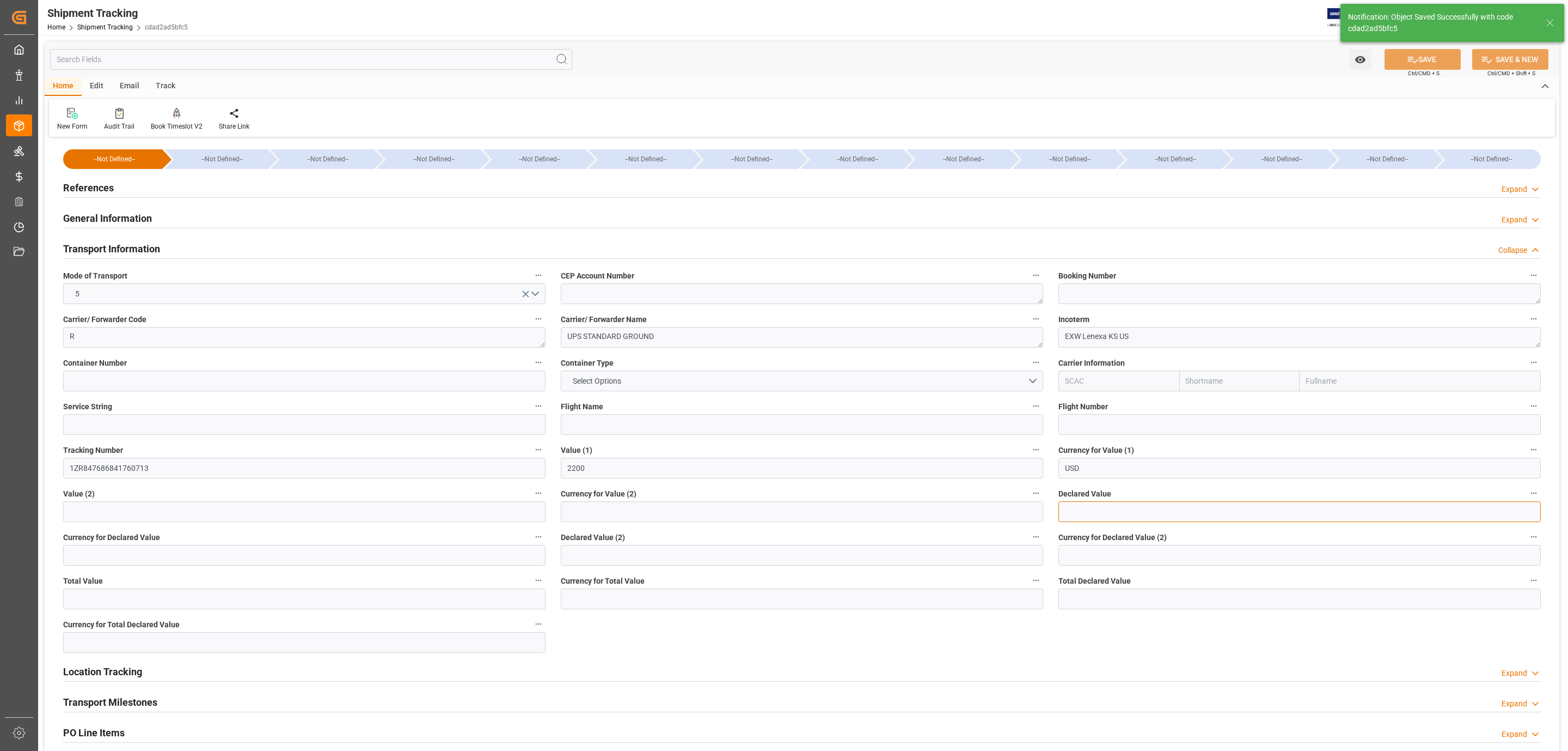
click at [1099, 512] on input "text" at bounding box center [1300, 512] width 482 height 21
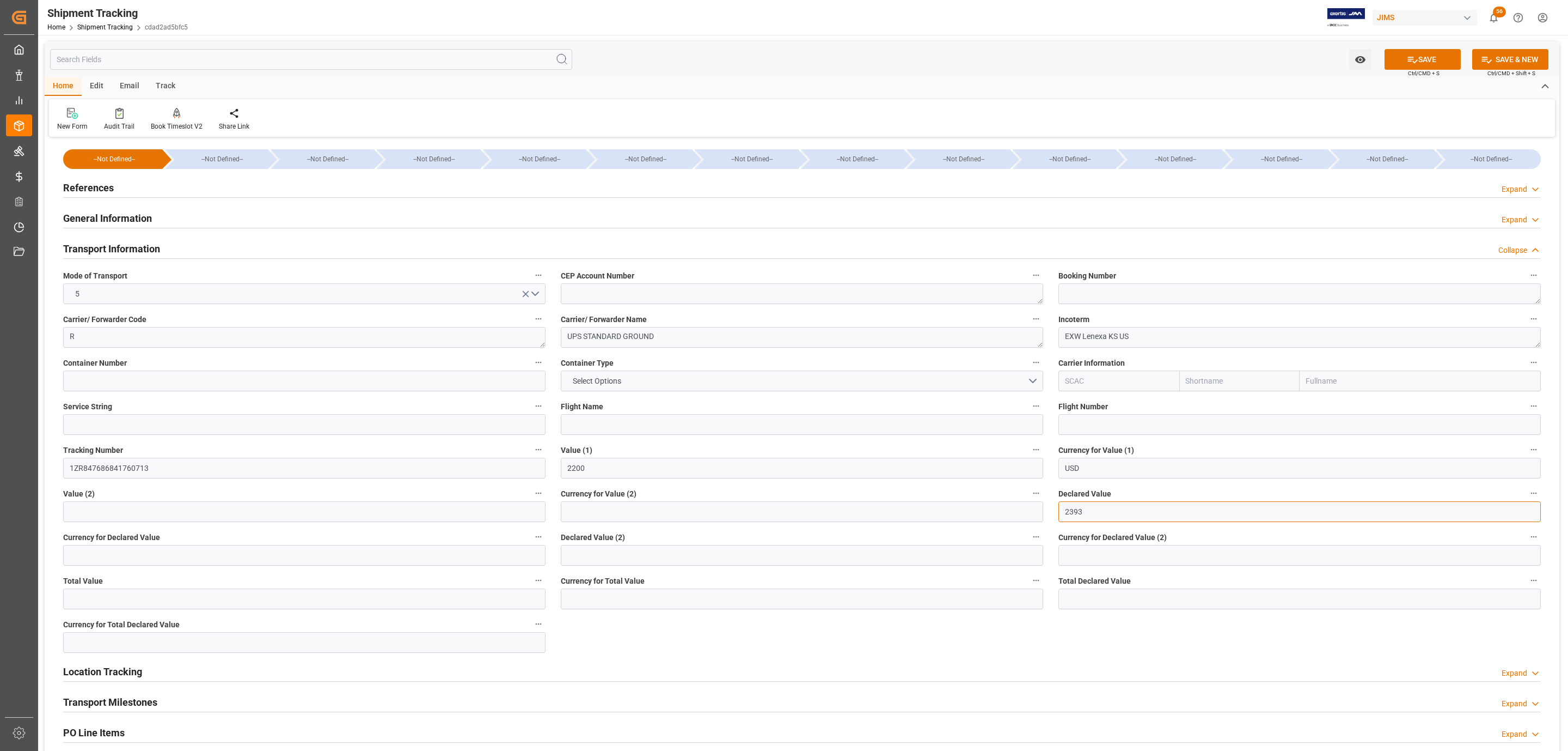
type input "2393"
type input "USD"
click at [1413, 60] on icon at bounding box center [1412, 60] width 12 height 12
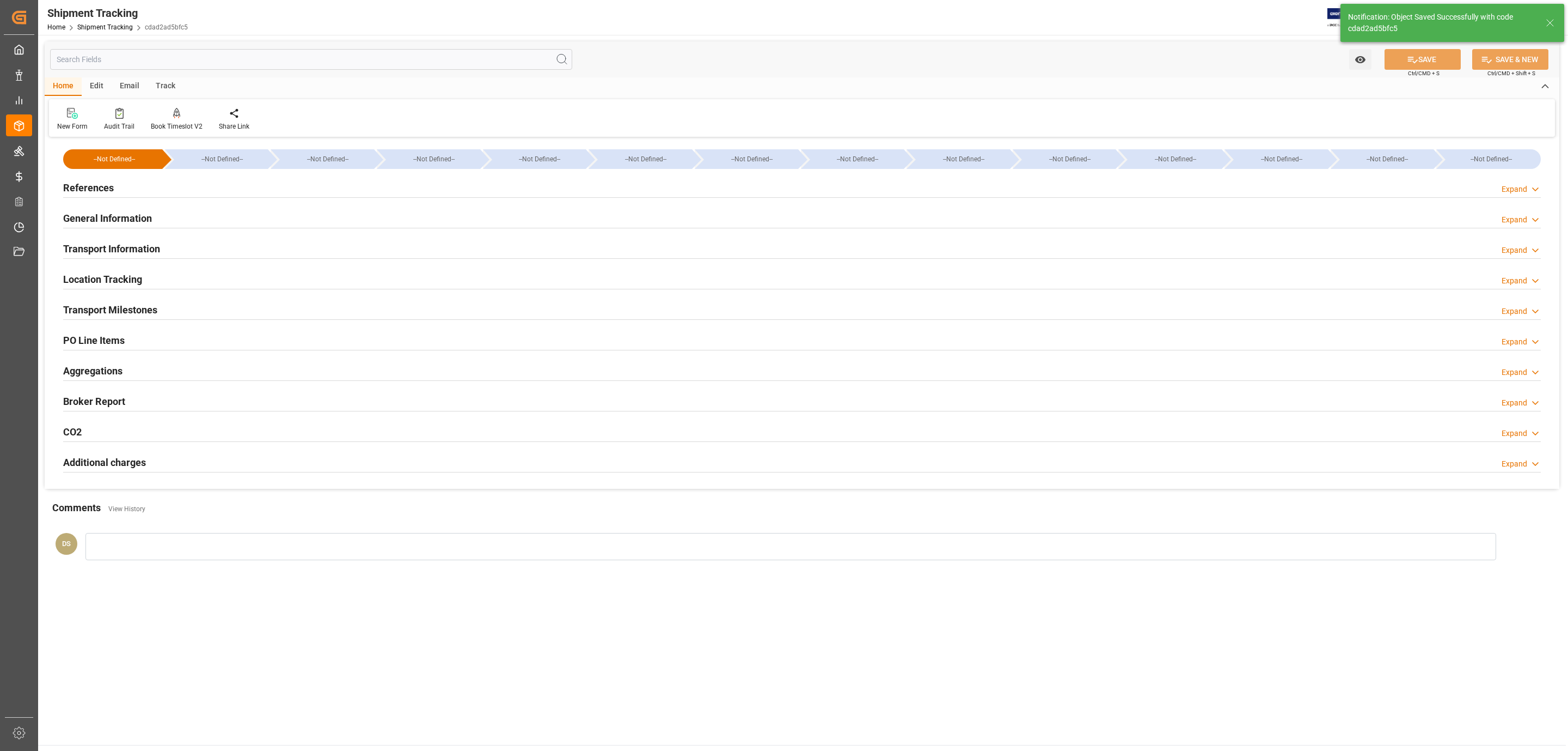
click at [93, 308] on h2 "Transport Milestones" at bounding box center [110, 309] width 94 height 15
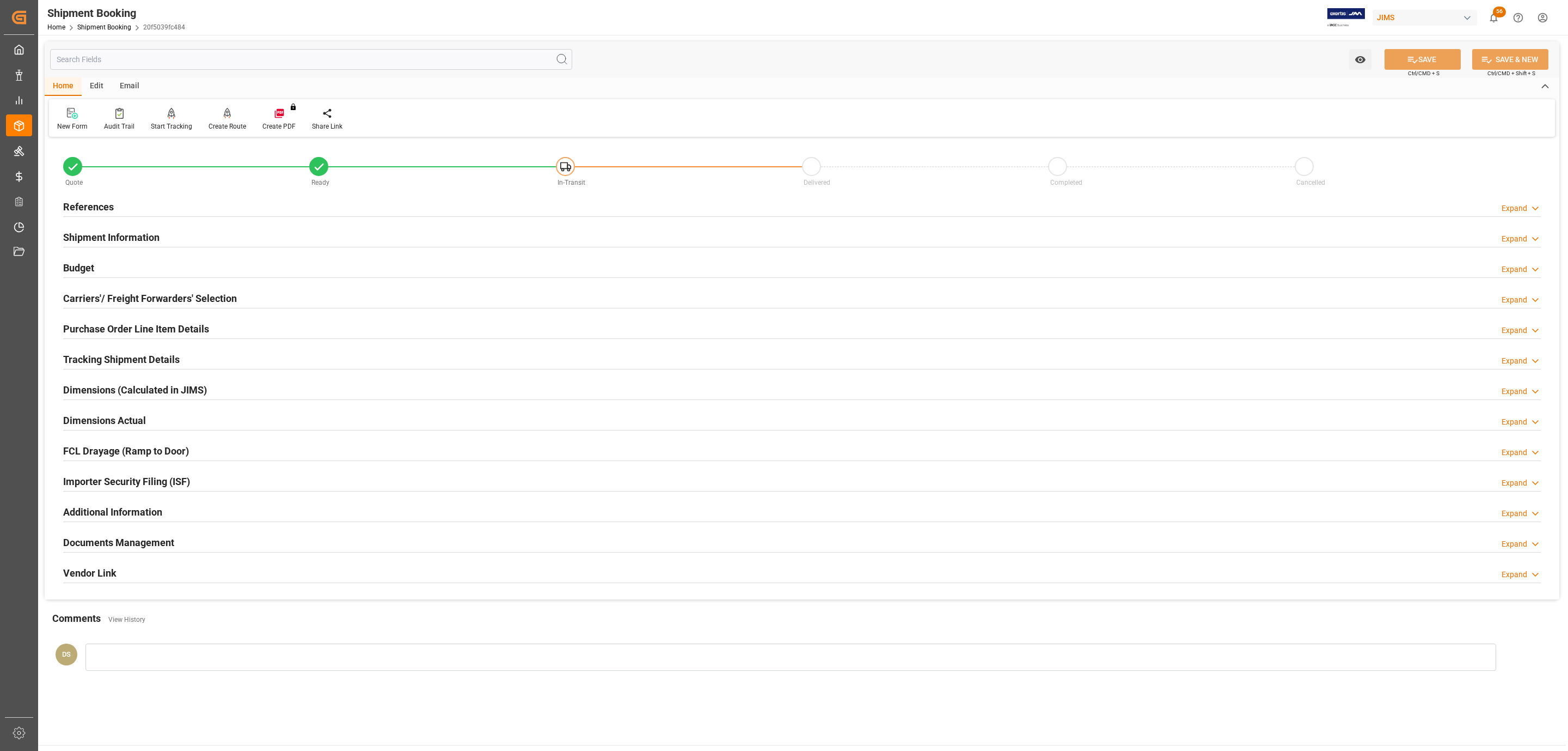
click at [145, 546] on h2 "Documents Management" at bounding box center [119, 542] width 111 height 15
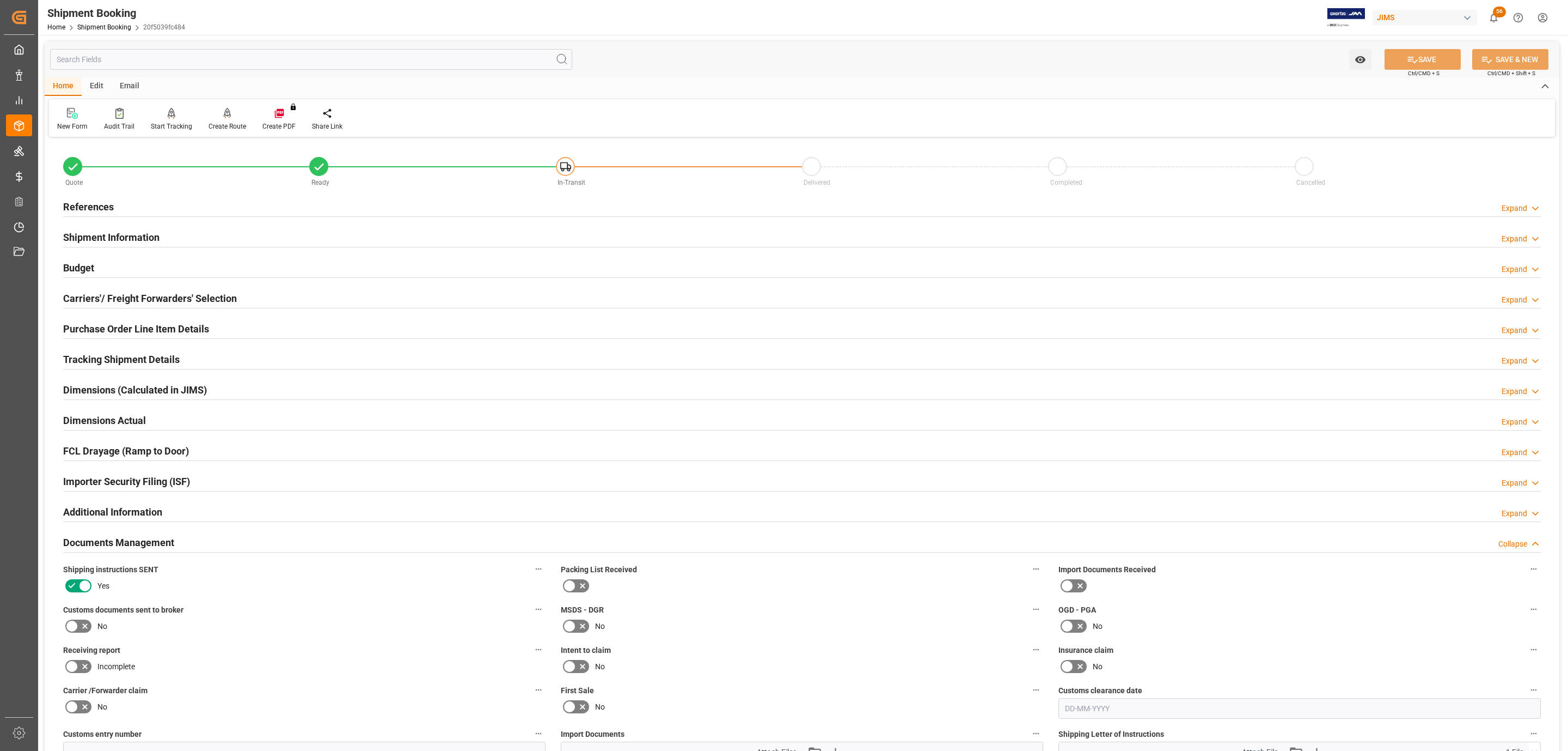
click at [80, 627] on icon at bounding box center [85, 626] width 13 height 13
click at [0, 0] on input "checkbox" at bounding box center [0, 0] width 0 height 0
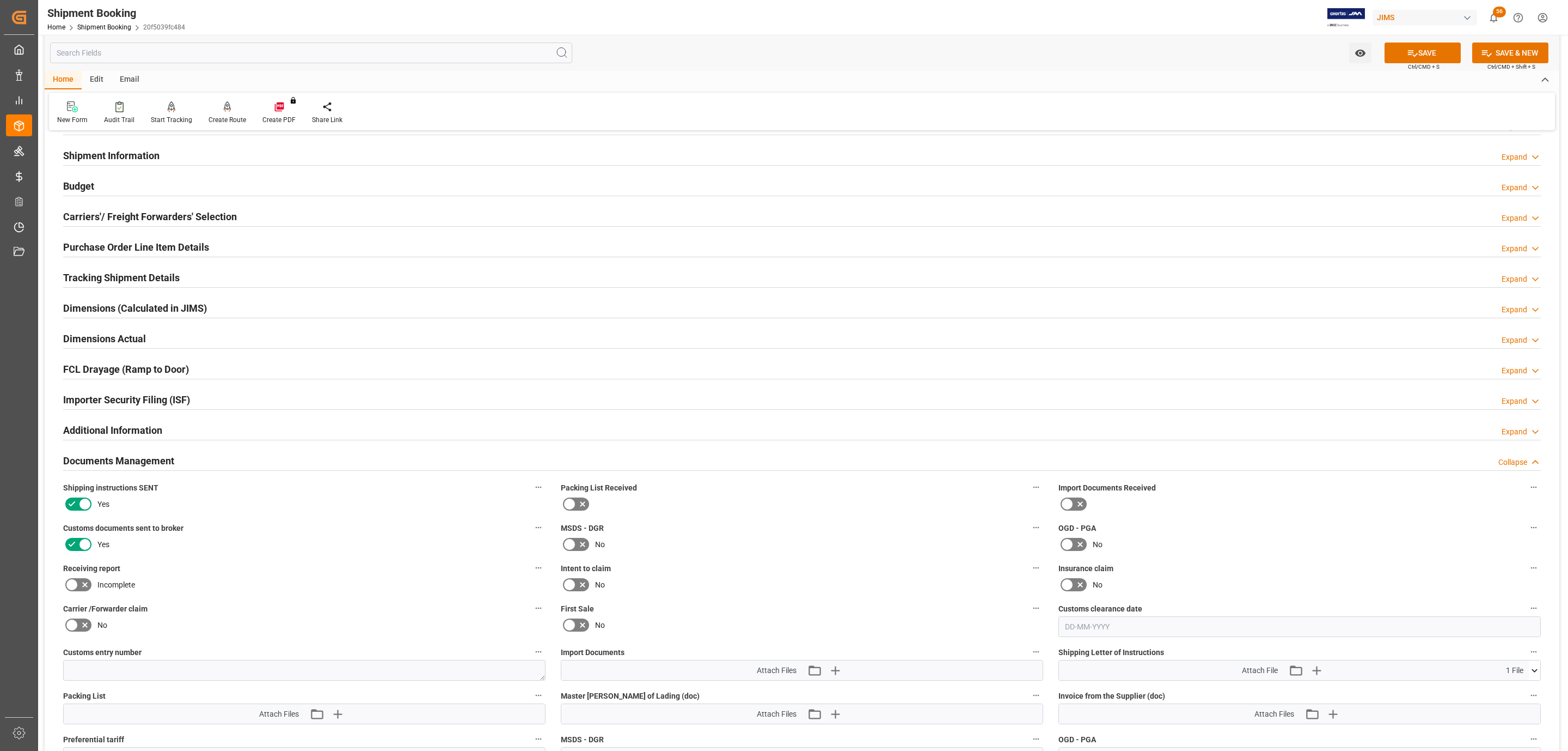
scroll to position [327, 0]
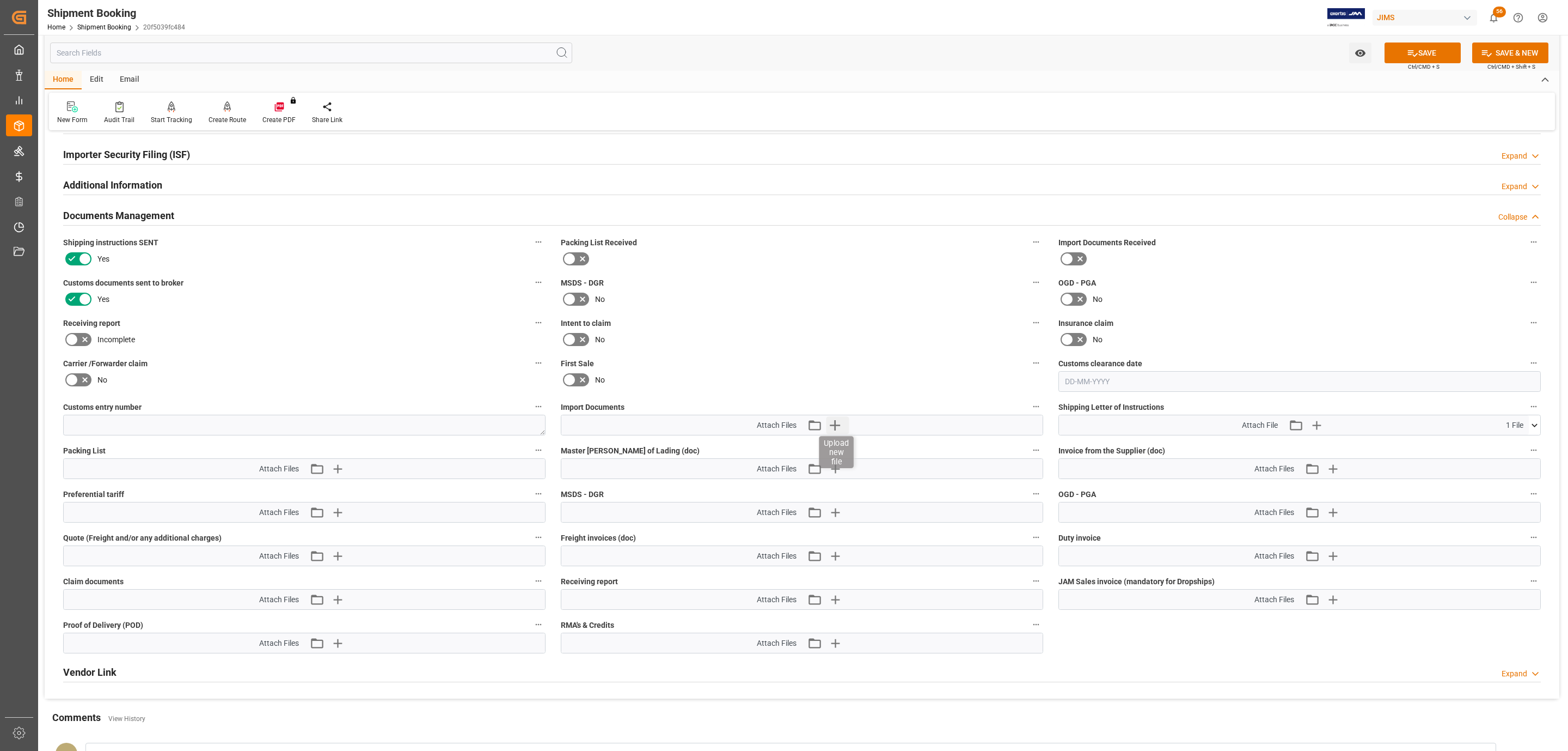
click at [832, 420] on icon "button" at bounding box center [835, 425] width 18 height 18
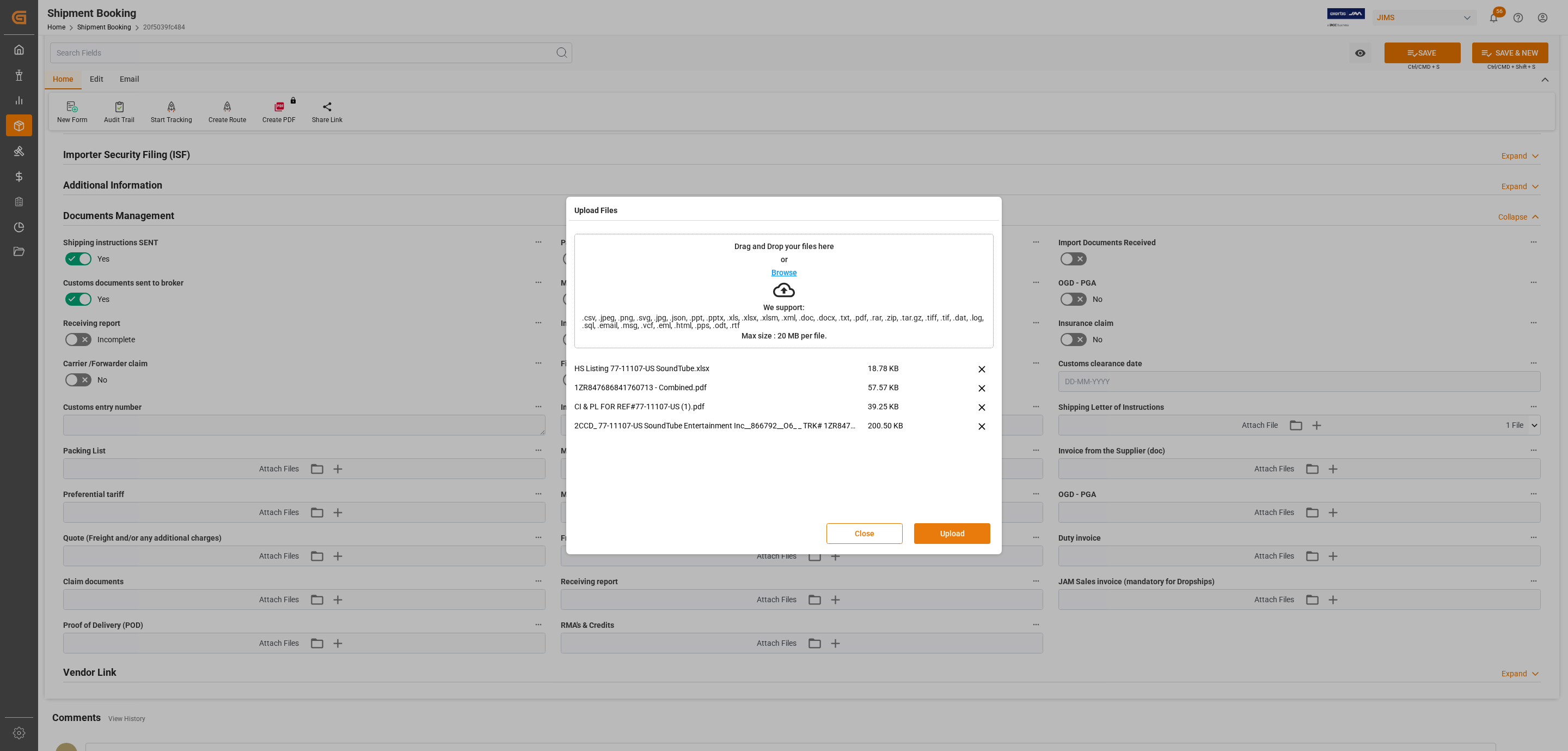
click at [930, 523] on div "Close Upload" at bounding box center [914, 534] width 175 height 21
click at [883, 465] on div "HS Listing 77-11107-US SoundTube.xlsx 18.78 KB 1ZR847686841760713 - Combined.pd…" at bounding box center [784, 439] width 419 height 152
click at [948, 537] on button "Upload" at bounding box center [952, 534] width 76 height 21
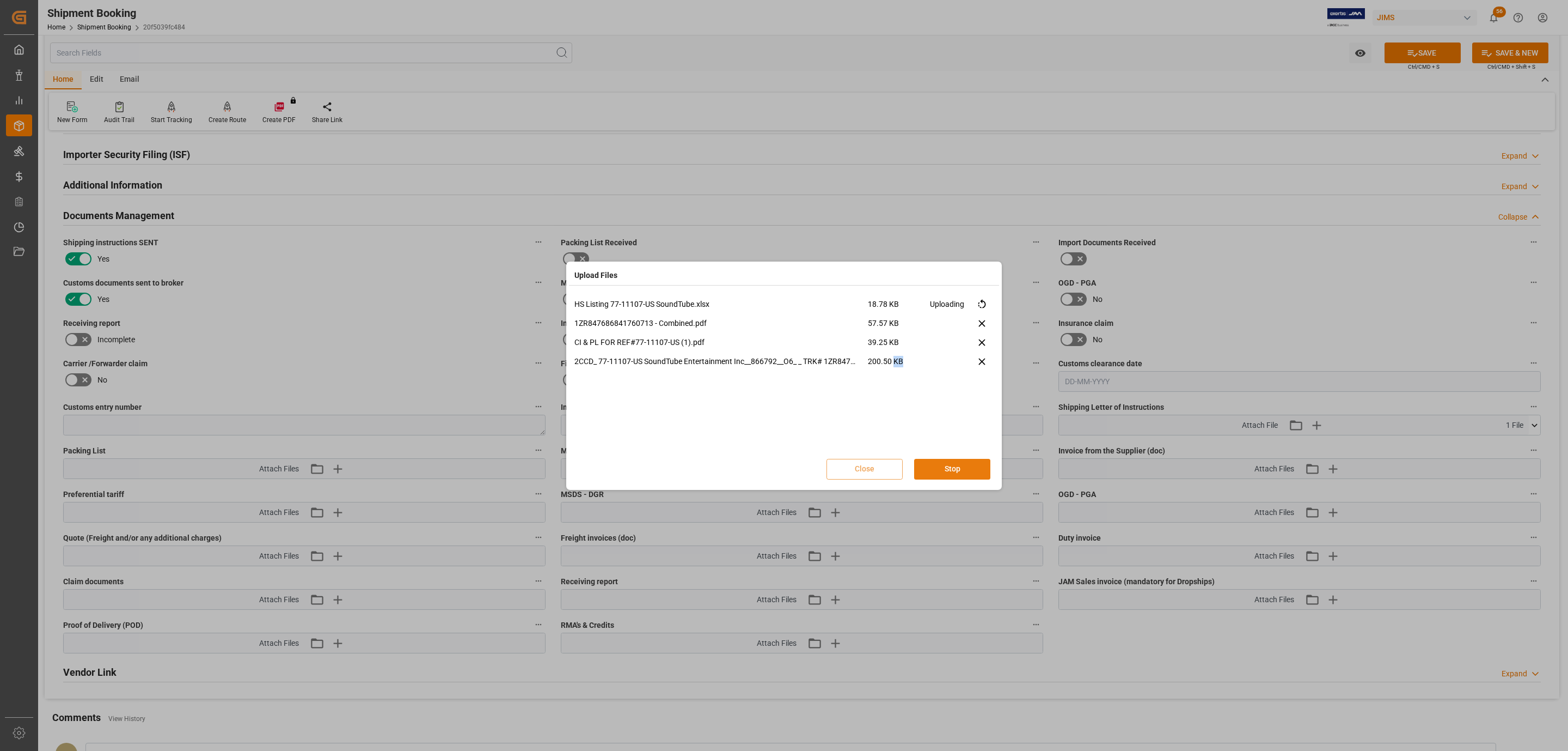
click at [948, 537] on div "Upload Files HS Listing 77-11107-US SoundTube.xlsx 18.78 KB Uploading 1ZR847686…" at bounding box center [784, 375] width 1568 height 751
click at [972, 469] on button "Done" at bounding box center [952, 469] width 76 height 21
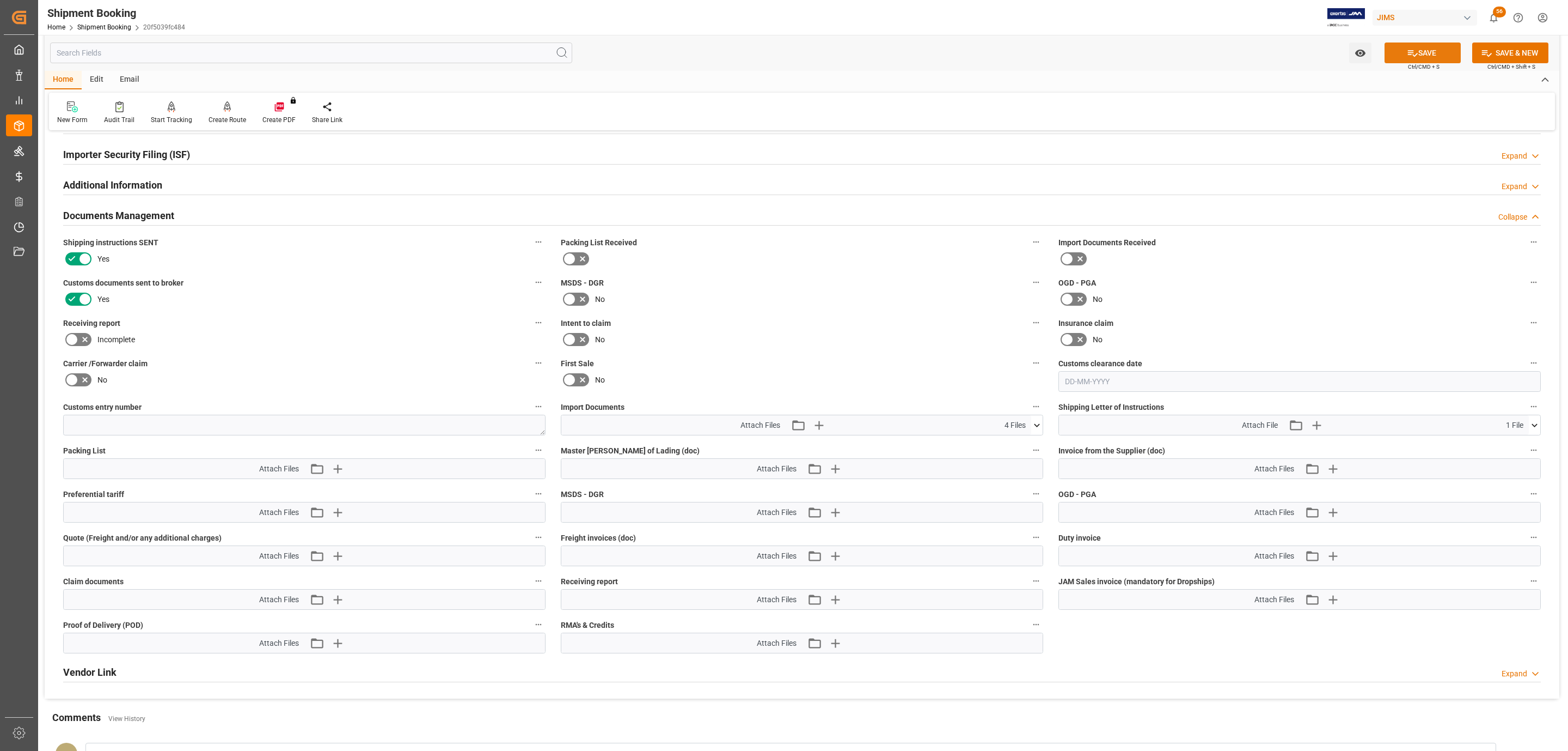
click at [1413, 56] on icon at bounding box center [1412, 53] width 12 height 12
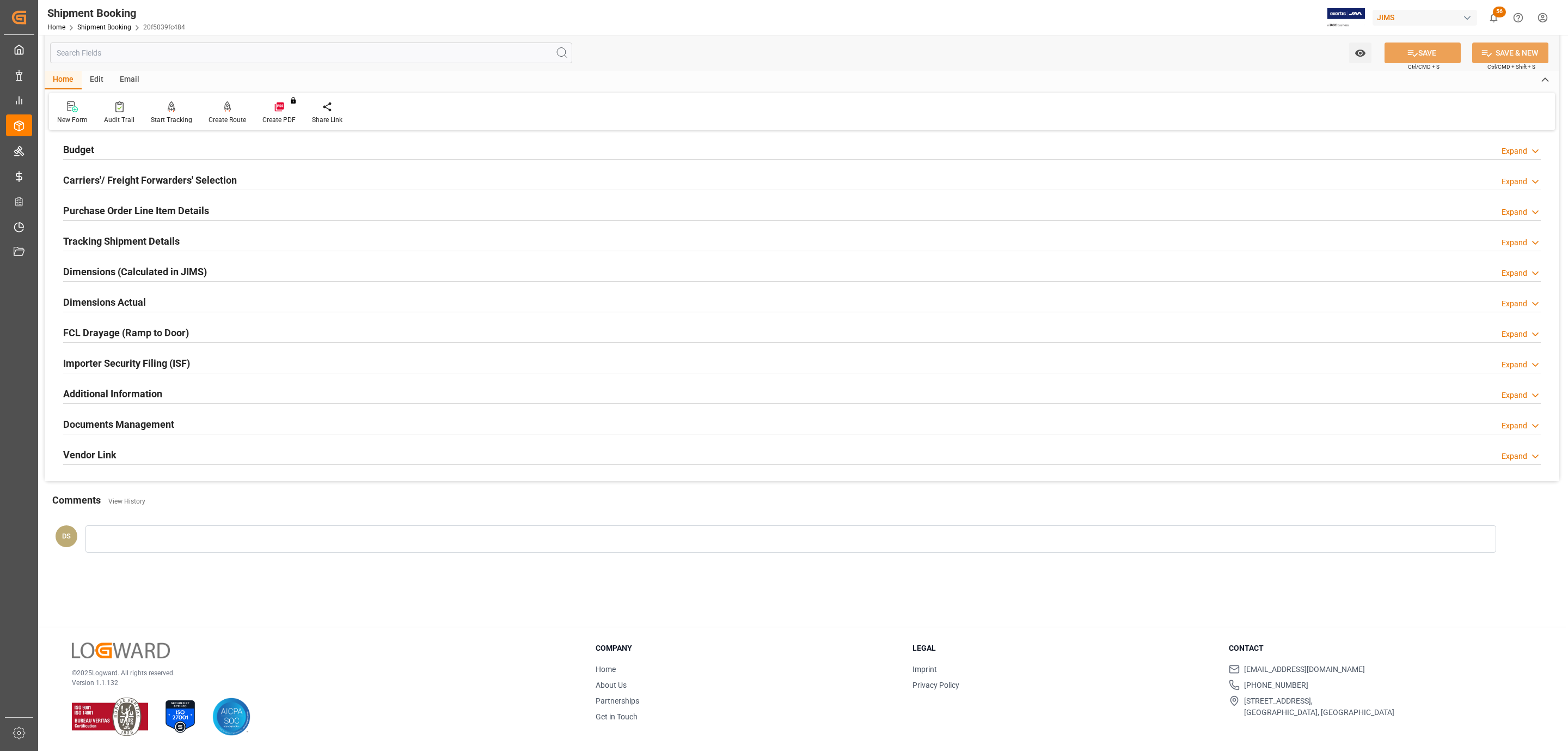
scroll to position [118, 0]
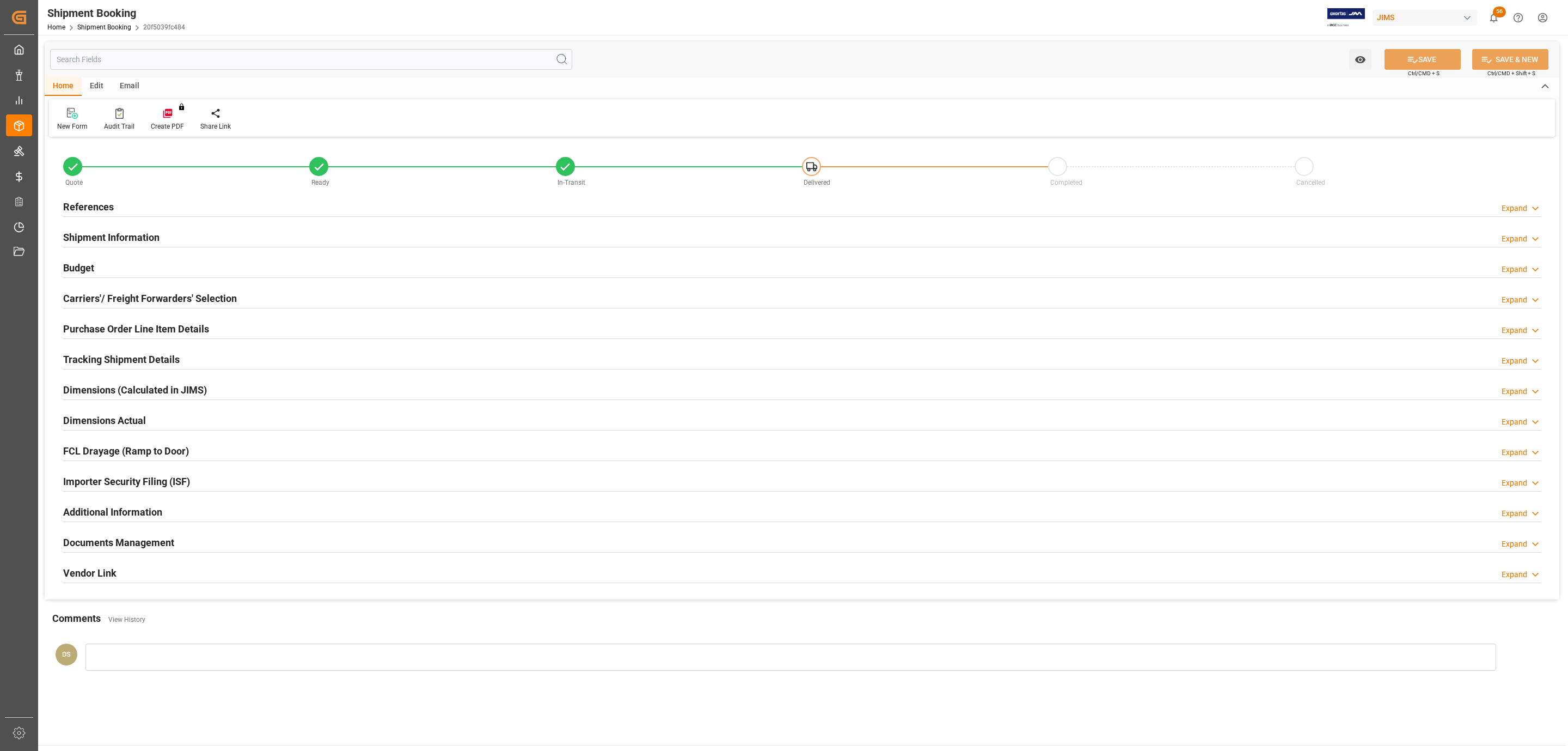
type input "3"
click at [142, 328] on h2 "Purchase Order Line Item Details" at bounding box center [136, 329] width 146 height 15
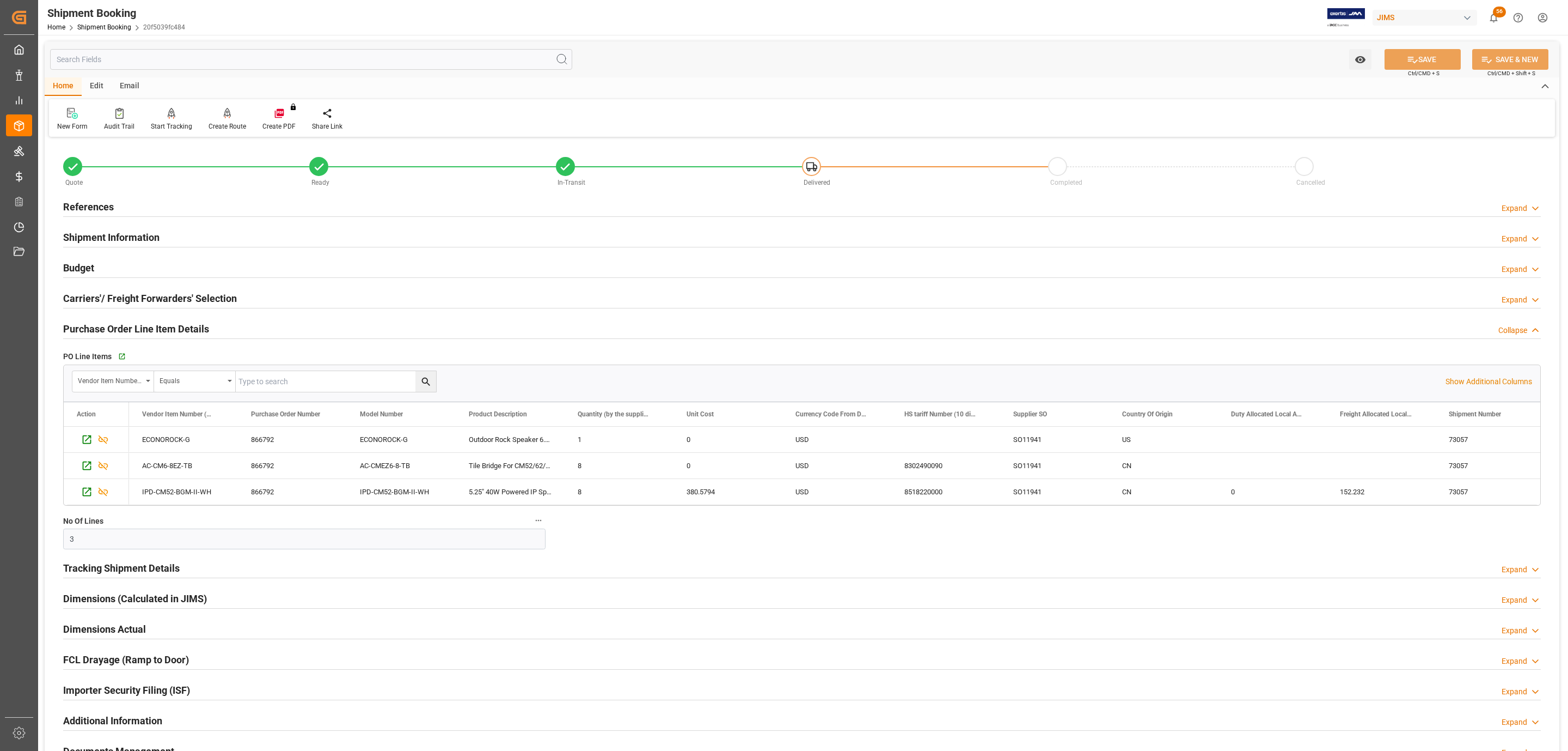
click at [127, 210] on div "References Expand" at bounding box center [802, 206] width 1478 height 21
